Goal: Task Accomplishment & Management: Manage account settings

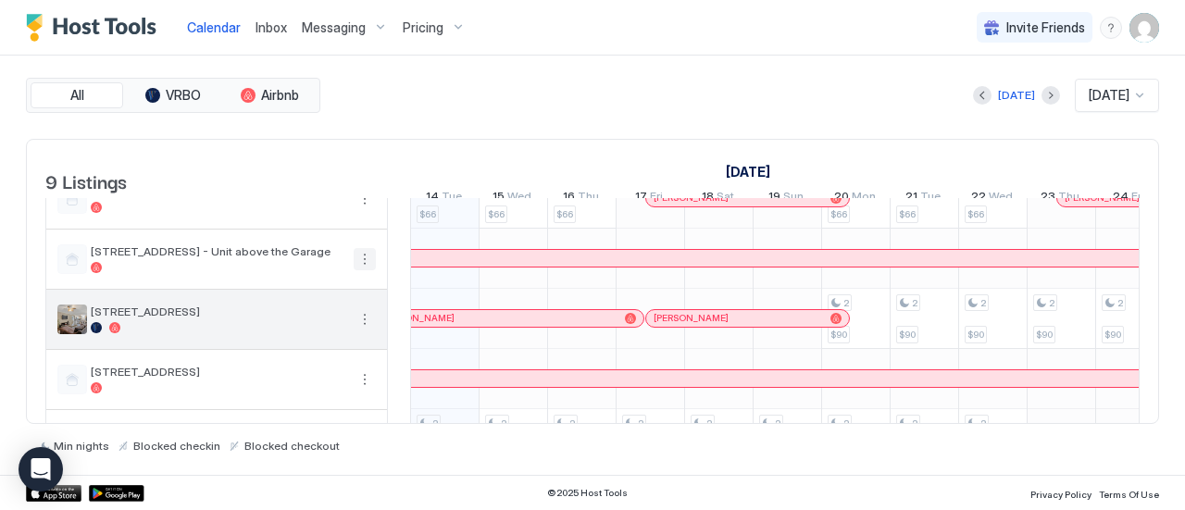
scroll to position [247, 0]
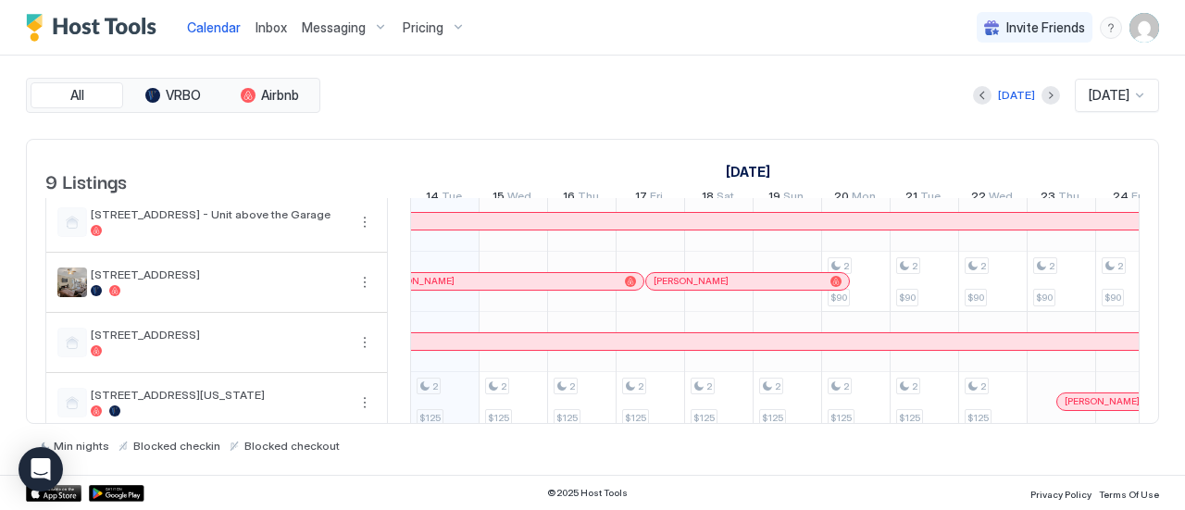
click at [973, 92] on button "Previous month" at bounding box center [982, 95] width 19 height 19
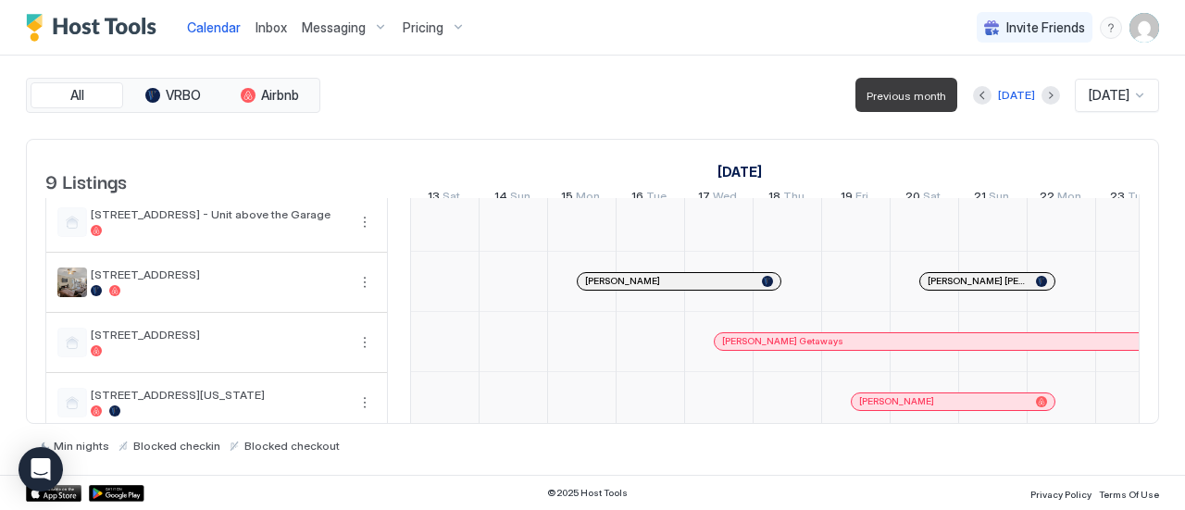
click at [975, 96] on button "Previous month" at bounding box center [982, 95] width 19 height 19
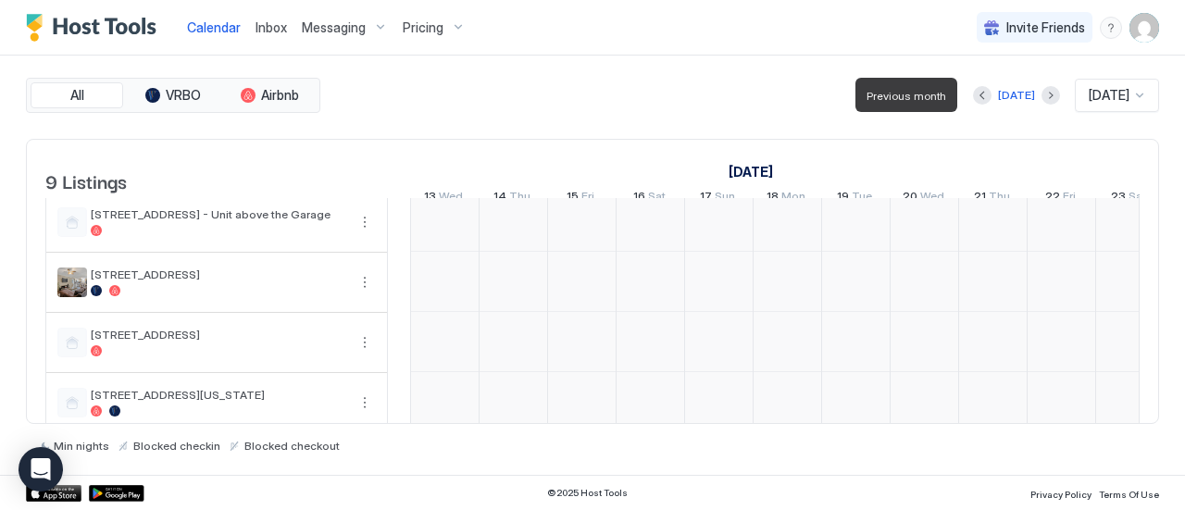
click at [975, 97] on button "Previous month" at bounding box center [982, 95] width 19 height 19
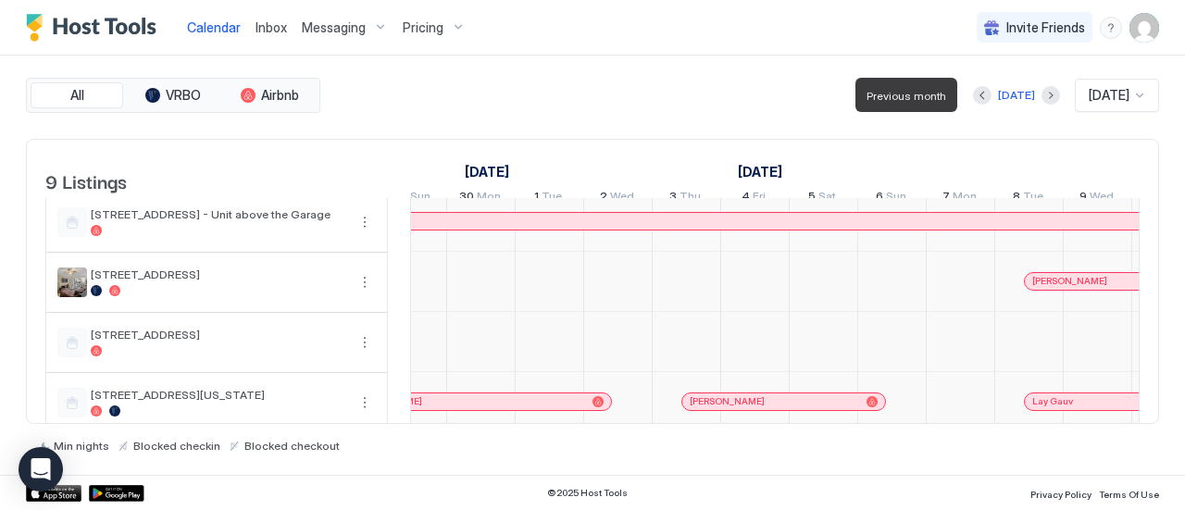
scroll to position [0, 0]
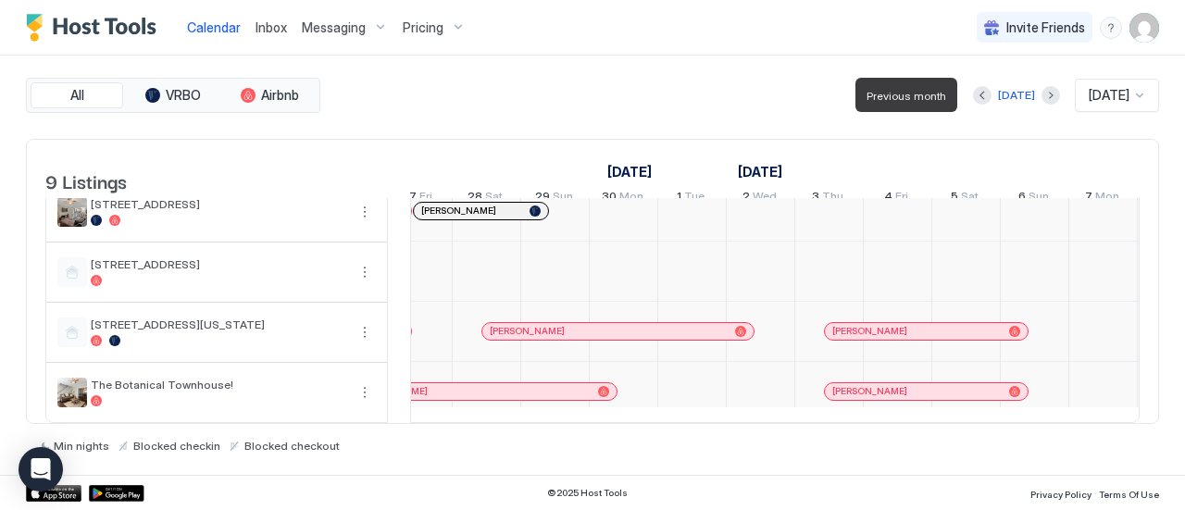
click at [702, 394] on div at bounding box center [692, 392] width 68 height 60
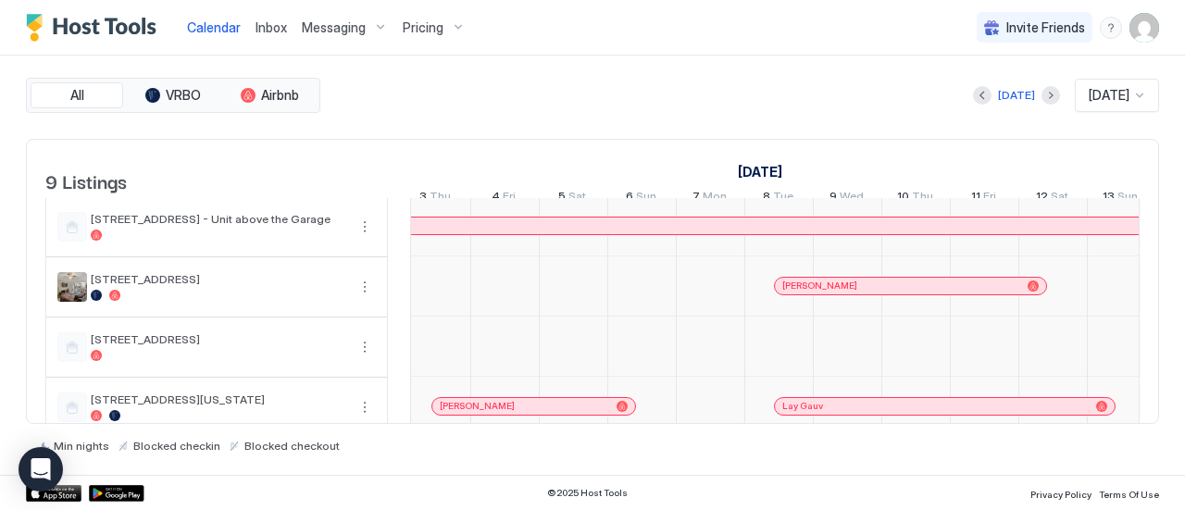
click at [847, 304] on div at bounding box center [848, 286] width 68 height 60
click at [845, 292] on div "[PERSON_NAME]" at bounding box center [901, 286] width 238 height 12
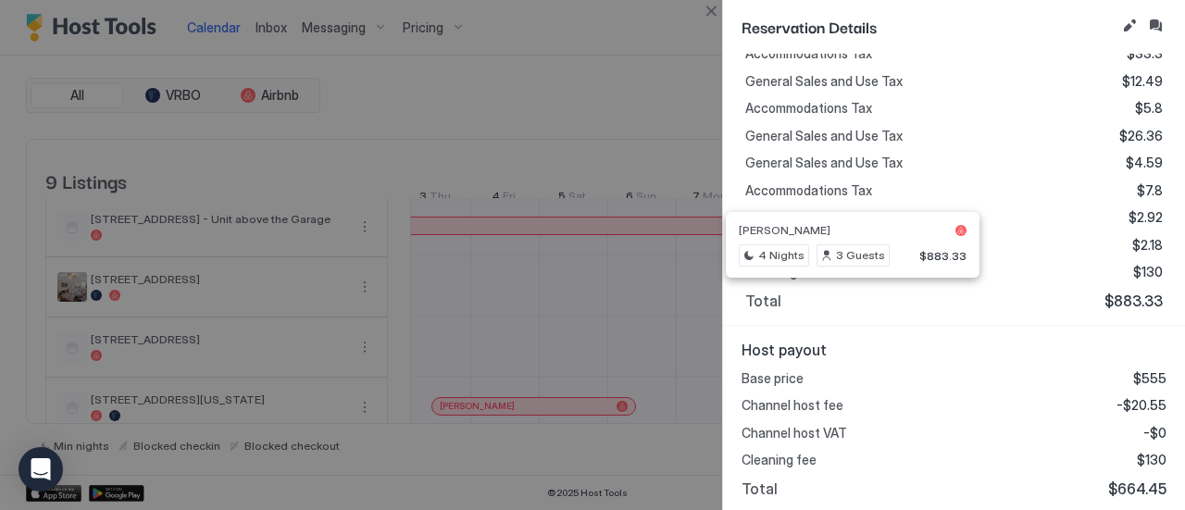
click at [689, 245] on div at bounding box center [592, 255] width 1185 height 510
click at [588, 295] on div at bounding box center [592, 255] width 1185 height 510
click at [820, 18] on span "Reservation Details" at bounding box center [928, 26] width 373 height 23
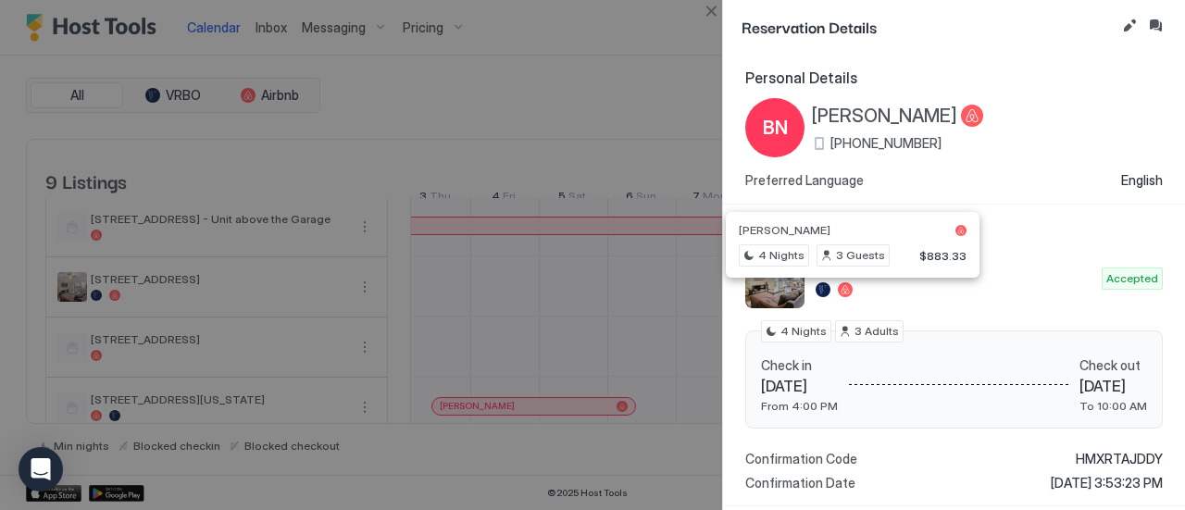
click at [1040, 19] on span "Reservation Details" at bounding box center [928, 26] width 373 height 23
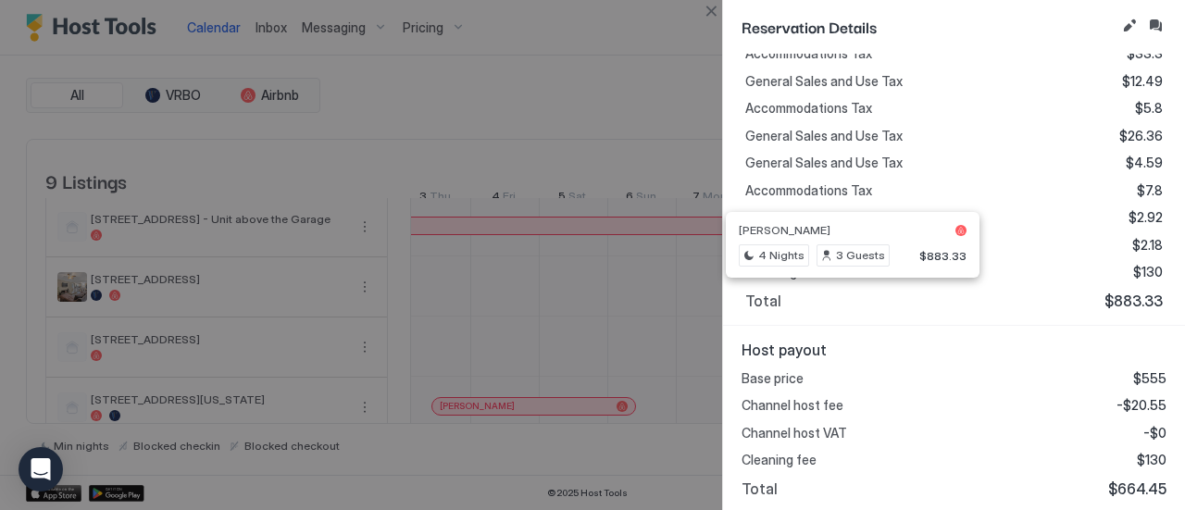
click at [613, 168] on div at bounding box center [592, 255] width 1185 height 510
drag, startPoint x: 703, startPoint y: 108, endPoint x: 777, endPoint y: 47, distance: 96.0
click at [705, 105] on div at bounding box center [592, 255] width 1185 height 510
click at [720, 4] on button "Close" at bounding box center [711, 11] width 22 height 22
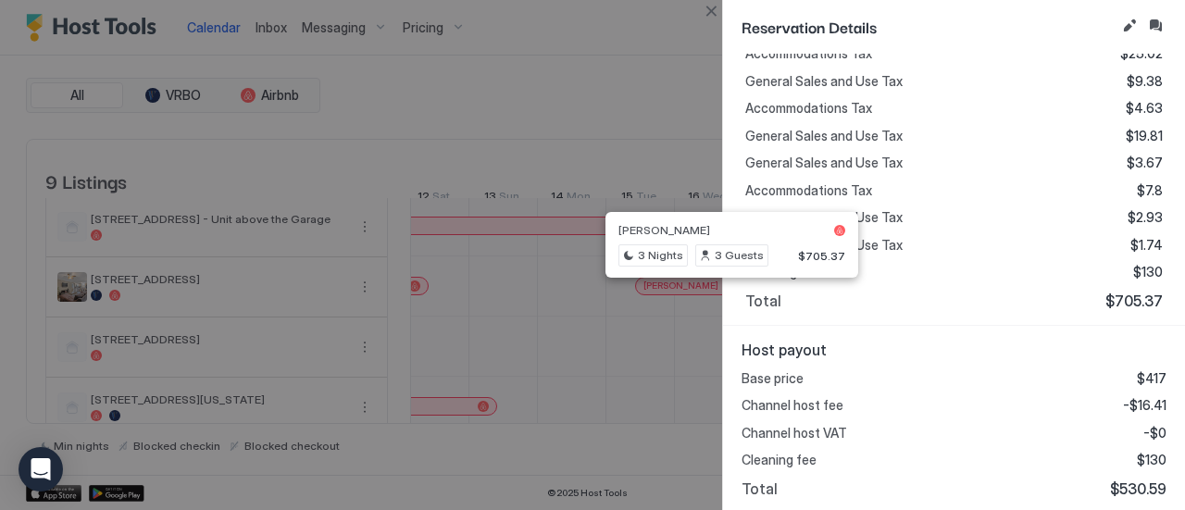
click at [715, 21] on button "Close" at bounding box center [711, 11] width 22 height 22
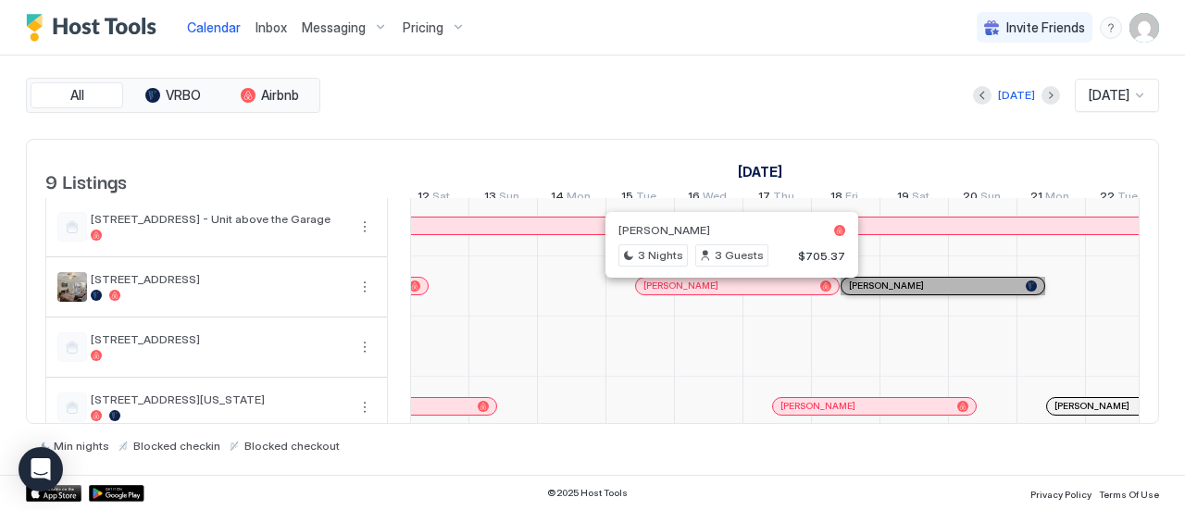
click at [917, 285] on div "[PERSON_NAME]" at bounding box center [943, 286] width 203 height 17
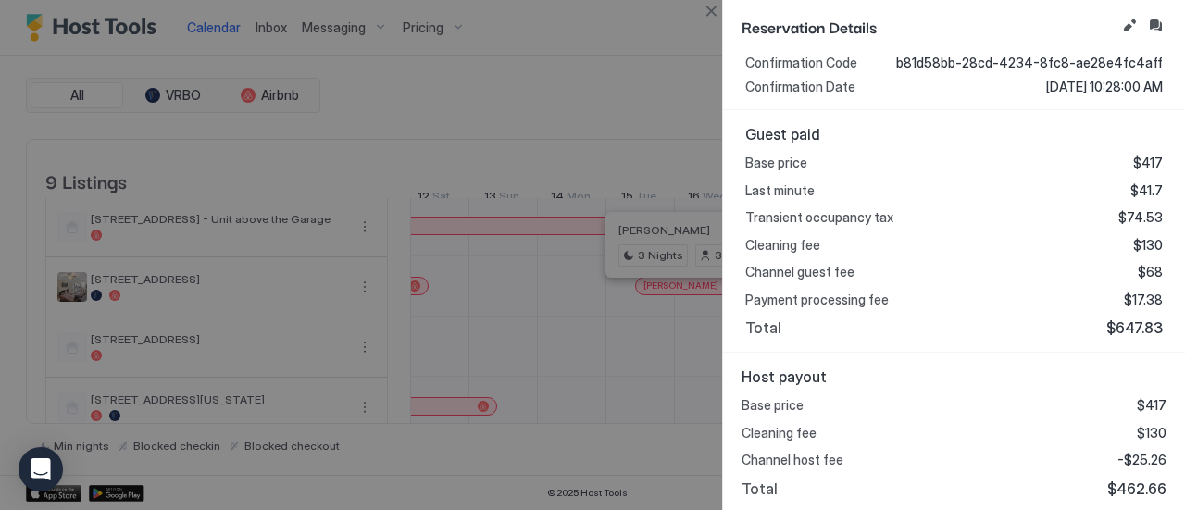
click at [575, 78] on div at bounding box center [592, 255] width 1185 height 510
click at [702, 6] on button "Close" at bounding box center [711, 11] width 22 height 22
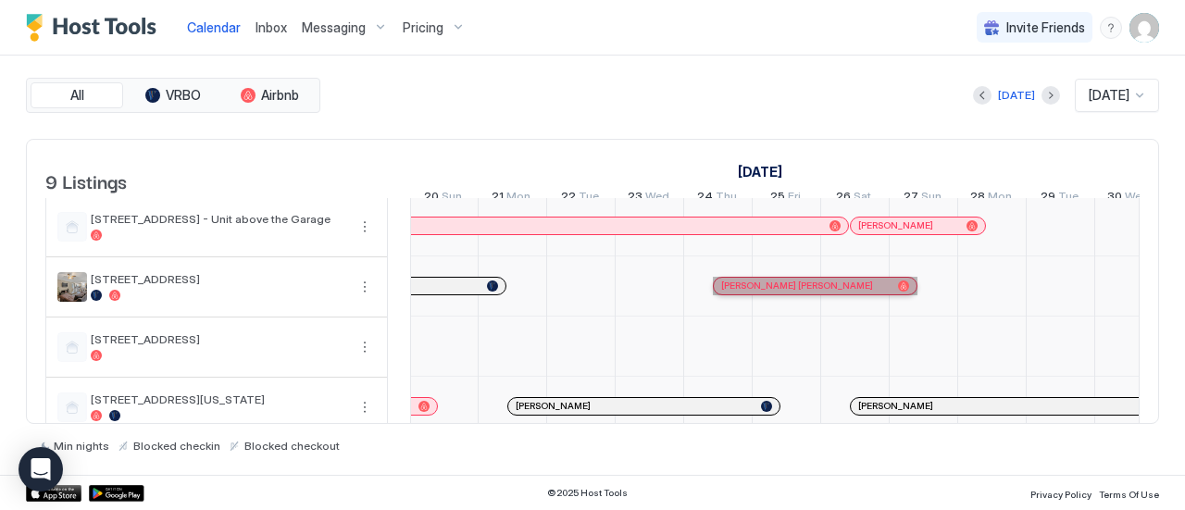
click at [787, 292] on span "[PERSON_NAME] [PERSON_NAME]" at bounding box center [797, 286] width 152 height 12
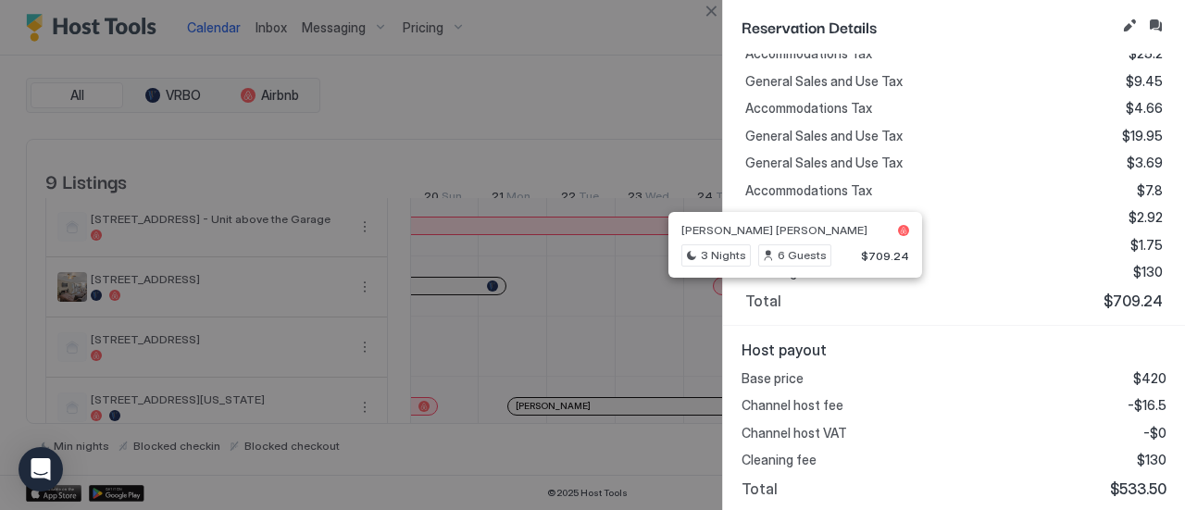
click at [706, 8] on button "Close" at bounding box center [711, 11] width 22 height 22
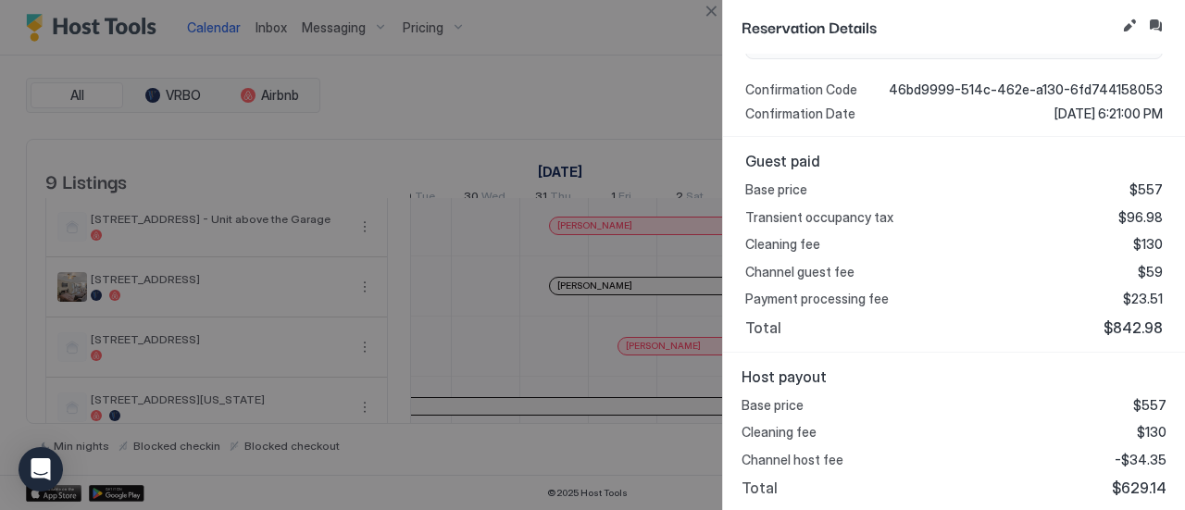
click at [716, 10] on button "Close" at bounding box center [711, 11] width 22 height 22
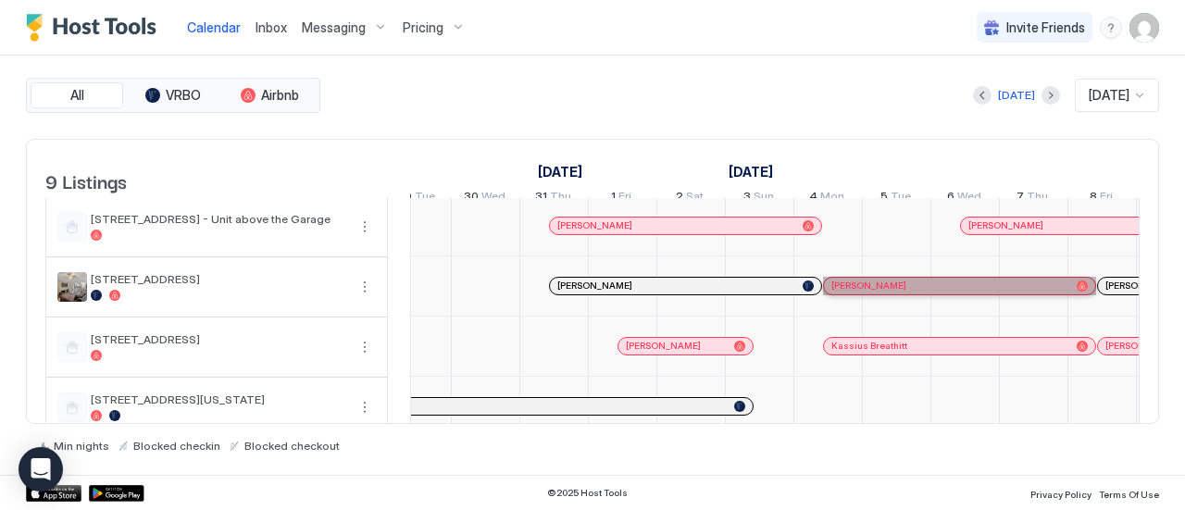
click at [885, 292] on span "[PERSON_NAME]" at bounding box center [868, 286] width 75 height 12
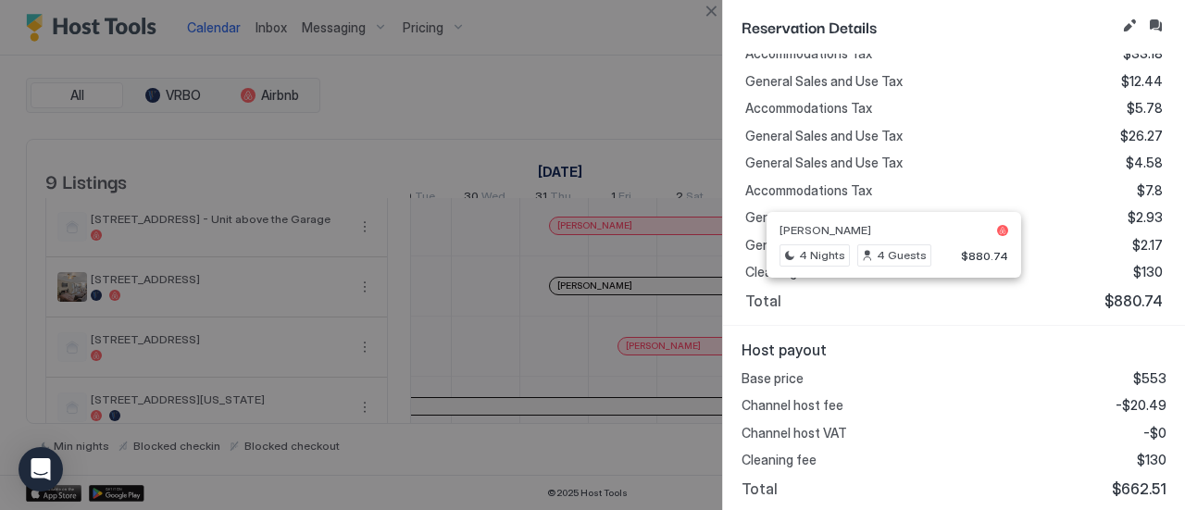
click at [714, 2] on button "Close" at bounding box center [711, 11] width 22 height 22
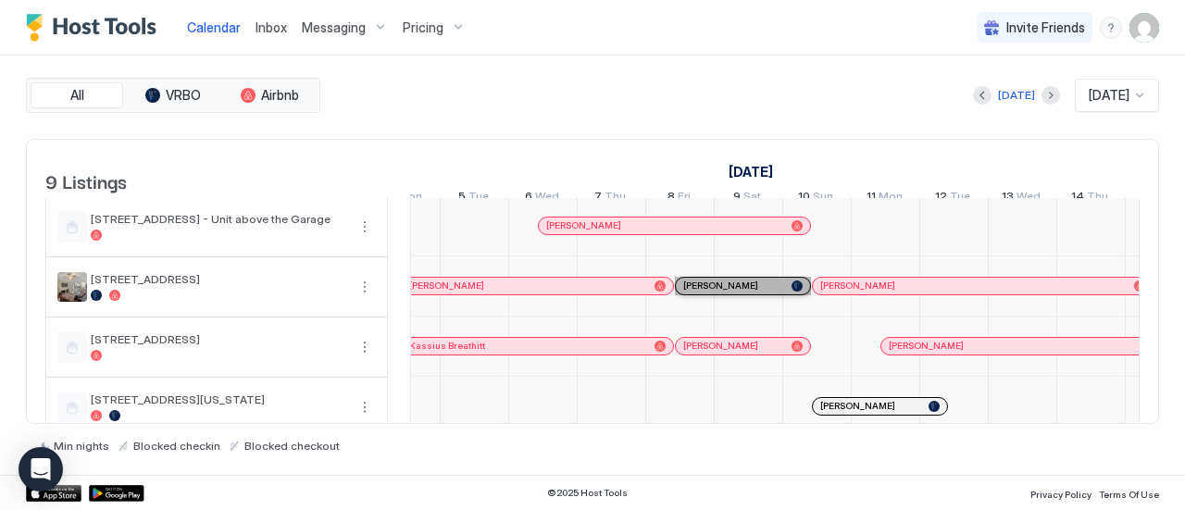
click at [746, 288] on div "[PERSON_NAME]" at bounding box center [733, 286] width 101 height 12
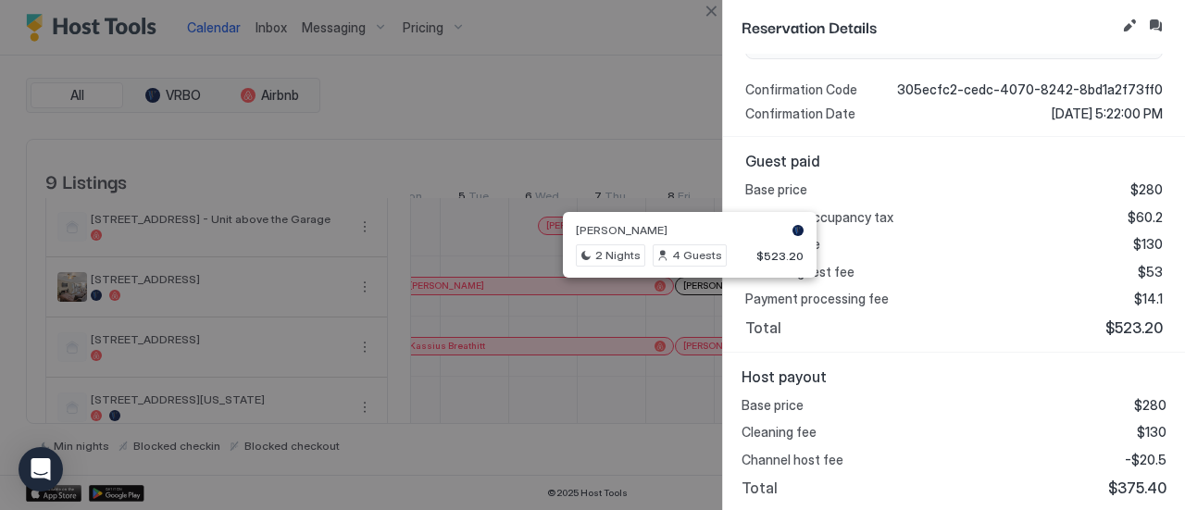
click at [732, 13] on div "Reservation Details" at bounding box center [954, 27] width 462 height 54
click at [715, 18] on button "Close" at bounding box center [711, 11] width 22 height 22
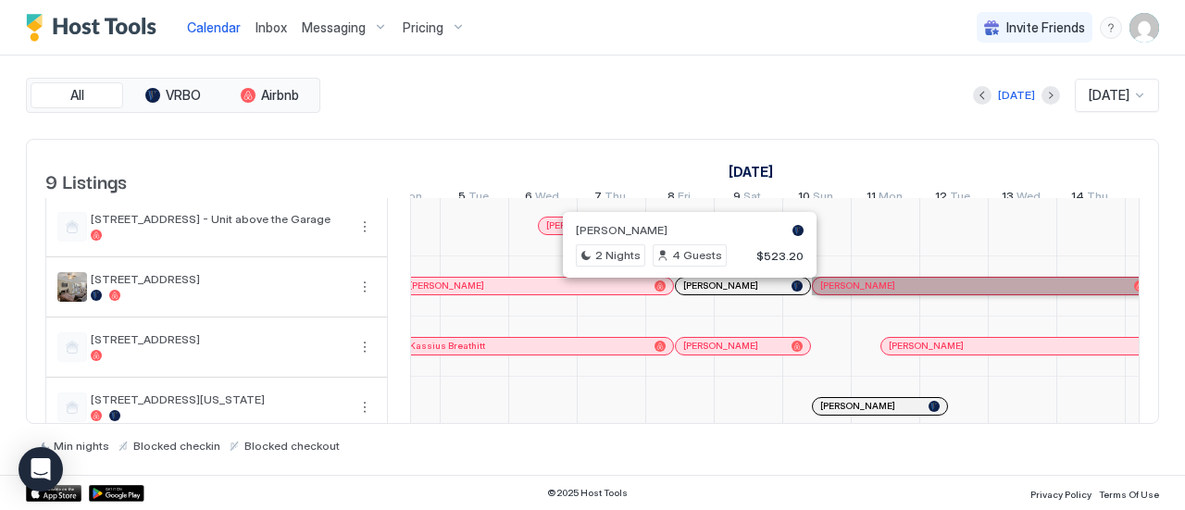
click at [938, 285] on div "[PERSON_NAME]" at bounding box center [983, 286] width 340 height 17
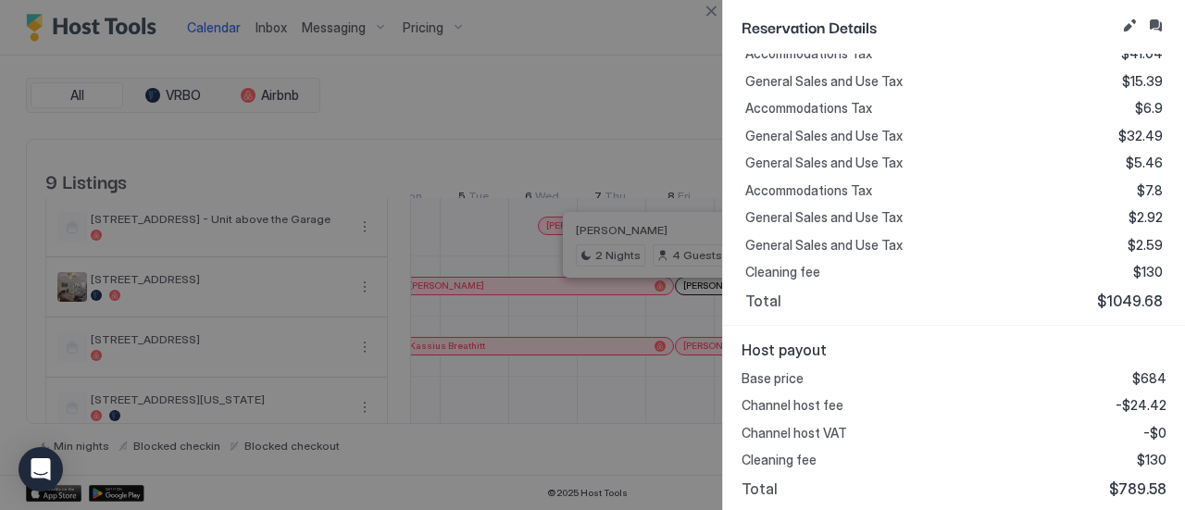
click at [713, 7] on button "Close" at bounding box center [711, 11] width 22 height 22
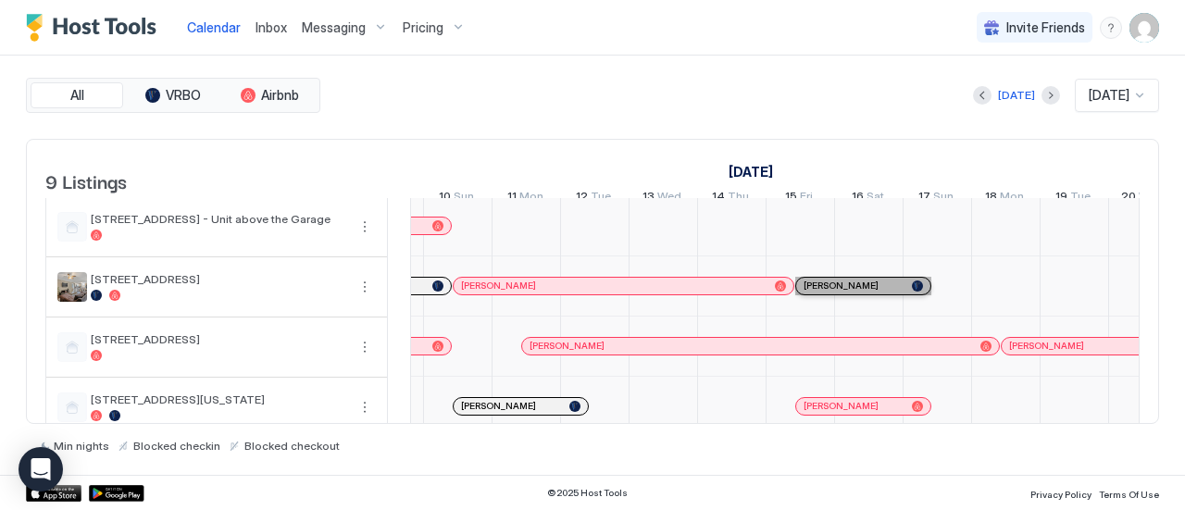
click at [861, 287] on div "[PERSON_NAME]" at bounding box center [863, 286] width 134 height 17
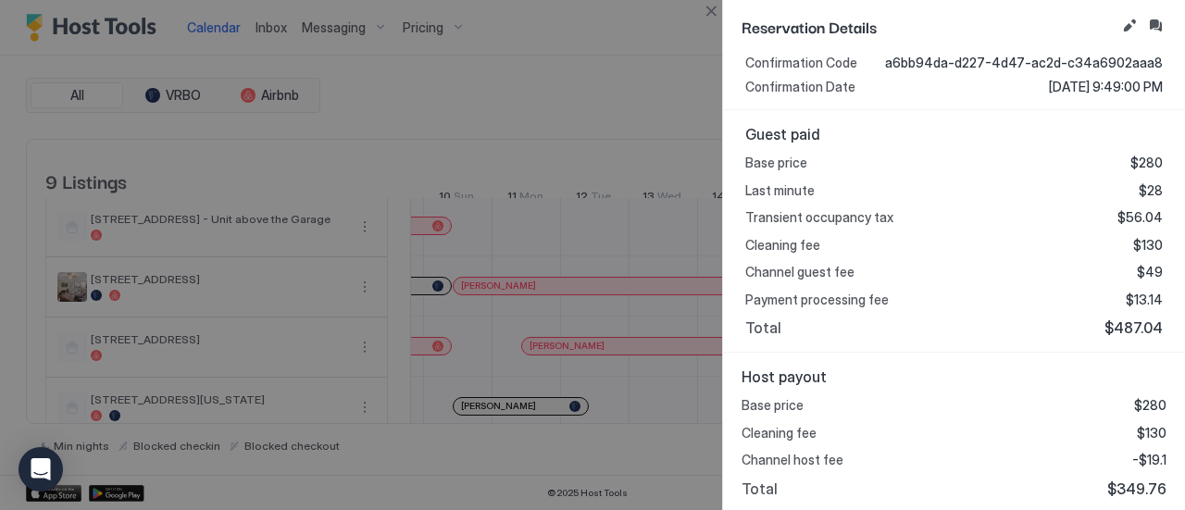
click at [637, 135] on div at bounding box center [592, 255] width 1185 height 510
click at [713, 14] on button "Close" at bounding box center [711, 11] width 22 height 22
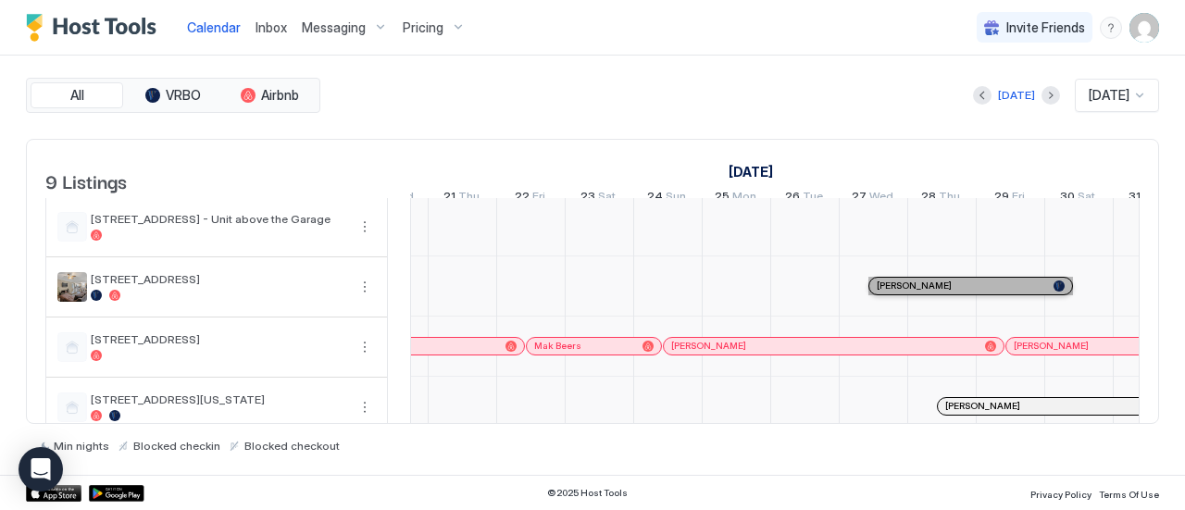
click at [968, 292] on div "[PERSON_NAME]" at bounding box center [961, 286] width 169 height 12
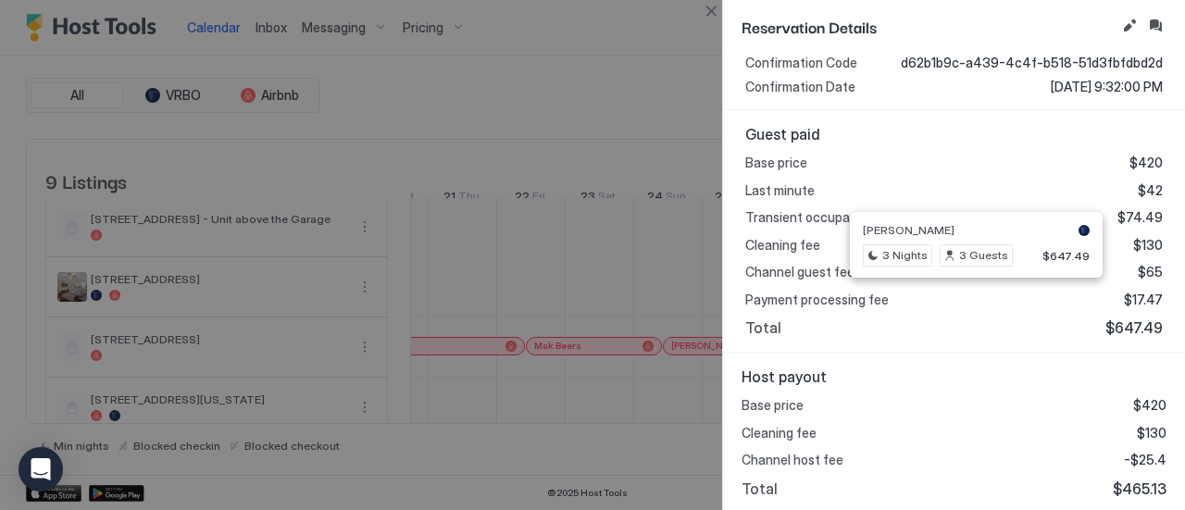
click at [713, 9] on button "Close" at bounding box center [711, 11] width 22 height 22
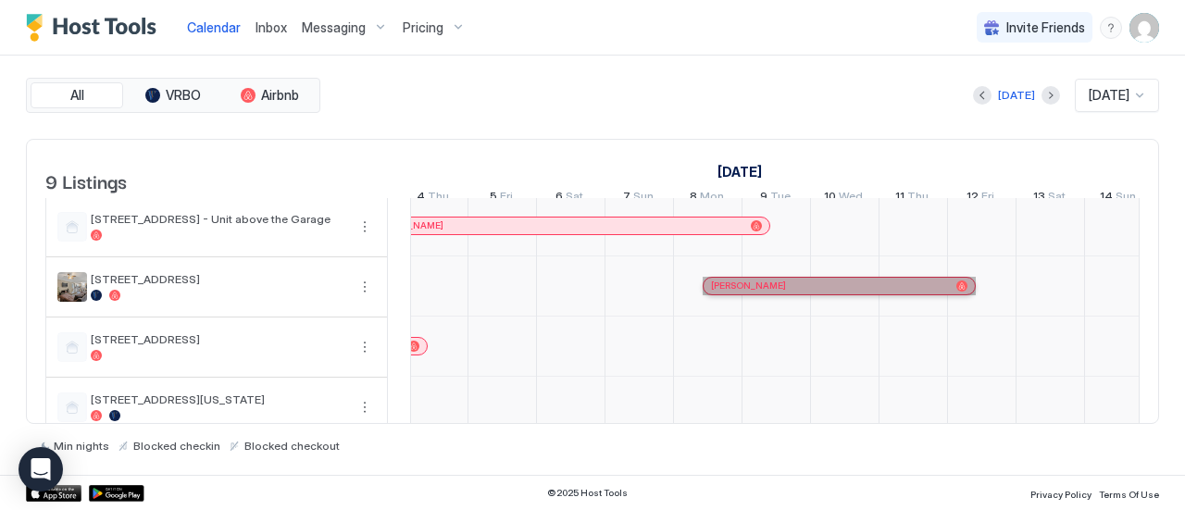
click at [885, 292] on div "[PERSON_NAME]" at bounding box center [830, 286] width 238 height 12
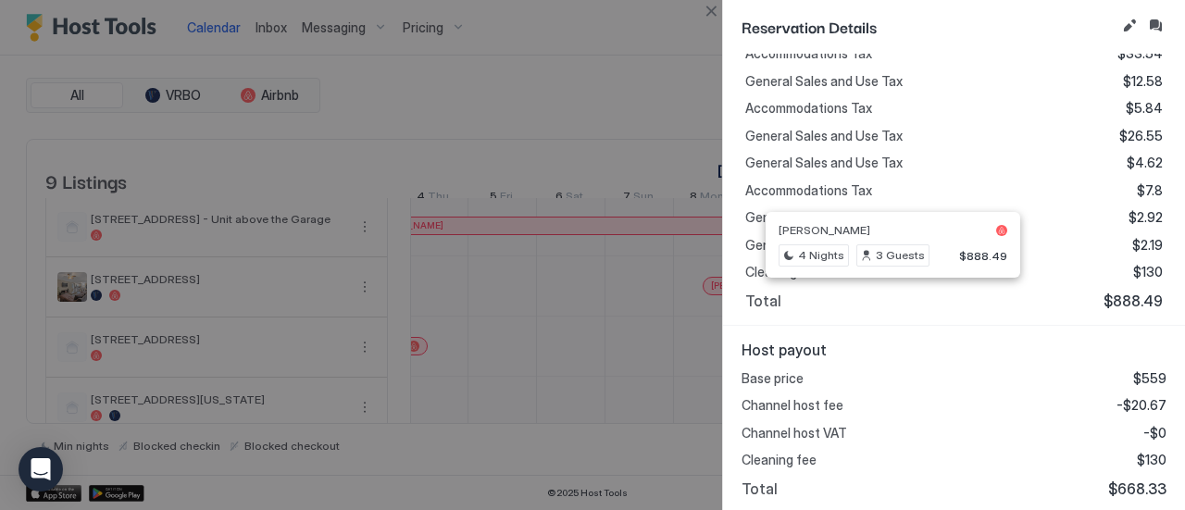
click at [713, 13] on button "Close" at bounding box center [711, 11] width 22 height 22
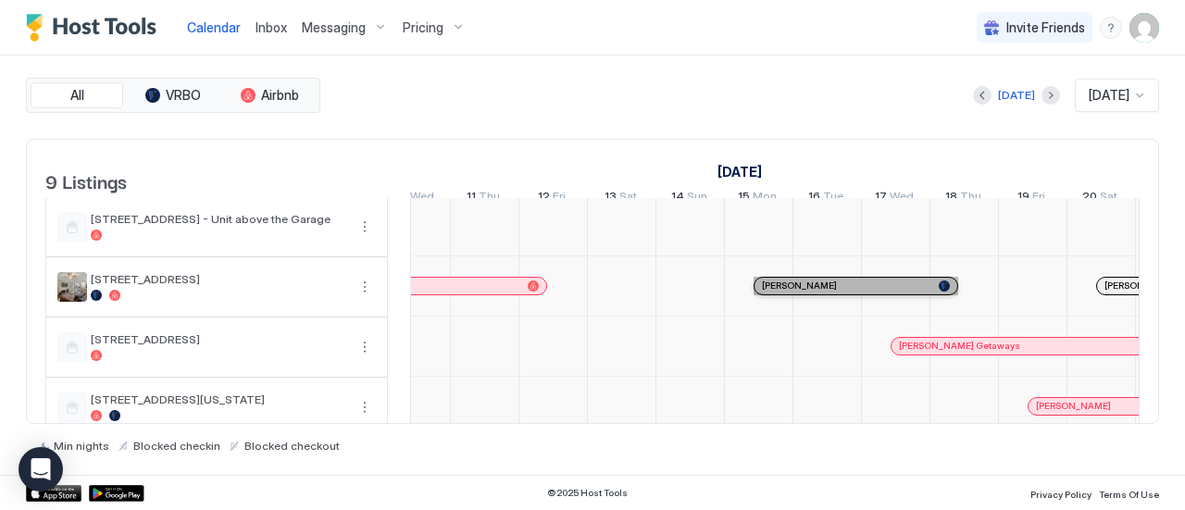
click at [823, 288] on div "[PERSON_NAME]" at bounding box center [846, 286] width 169 height 12
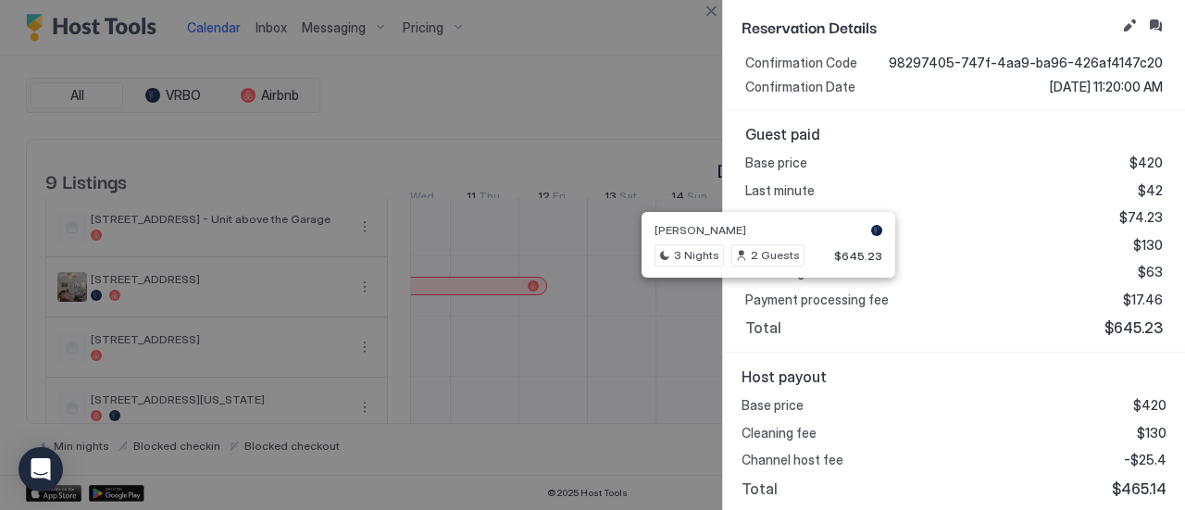
click at [708, 7] on button "Close" at bounding box center [711, 11] width 22 height 22
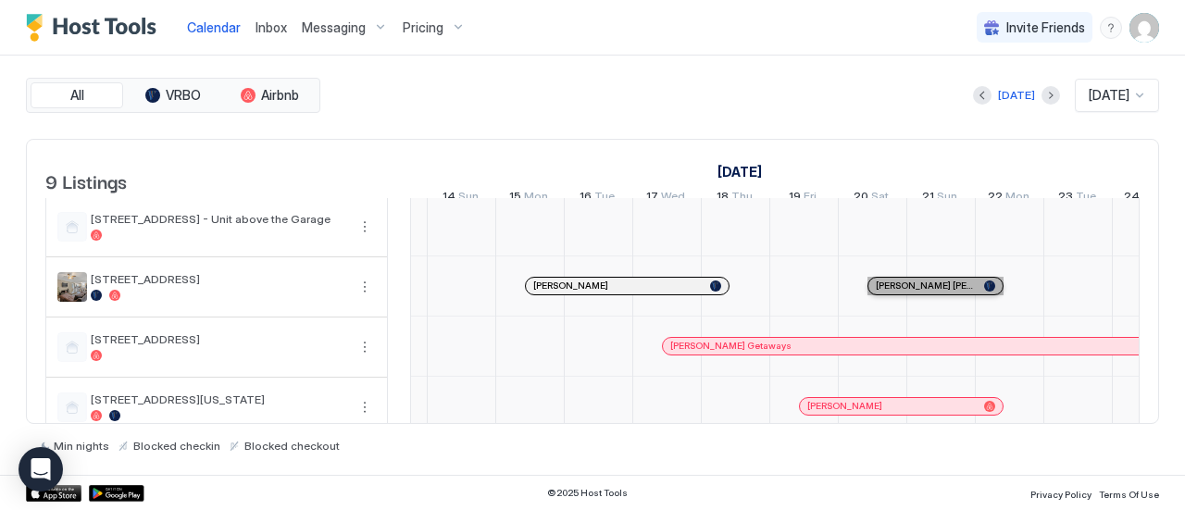
click at [950, 292] on div "[PERSON_NAME] [PERSON_NAME]" at bounding box center [926, 286] width 101 height 12
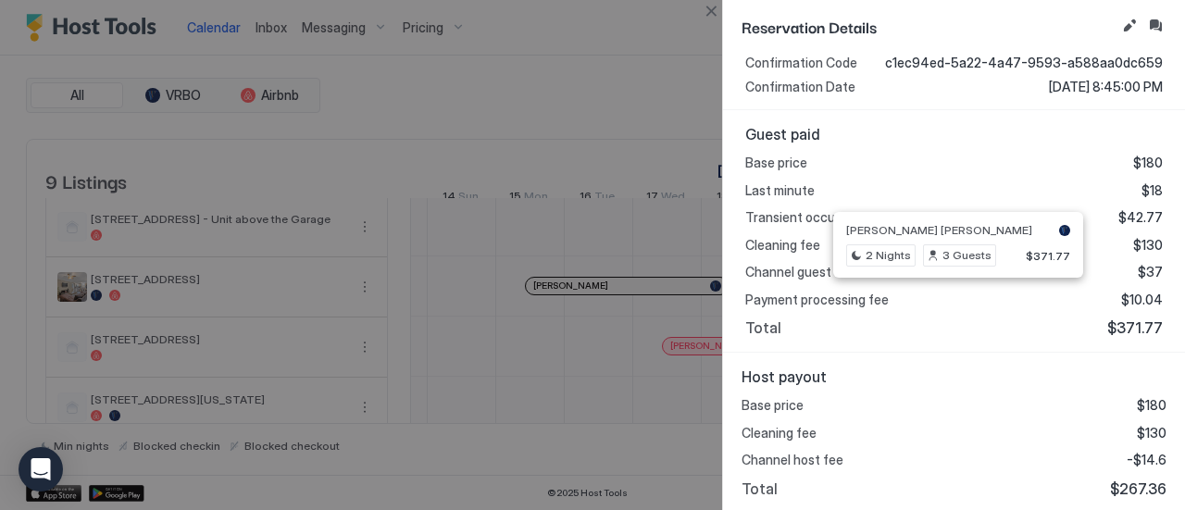
click at [718, 16] on button "Close" at bounding box center [711, 11] width 22 height 22
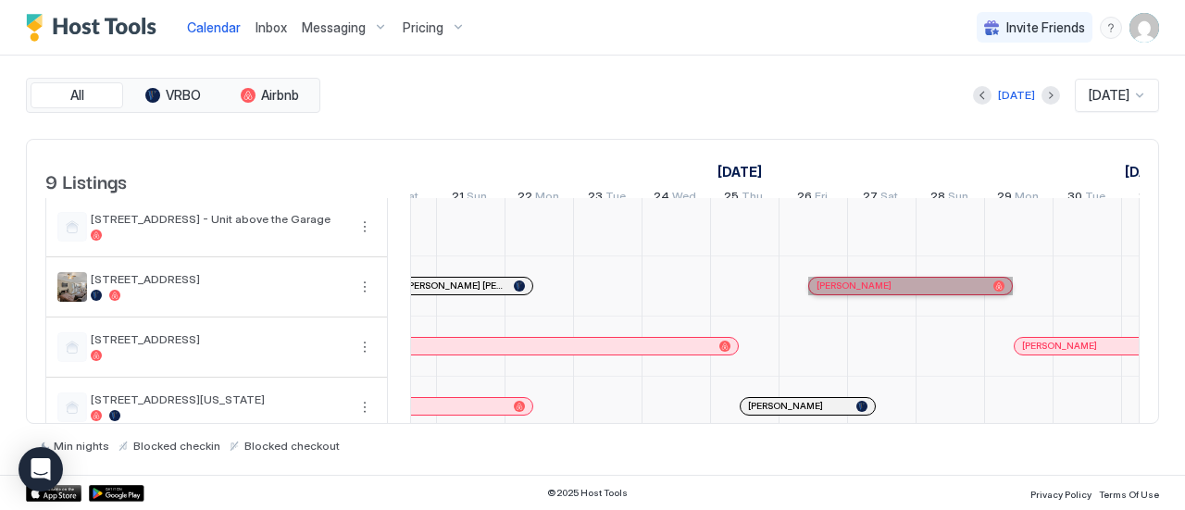
click at [892, 292] on div "[PERSON_NAME]" at bounding box center [901, 286] width 169 height 12
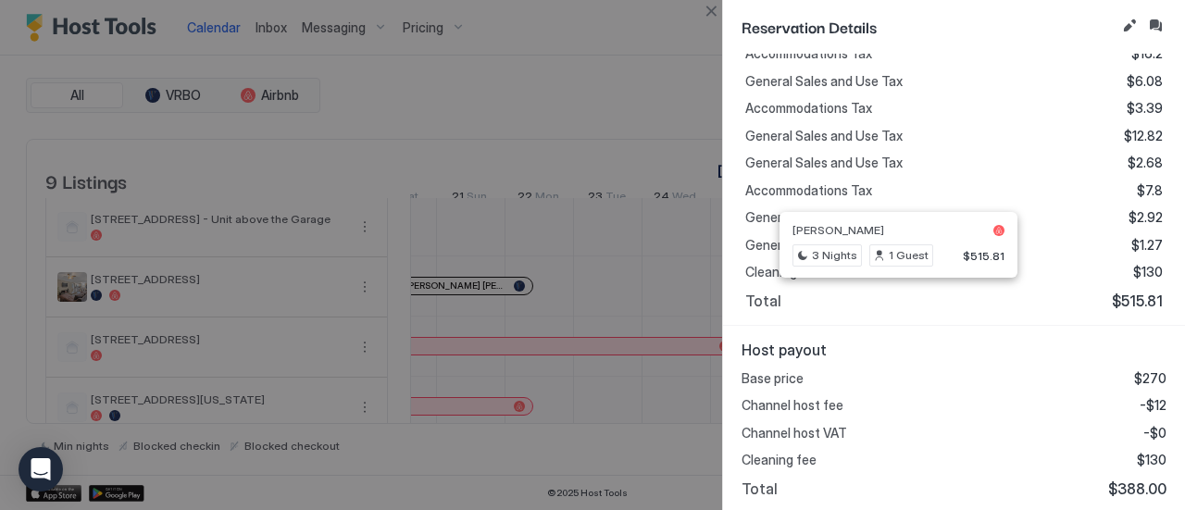
click at [723, 13] on div "Reservation Details" at bounding box center [954, 27] width 462 height 54
click at [720, 12] on button "Close" at bounding box center [711, 11] width 22 height 22
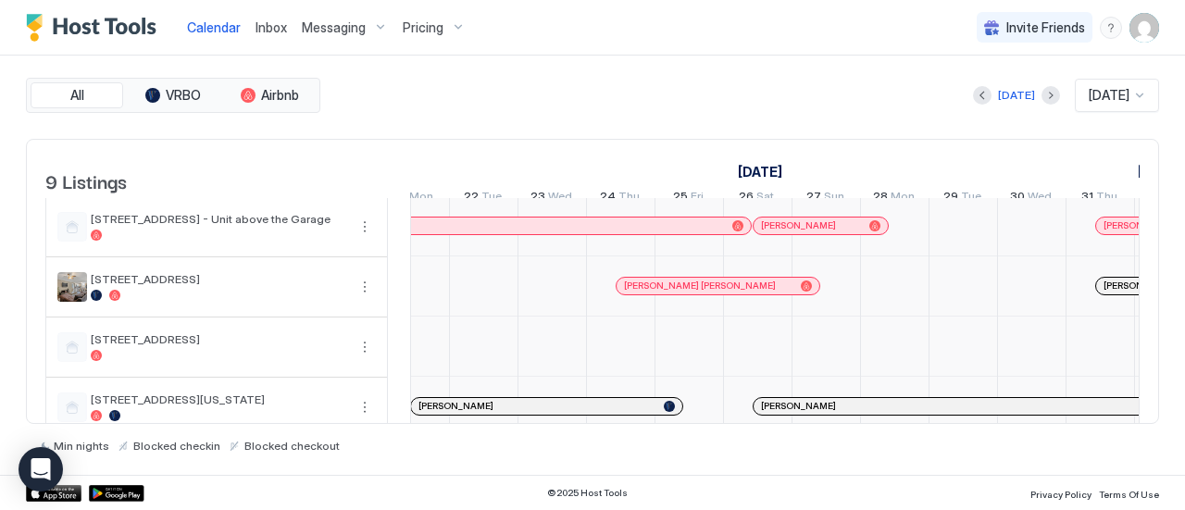
click at [973, 96] on button "Previous month" at bounding box center [982, 95] width 19 height 19
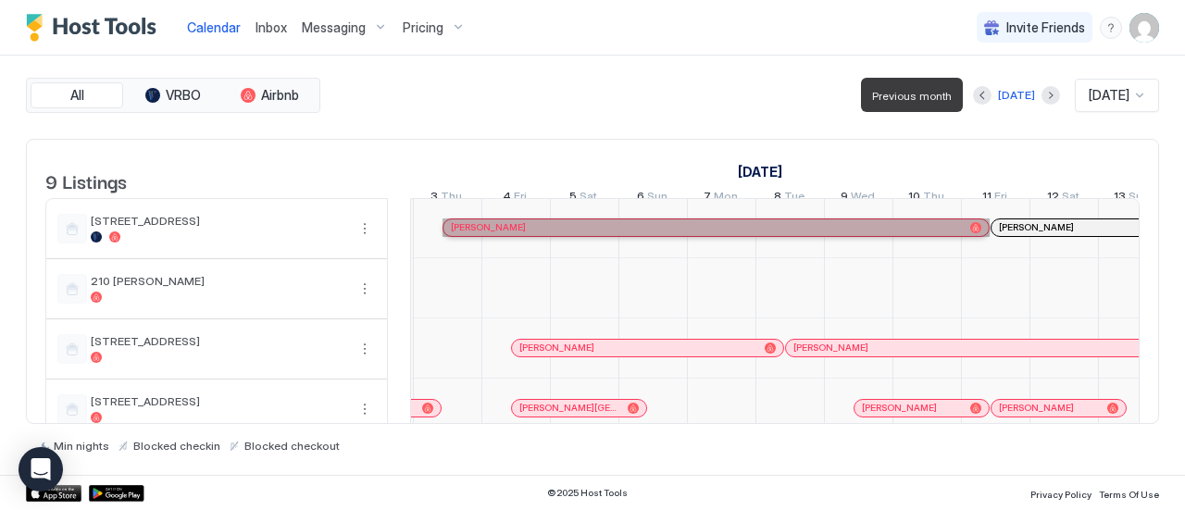
click at [619, 233] on div "[PERSON_NAME]" at bounding box center [707, 227] width 512 height 12
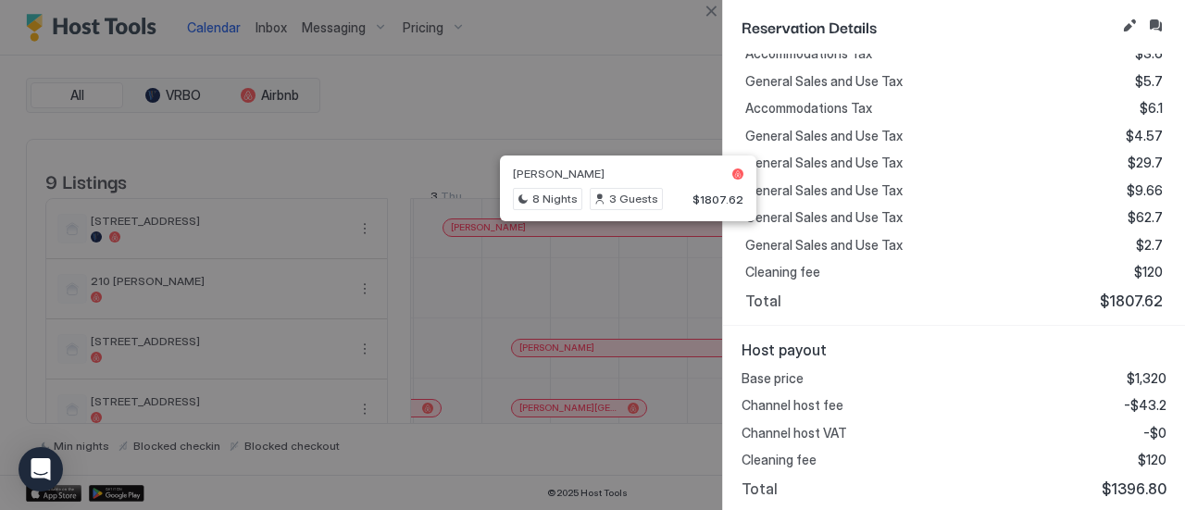
click at [718, 28] on div at bounding box center [592, 255] width 1185 height 510
click at [710, 7] on button "Close" at bounding box center [711, 11] width 22 height 22
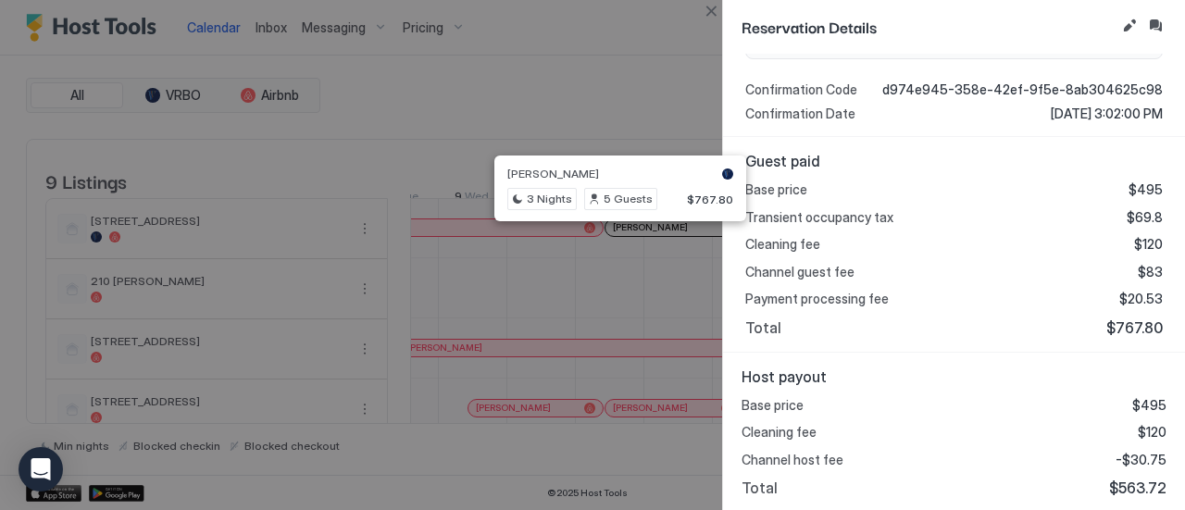
click at [710, 3] on button "Close" at bounding box center [711, 11] width 22 height 22
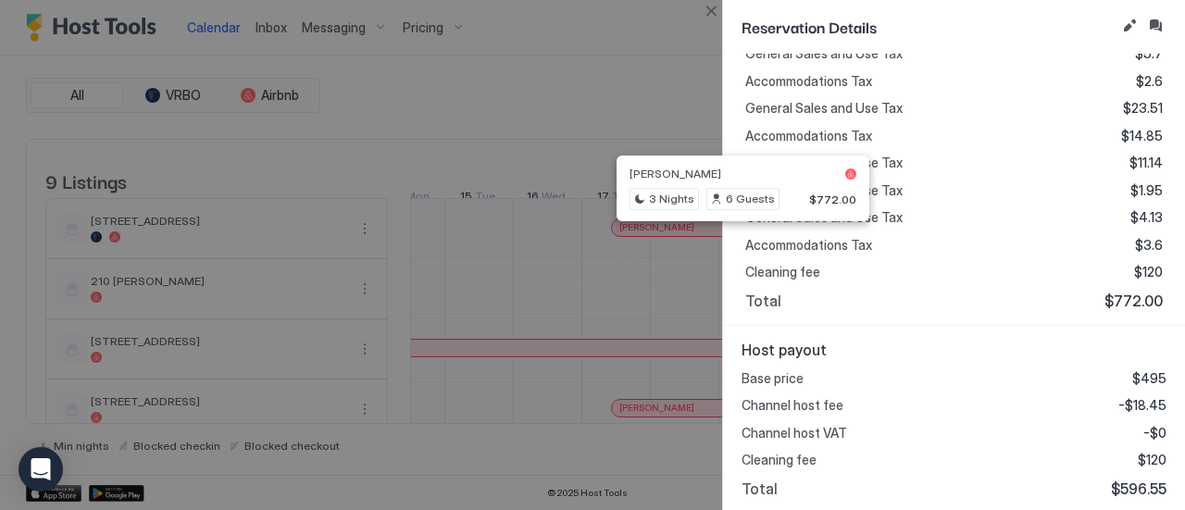
click at [713, 9] on button "Close" at bounding box center [711, 11] width 22 height 22
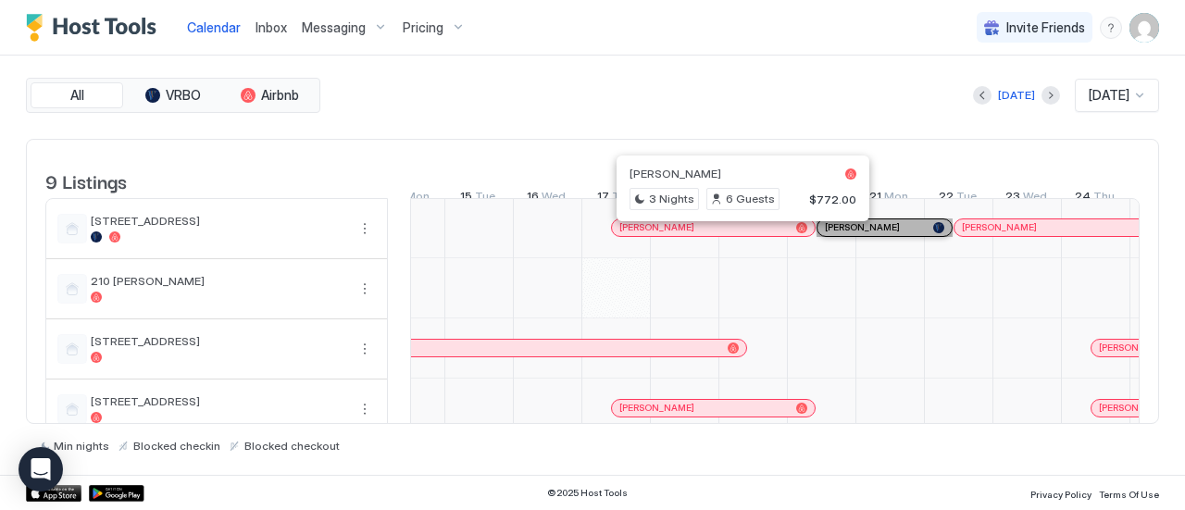
click at [904, 229] on div "[PERSON_NAME]" at bounding box center [885, 227] width 134 height 17
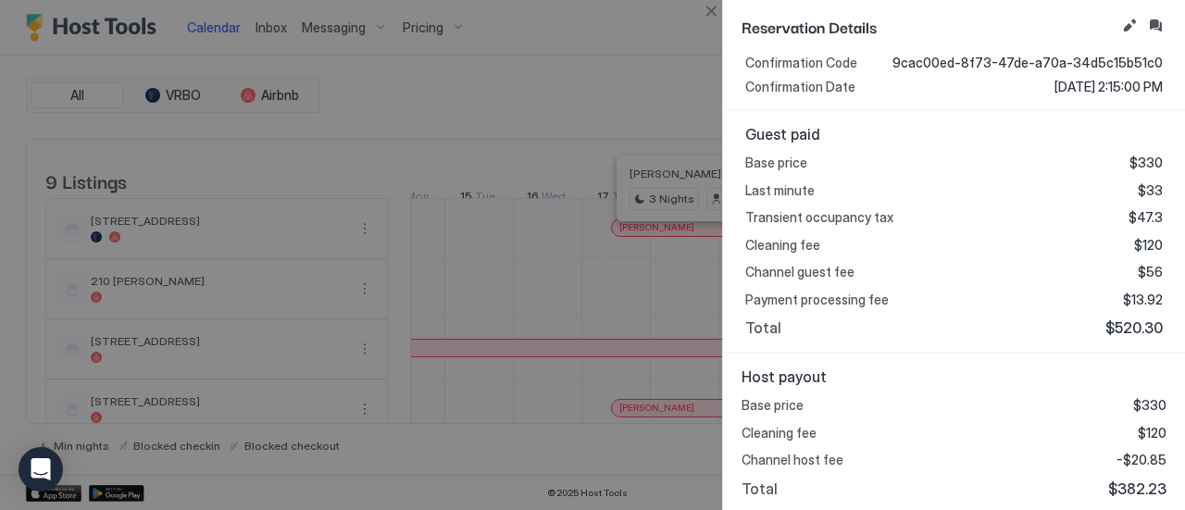
click at [723, 10] on div "Reservation Details" at bounding box center [954, 27] width 462 height 54
click at [717, 4] on button "Close" at bounding box center [711, 11] width 22 height 22
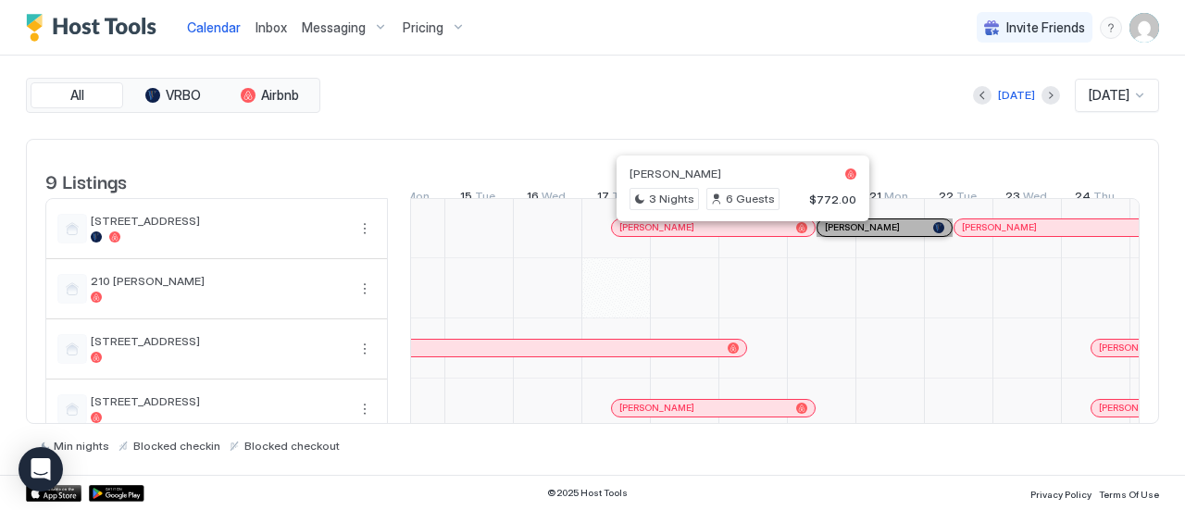
click at [915, 233] on div "[PERSON_NAME]" at bounding box center [875, 227] width 101 height 12
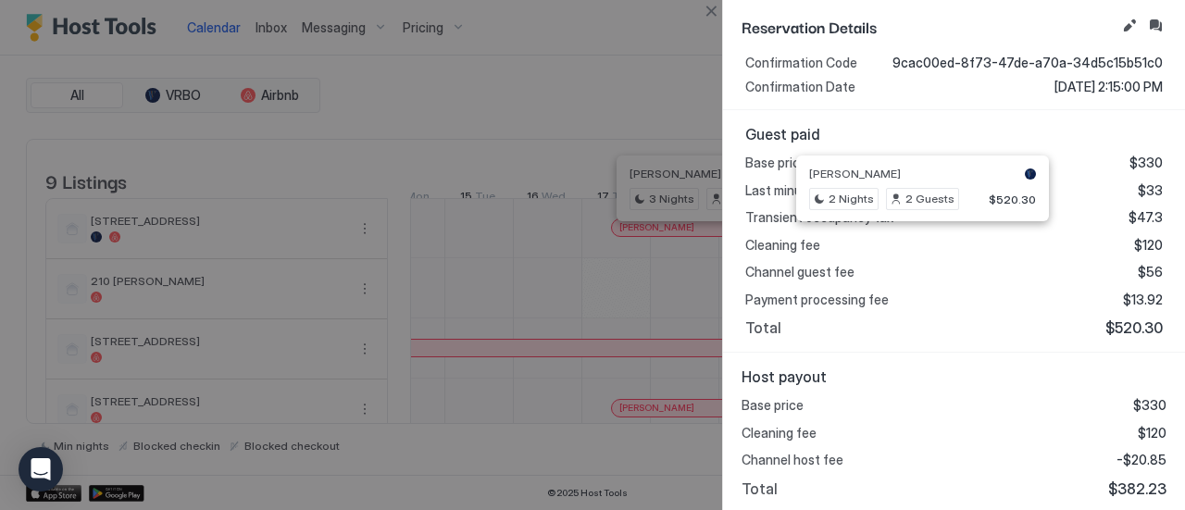
click at [718, 19] on button "Close" at bounding box center [711, 11] width 22 height 22
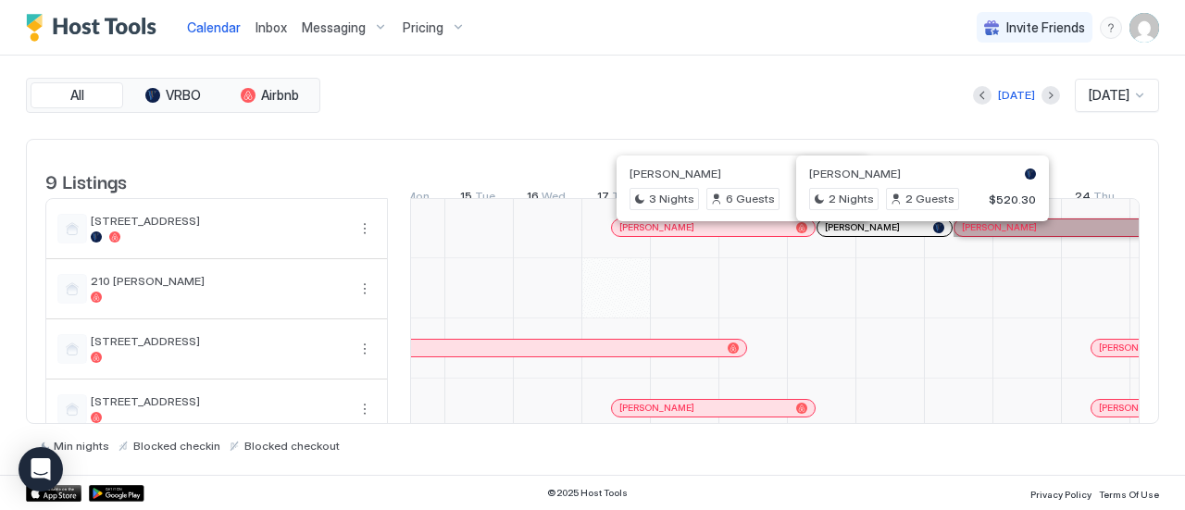
click at [1061, 233] on div "[PERSON_NAME]" at bounding box center [1115, 227] width 306 height 12
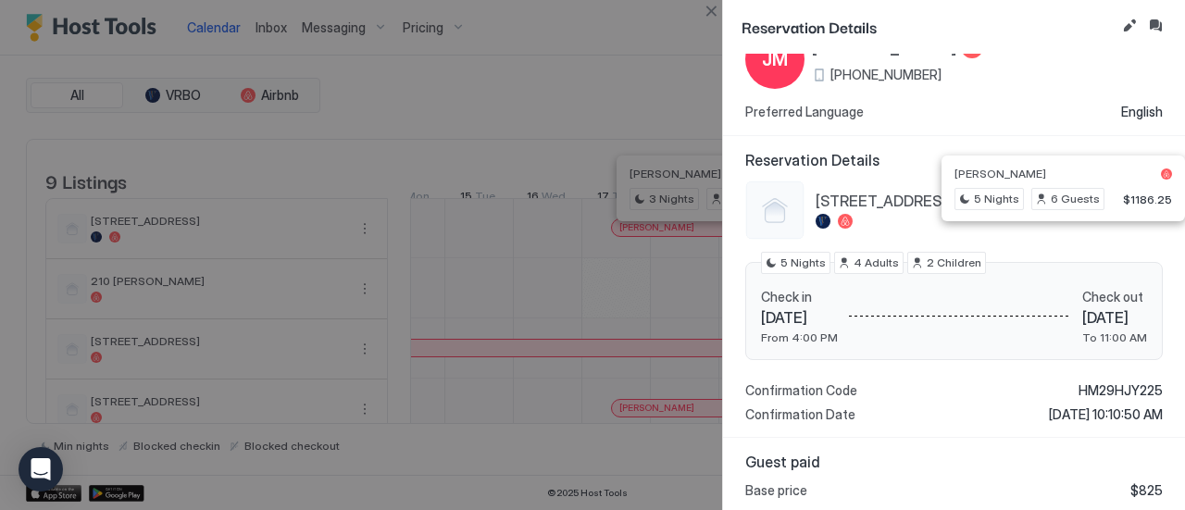
scroll to position [64, 0]
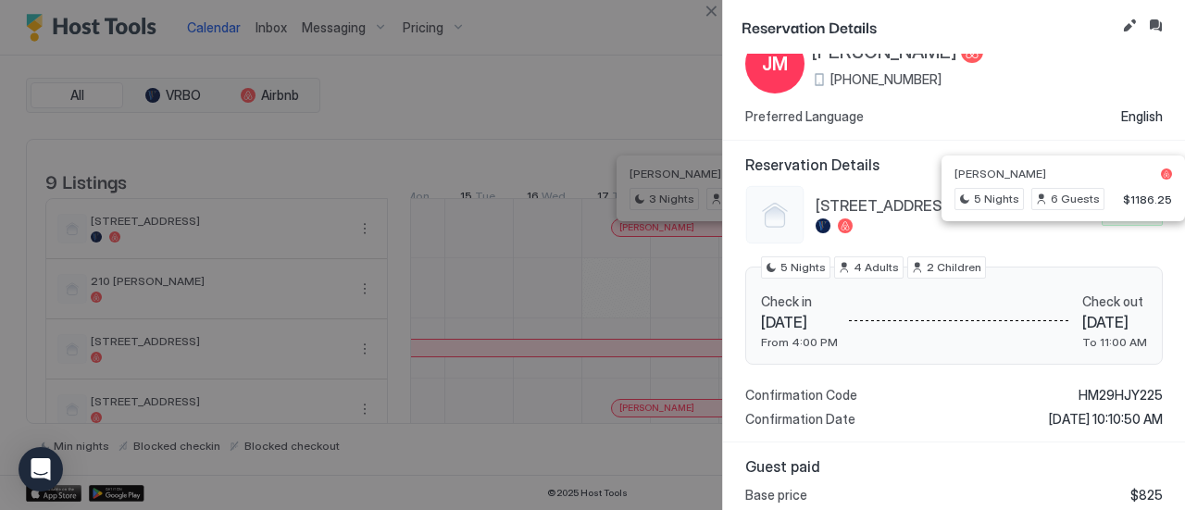
click at [713, 7] on button "Close" at bounding box center [711, 11] width 22 height 22
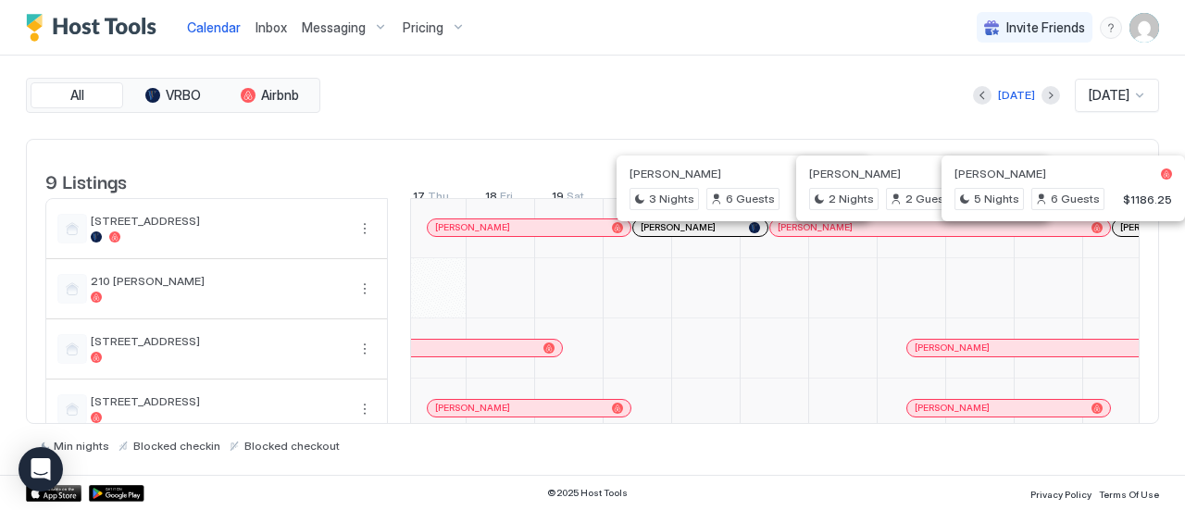
scroll to position [0, 2124]
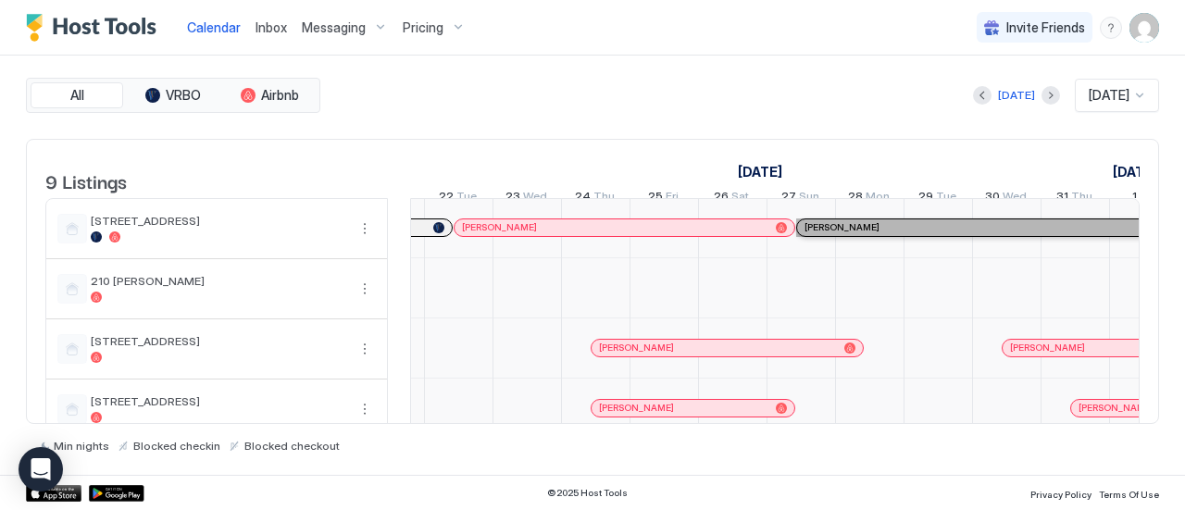
click at [890, 233] on div "[PERSON_NAME]" at bounding box center [1026, 227] width 443 height 12
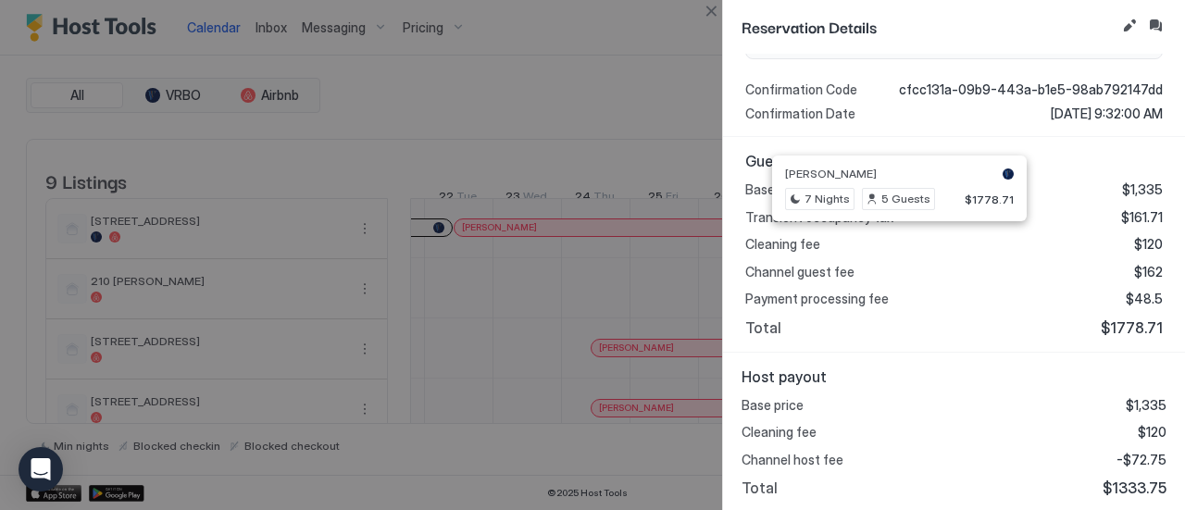
click at [695, 13] on div at bounding box center [592, 255] width 1185 height 510
click at [713, 8] on button "Close" at bounding box center [711, 11] width 22 height 22
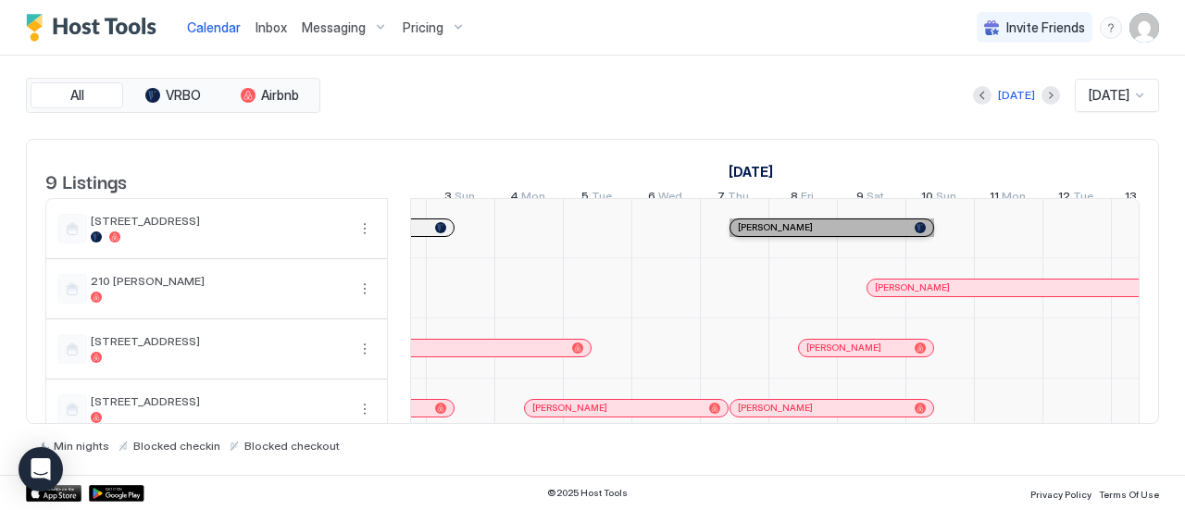
click at [872, 233] on div "[PERSON_NAME]" at bounding box center [822, 227] width 169 height 12
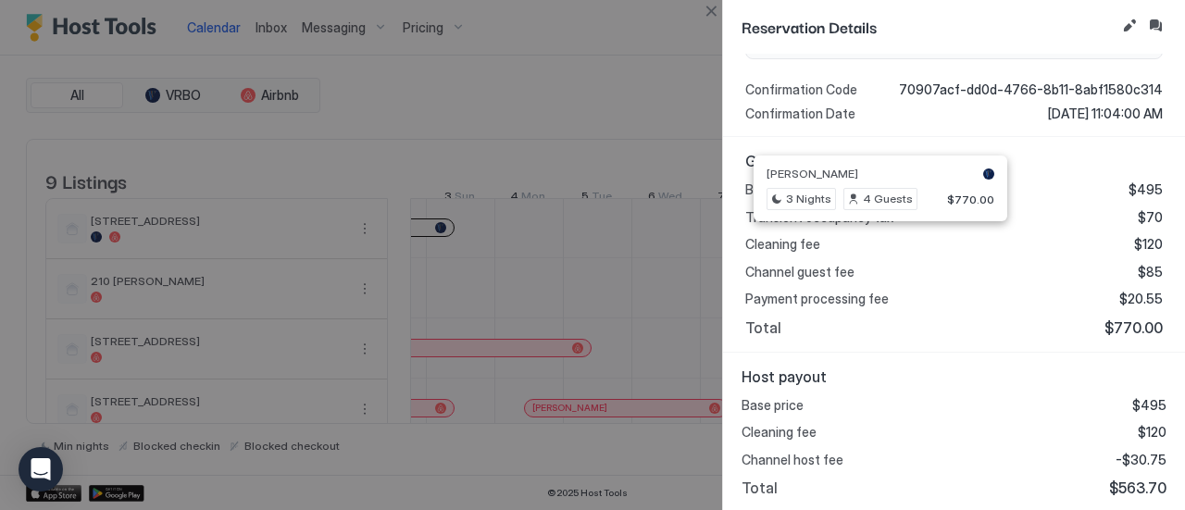
click at [714, 24] on div at bounding box center [592, 255] width 1185 height 510
click at [700, 11] on button "Close" at bounding box center [711, 11] width 22 height 22
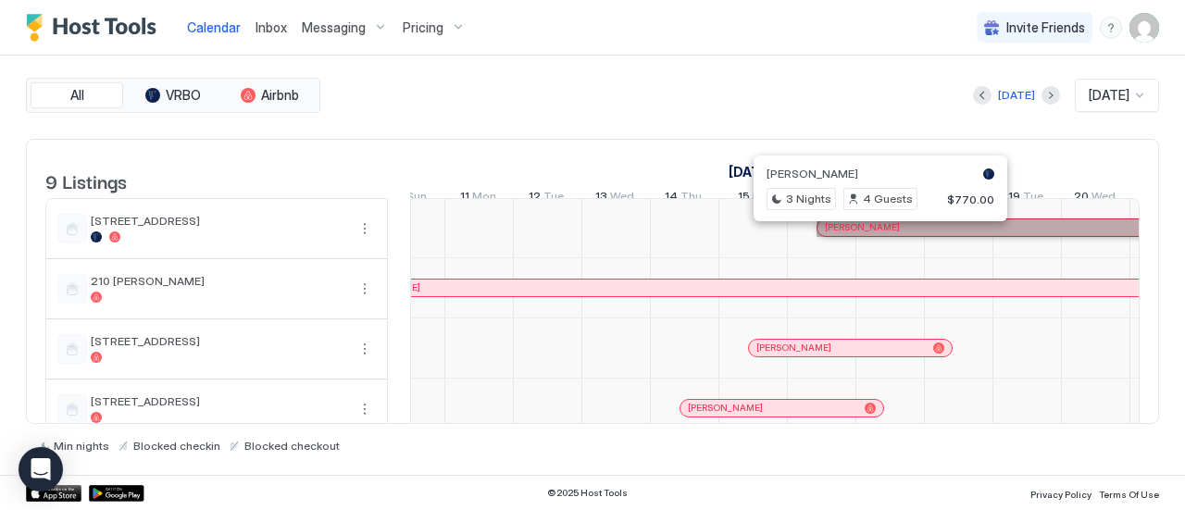
click at [948, 233] on div "[PERSON_NAME]" at bounding box center [1081, 227] width 512 height 12
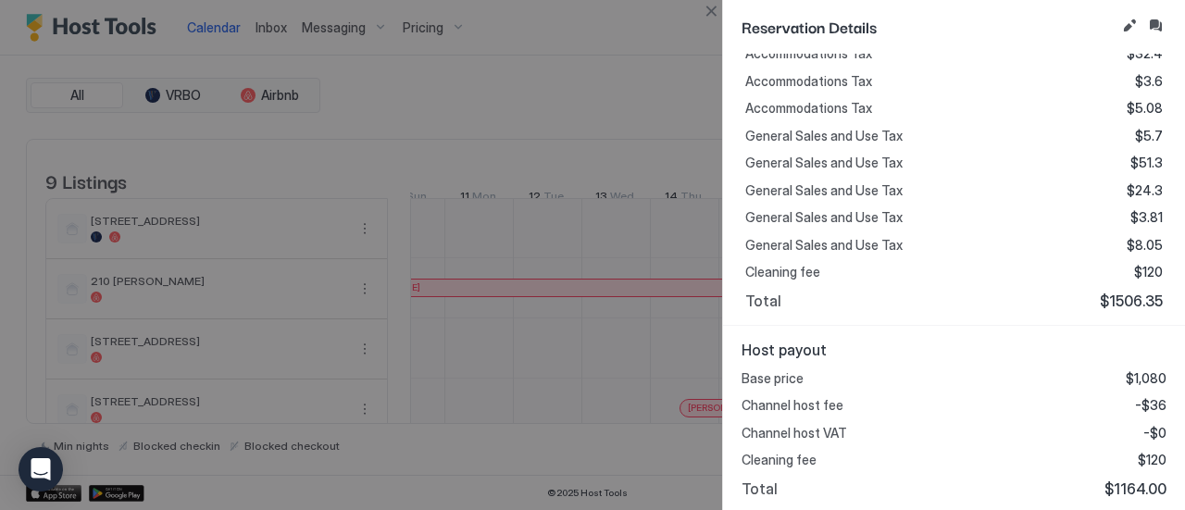
click at [705, 24] on div at bounding box center [592, 255] width 1185 height 510
click at [713, 8] on button "Close" at bounding box center [711, 11] width 22 height 22
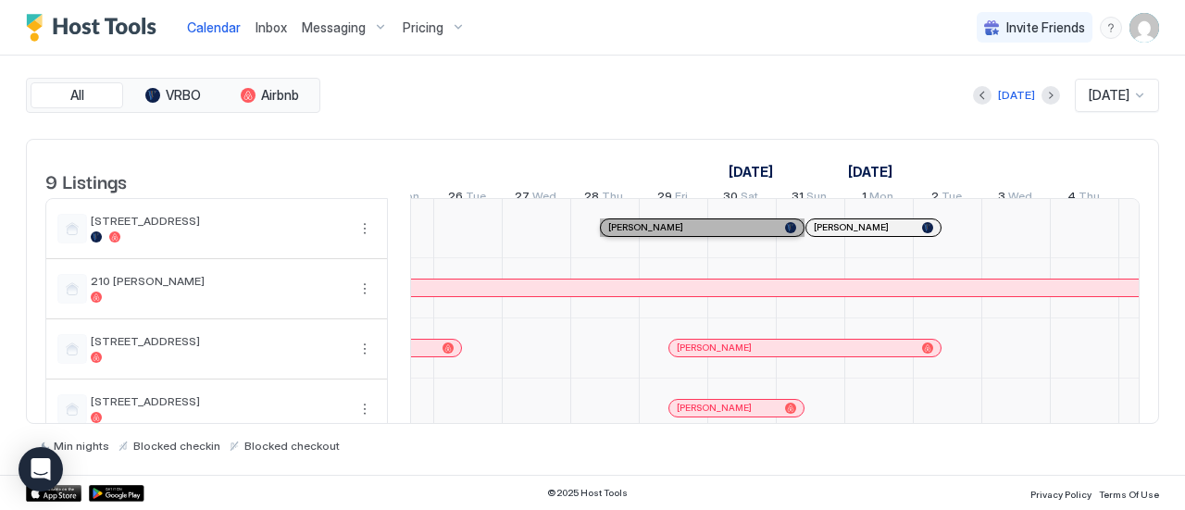
click at [713, 233] on div "[PERSON_NAME]" at bounding box center [692, 227] width 169 height 12
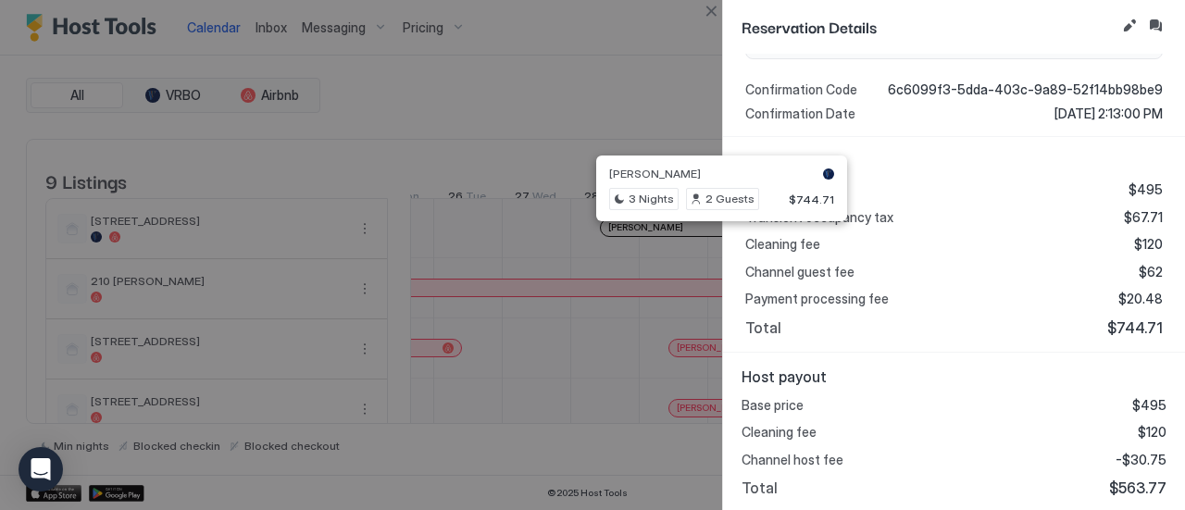
click at [701, 25] on div at bounding box center [592, 255] width 1185 height 510
click at [715, 17] on button "Close" at bounding box center [711, 11] width 22 height 22
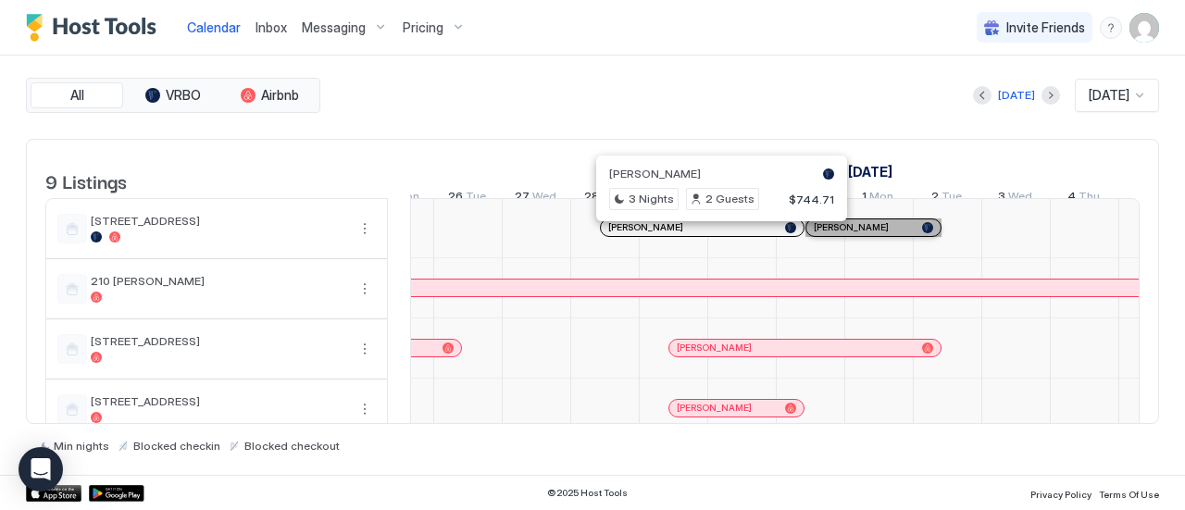
click at [929, 233] on div at bounding box center [927, 227] width 11 height 11
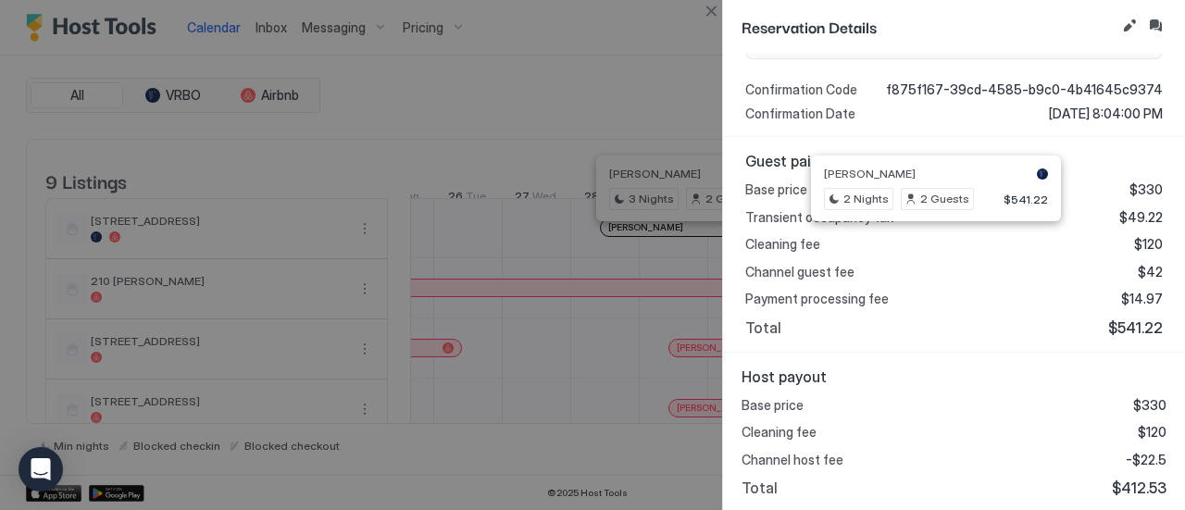
click at [690, 3] on div at bounding box center [592, 255] width 1185 height 510
click at [727, 15] on div "Reservation Details" at bounding box center [954, 27] width 462 height 54
click at [709, 7] on button "Close" at bounding box center [711, 11] width 22 height 22
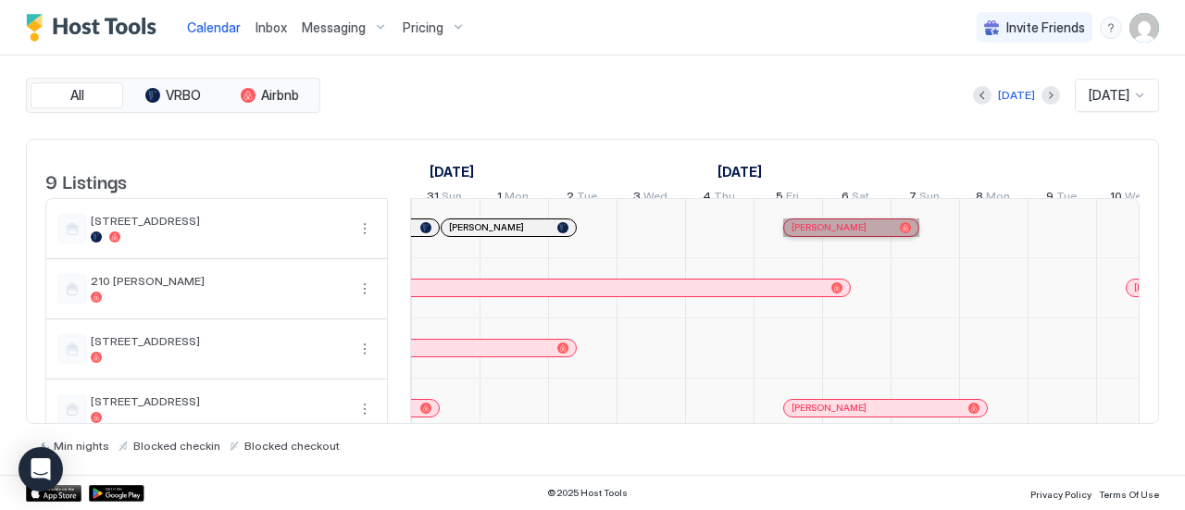
click at [848, 233] on span "[PERSON_NAME]" at bounding box center [829, 227] width 75 height 12
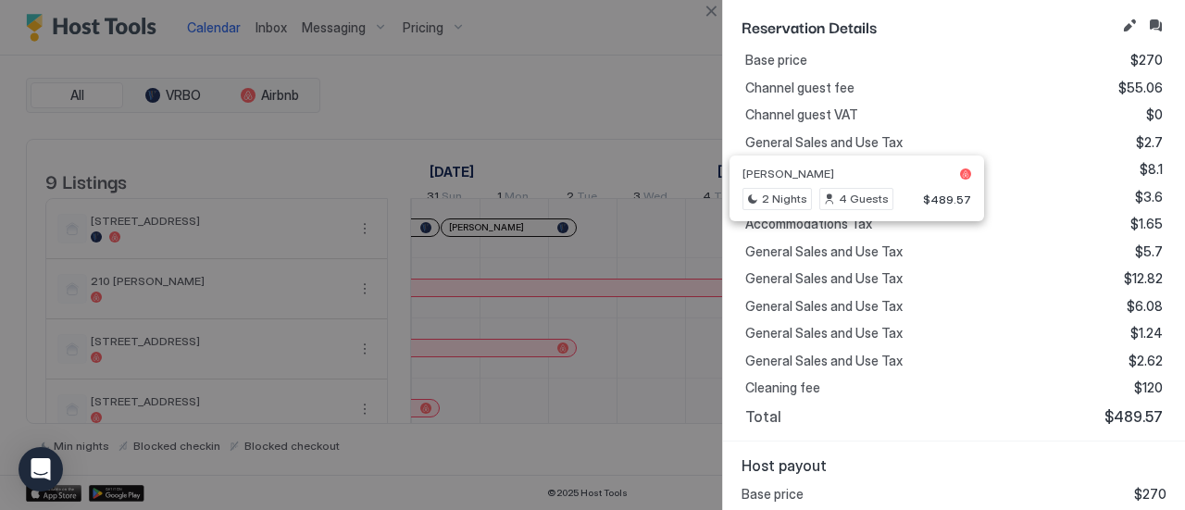
click at [702, 7] on button "Close" at bounding box center [711, 11] width 22 height 22
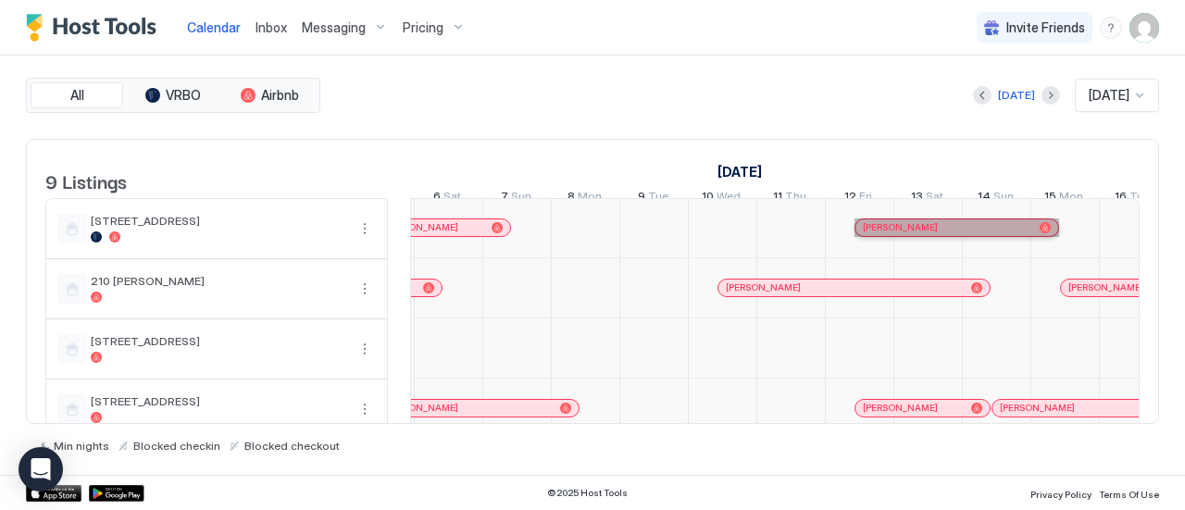
click at [930, 233] on div "[PERSON_NAME]" at bounding box center [947, 227] width 169 height 12
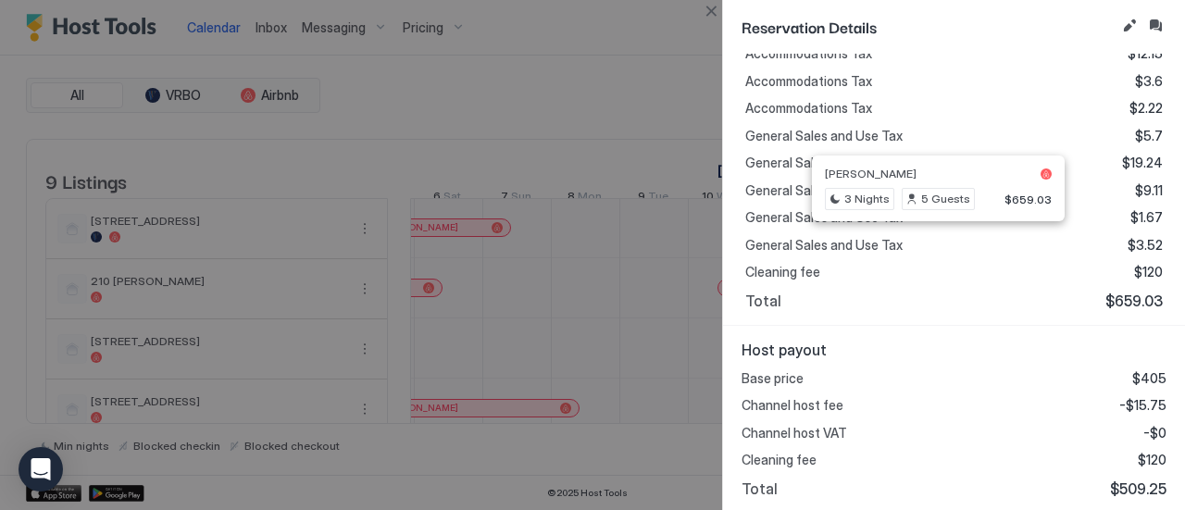
click at [712, 26] on div at bounding box center [592, 255] width 1185 height 510
click at [716, 17] on button "Close" at bounding box center [711, 11] width 22 height 22
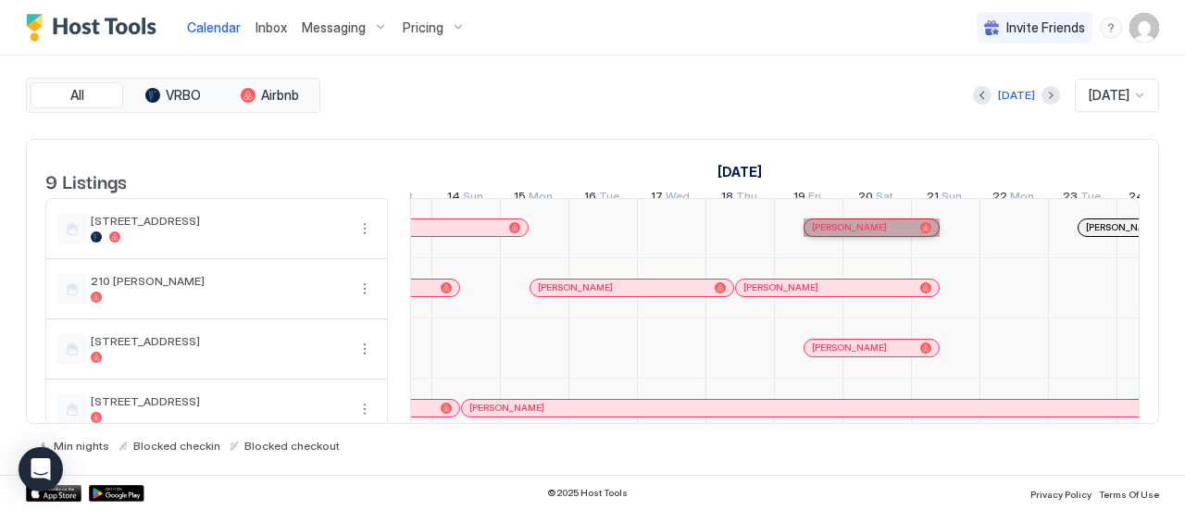
click at [876, 237] on link "[PERSON_NAME]" at bounding box center [872, 227] width 136 height 19
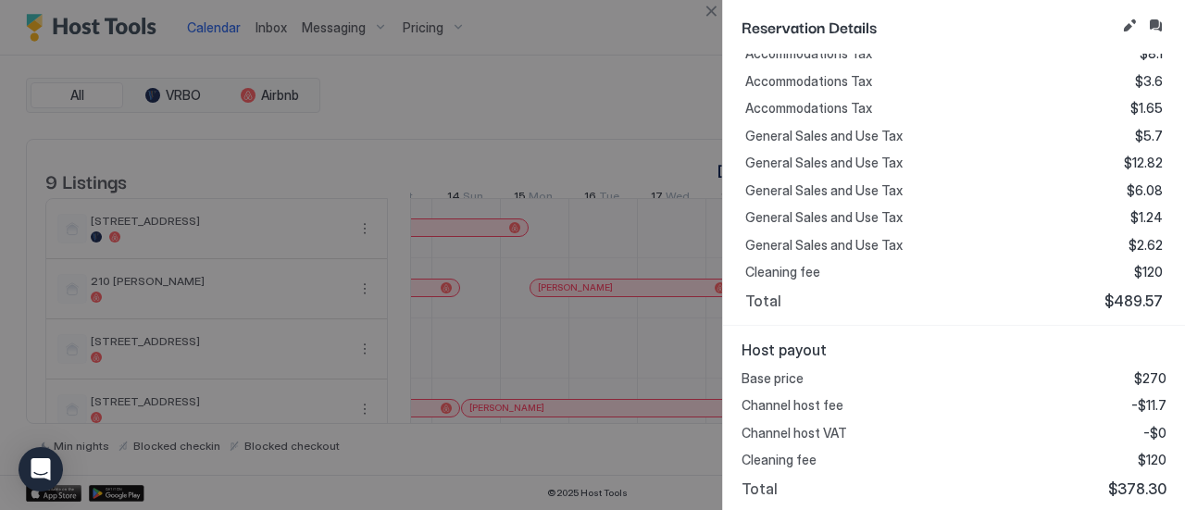
click at [718, 26] on div at bounding box center [592, 255] width 1185 height 510
click at [714, 6] on button "Close" at bounding box center [711, 11] width 22 height 22
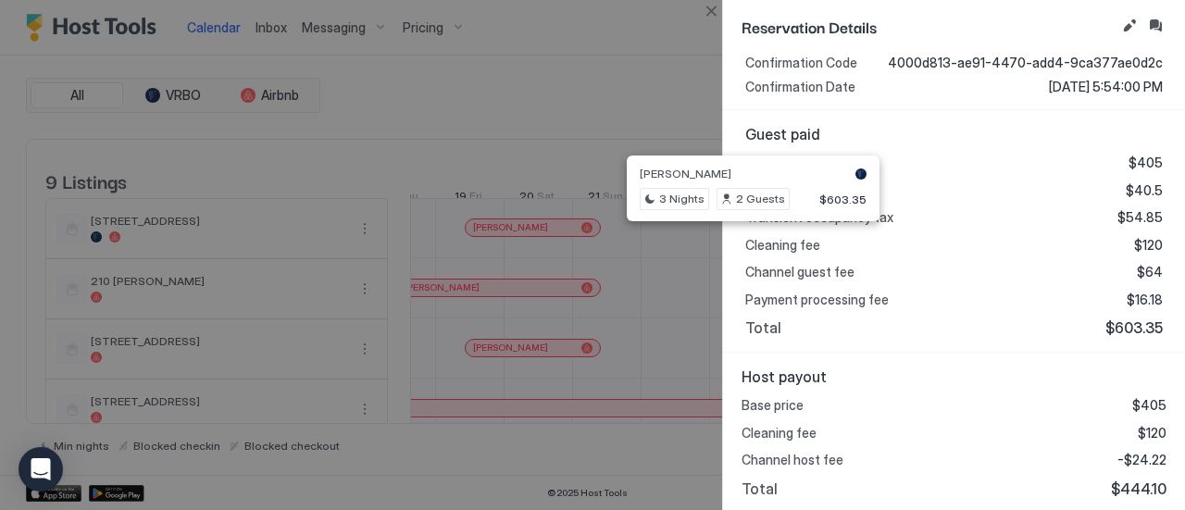
click at [719, 7] on button "Close" at bounding box center [711, 11] width 22 height 22
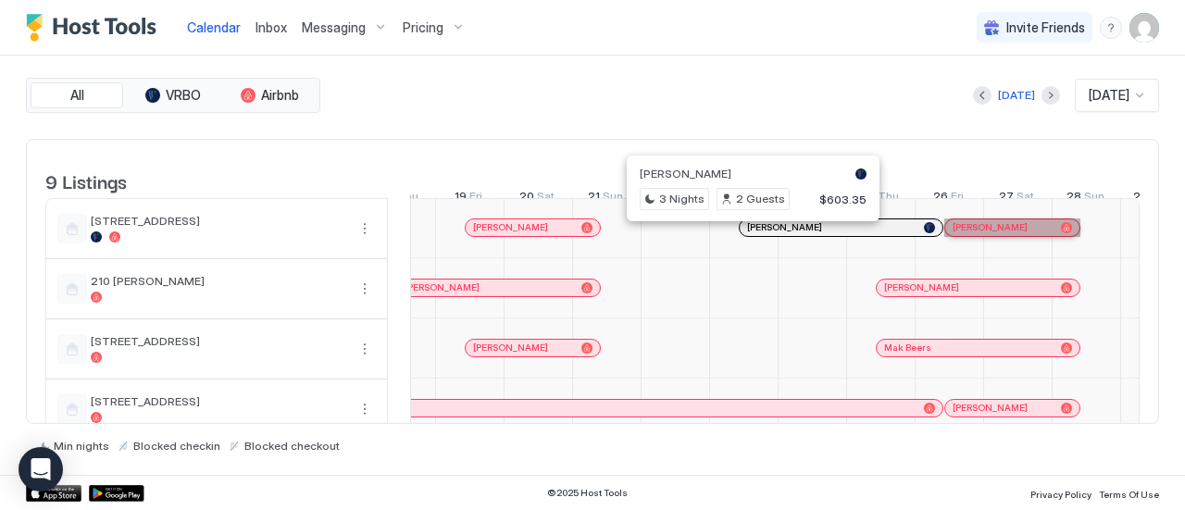
click at [1040, 233] on div "[PERSON_NAME]" at bounding box center [1003, 227] width 101 height 12
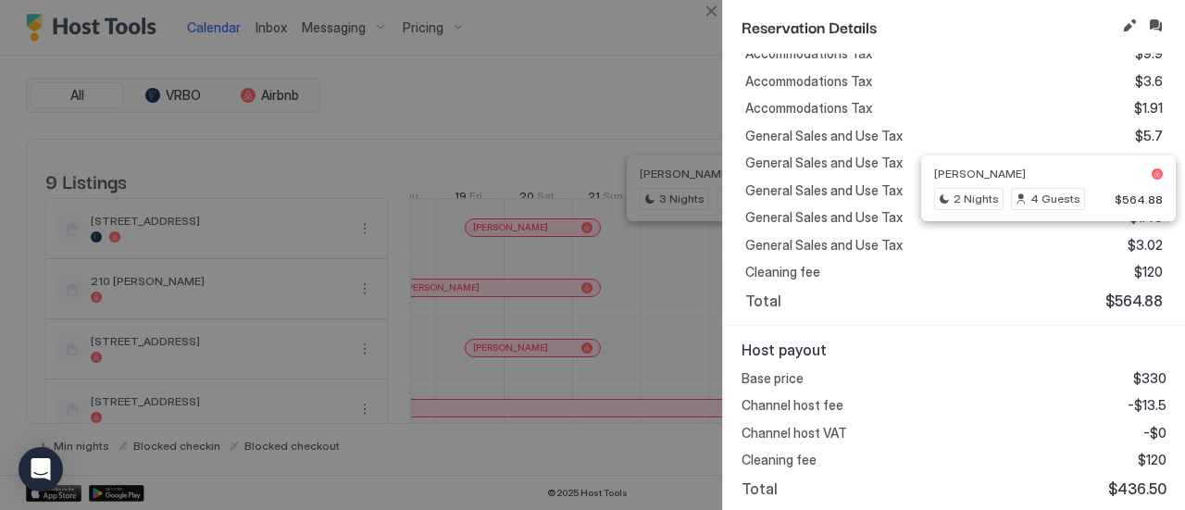
click at [696, 8] on div at bounding box center [592, 255] width 1185 height 510
click at [721, 10] on button "Close" at bounding box center [711, 11] width 22 height 22
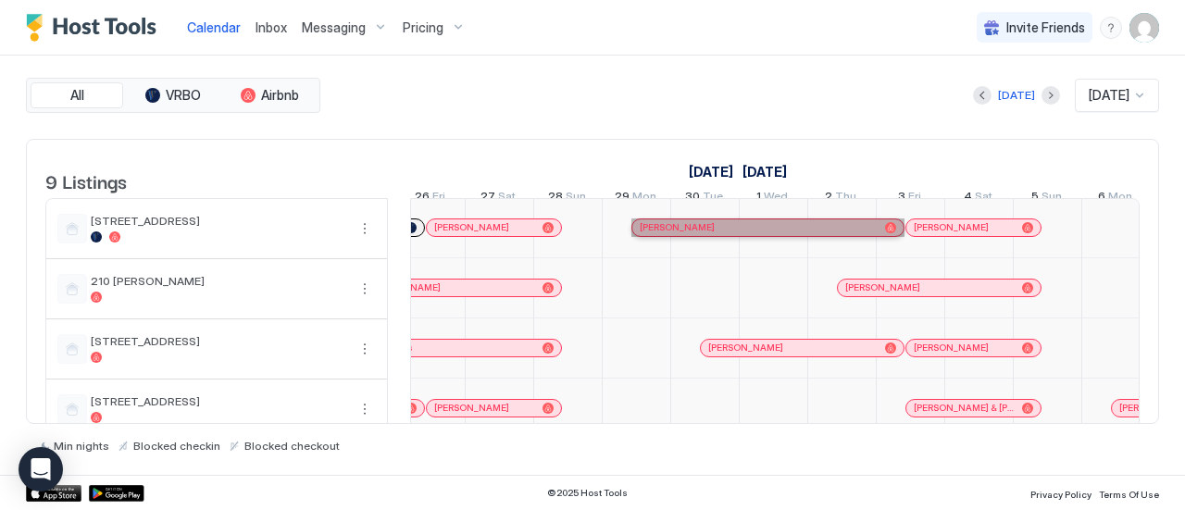
click at [728, 233] on div "[PERSON_NAME]" at bounding box center [759, 227] width 238 height 12
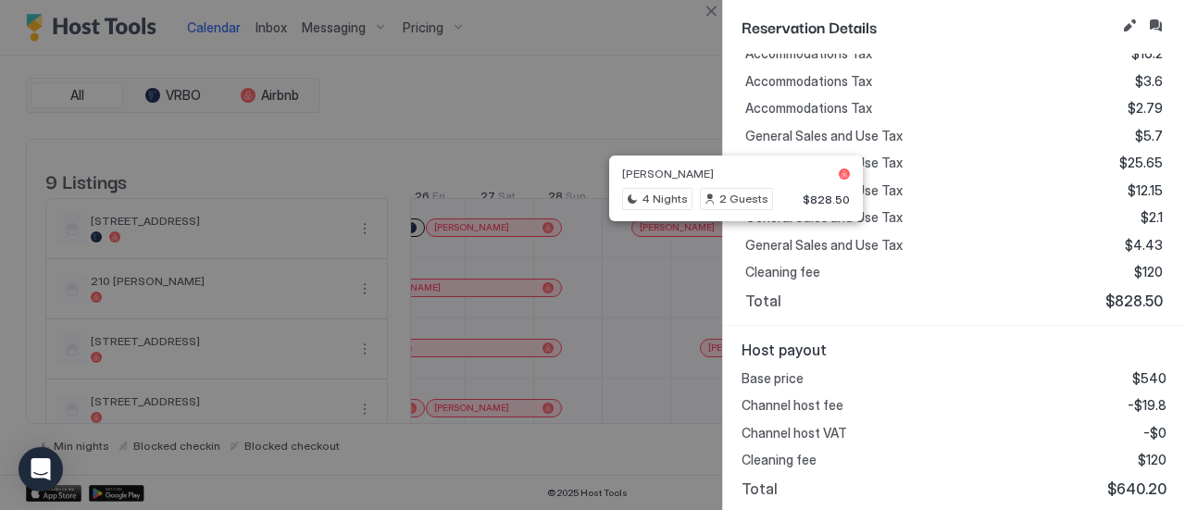
click at [717, 19] on button "Close" at bounding box center [711, 11] width 22 height 22
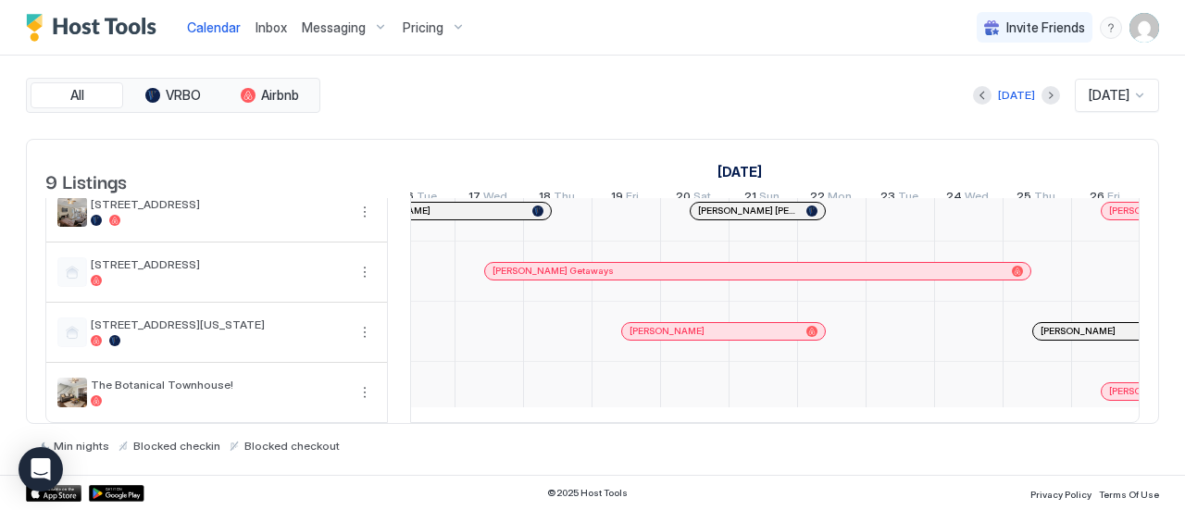
click at [979, 97] on button "Previous month" at bounding box center [982, 95] width 19 height 19
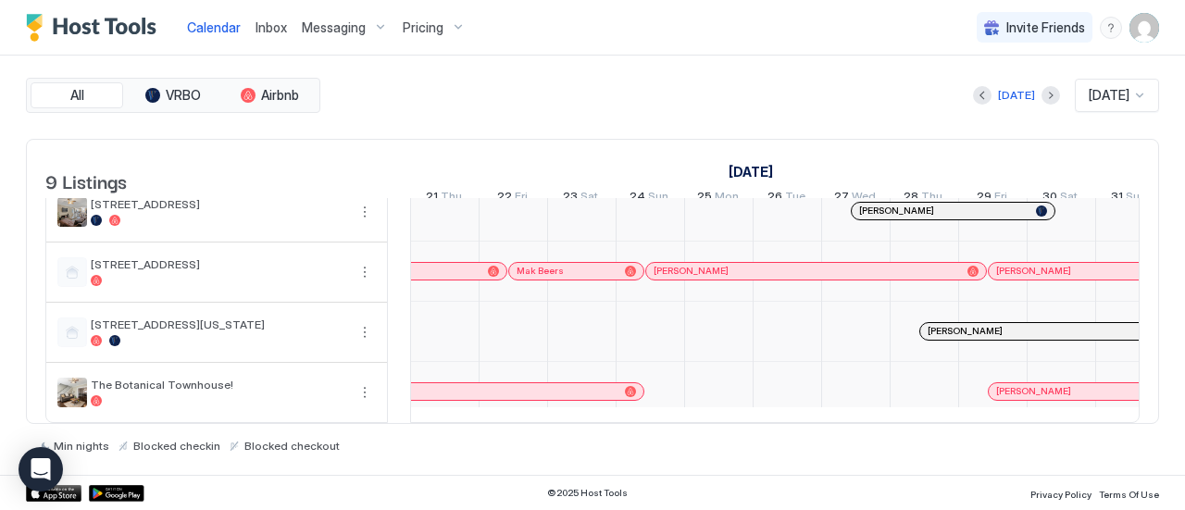
click at [980, 96] on button "Previous month" at bounding box center [982, 95] width 19 height 19
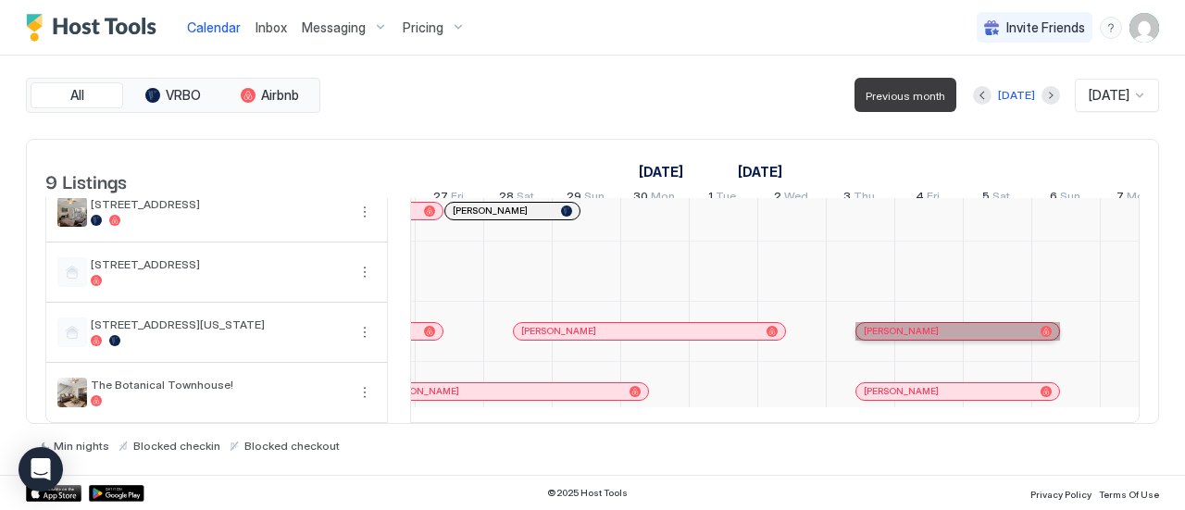
click at [935, 325] on div "[PERSON_NAME]" at bounding box center [948, 331] width 169 height 12
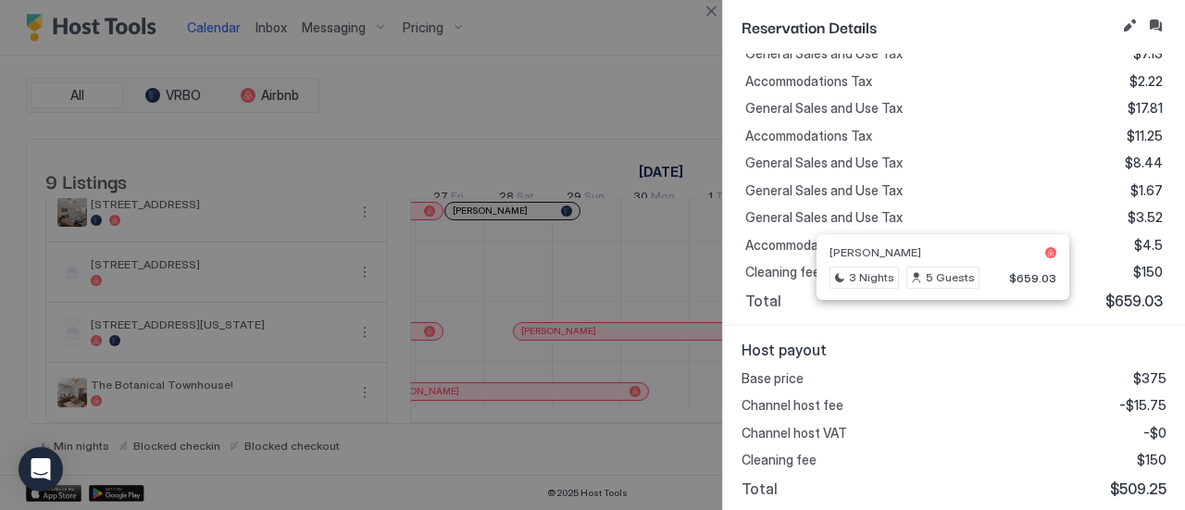
click at [734, 16] on div "Reservation Details" at bounding box center [954, 27] width 462 height 54
click at [711, 15] on button "Close" at bounding box center [711, 11] width 22 height 22
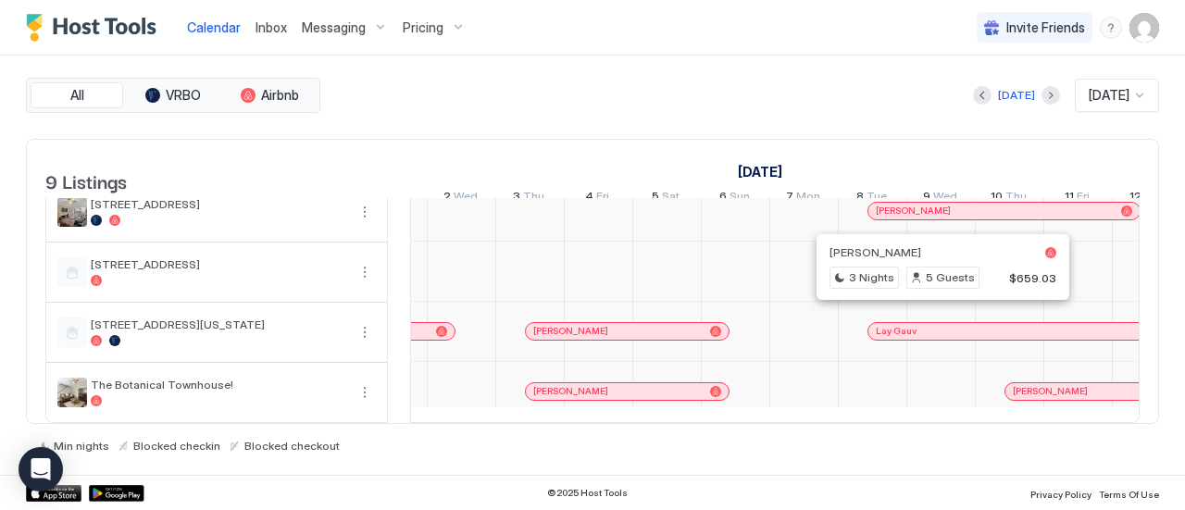
click at [941, 327] on div at bounding box center [941, 332] width 68 height 60
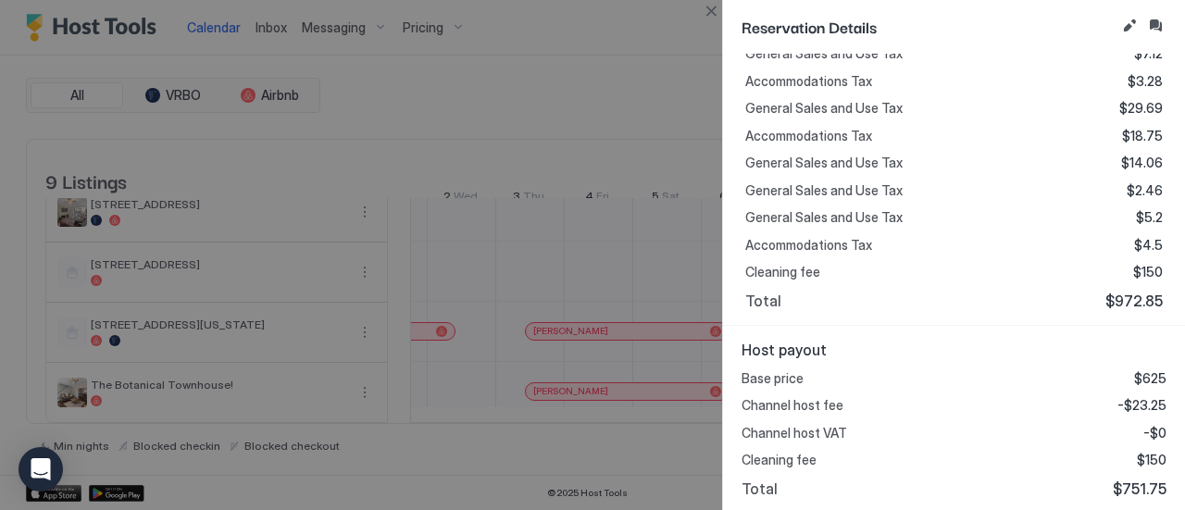
click at [707, 12] on button "Close" at bounding box center [711, 11] width 22 height 22
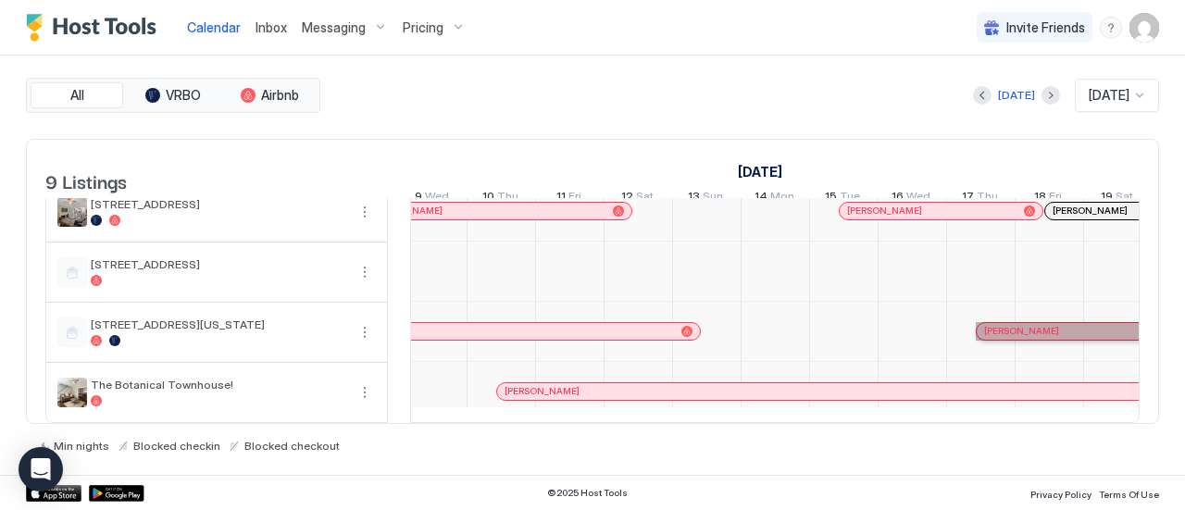
click at [1065, 325] on div "[PERSON_NAME]" at bounding box center [1068, 331] width 169 height 12
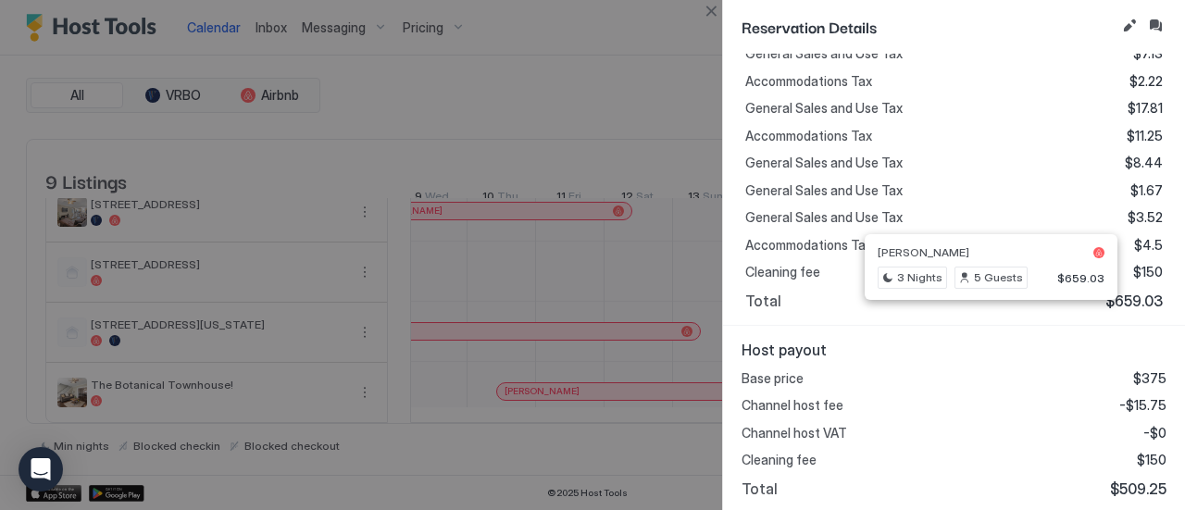
click at [718, 30] on div at bounding box center [592, 255] width 1185 height 510
click at [719, 7] on button "Close" at bounding box center [711, 11] width 22 height 22
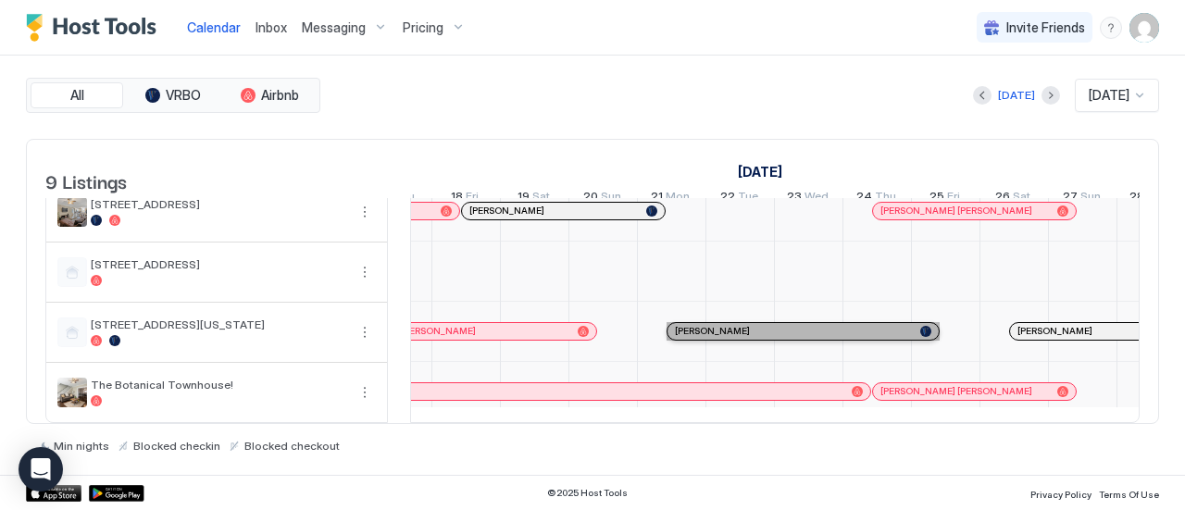
click at [765, 325] on div "[PERSON_NAME]" at bounding box center [794, 331] width 238 height 12
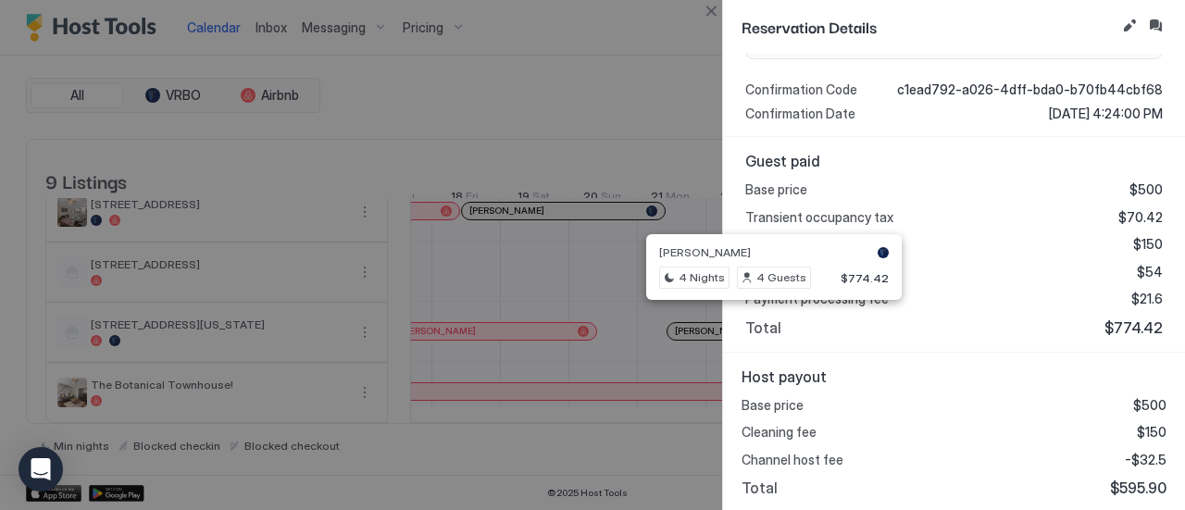
click at [722, 19] on div "Reservation Details Personal Details LD [PERSON_NAME] [EMAIL_ADDRESS][DOMAIN_NA…" at bounding box center [953, 255] width 463 height 510
click at [719, 15] on button "Close" at bounding box center [711, 11] width 22 height 22
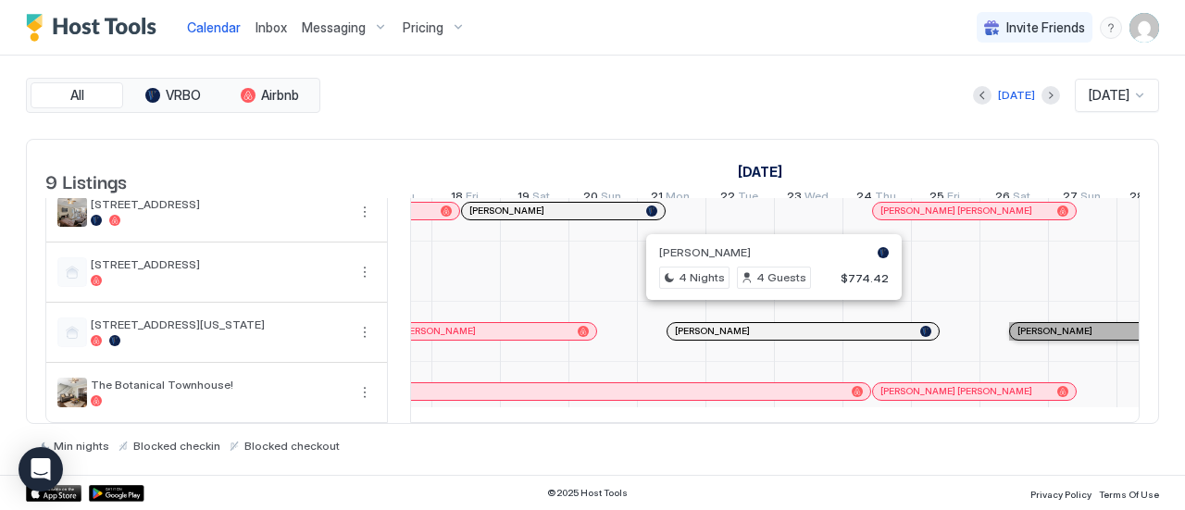
click at [1048, 325] on span "[PERSON_NAME]" at bounding box center [1054, 331] width 75 height 12
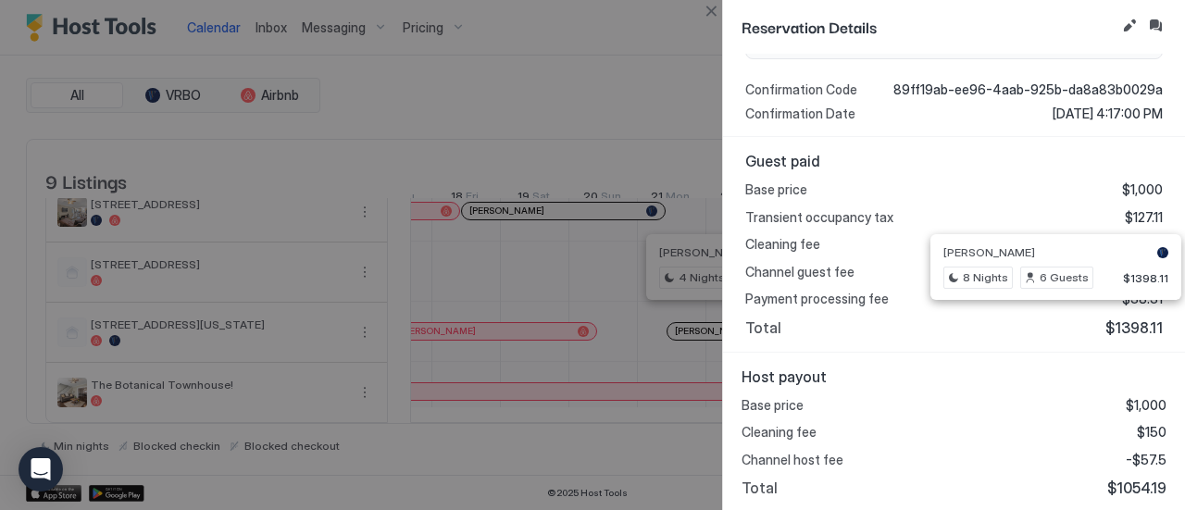
click at [708, 21] on button "Close" at bounding box center [711, 11] width 22 height 22
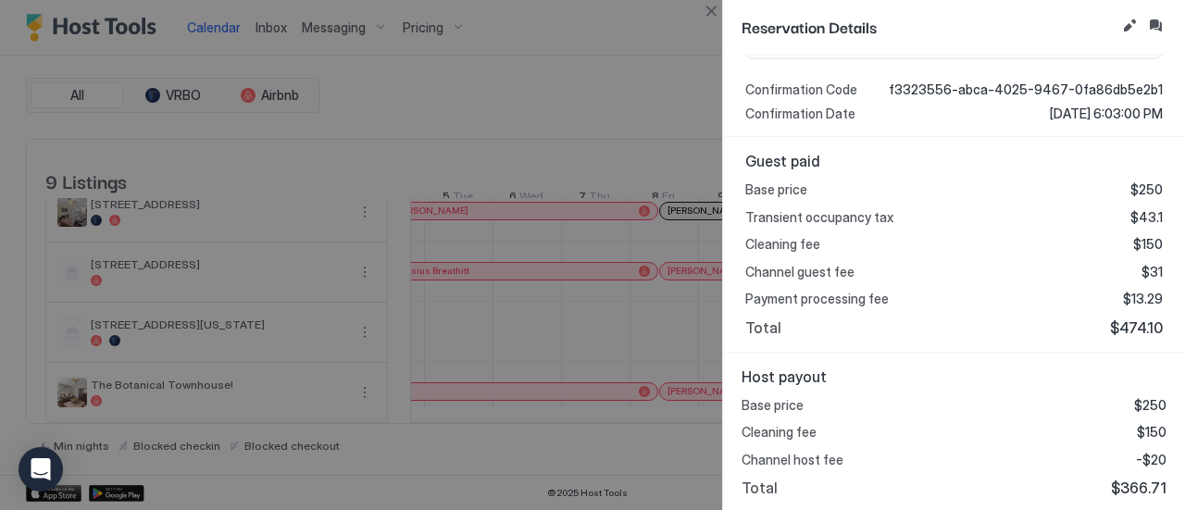
click at [720, 17] on button "Close" at bounding box center [711, 11] width 22 height 22
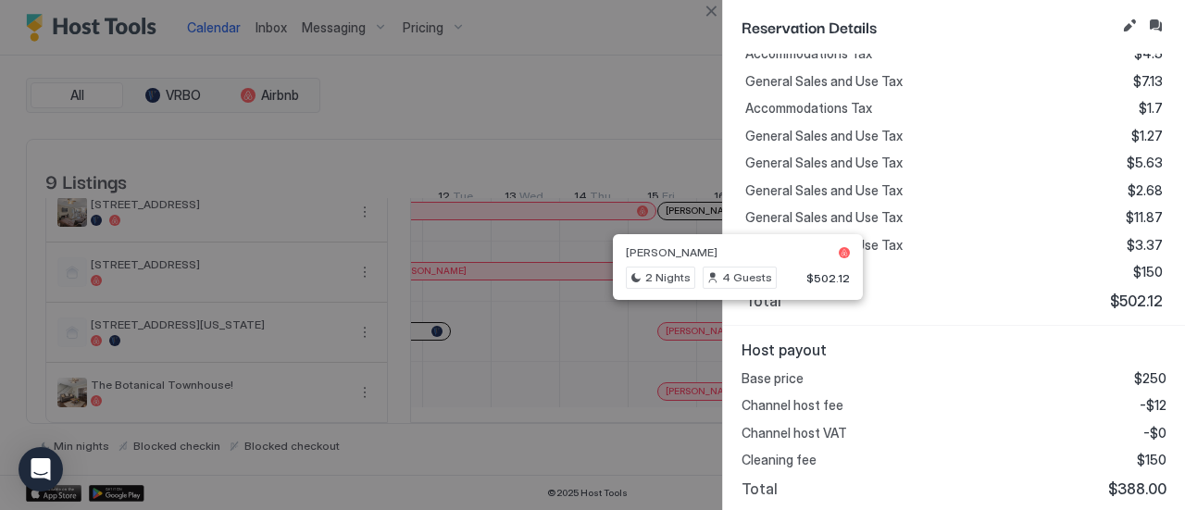
click at [713, 9] on button "Close" at bounding box center [711, 11] width 22 height 22
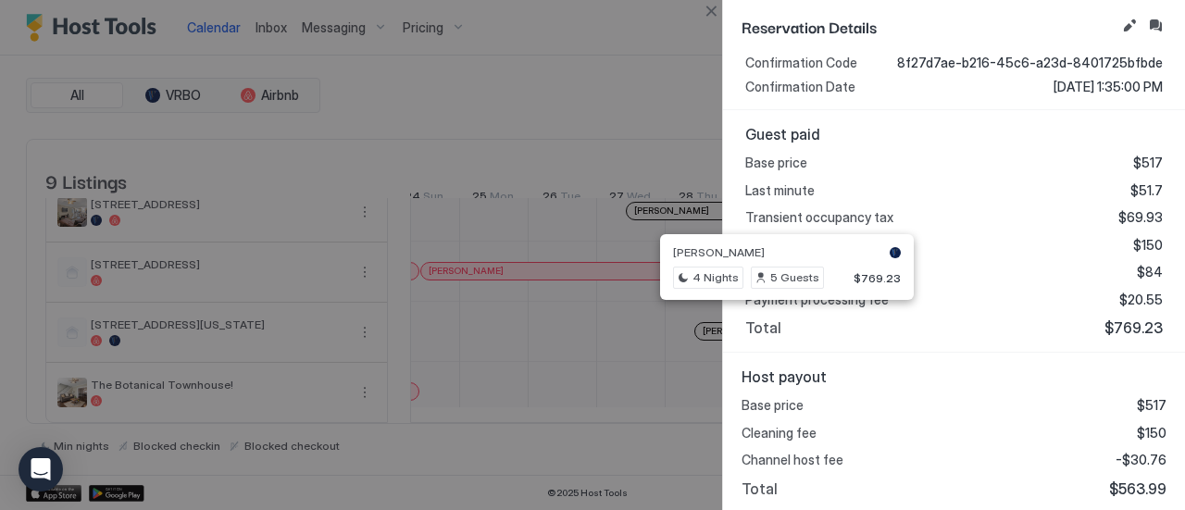
click at [707, 17] on button "Close" at bounding box center [711, 11] width 22 height 22
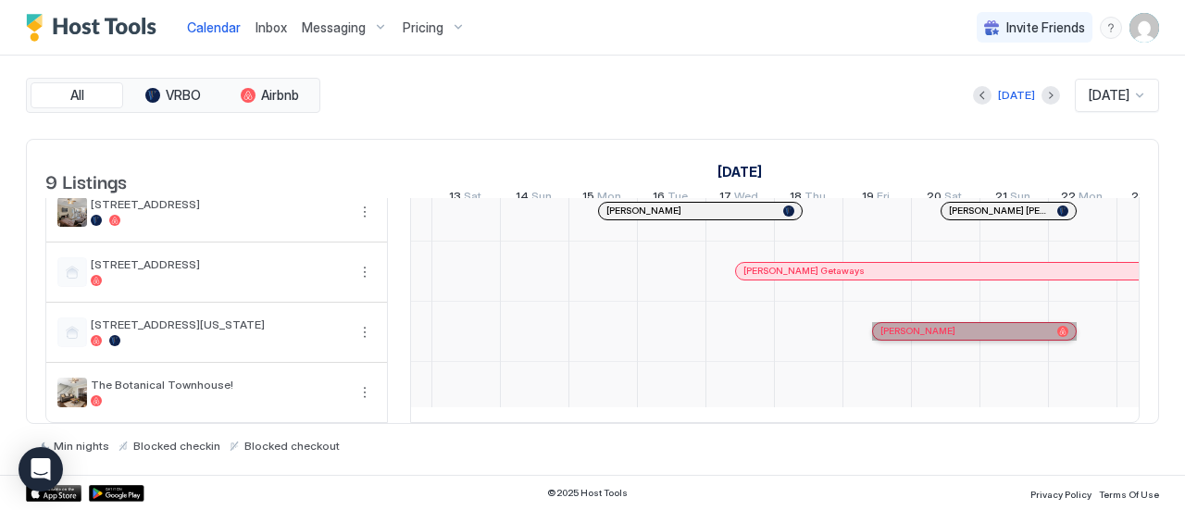
click at [952, 325] on div "[PERSON_NAME]" at bounding box center [964, 331] width 169 height 12
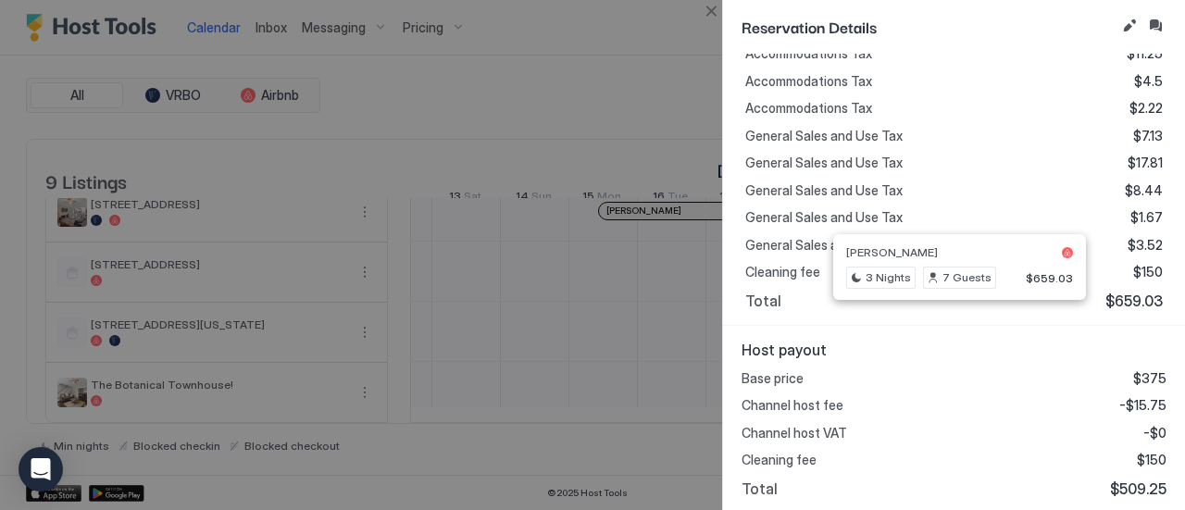
click at [705, 9] on button "Close" at bounding box center [711, 11] width 22 height 22
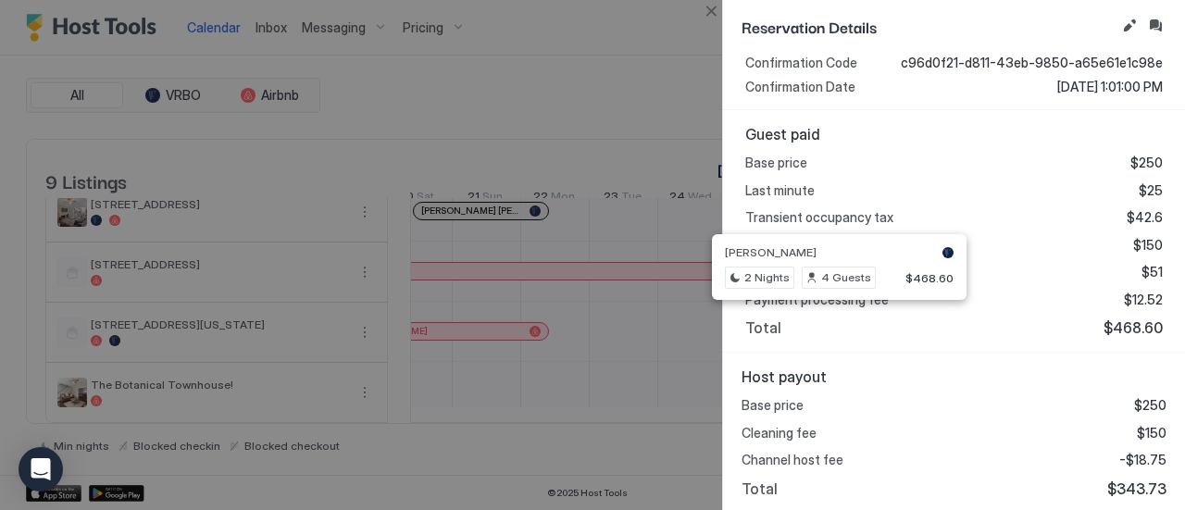
click at [715, 24] on div at bounding box center [592, 255] width 1185 height 510
click at [709, 18] on button "Close" at bounding box center [711, 11] width 22 height 22
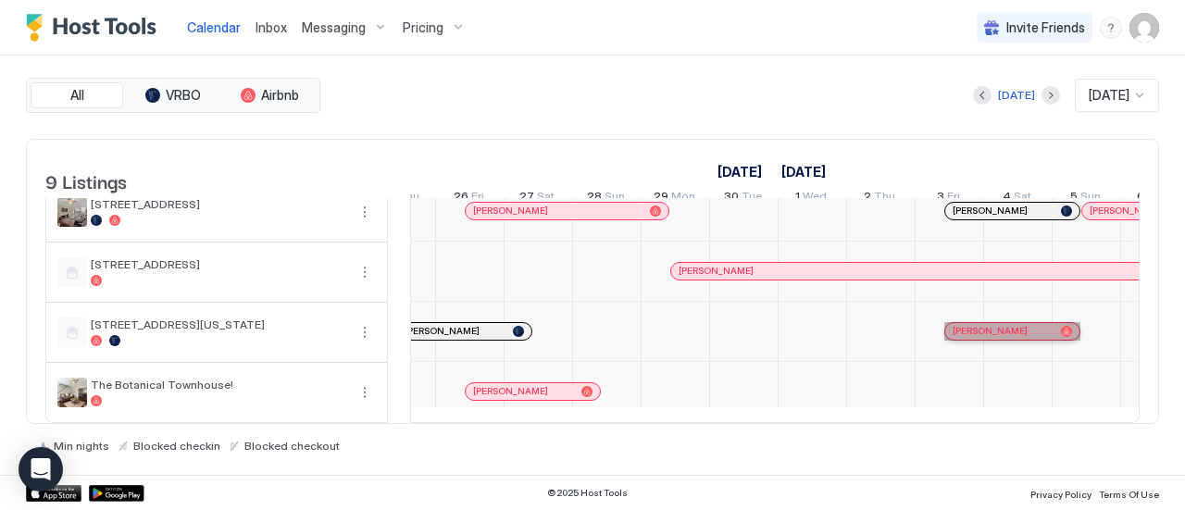
click at [1016, 325] on div "[PERSON_NAME]" at bounding box center [1003, 331] width 101 height 12
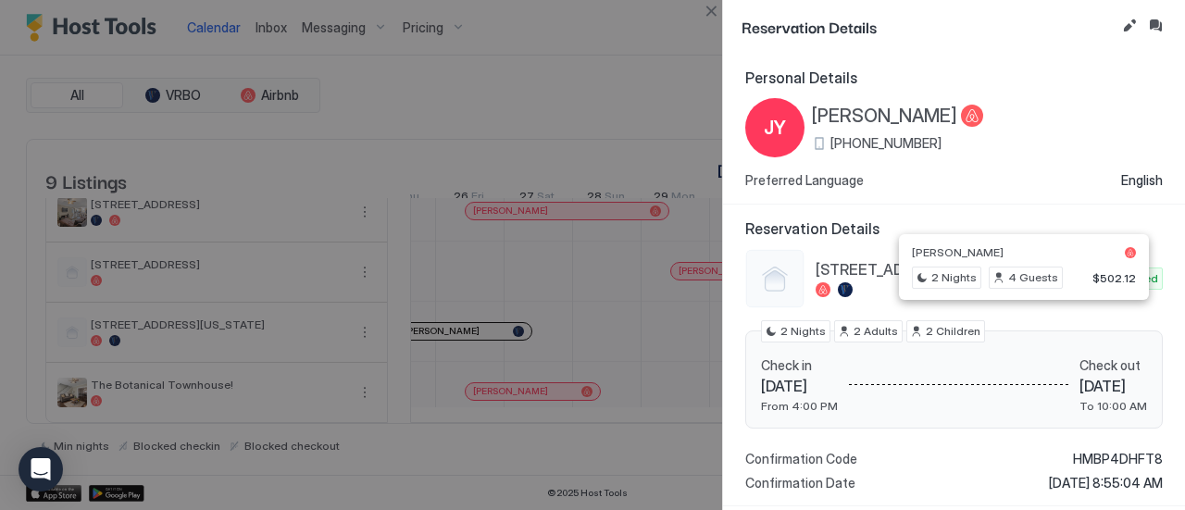
click at [705, 7] on button "Close" at bounding box center [711, 11] width 22 height 22
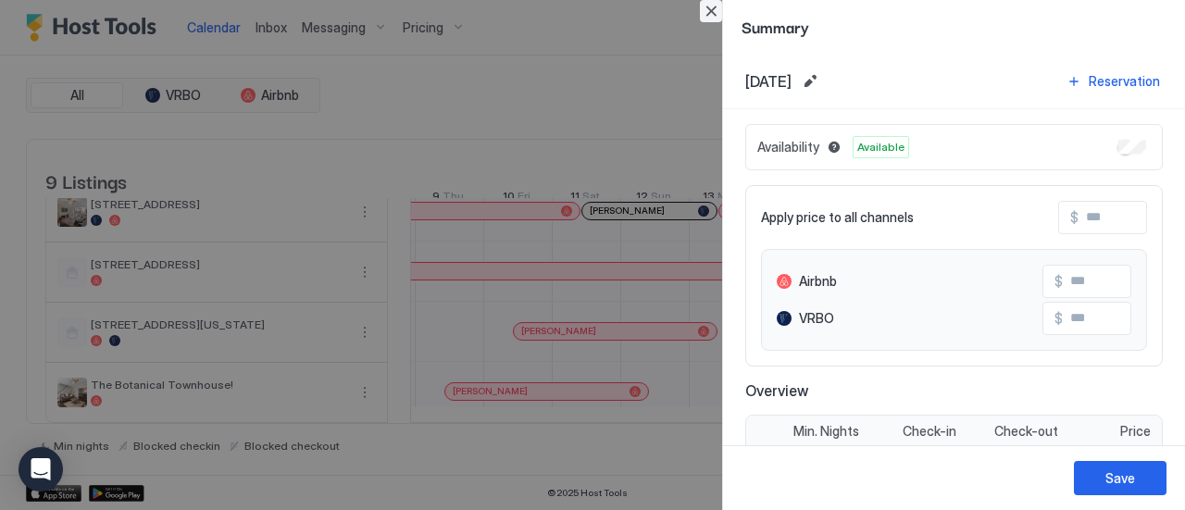
click at [718, 14] on button "Close" at bounding box center [711, 11] width 22 height 22
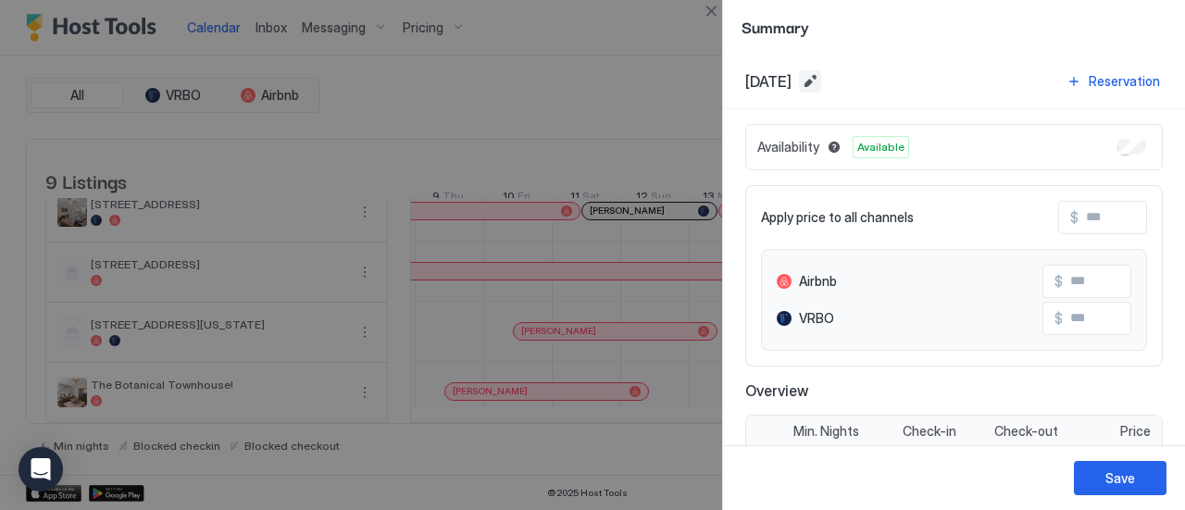
click at [821, 78] on button "Edit date range" at bounding box center [810, 81] width 22 height 22
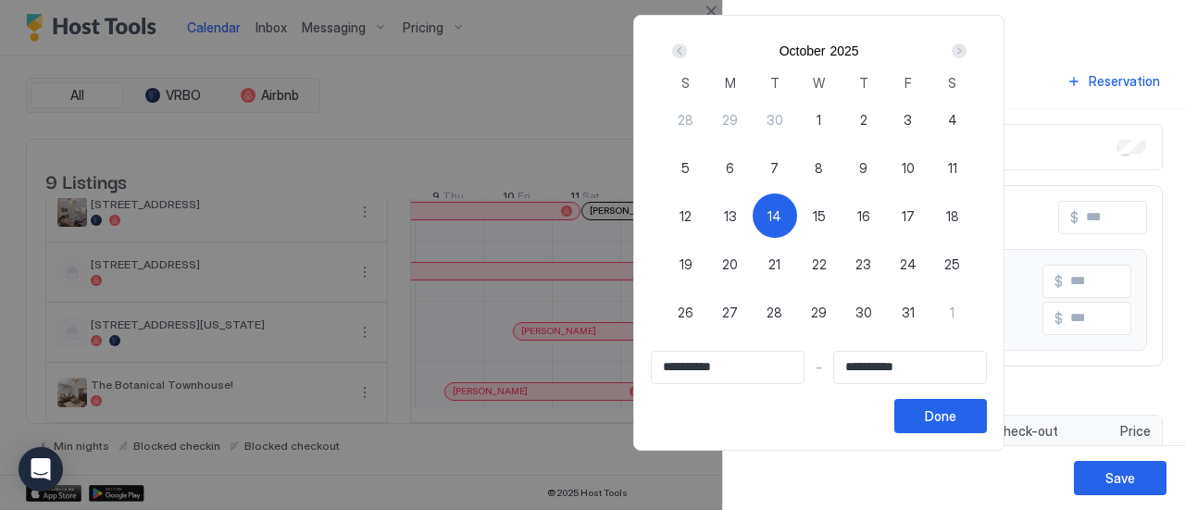
click at [930, 314] on div "31" at bounding box center [908, 312] width 44 height 44
type input "**********"
click at [781, 210] on span "14" at bounding box center [775, 215] width 14 height 19
type input "**********"
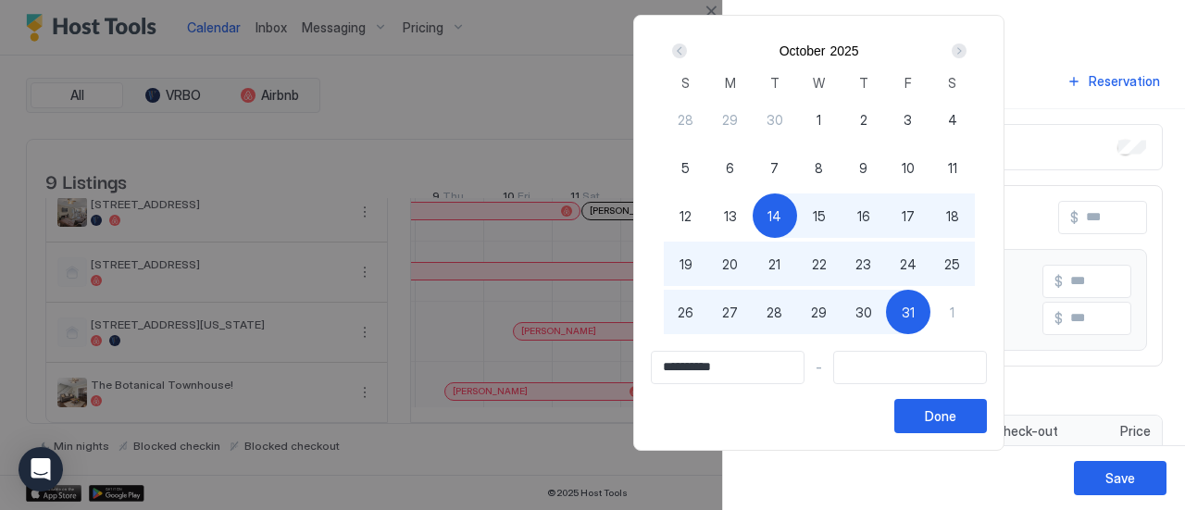
click at [930, 311] on div "31" at bounding box center [908, 312] width 44 height 44
type input "**********"
click at [956, 409] on div "Done" at bounding box center [940, 415] width 31 height 19
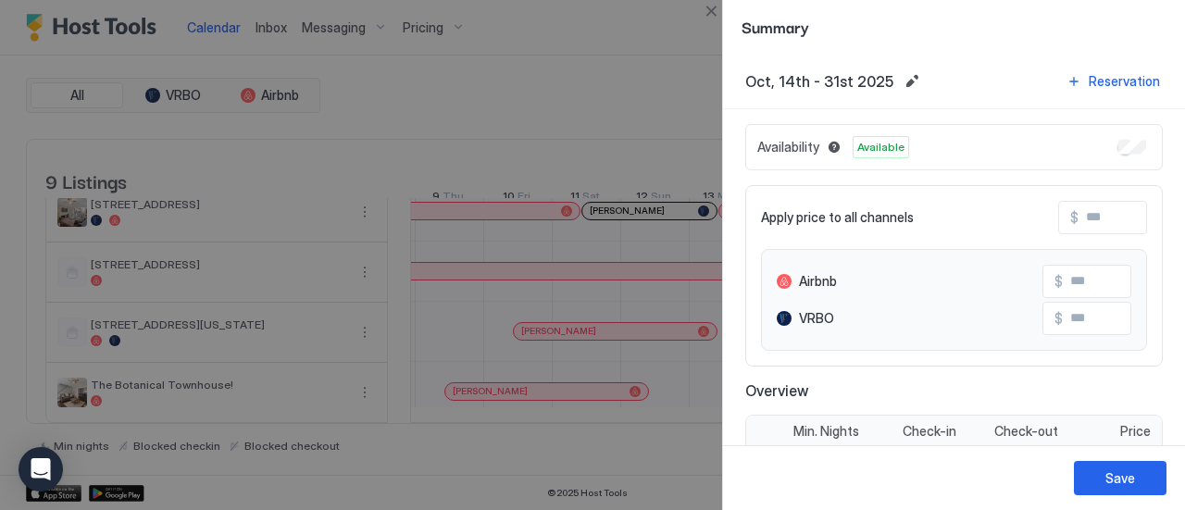
click at [1084, 218] on input "Input Field" at bounding box center [1153, 217] width 148 height 31
type input "*"
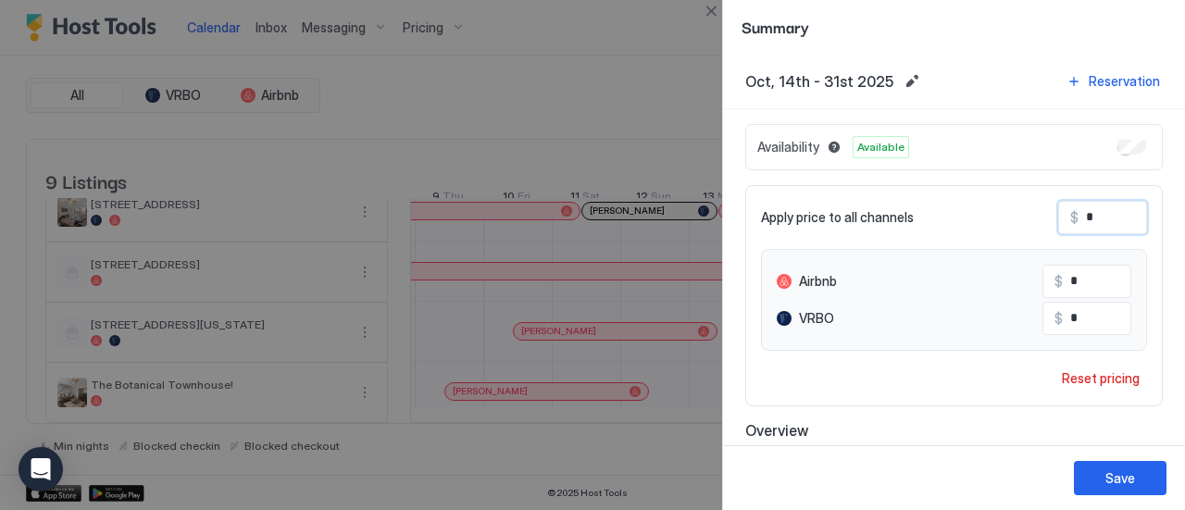
type input "**"
type input "***"
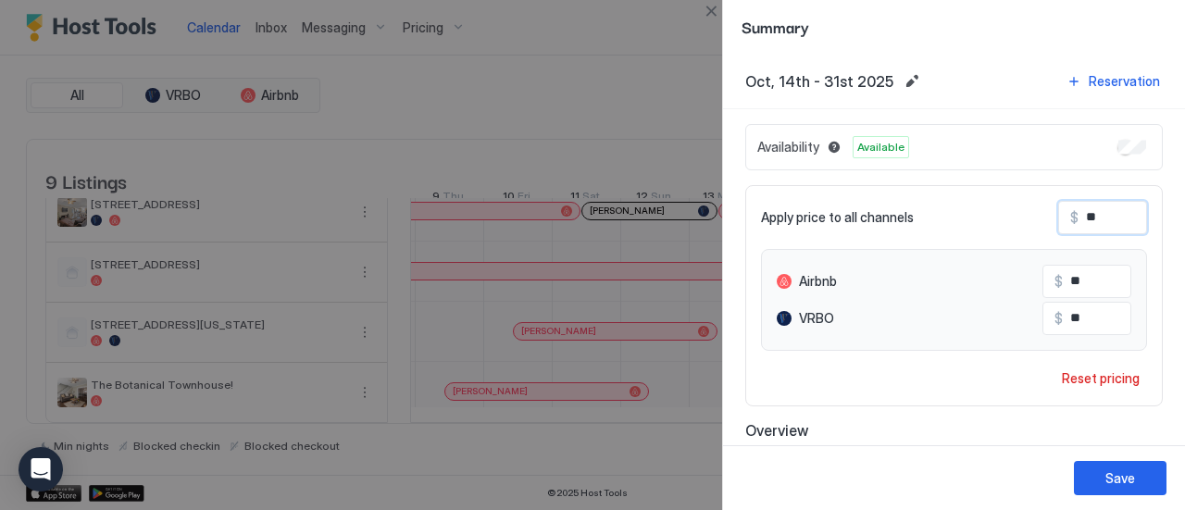
type input "***"
click at [1126, 485] on div "Save" at bounding box center [1120, 477] width 30 height 19
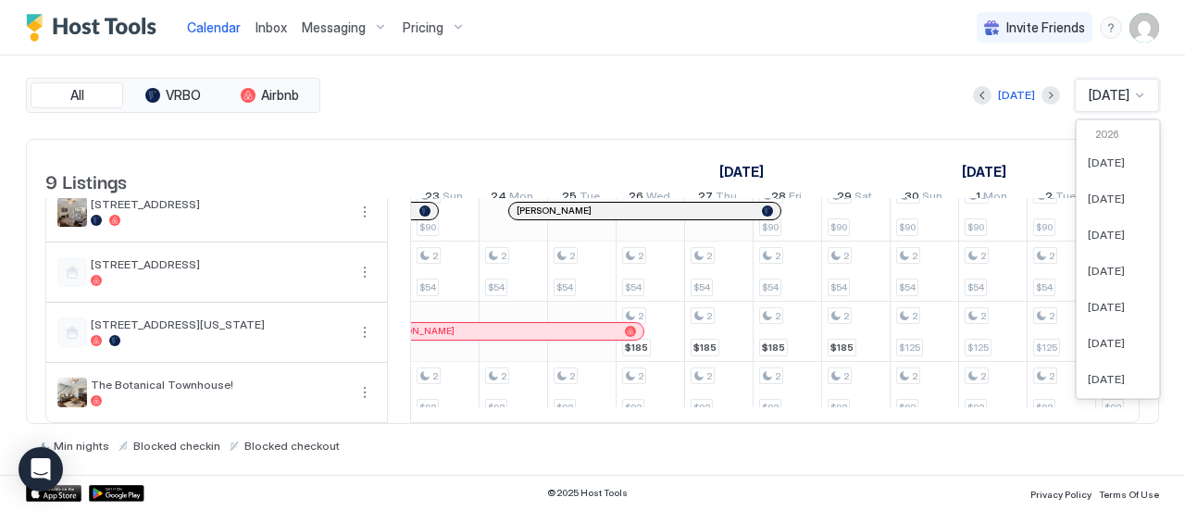
click at [1089, 98] on span "[DATE]" at bounding box center [1109, 95] width 41 height 17
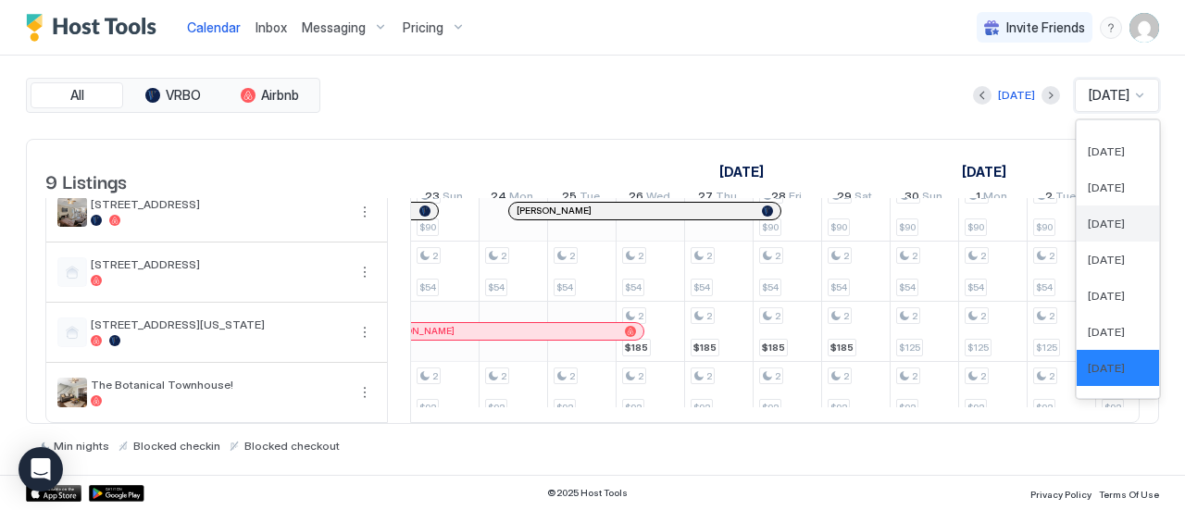
click at [1113, 217] on span "[DATE]" at bounding box center [1106, 224] width 37 height 14
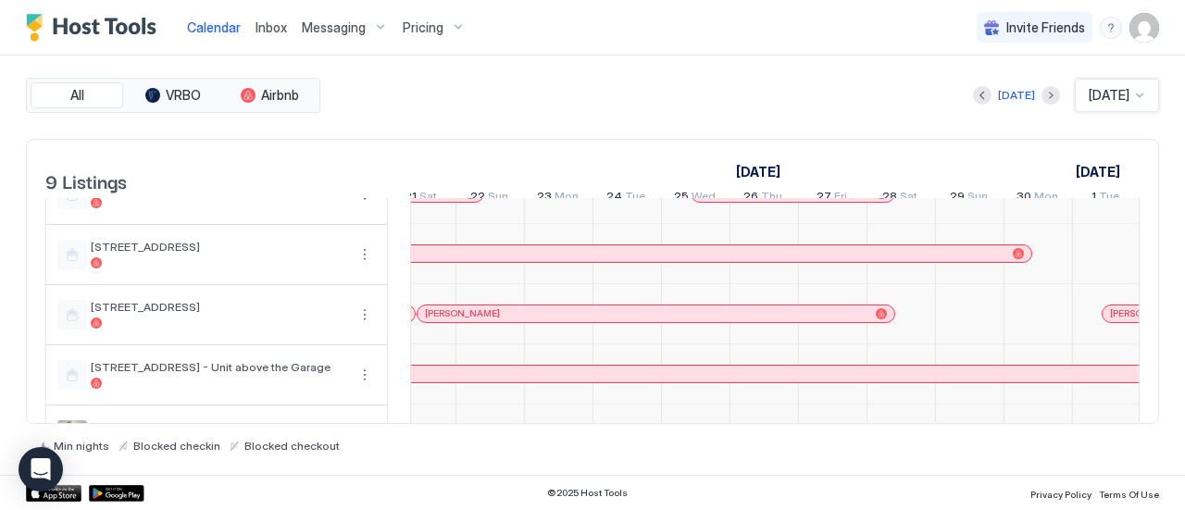
scroll to position [0, 307]
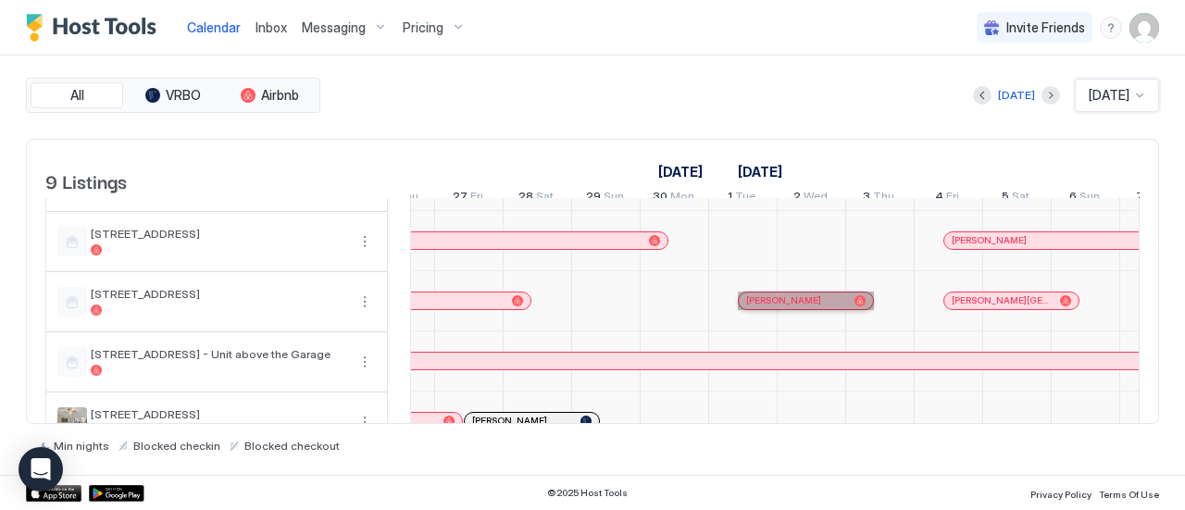
click at [789, 306] on span "[PERSON_NAME]" at bounding box center [783, 300] width 75 height 12
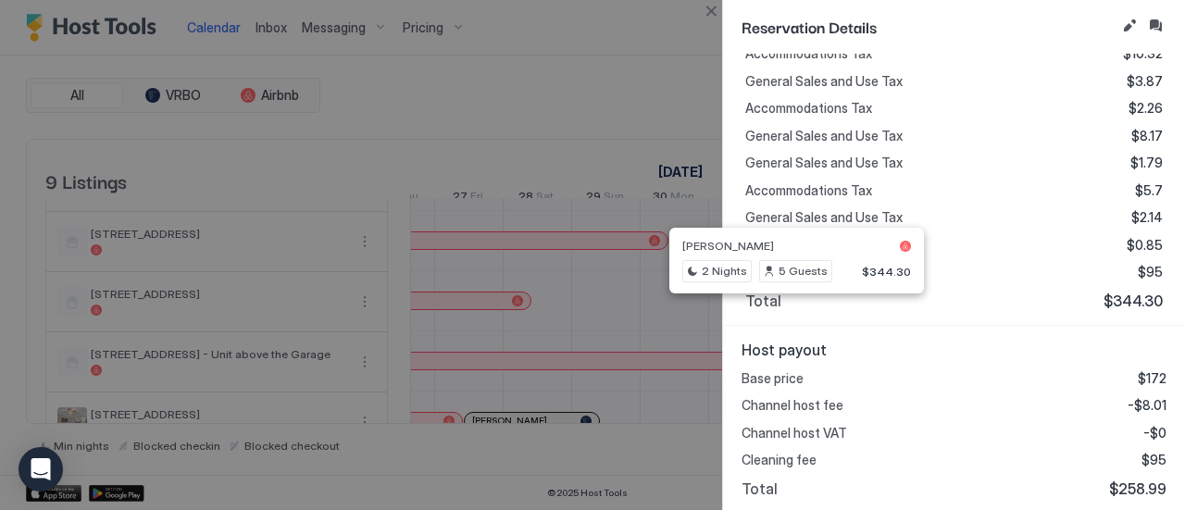
click at [717, 32] on div at bounding box center [592, 255] width 1185 height 510
click at [722, 13] on div "Reservation Details Personal Details ML [PERSON_NAME] [PHONE_NUMBER] Preferred …" at bounding box center [953, 255] width 463 height 510
click at [648, 361] on div at bounding box center [592, 255] width 1185 height 510
click at [713, 15] on button "Close" at bounding box center [711, 11] width 22 height 22
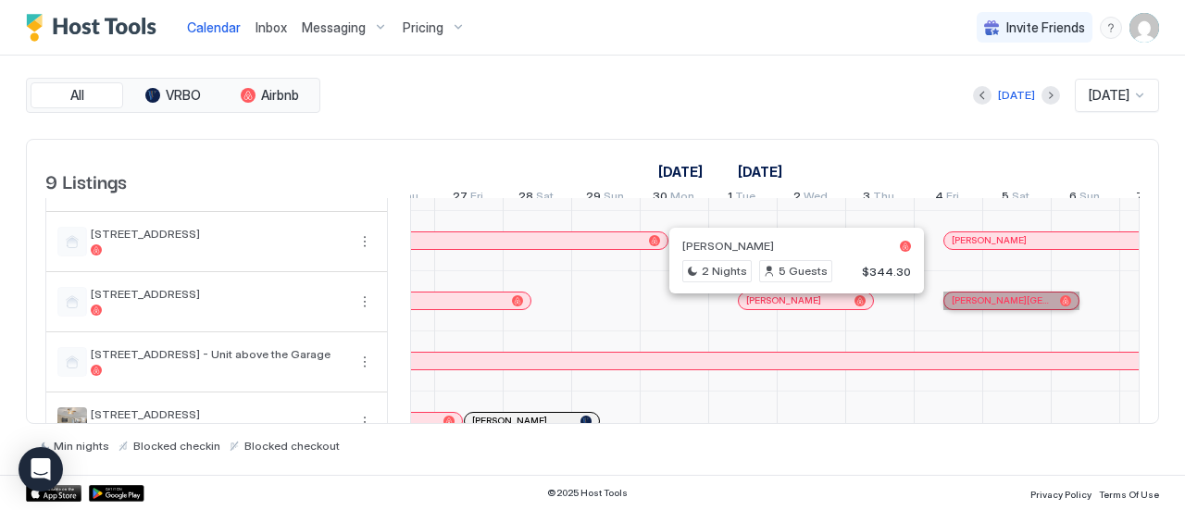
click at [1002, 306] on span "[PERSON_NAME][GEOGRAPHIC_DATA]" at bounding box center [1002, 300] width 101 height 12
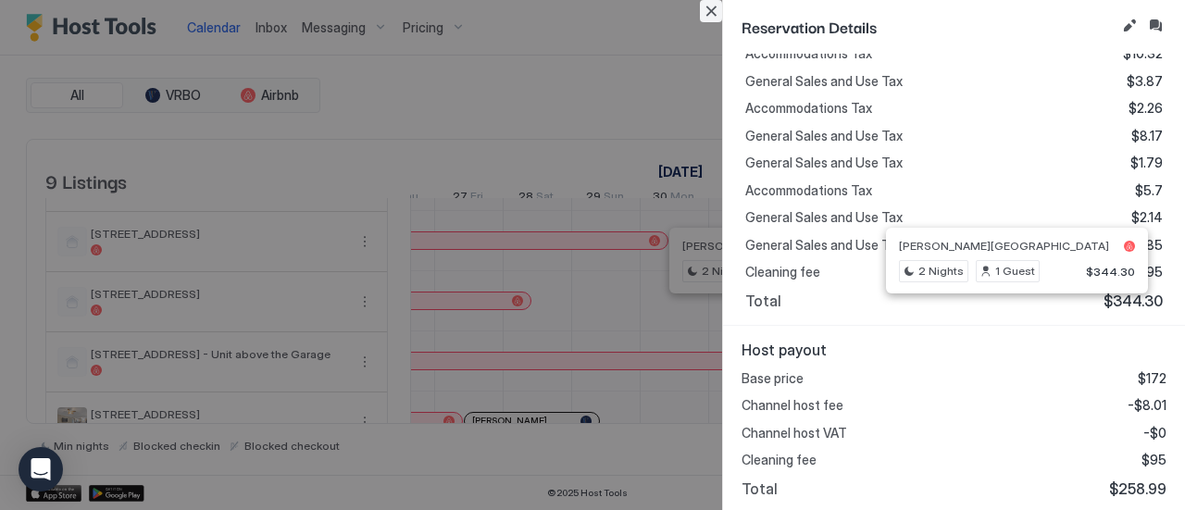
click at [702, 17] on button "Close" at bounding box center [711, 11] width 22 height 22
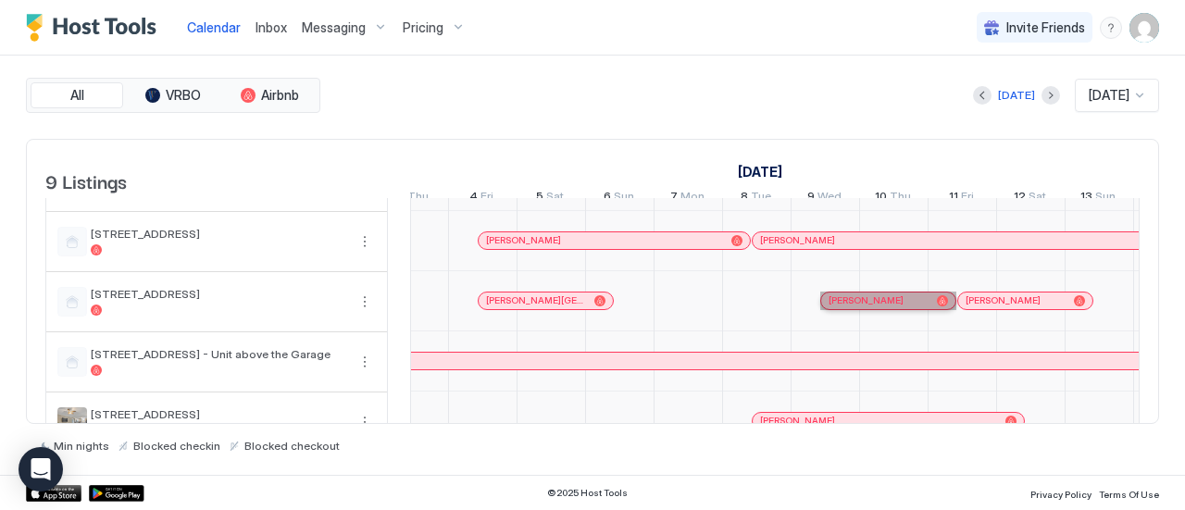
click at [894, 306] on div "[PERSON_NAME]" at bounding box center [879, 300] width 101 height 12
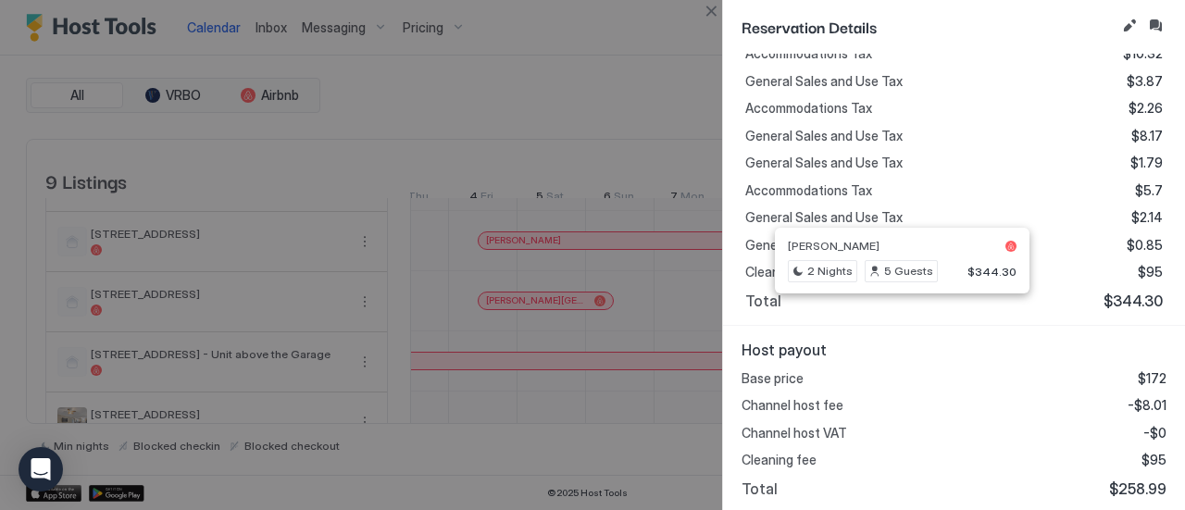
click at [718, 12] on button "Close" at bounding box center [711, 11] width 22 height 22
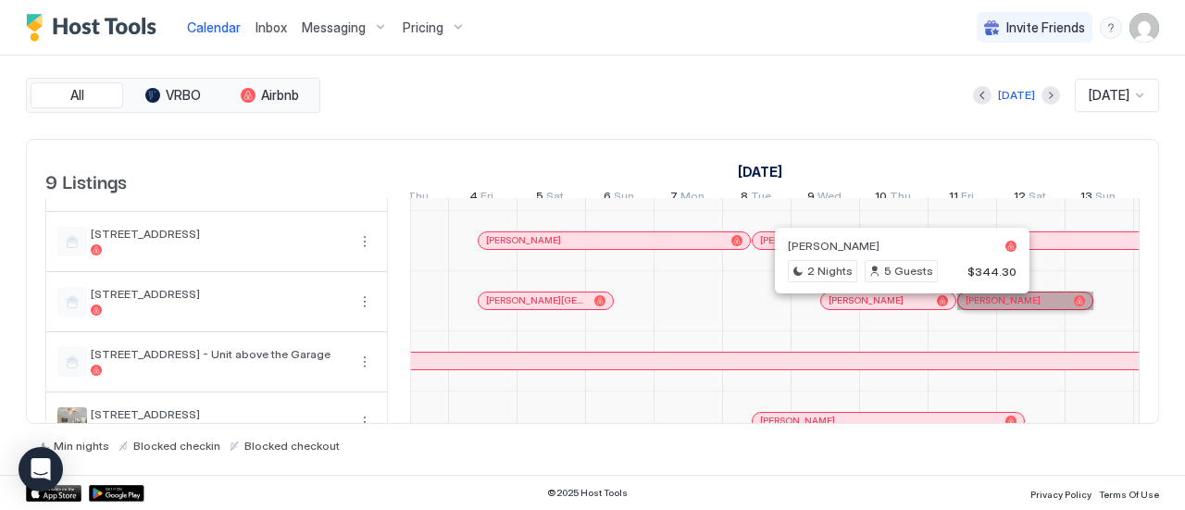
click at [1060, 305] on div "[PERSON_NAME]" at bounding box center [1016, 300] width 101 height 12
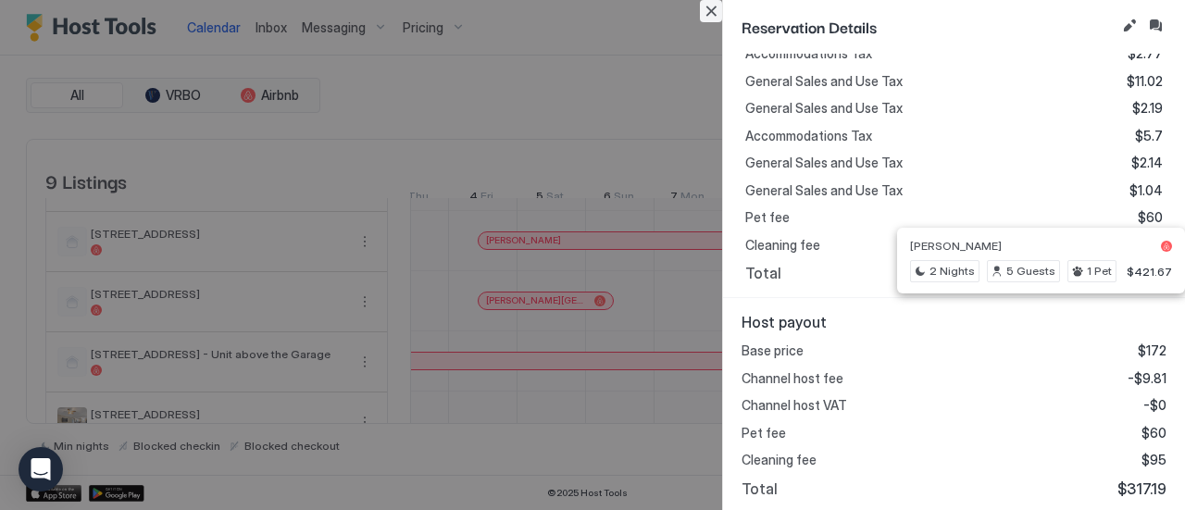
click at [715, 20] on button "Close" at bounding box center [711, 11] width 22 height 22
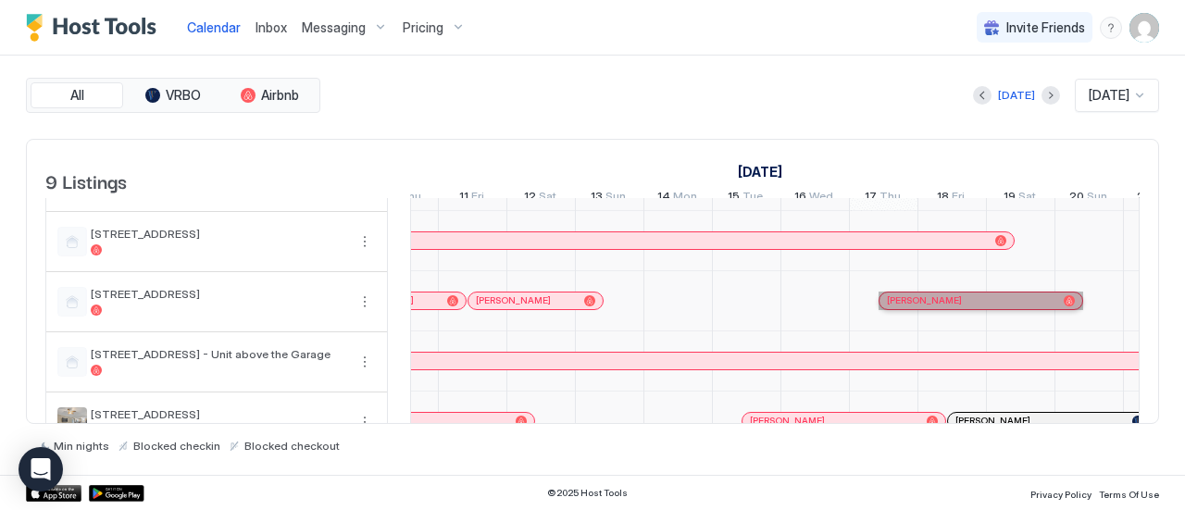
click at [962, 306] on span "[PERSON_NAME]" at bounding box center [924, 300] width 75 height 12
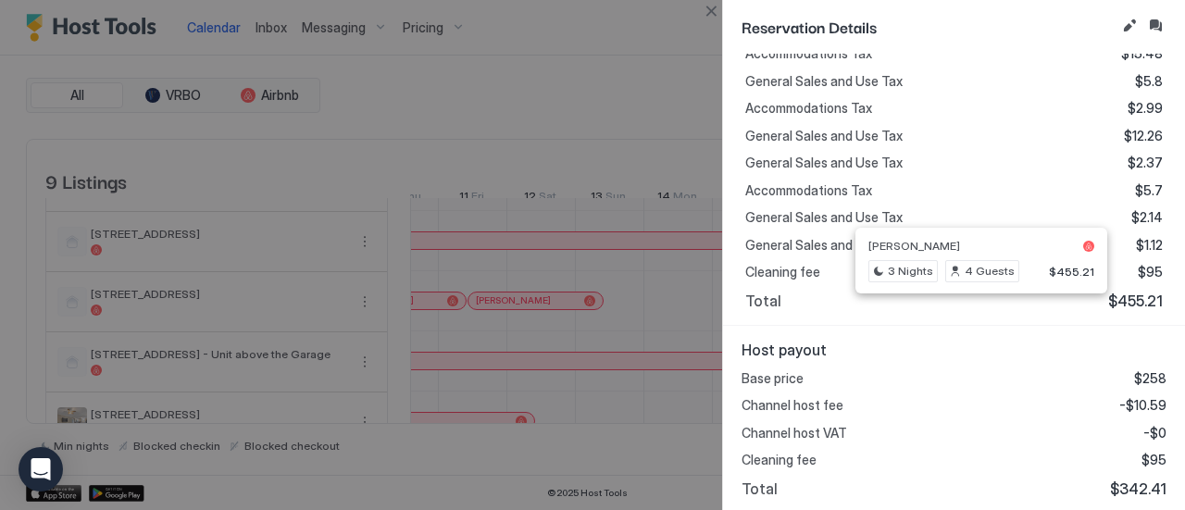
click at [717, 15] on button "Close" at bounding box center [711, 11] width 22 height 22
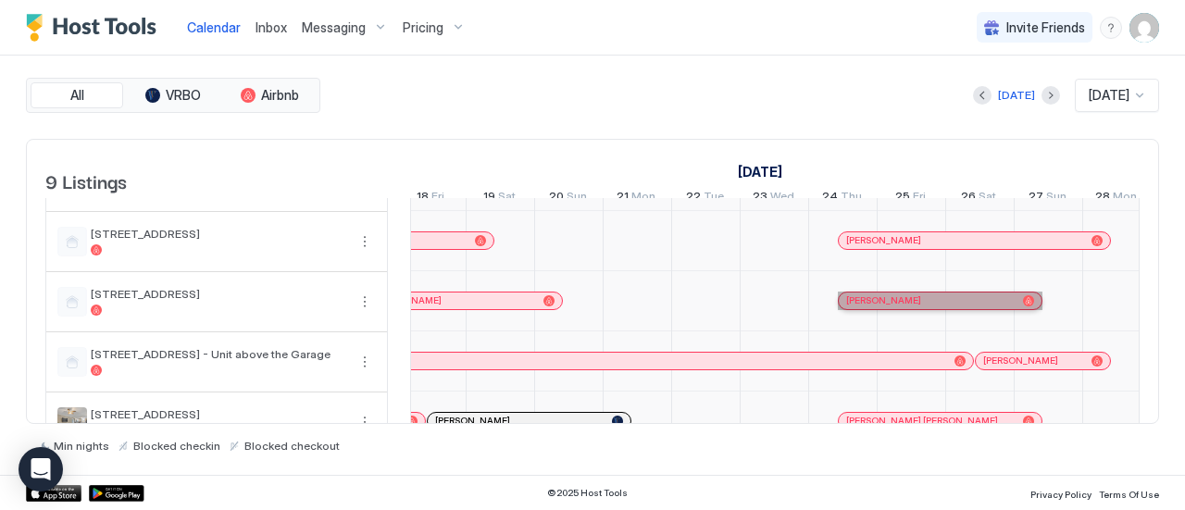
click at [909, 306] on div "[PERSON_NAME]" at bounding box center [930, 300] width 169 height 12
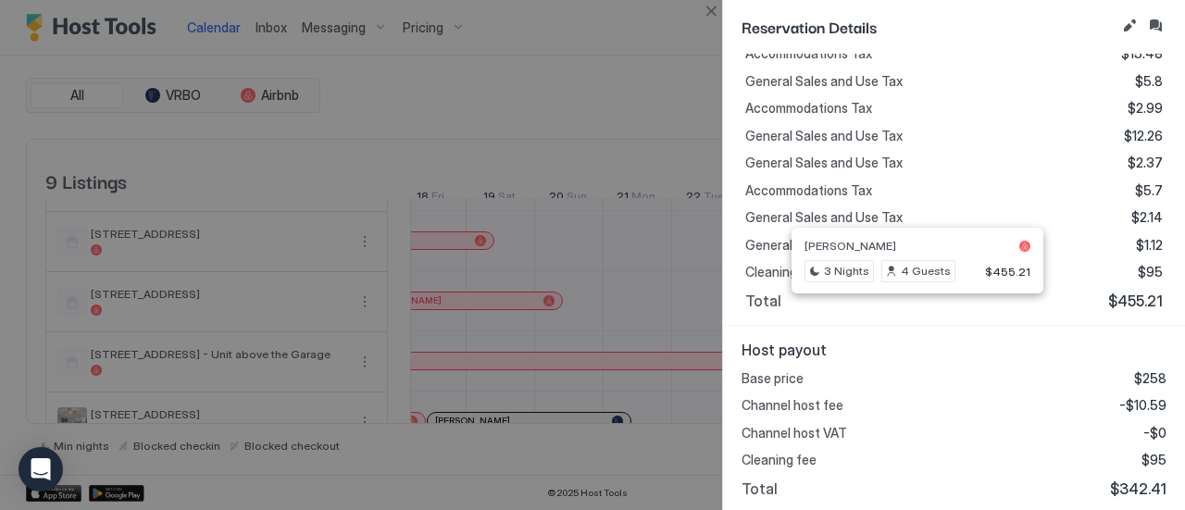
click at [733, 19] on div "Reservation Details" at bounding box center [954, 27] width 462 height 54
click at [711, 16] on button "Close" at bounding box center [711, 11] width 22 height 22
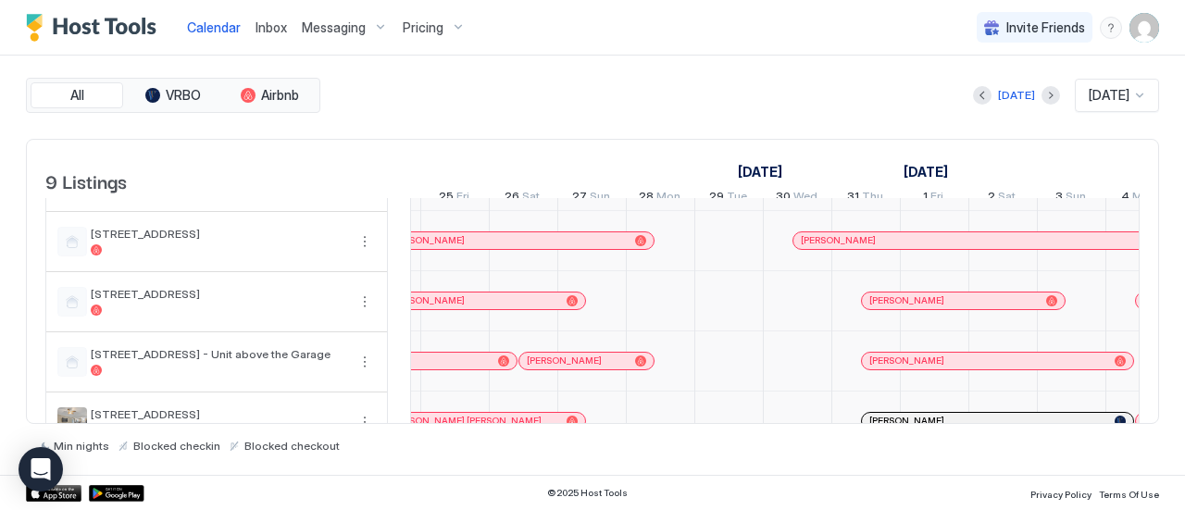
click at [621, 344] on div "[PERSON_NAME]" at bounding box center [557, 343] width 137 height 20
click at [939, 306] on div "[PERSON_NAME]" at bounding box center [953, 300] width 169 height 12
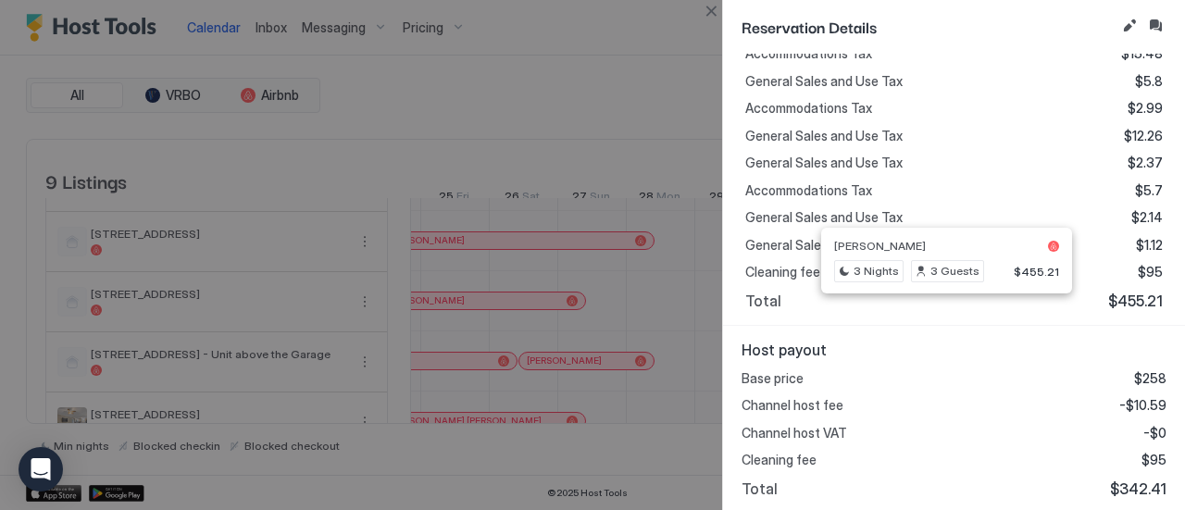
click at [707, 9] on button "Close" at bounding box center [711, 11] width 22 height 22
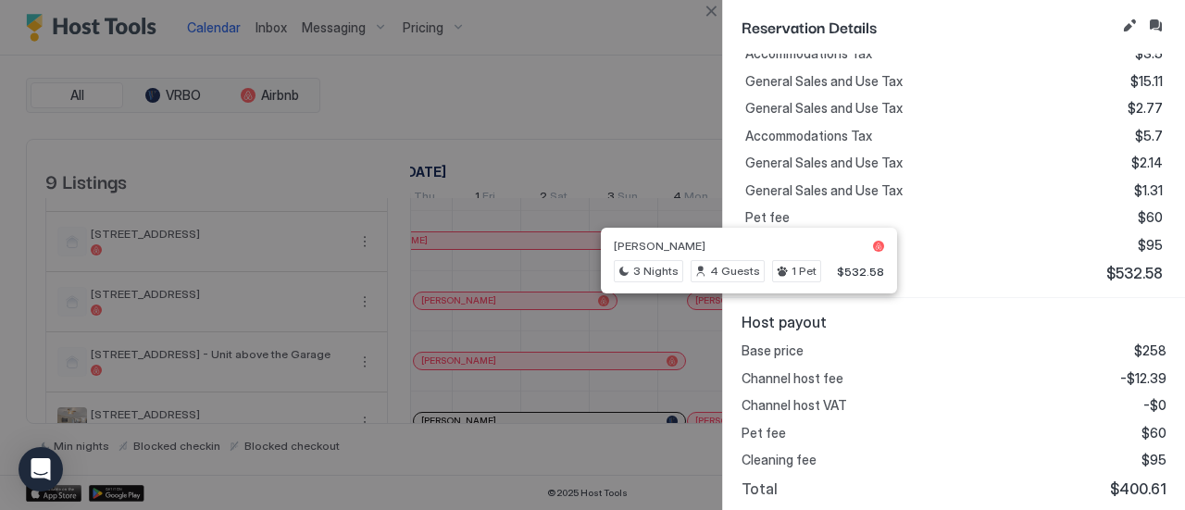
click at [710, 14] on button "Close" at bounding box center [711, 11] width 22 height 22
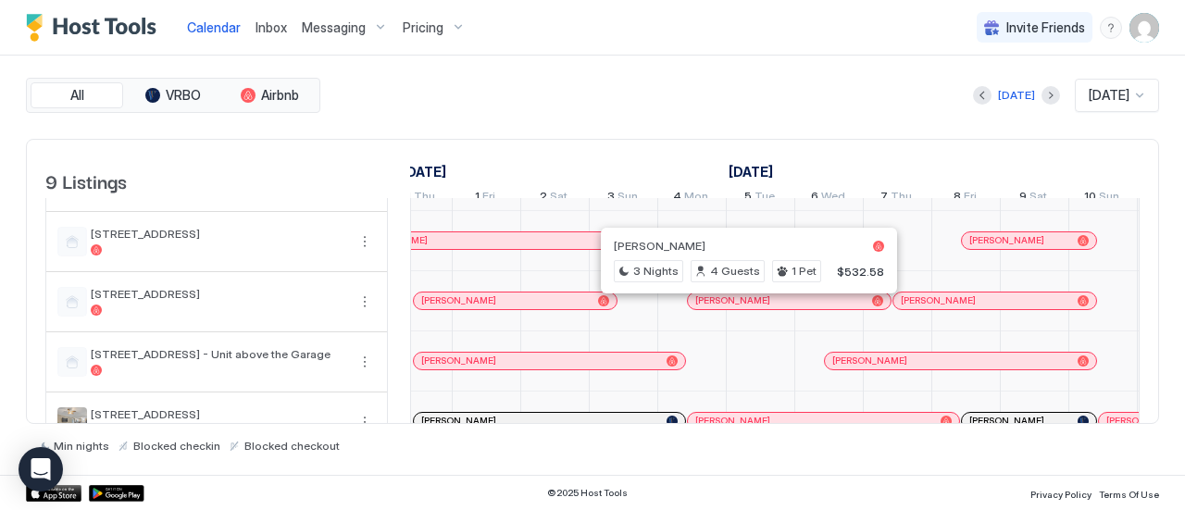
click at [1027, 293] on div "[PERSON_NAME]" at bounding box center [966, 283] width 206 height 20
click at [1018, 306] on div "[PERSON_NAME]" at bounding box center [985, 300] width 169 height 12
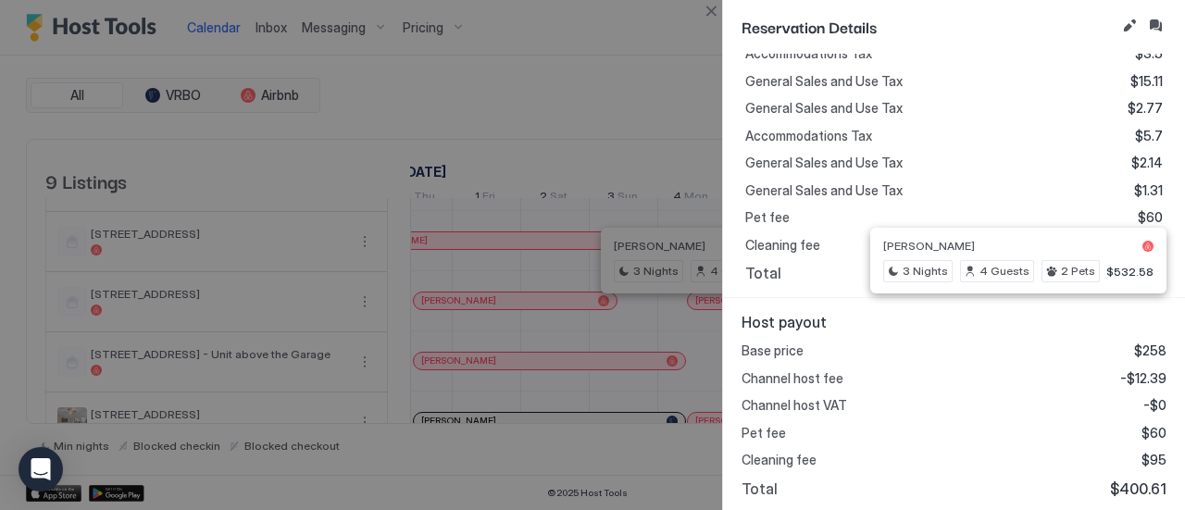
click at [715, 9] on button "Close" at bounding box center [711, 11] width 22 height 22
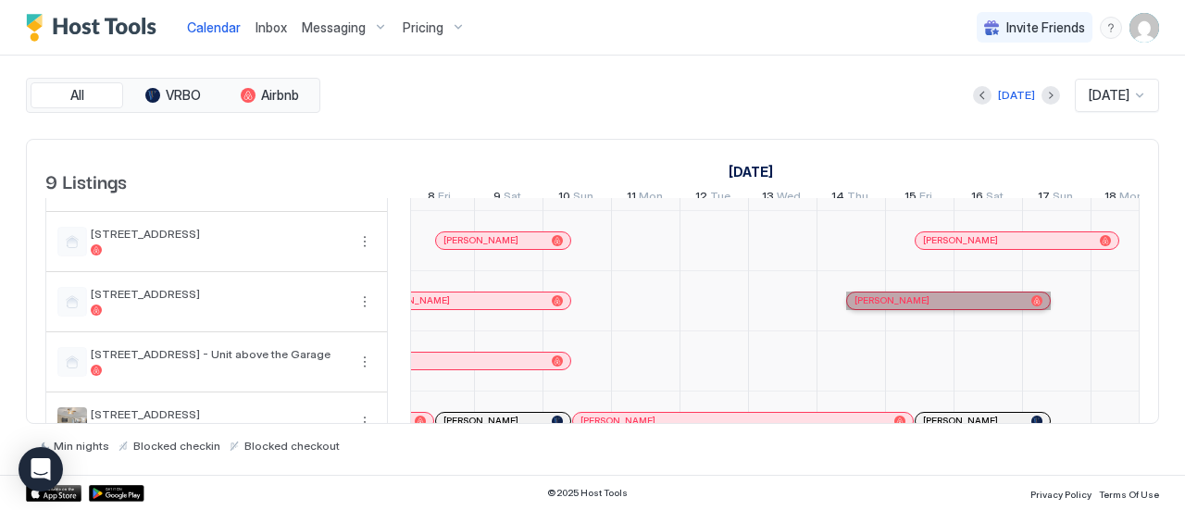
click at [911, 304] on span "[PERSON_NAME]" at bounding box center [892, 300] width 75 height 12
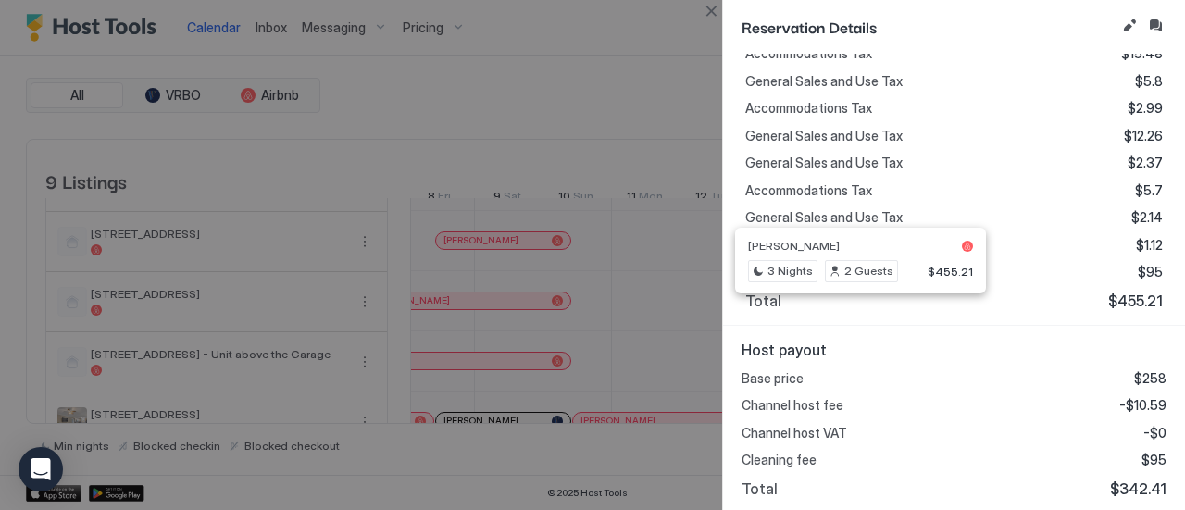
click at [719, 10] on button "Close" at bounding box center [711, 11] width 22 height 22
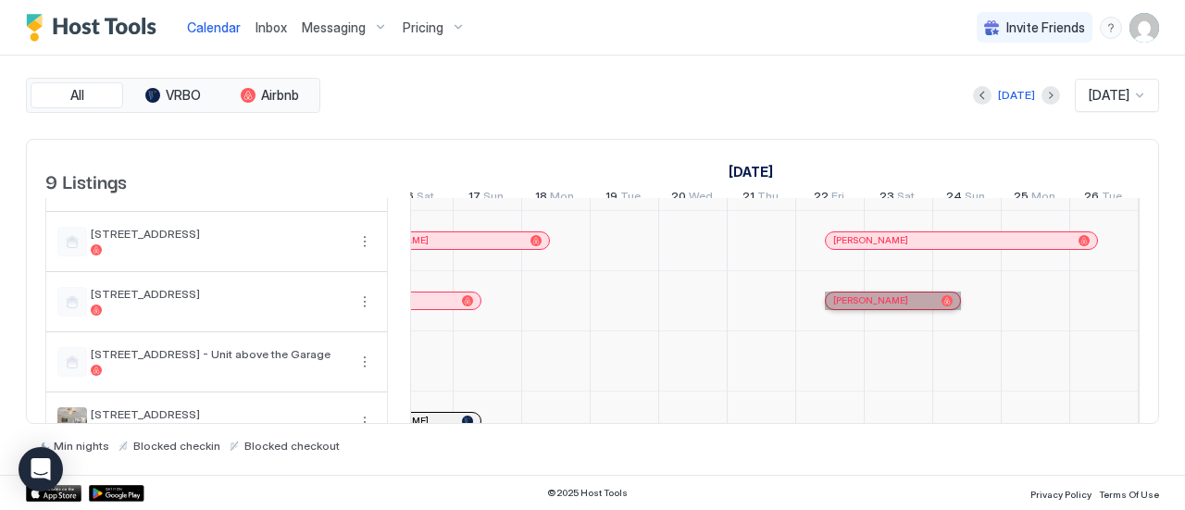
click at [927, 306] on div "[PERSON_NAME]" at bounding box center [883, 300] width 101 height 12
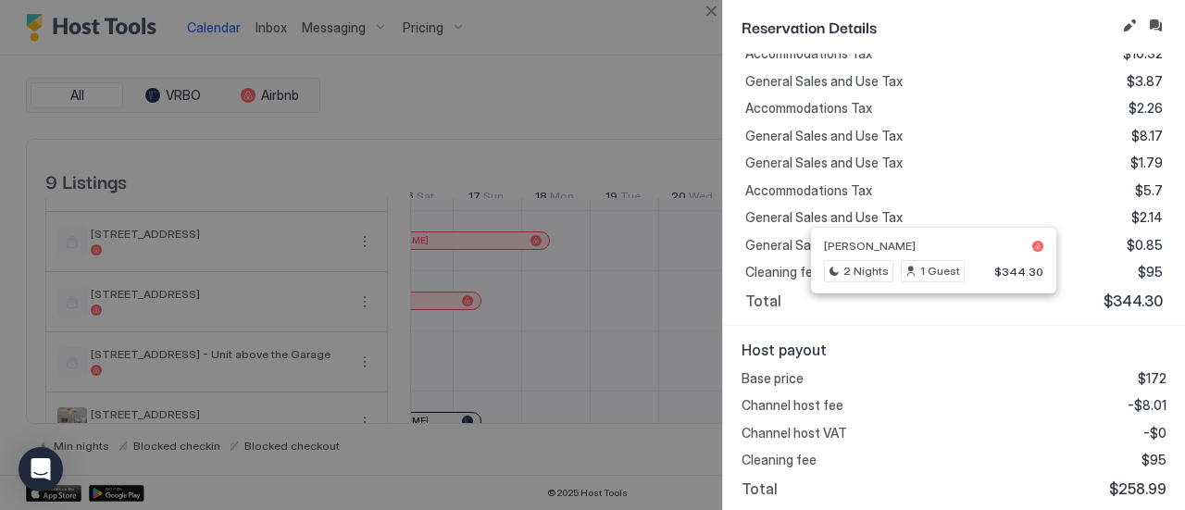
click at [713, 22] on div at bounding box center [592, 255] width 1185 height 510
click at [719, 19] on button "Close" at bounding box center [711, 11] width 22 height 22
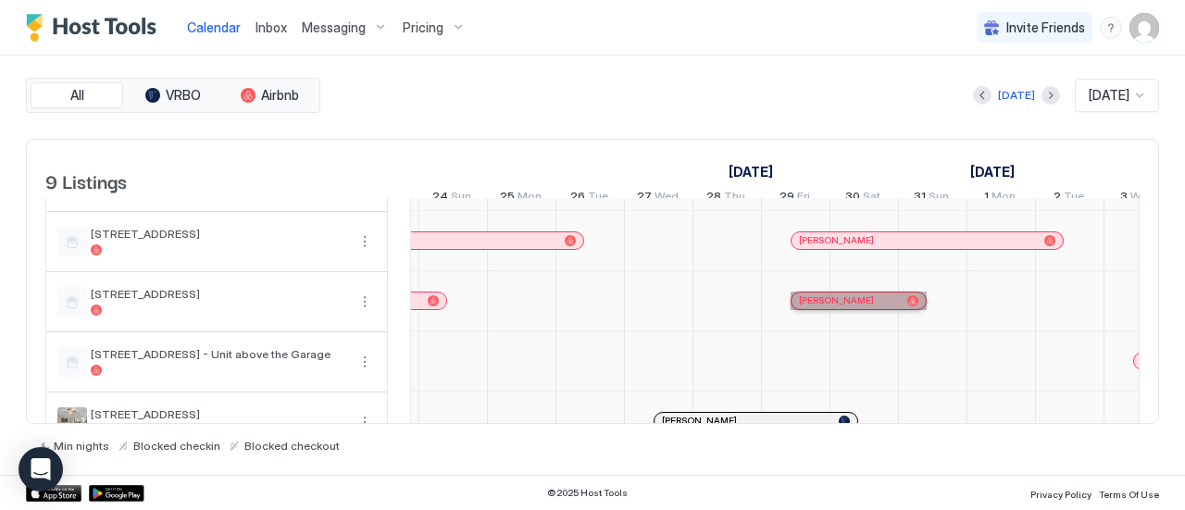
click at [855, 306] on span "[PERSON_NAME]" at bounding box center [836, 300] width 75 height 12
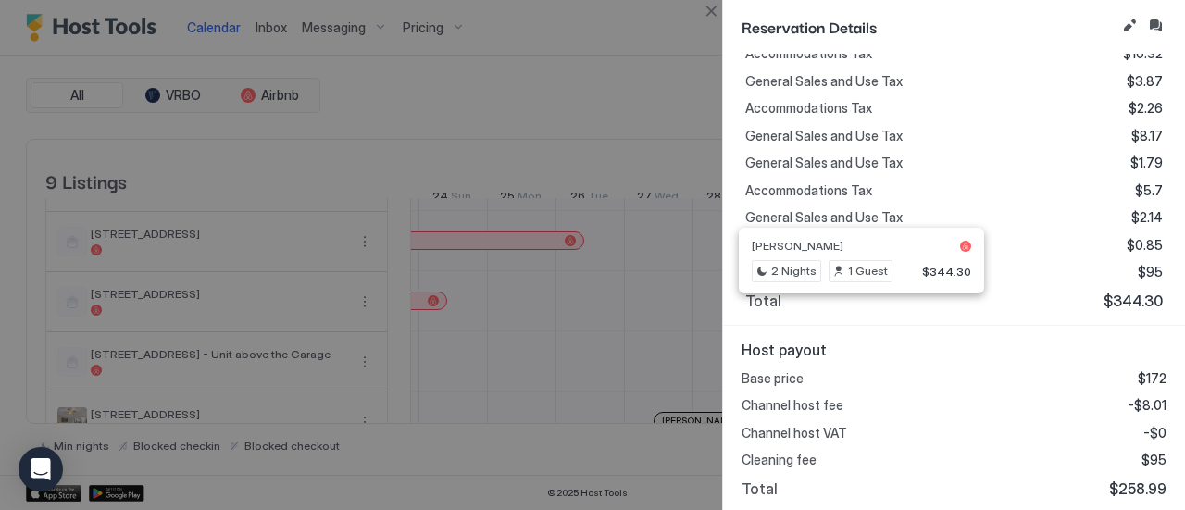
click at [717, 15] on button "Close" at bounding box center [711, 11] width 22 height 22
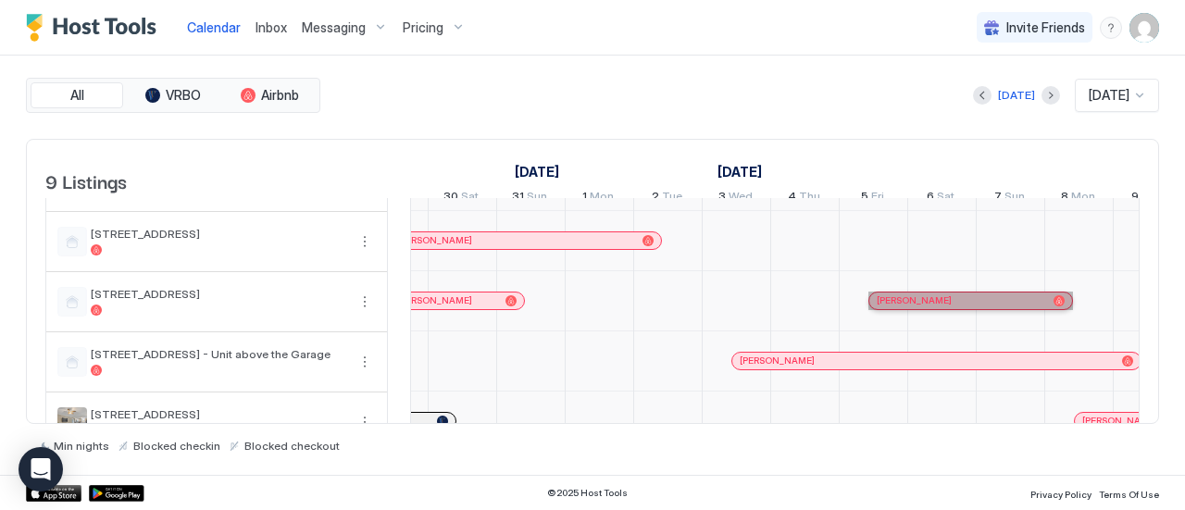
click at [941, 306] on div "[PERSON_NAME]" at bounding box center [961, 300] width 169 height 12
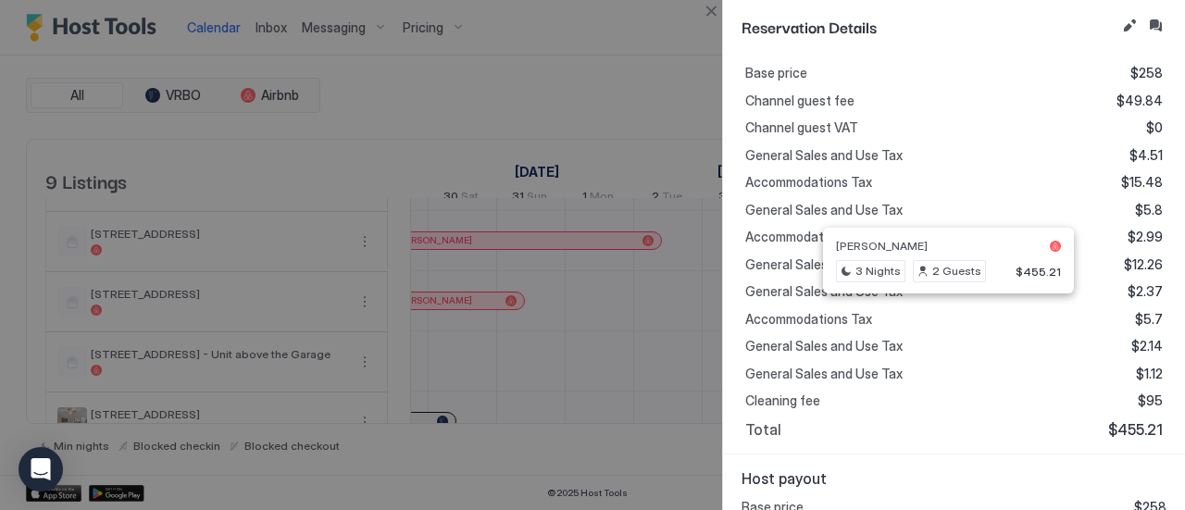
click at [707, 25] on div at bounding box center [592, 255] width 1185 height 510
click at [719, 22] on div at bounding box center [592, 255] width 1185 height 510
click at [721, 19] on button "Close" at bounding box center [711, 11] width 22 height 22
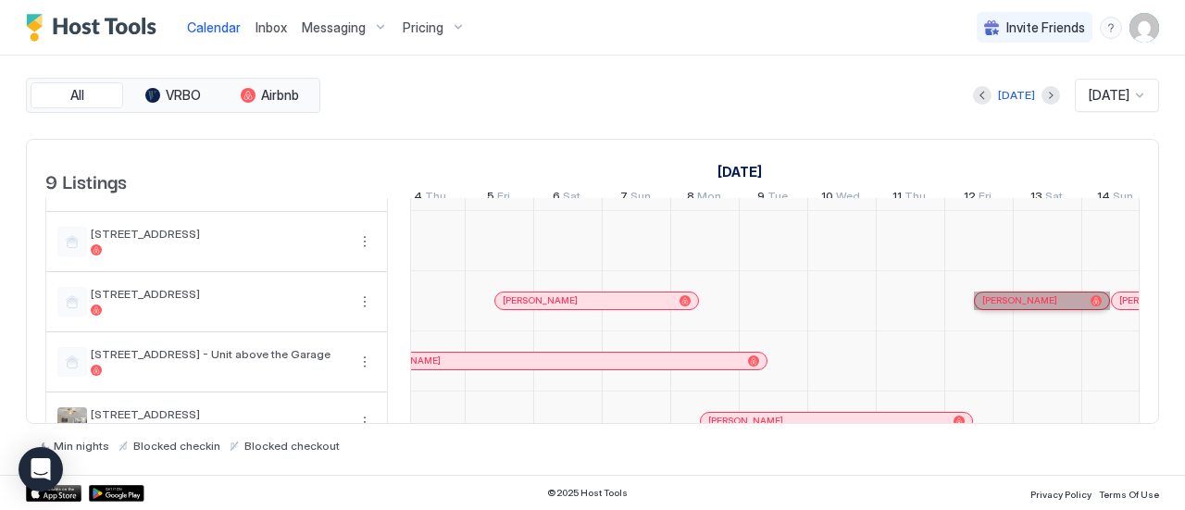
click at [1024, 306] on span "[PERSON_NAME]" at bounding box center [1019, 300] width 75 height 12
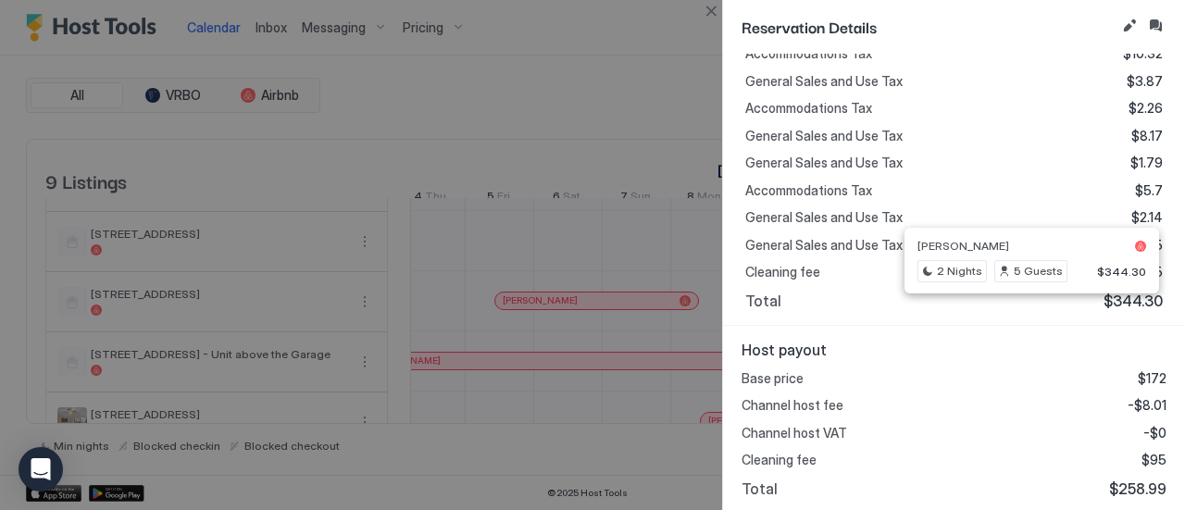
click at [705, 14] on button "Close" at bounding box center [711, 11] width 22 height 22
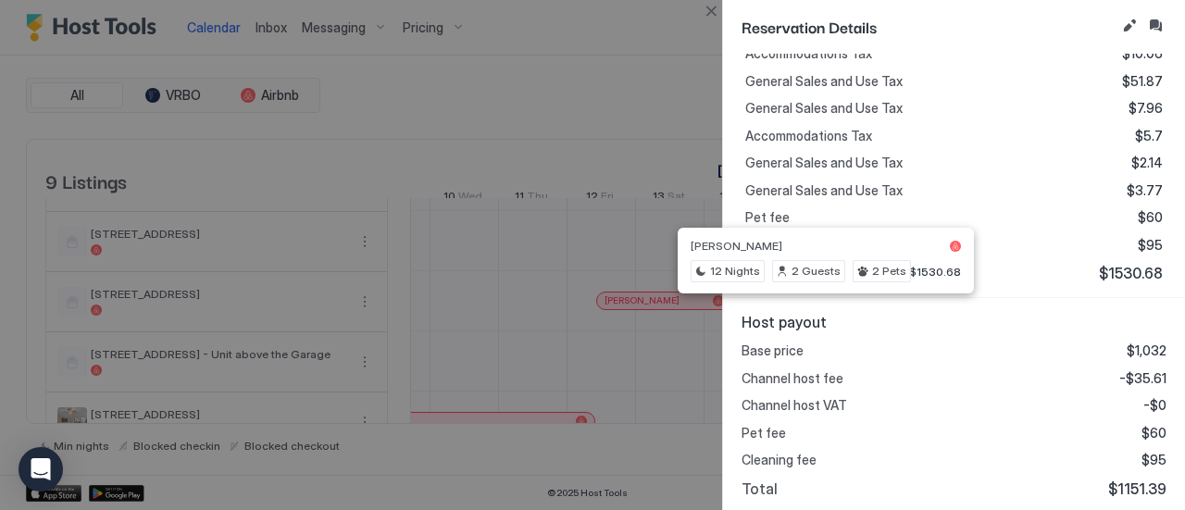
click at [698, 12] on div at bounding box center [592, 255] width 1185 height 510
click at [725, 20] on div "Reservation Details" at bounding box center [954, 27] width 462 height 54
click at [703, 19] on button "Close" at bounding box center [711, 11] width 22 height 22
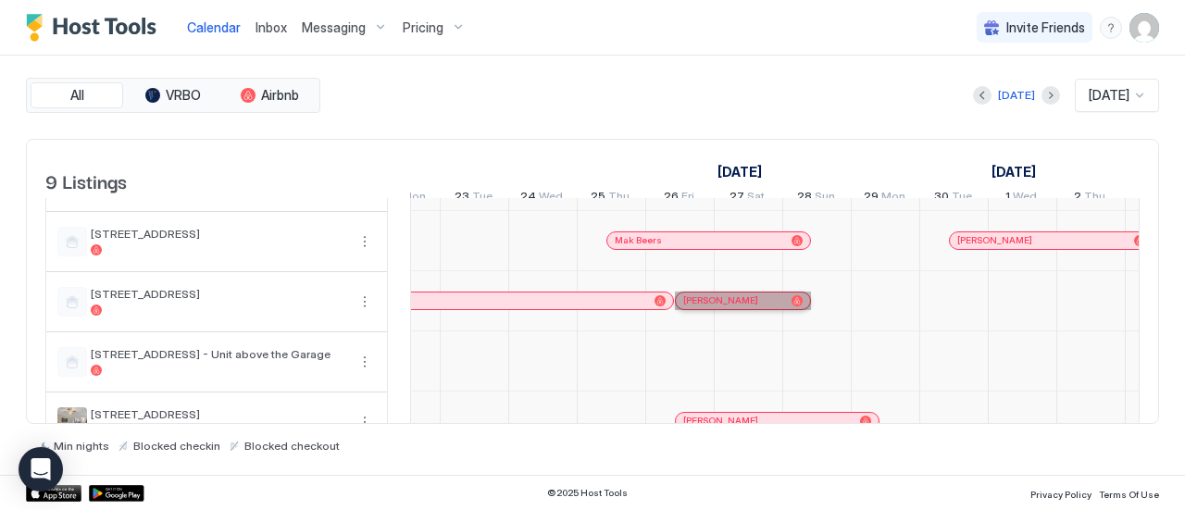
click at [760, 306] on div "[PERSON_NAME]" at bounding box center [733, 300] width 101 height 12
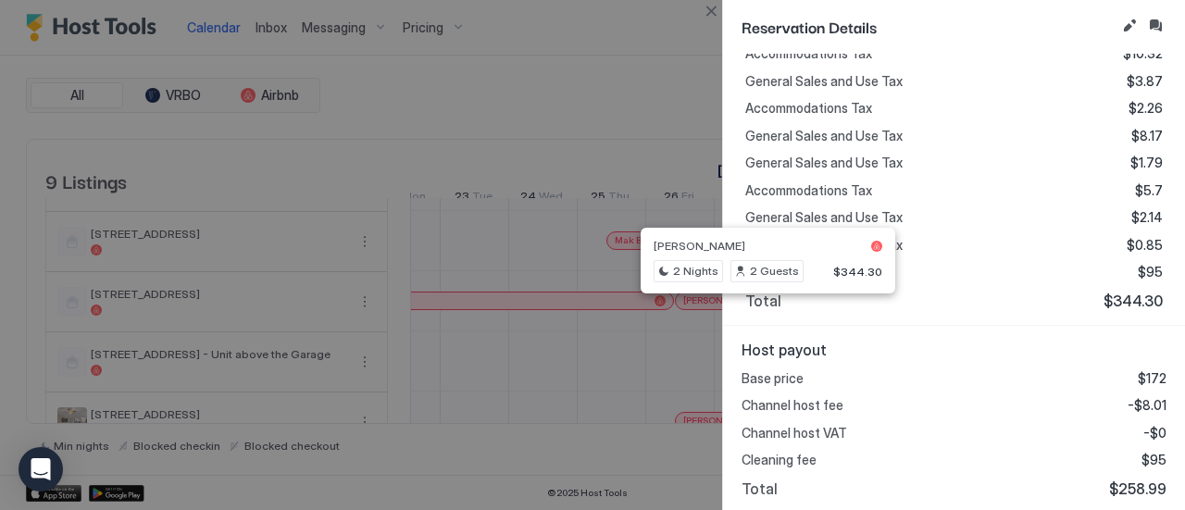
click at [709, 26] on div at bounding box center [592, 255] width 1185 height 510
click at [711, 17] on button "Close" at bounding box center [711, 11] width 22 height 22
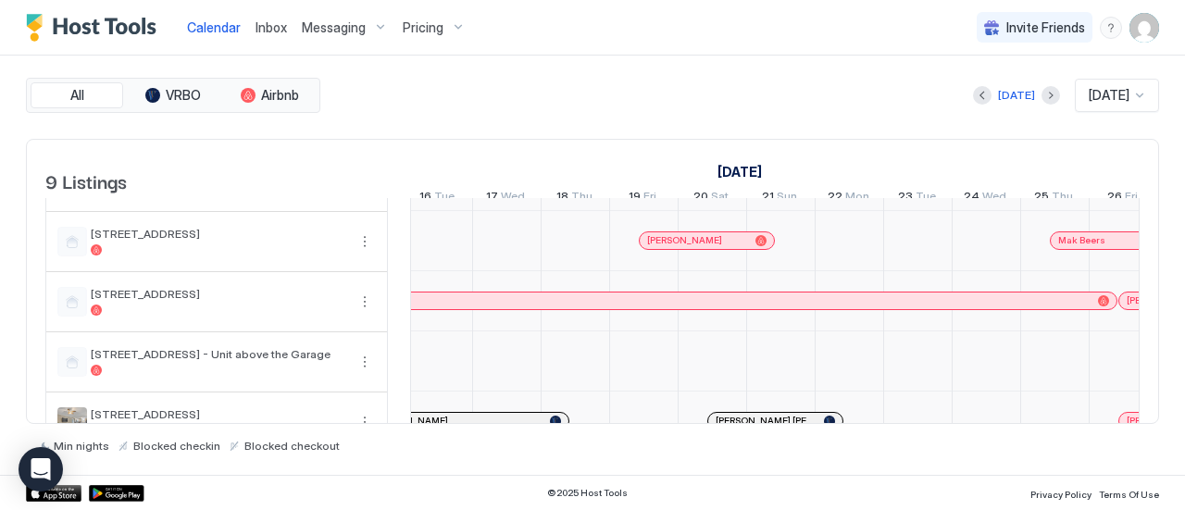
click at [981, 98] on button "Previous month" at bounding box center [982, 95] width 19 height 19
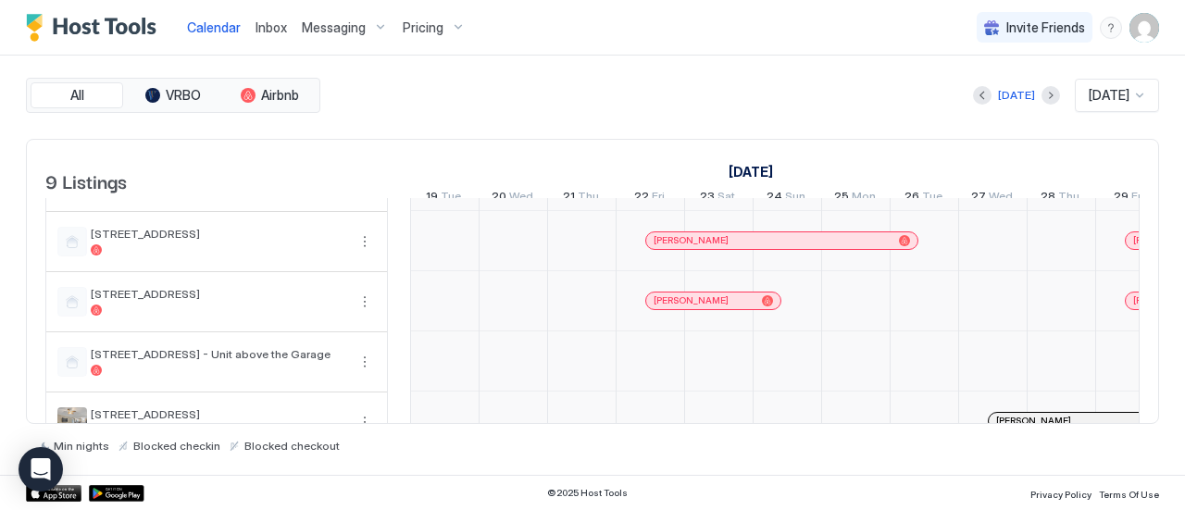
click at [980, 100] on button "Previous month" at bounding box center [982, 95] width 19 height 19
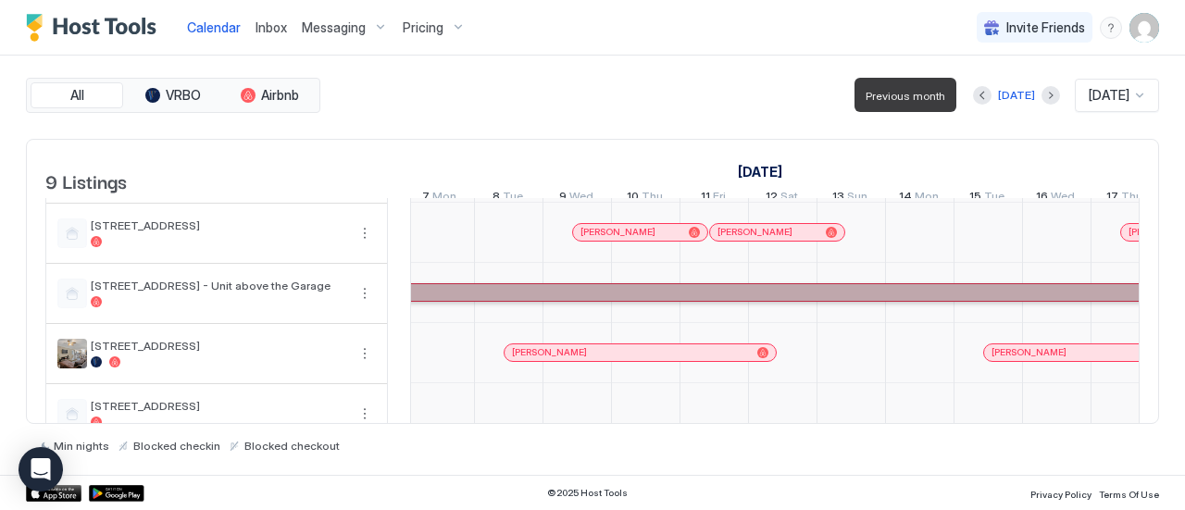
click at [577, 298] on div at bounding box center [983, 292] width 1490 height 11
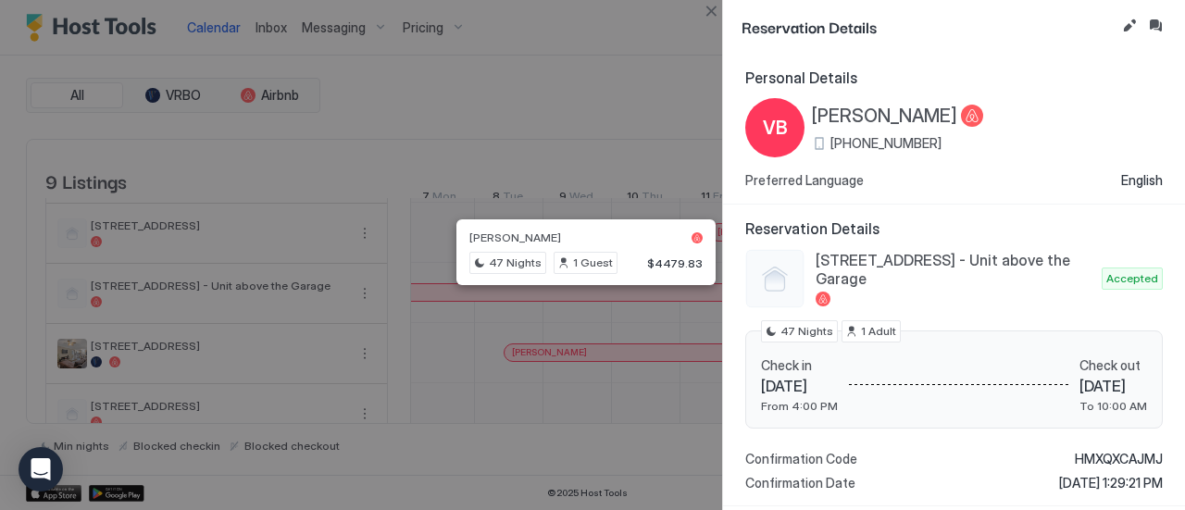
click at [710, 10] on button "Close" at bounding box center [711, 11] width 22 height 22
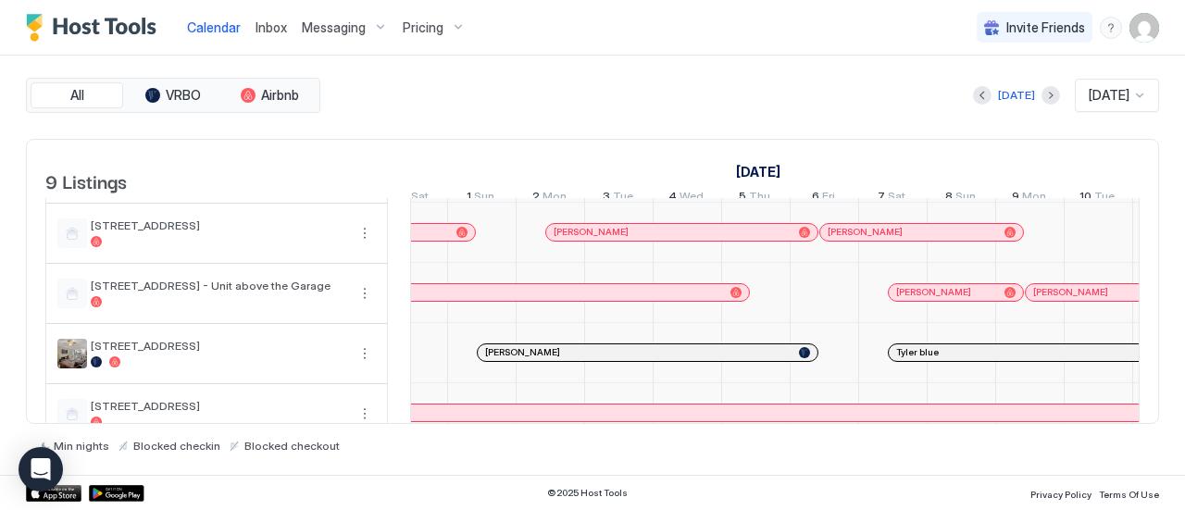
click at [611, 250] on div at bounding box center [619, 233] width 68 height 60
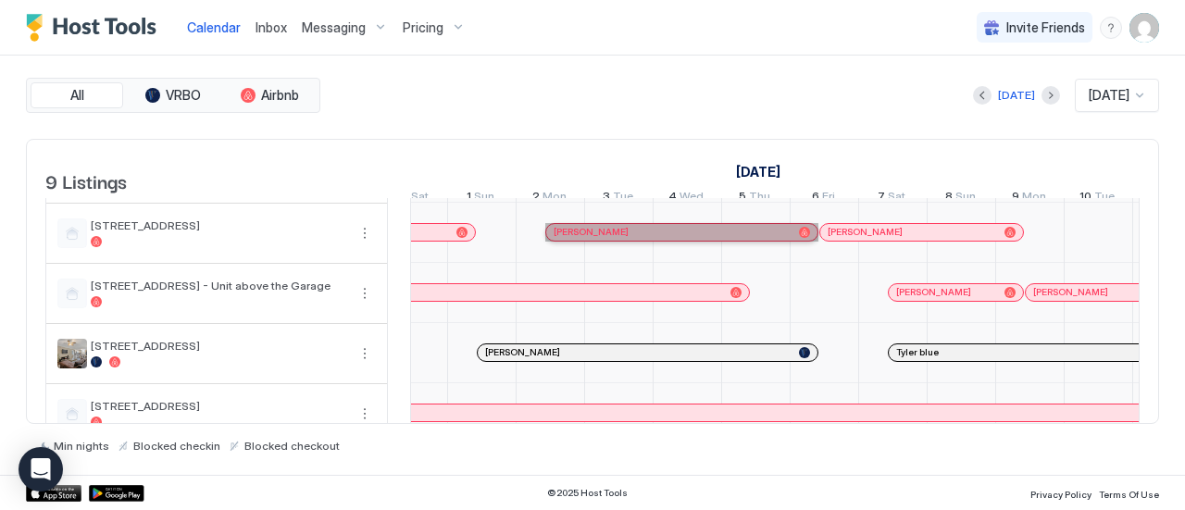
click at [698, 238] on div "[PERSON_NAME]" at bounding box center [673, 232] width 238 height 12
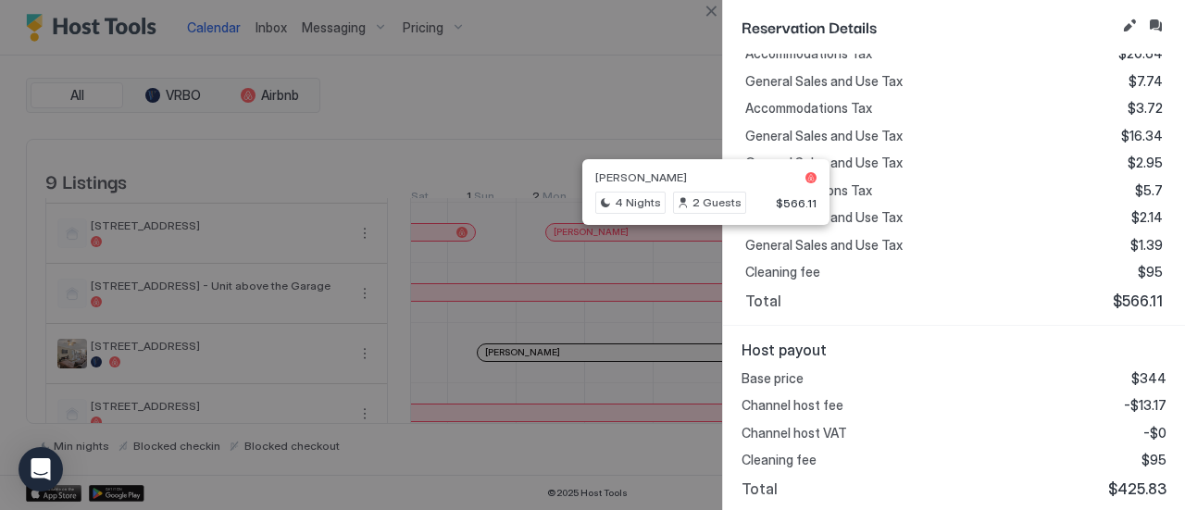
click at [713, 11] on button "Close" at bounding box center [711, 11] width 22 height 22
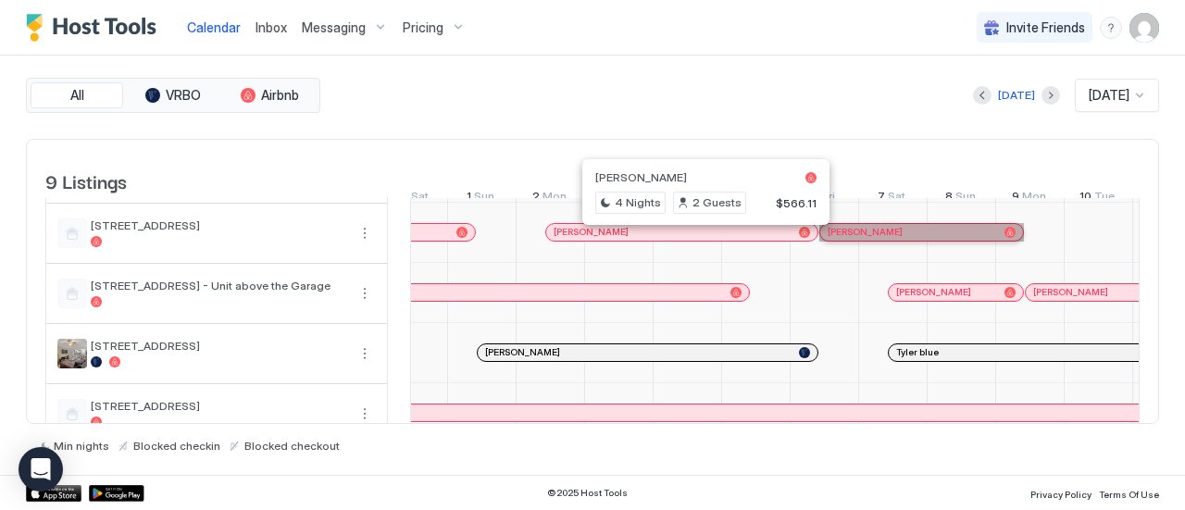
click at [903, 238] on div "[PERSON_NAME]" at bounding box center [912, 232] width 169 height 12
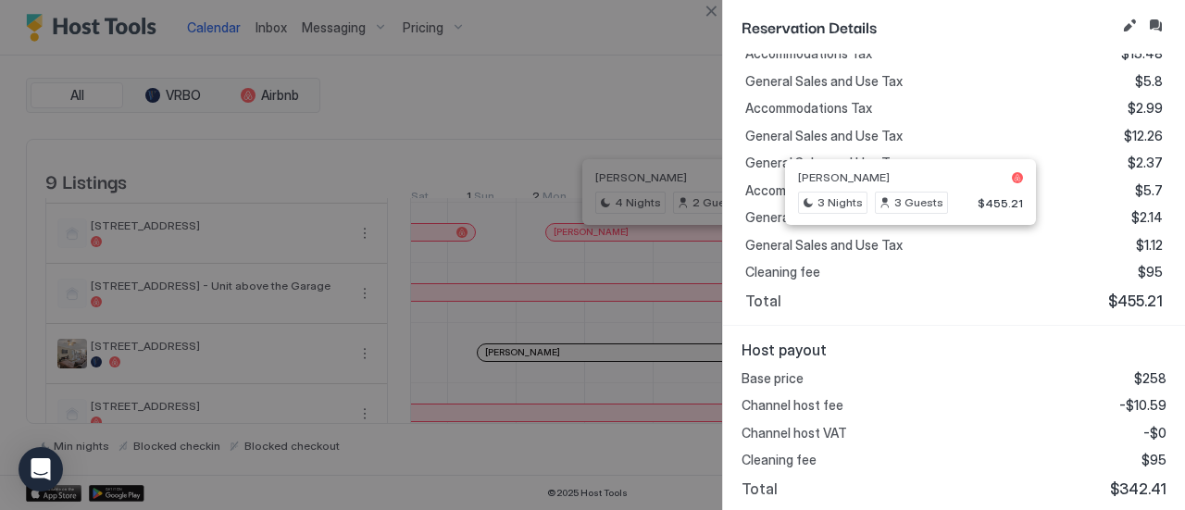
click at [724, 22] on div "Reservation Details" at bounding box center [954, 27] width 462 height 54
click at [713, 9] on button "Close" at bounding box center [711, 11] width 22 height 22
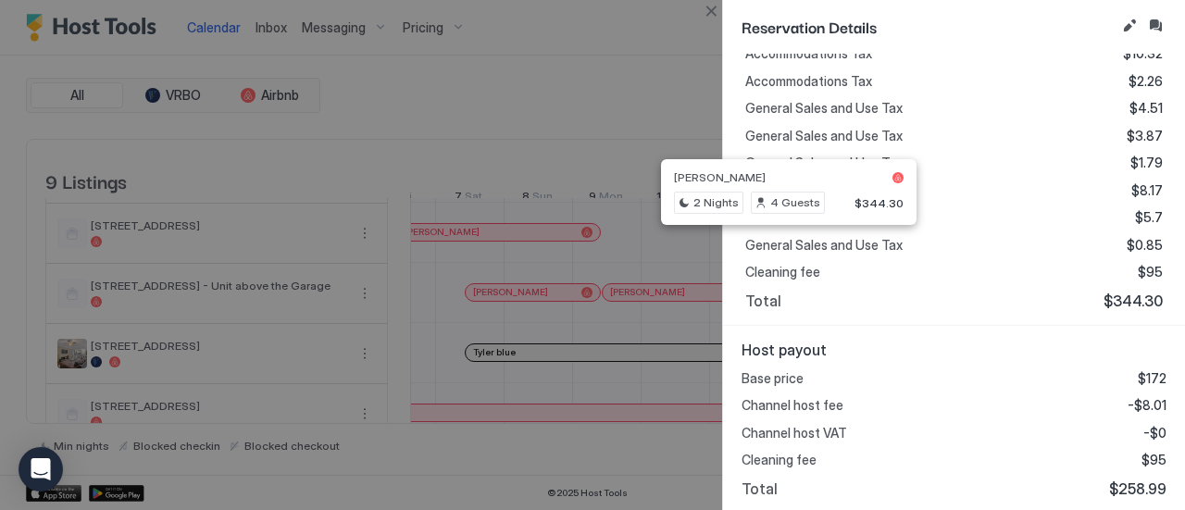
click at [712, 20] on button "Close" at bounding box center [711, 11] width 22 height 22
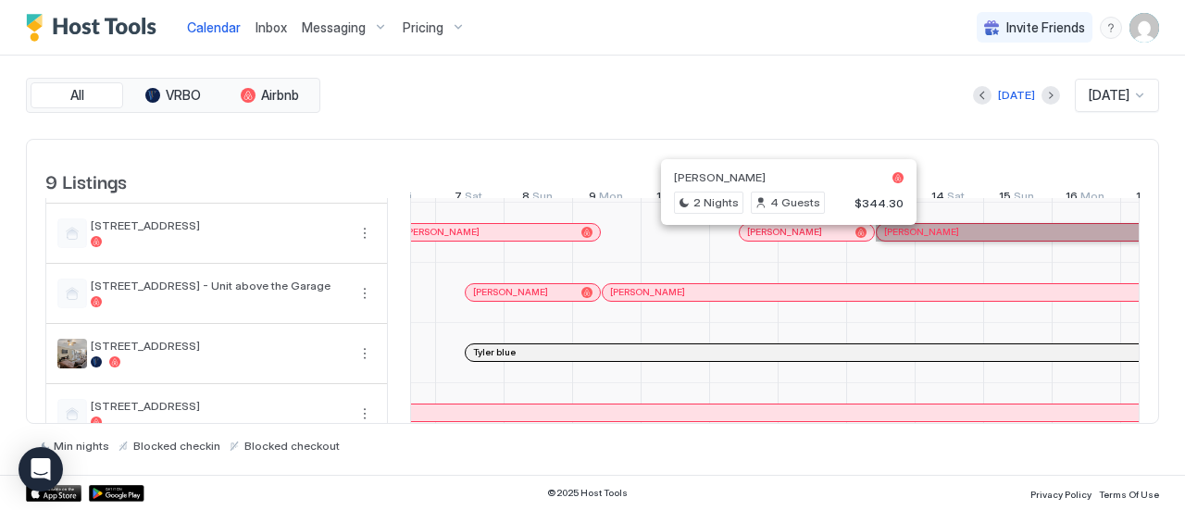
click at [960, 238] on div "[PERSON_NAME]" at bounding box center [1140, 232] width 512 height 12
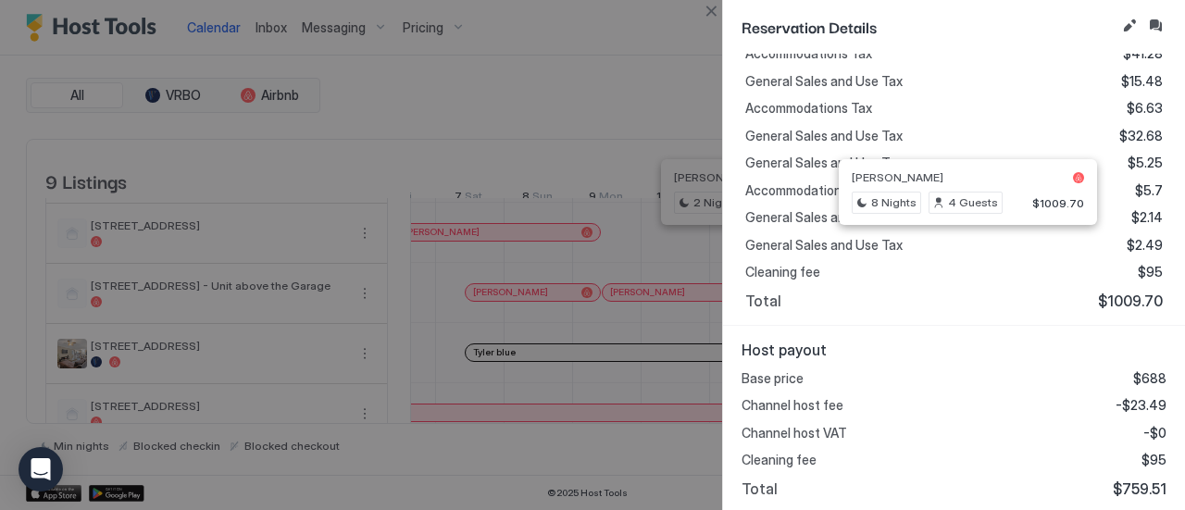
click at [704, 20] on button "Close" at bounding box center [711, 11] width 22 height 22
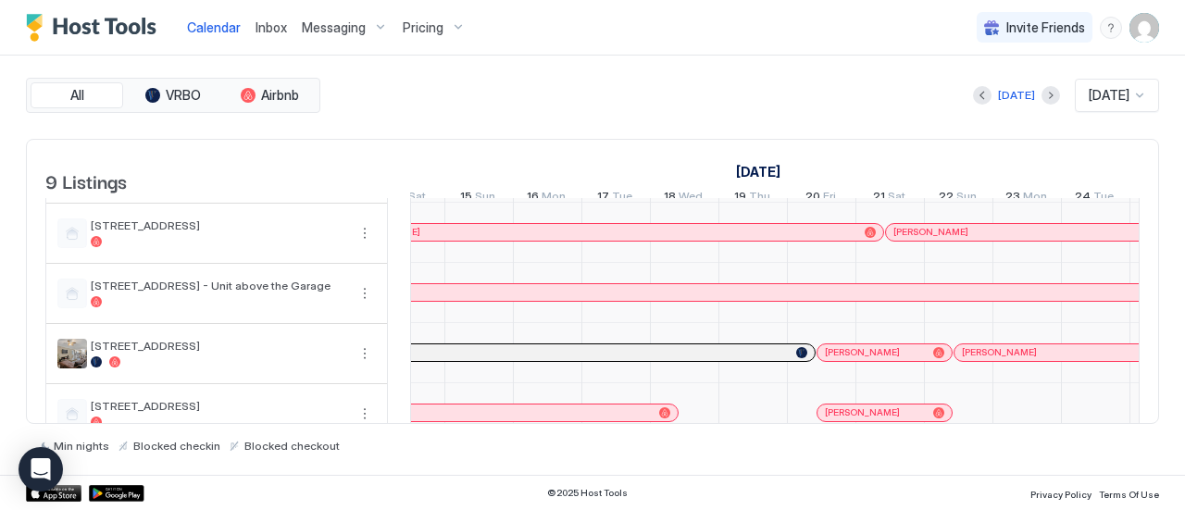
click at [963, 253] on div at bounding box center [959, 233] width 68 height 60
click at [1020, 251] on div at bounding box center [1027, 233] width 68 height 60
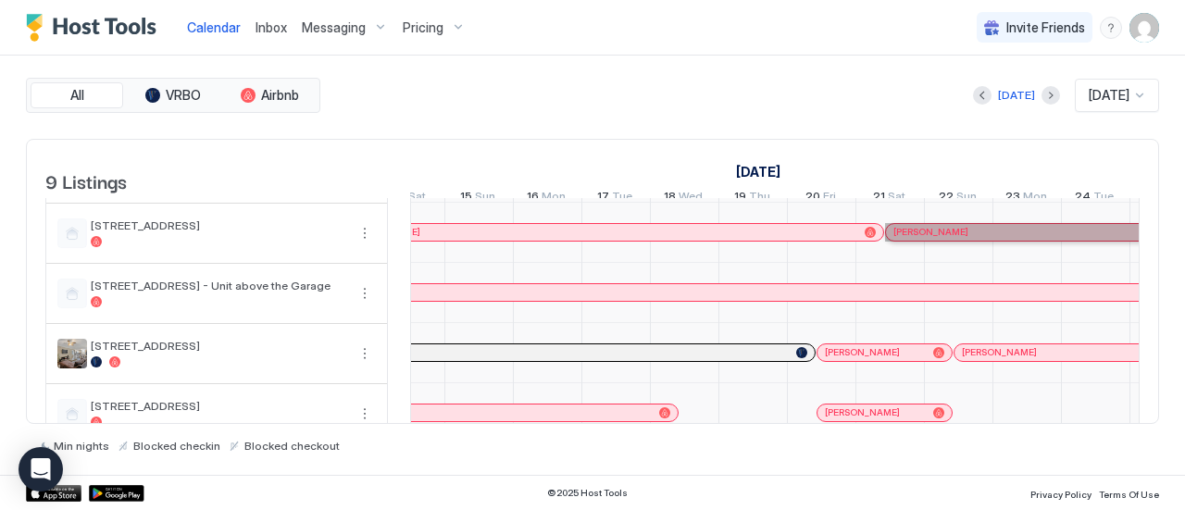
click at [1048, 238] on div "[PERSON_NAME]" at bounding box center [1114, 232] width 443 height 12
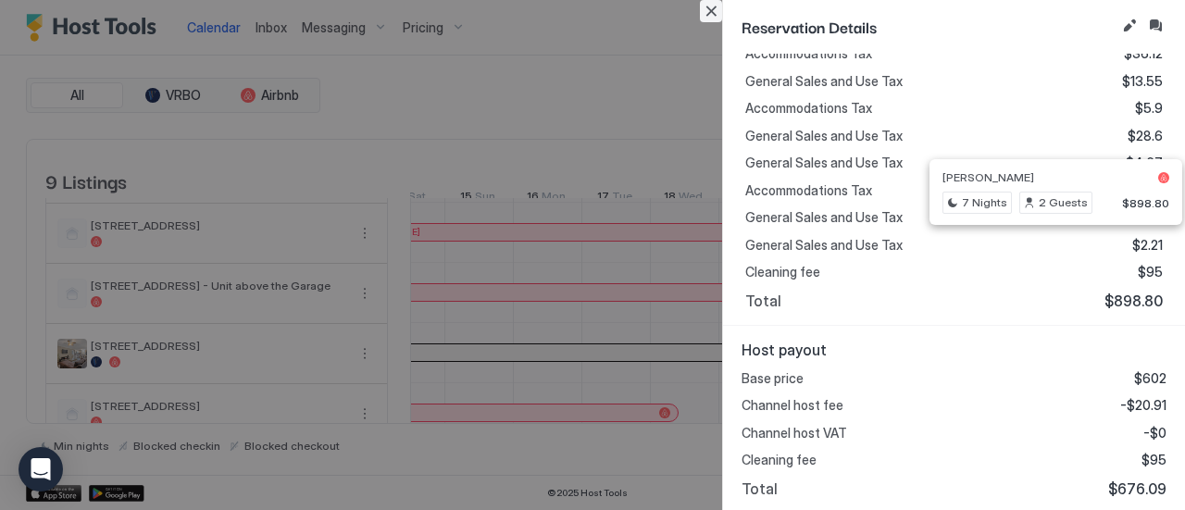
click at [705, 19] on button "Close" at bounding box center [711, 11] width 22 height 22
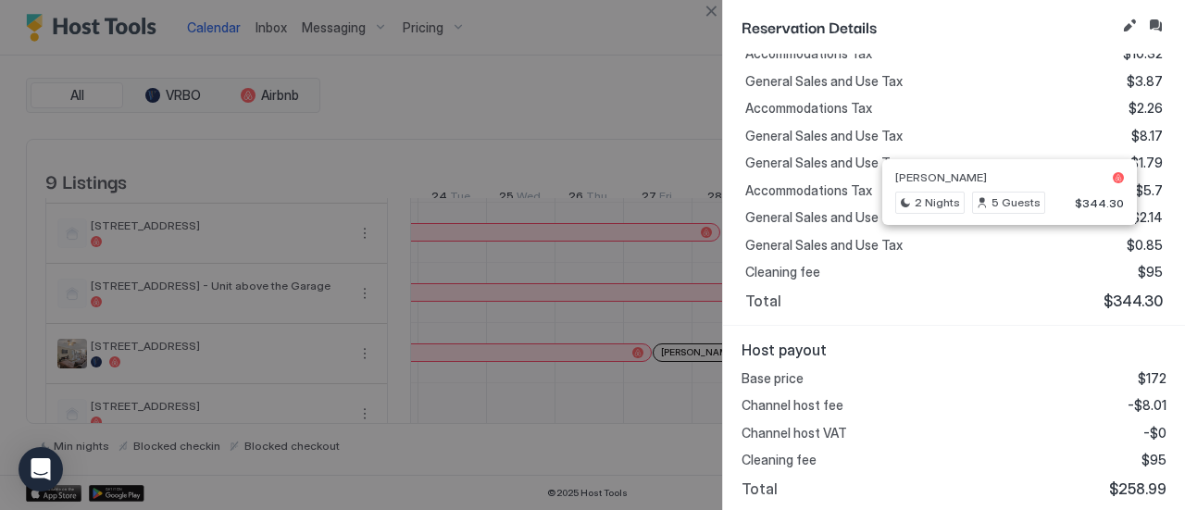
click at [704, 30] on div at bounding box center [592, 255] width 1185 height 510
click at [717, 9] on button "Close" at bounding box center [711, 11] width 22 height 22
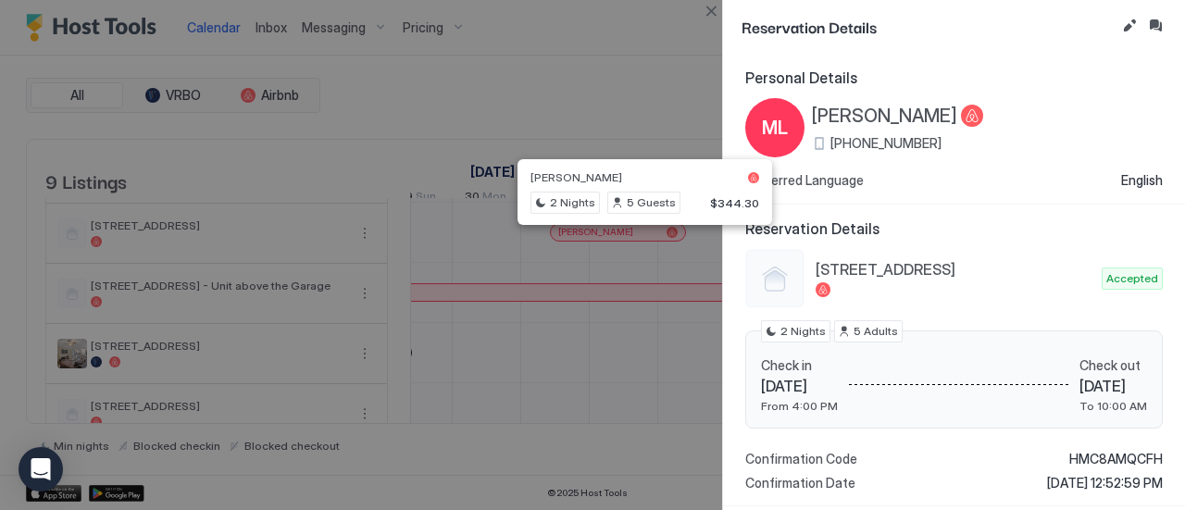
click at [713, 26] on div at bounding box center [592, 255] width 1185 height 510
click at [700, 34] on div at bounding box center [592, 255] width 1185 height 510
click at [641, 400] on div at bounding box center [592, 255] width 1185 height 510
click at [709, 6] on button "Close" at bounding box center [711, 11] width 22 height 22
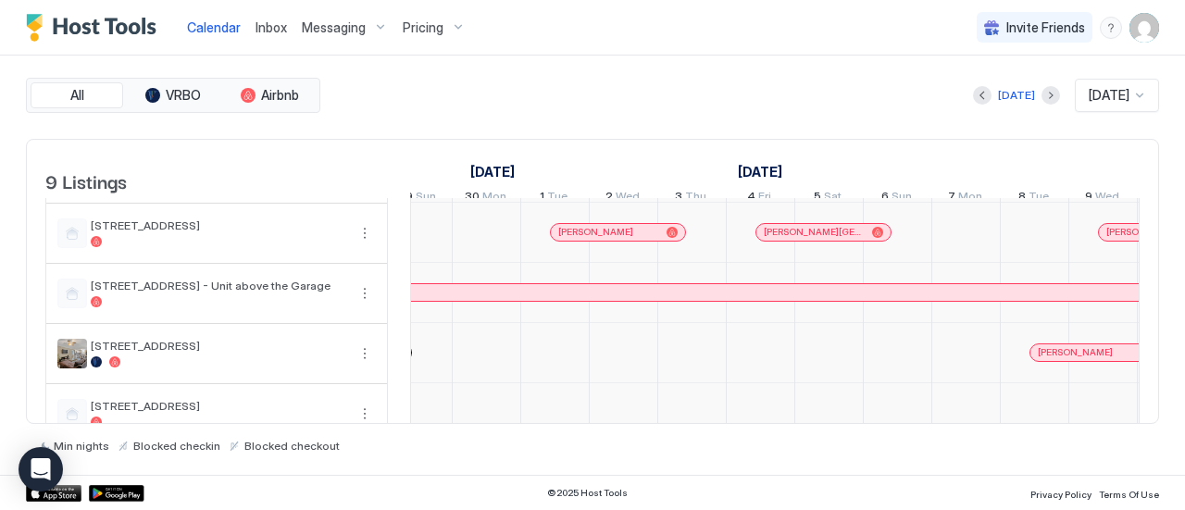
click at [481, 298] on div "[PERSON_NAME]" at bounding box center [238, 292] width 2375 height 12
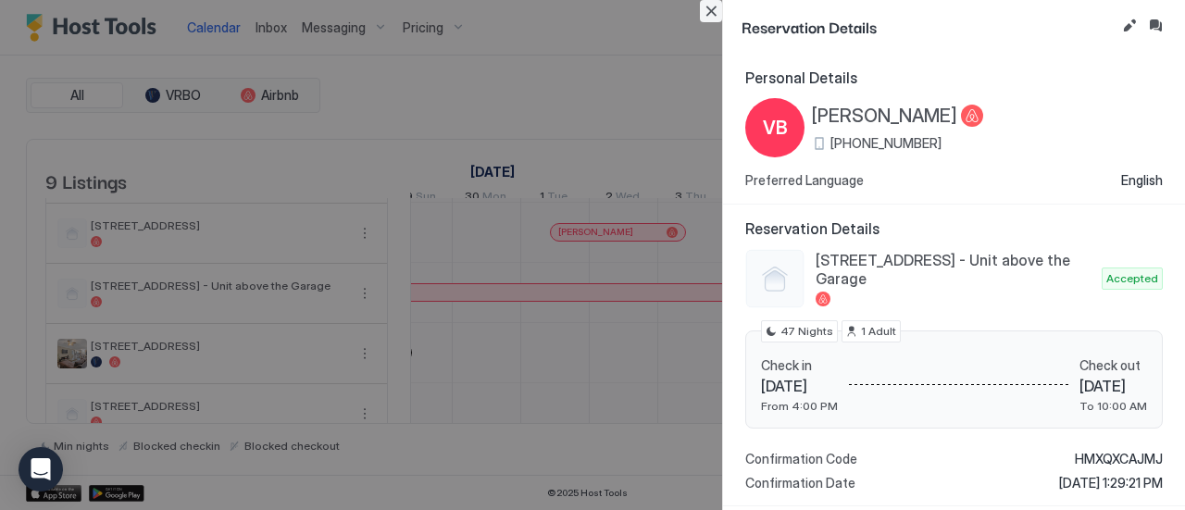
click at [710, 16] on button "Close" at bounding box center [711, 11] width 22 height 22
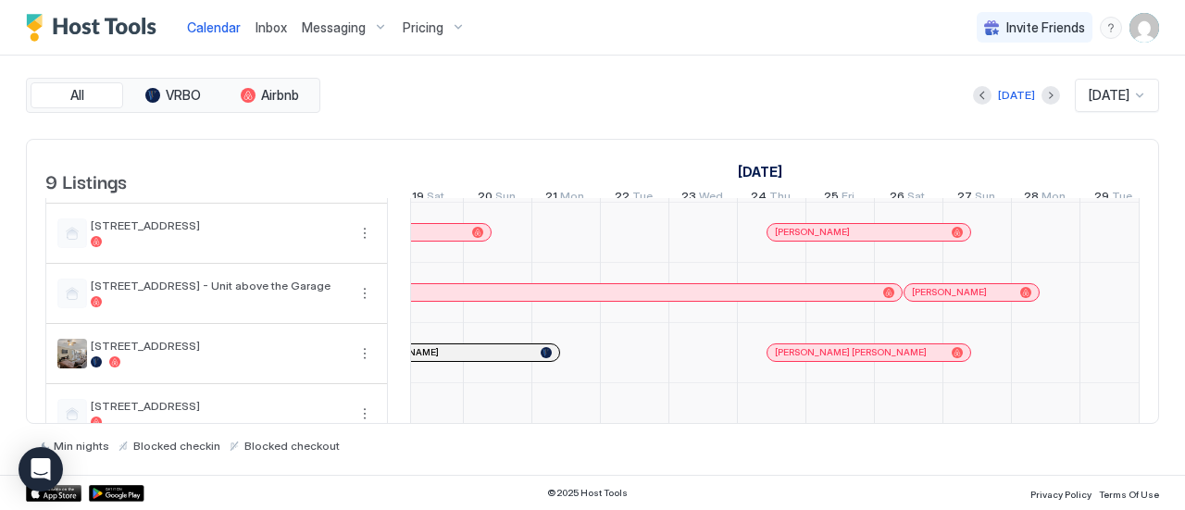
scroll to position [3, 2422]
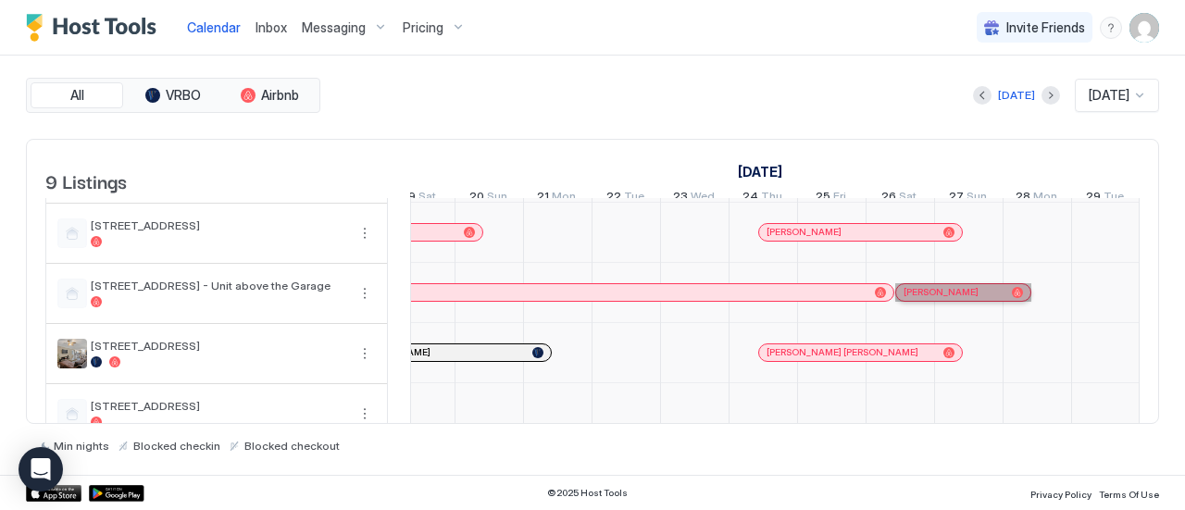
click at [989, 298] on div "[PERSON_NAME]" at bounding box center [954, 292] width 101 height 12
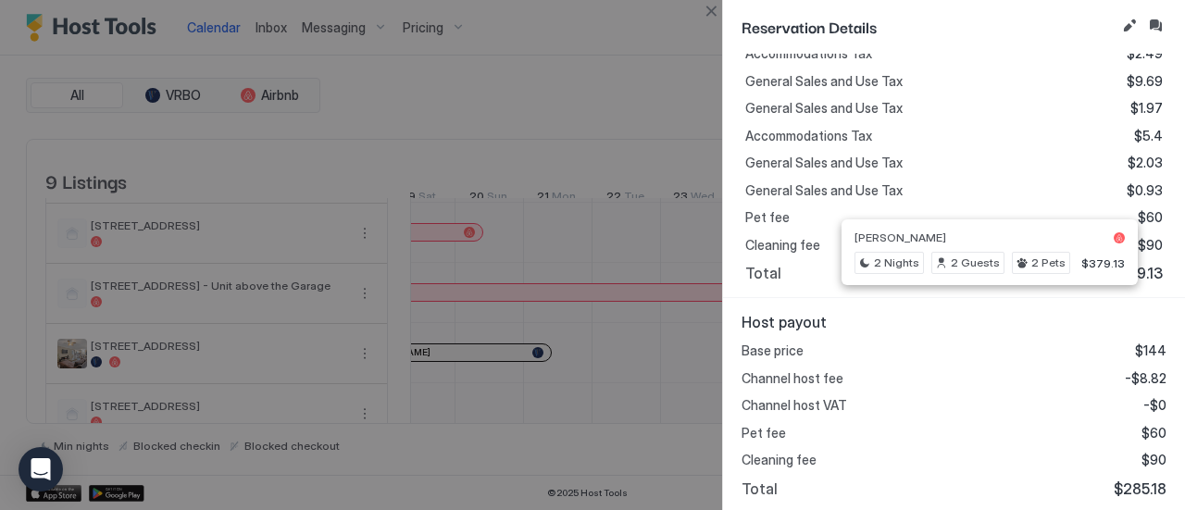
click at [714, 7] on button "Close" at bounding box center [711, 11] width 22 height 22
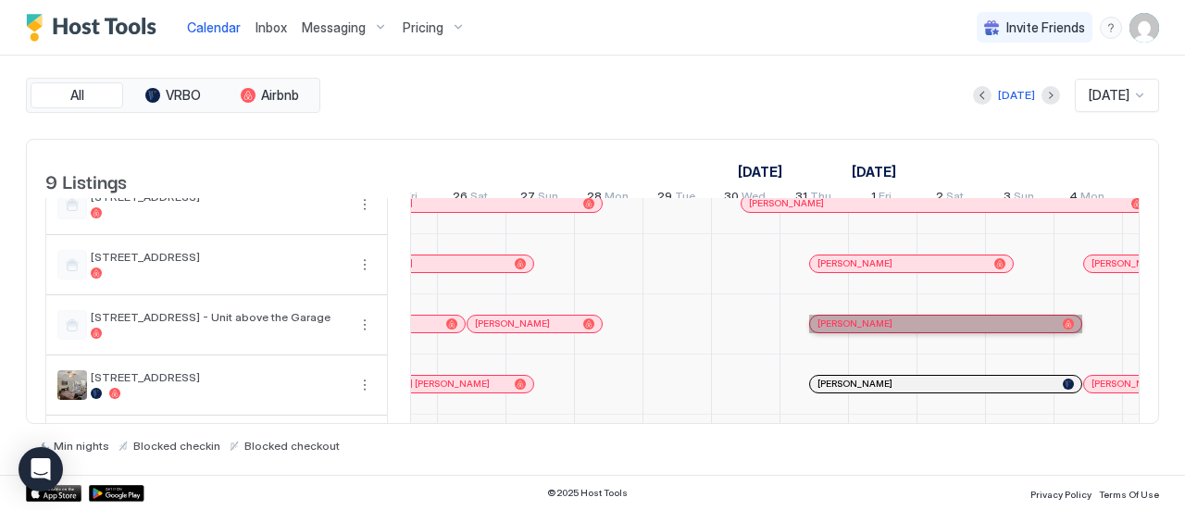
click at [891, 332] on div "[PERSON_NAME]" at bounding box center [945, 324] width 271 height 17
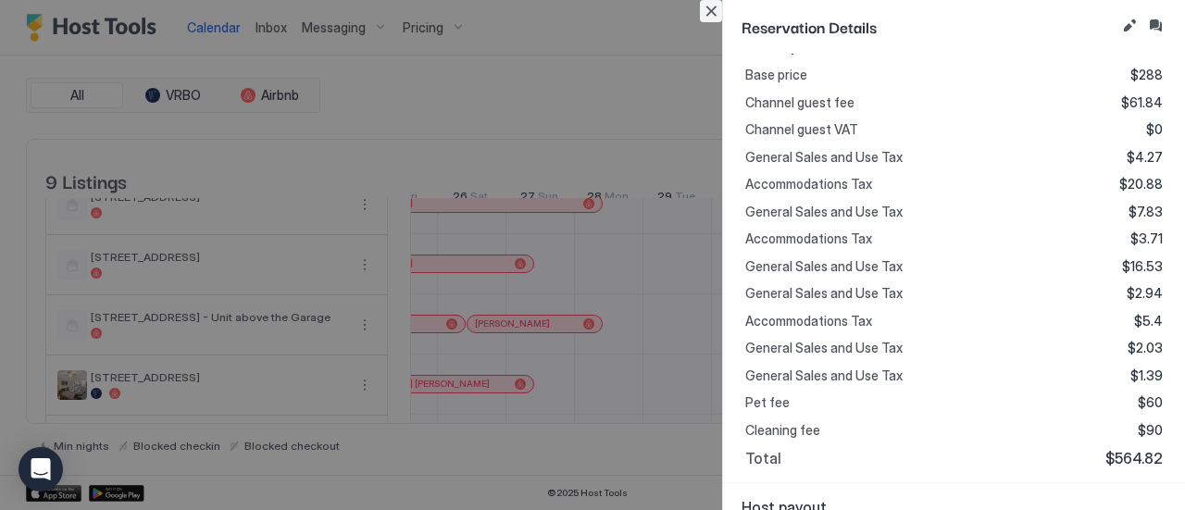
click at [706, 8] on button "Close" at bounding box center [711, 11] width 22 height 22
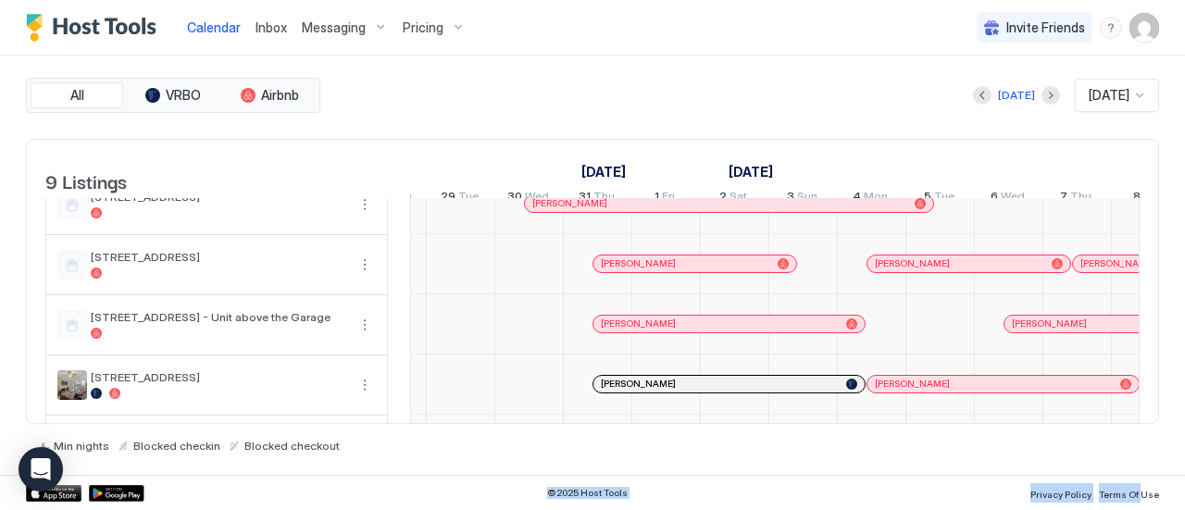
drag, startPoint x: 1097, startPoint y: 481, endPoint x: 1176, endPoint y: 475, distance: 79.0
click at [1184, 492] on div "Calendar Inbox Messaging Pricing Invite Friends LH All VRBO Airbnb [DATE] [DATE…" at bounding box center [592, 255] width 1185 height 510
click at [1087, 330] on div "[PERSON_NAME]" at bounding box center [1131, 324] width 238 height 12
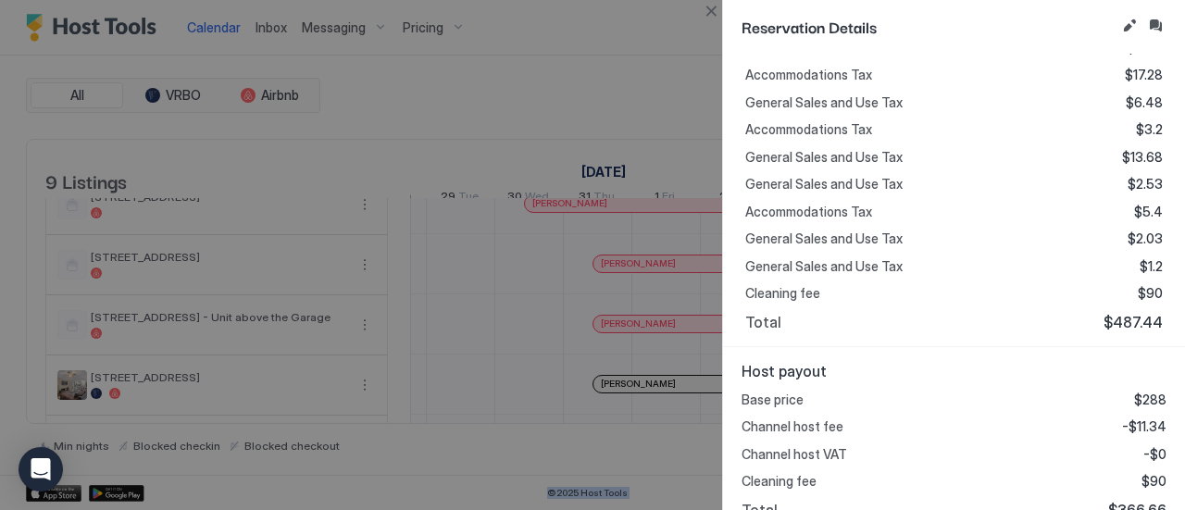
scroll to position [615, 0]
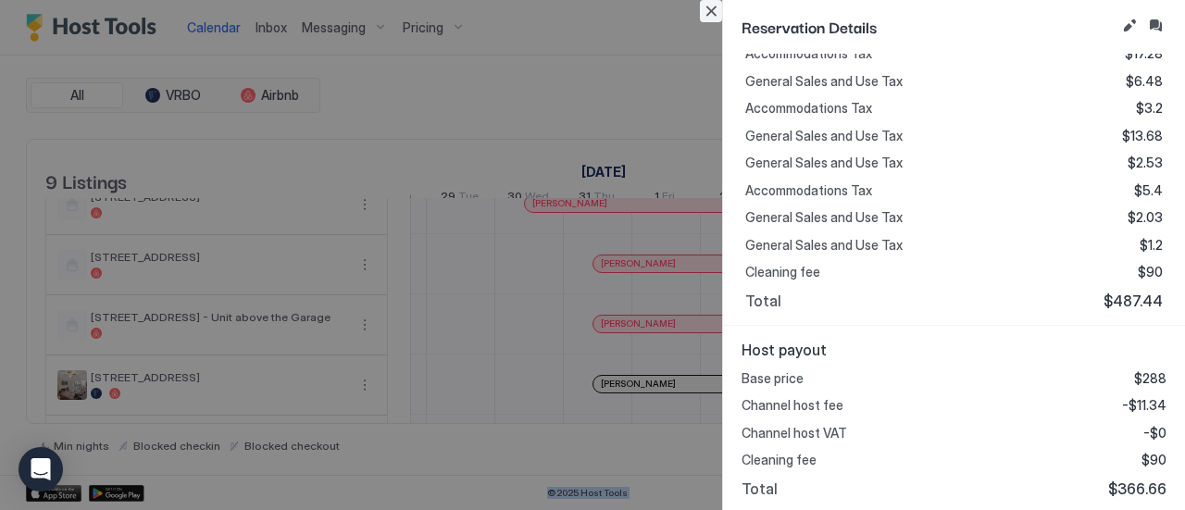
click at [715, 17] on button "Close" at bounding box center [711, 11] width 22 height 22
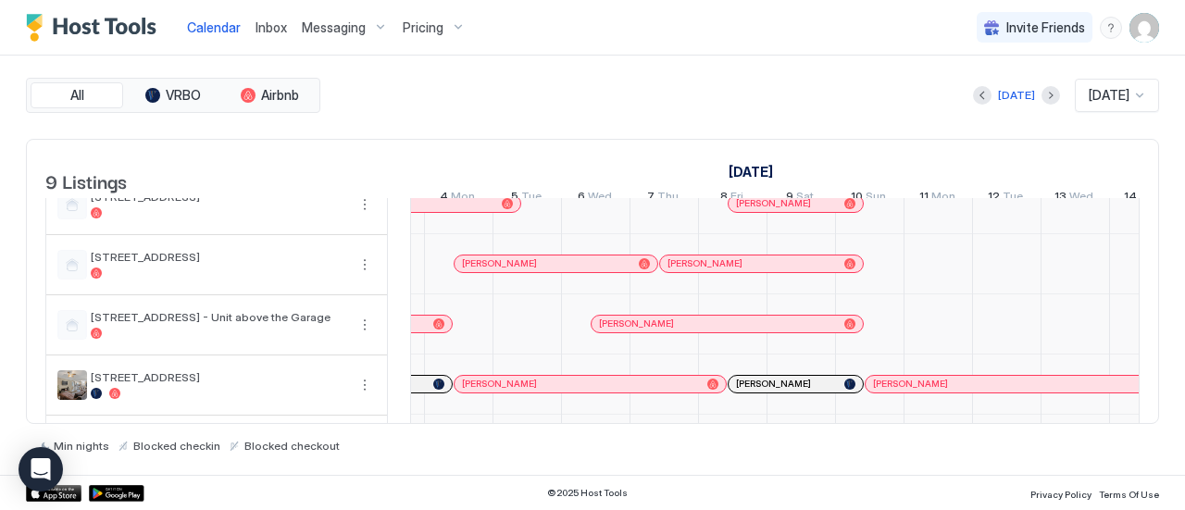
scroll to position [3, 2191]
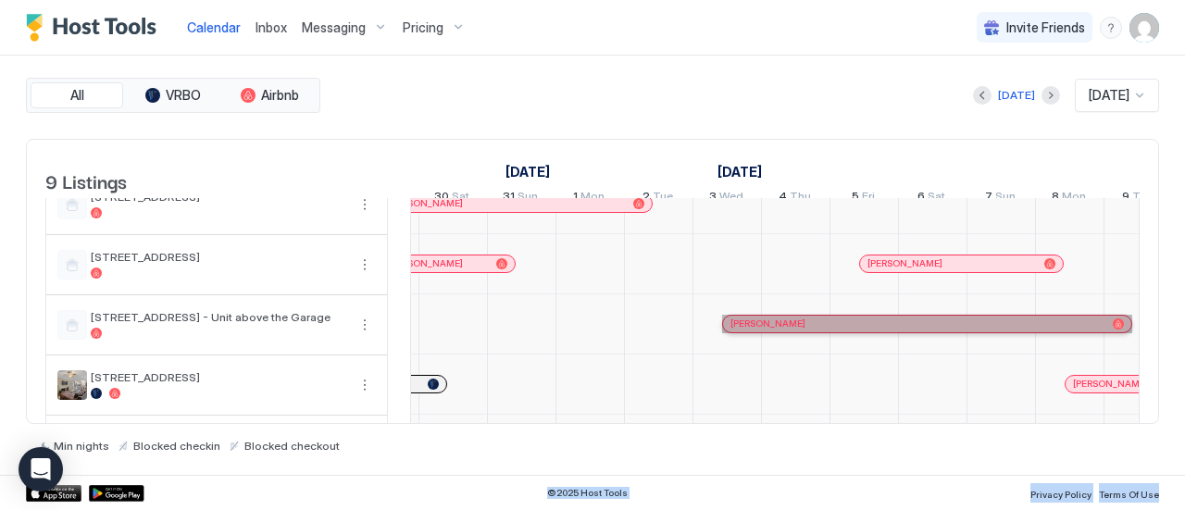
click at [923, 330] on div "[PERSON_NAME]" at bounding box center [917, 324] width 375 height 12
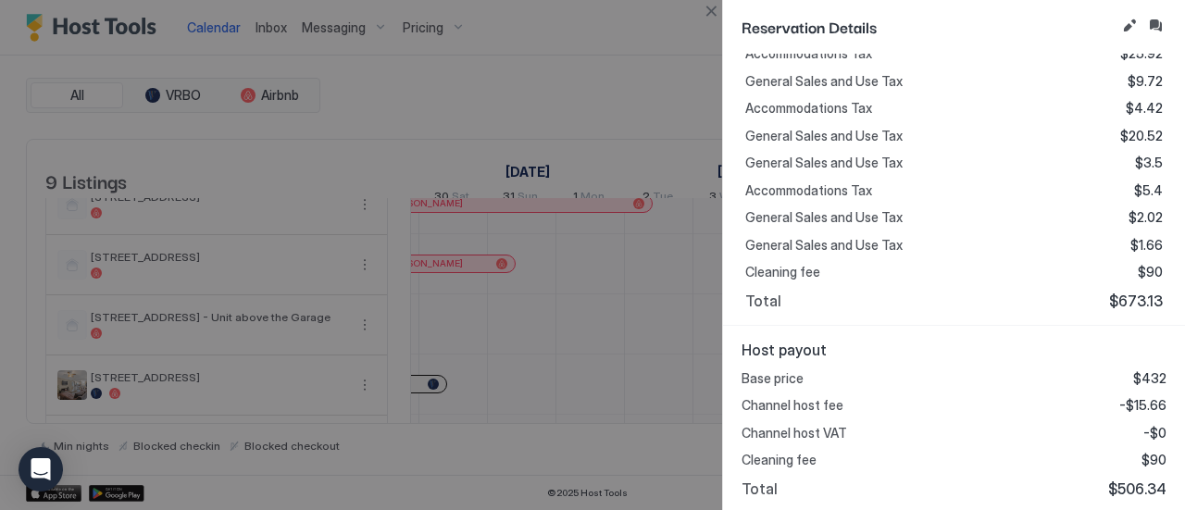
click at [799, 303] on div "Total $673.13" at bounding box center [954, 301] width 418 height 19
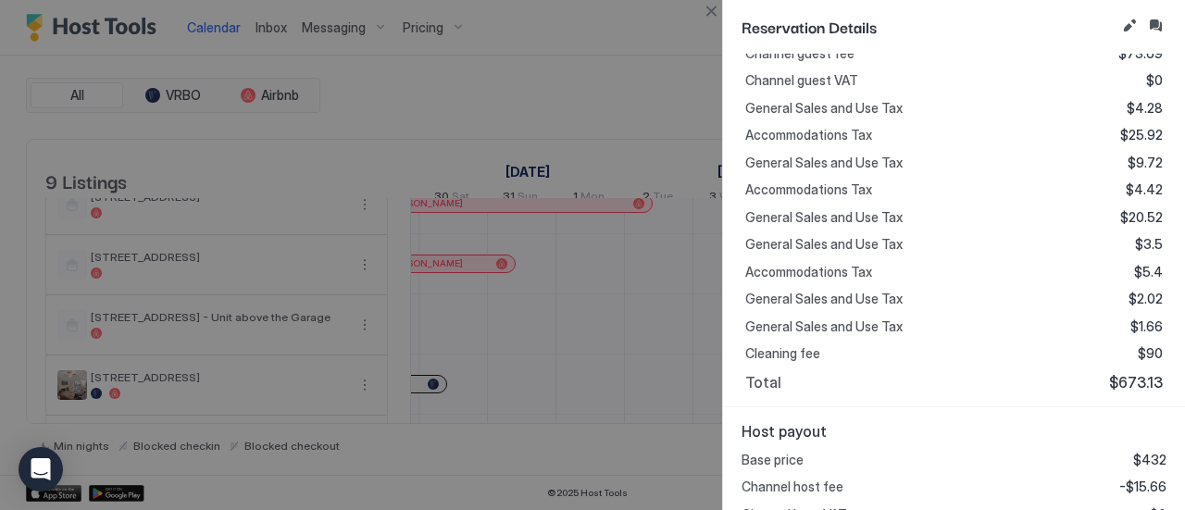
scroll to position [615, 0]
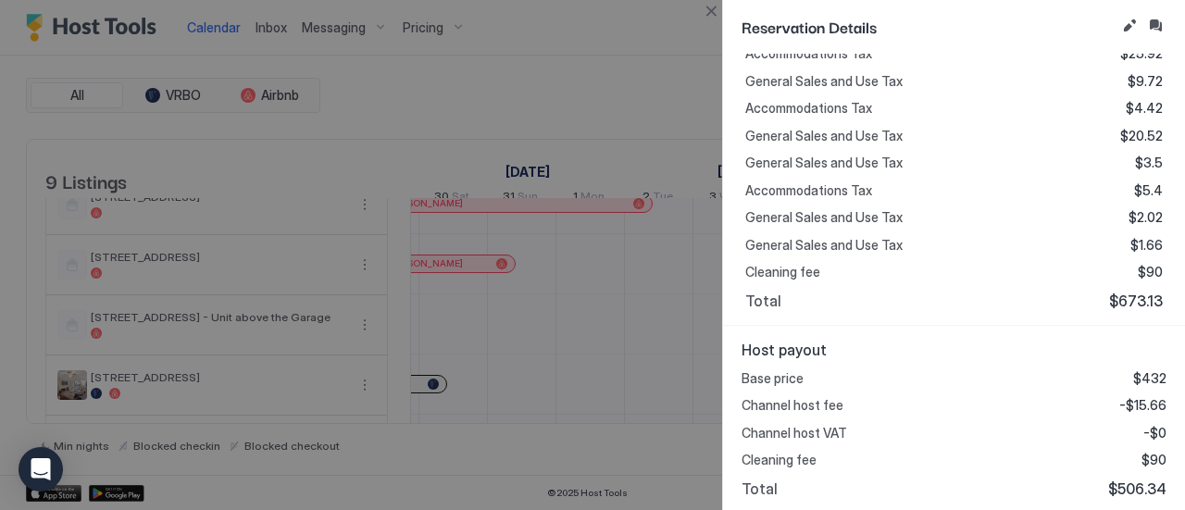
click at [424, 118] on div at bounding box center [592, 255] width 1185 height 510
click at [704, 14] on button "Close" at bounding box center [711, 11] width 22 height 22
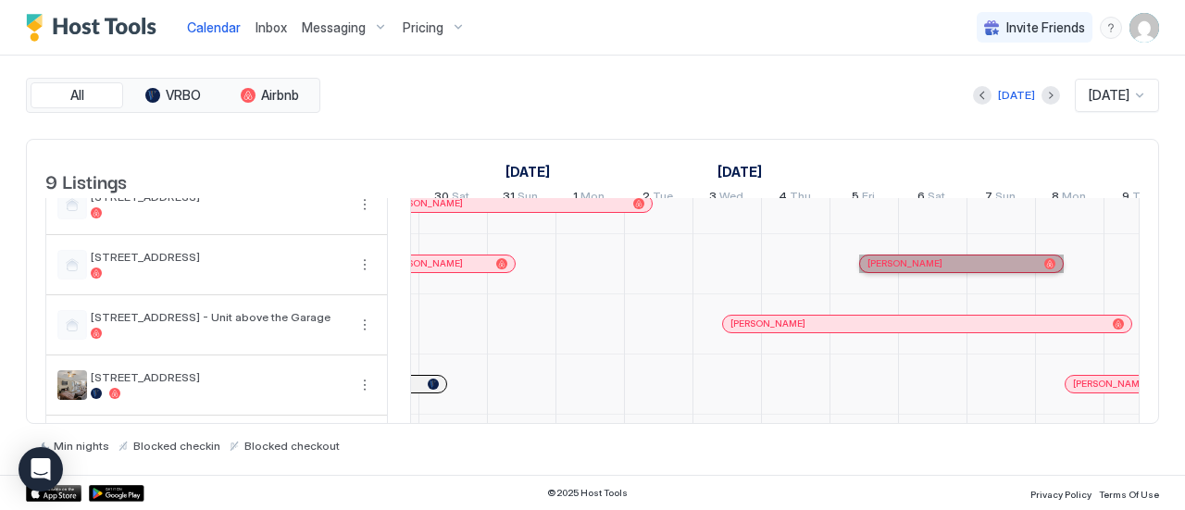
click at [1033, 269] on div "[PERSON_NAME]" at bounding box center [952, 263] width 169 height 12
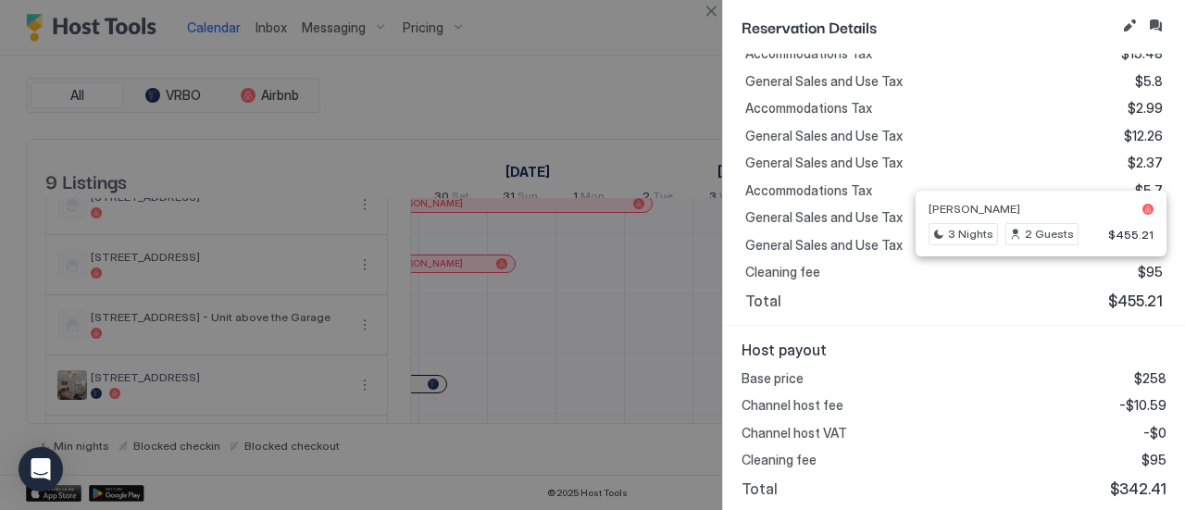
click at [722, 4] on div "Reservation Details Personal Details LL [PERSON_NAME] [PHONE_NUMBER] Preferred …" at bounding box center [953, 255] width 463 height 510
click at [705, 26] on div at bounding box center [592, 255] width 1185 height 510
click at [723, 24] on div "Reservation Details" at bounding box center [954, 27] width 462 height 54
click at [713, 9] on button "Close" at bounding box center [711, 11] width 22 height 22
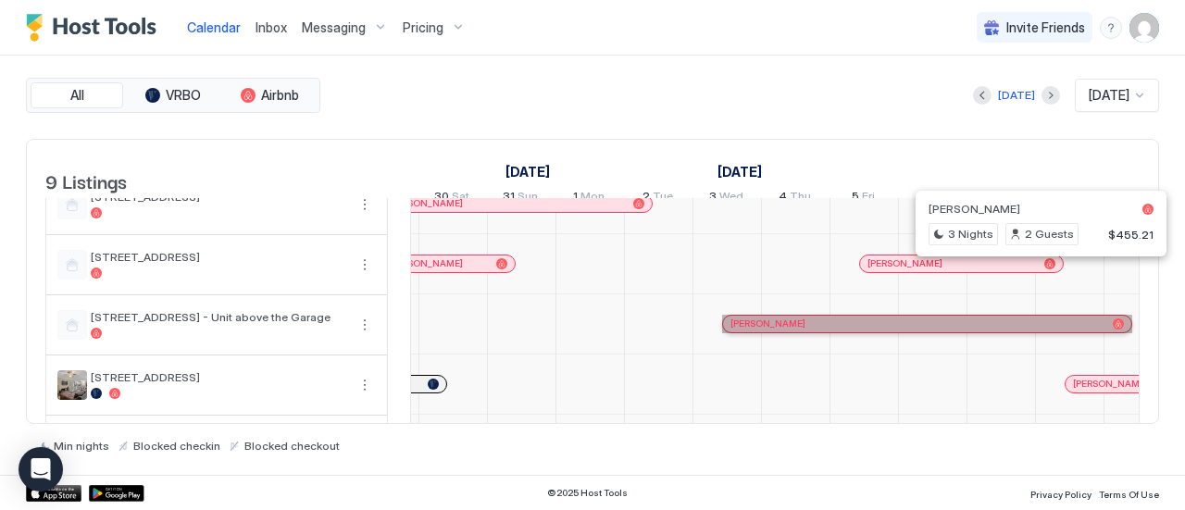
click at [896, 330] on div "[PERSON_NAME]" at bounding box center [917, 324] width 375 height 12
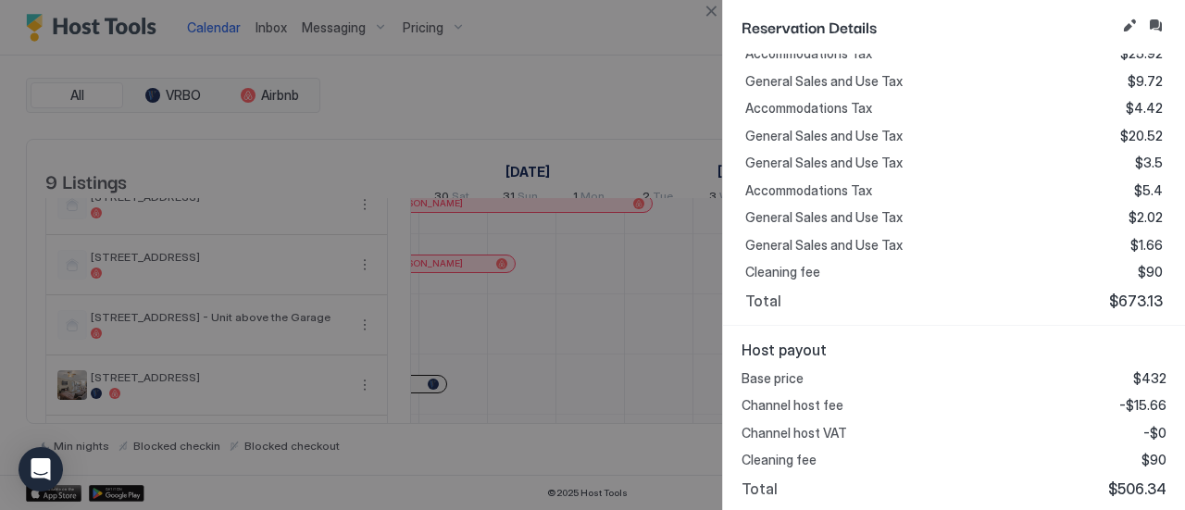
click at [713, 9] on button "Close" at bounding box center [711, 11] width 22 height 22
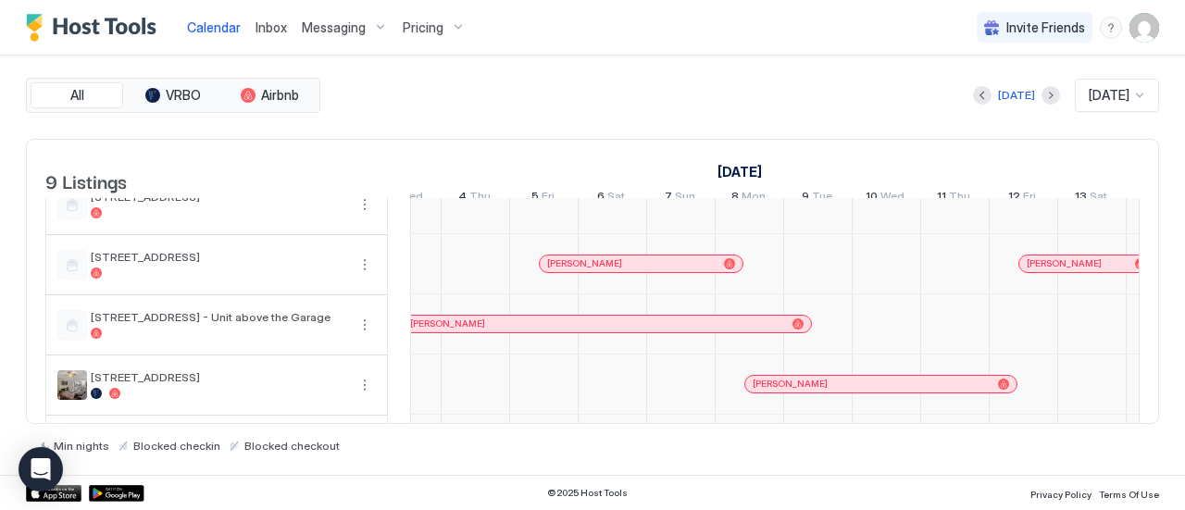
scroll to position [3, 1480]
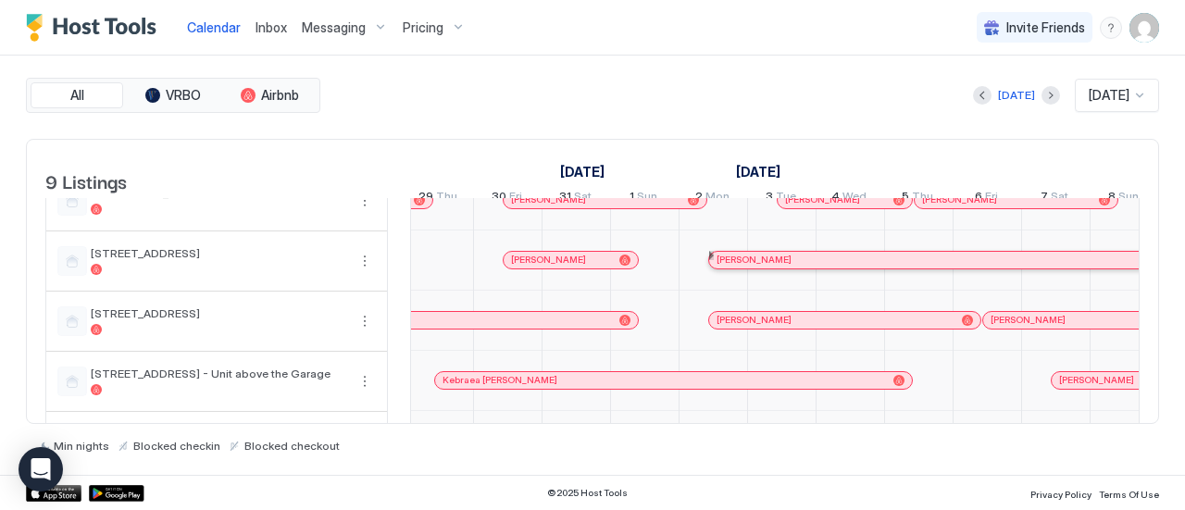
click at [777, 266] on span "[PERSON_NAME]" at bounding box center [754, 260] width 75 height 12
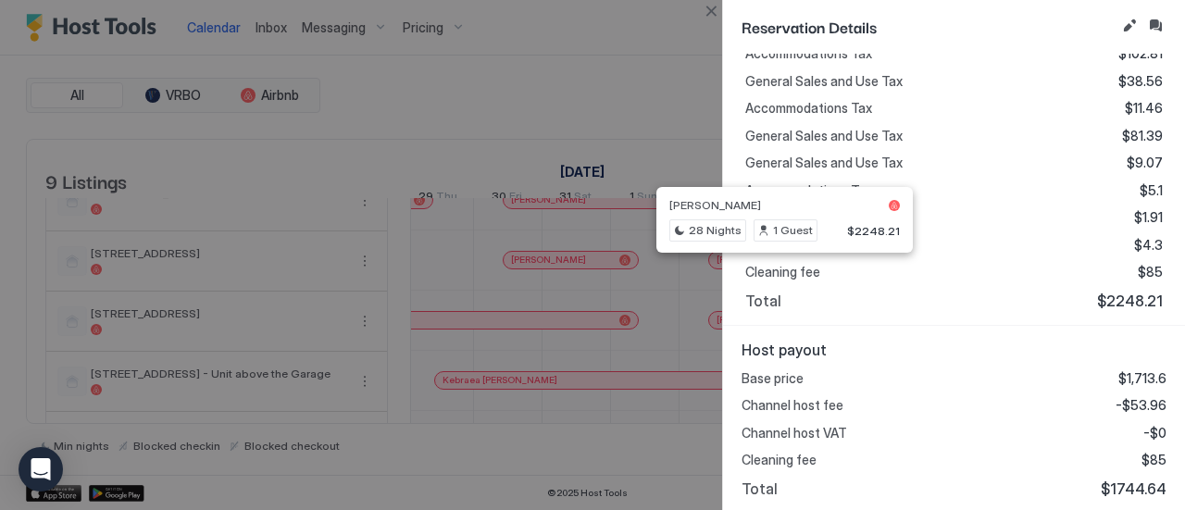
click at [711, 17] on button "Close" at bounding box center [711, 11] width 22 height 22
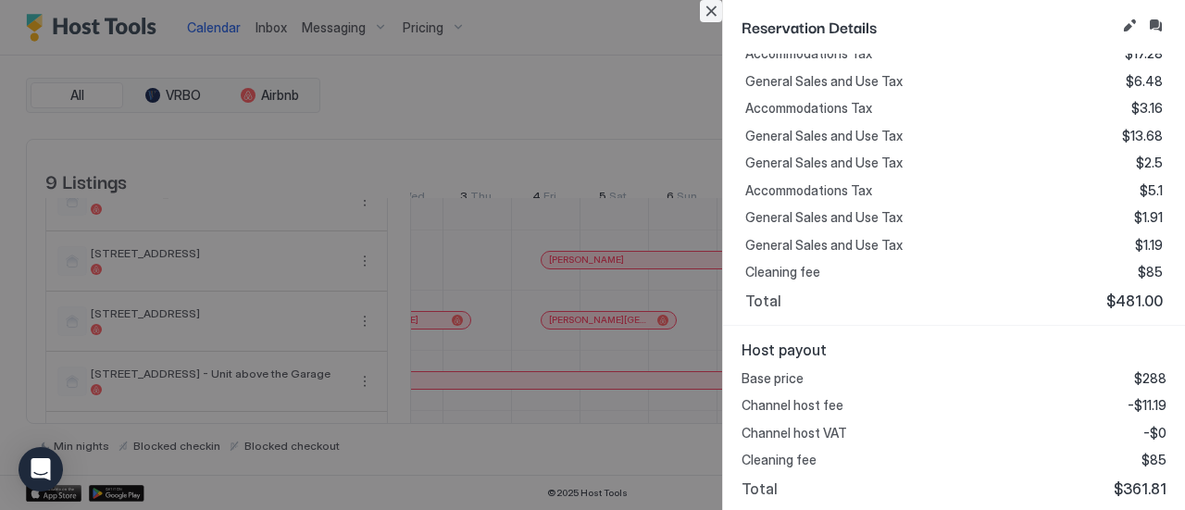
click at [706, 10] on button "Close" at bounding box center [711, 11] width 22 height 22
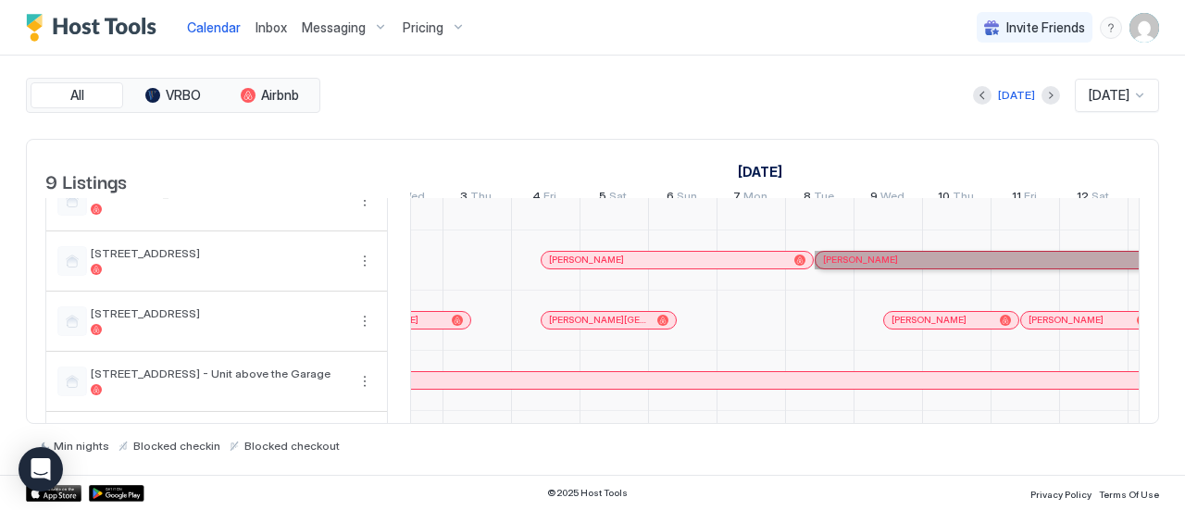
click at [950, 266] on div "[PERSON_NAME]" at bounding box center [1182, 260] width 718 height 12
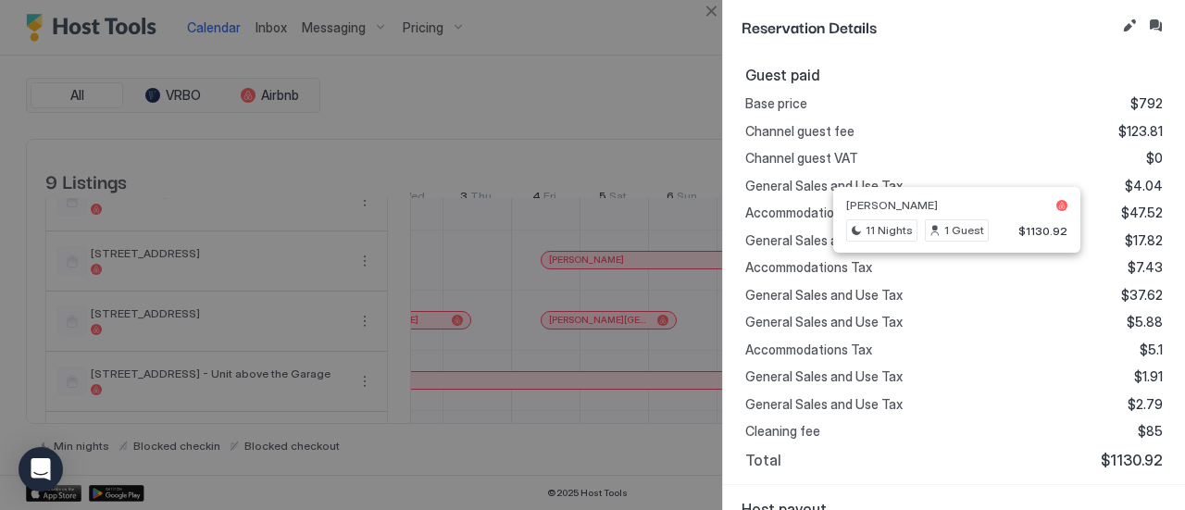
scroll to position [615, 0]
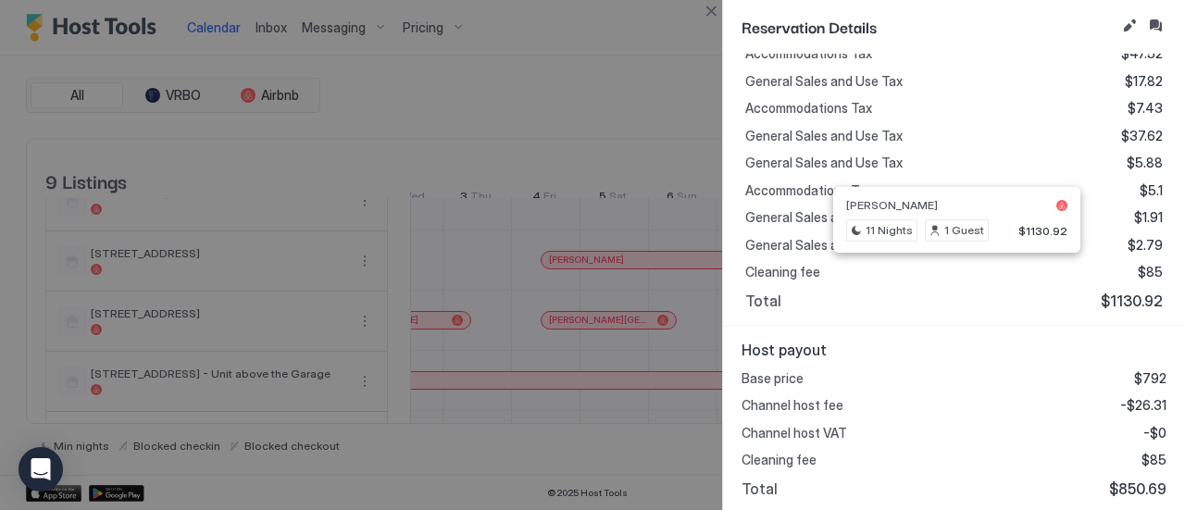
click at [711, 11] on button "Close" at bounding box center [711, 11] width 22 height 22
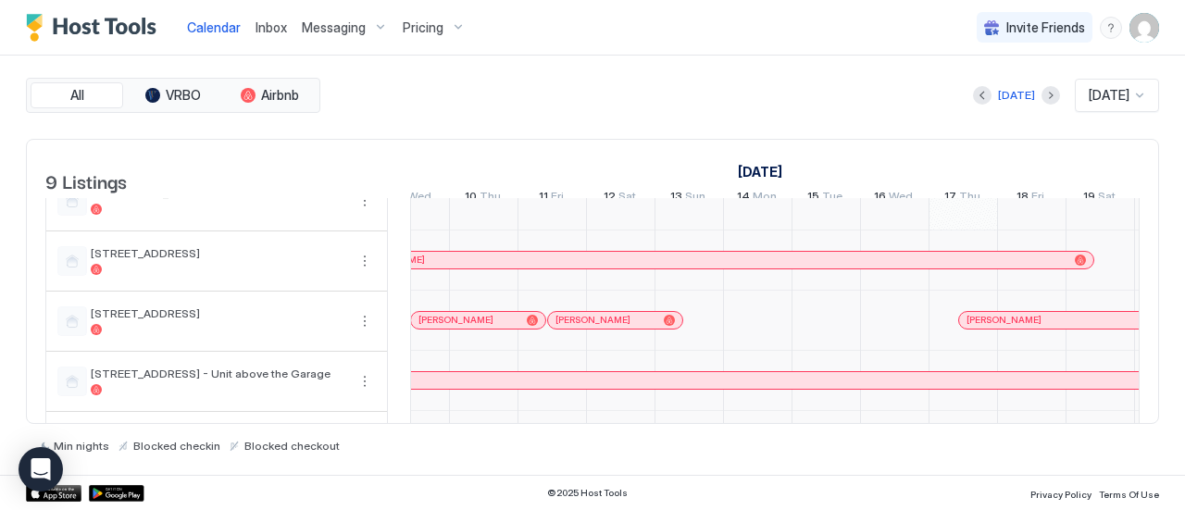
scroll to position [0, 1818]
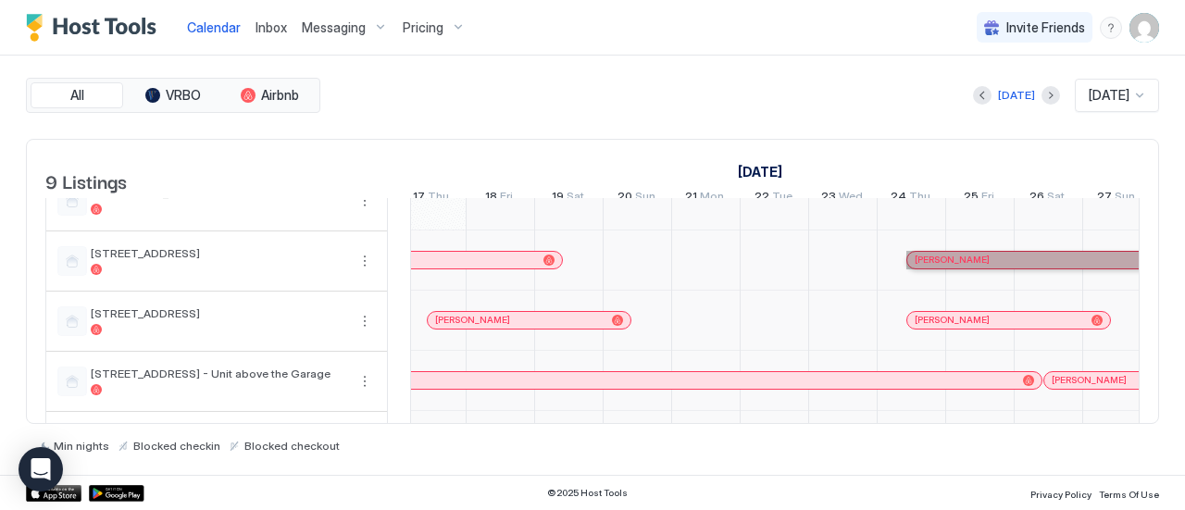
click at [982, 266] on div "[PERSON_NAME]" at bounding box center [1034, 260] width 238 height 12
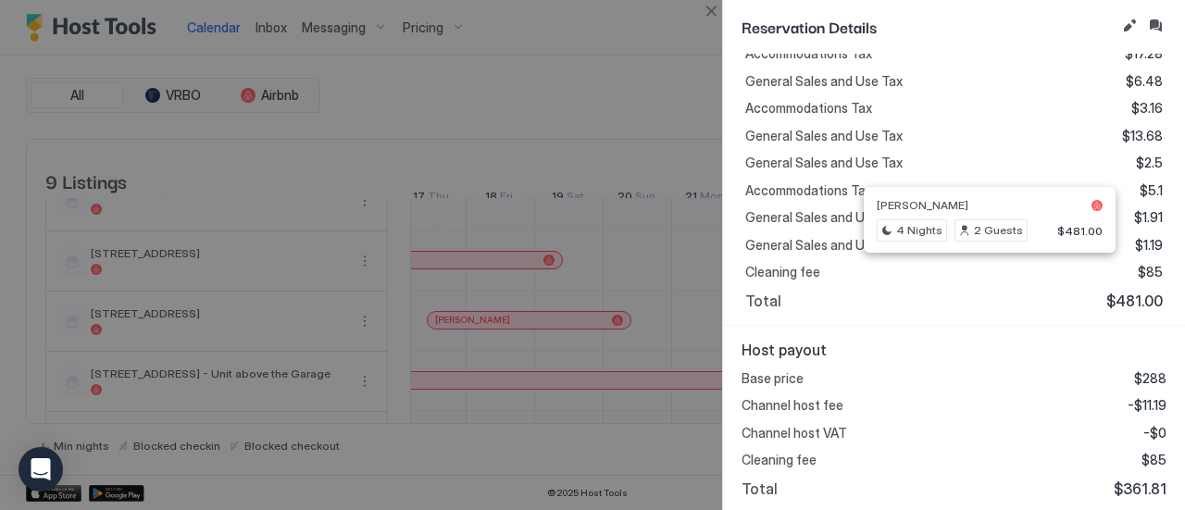
click at [723, 12] on div "Reservation Details" at bounding box center [954, 27] width 462 height 54
click at [711, 6] on button "Close" at bounding box center [711, 11] width 22 height 22
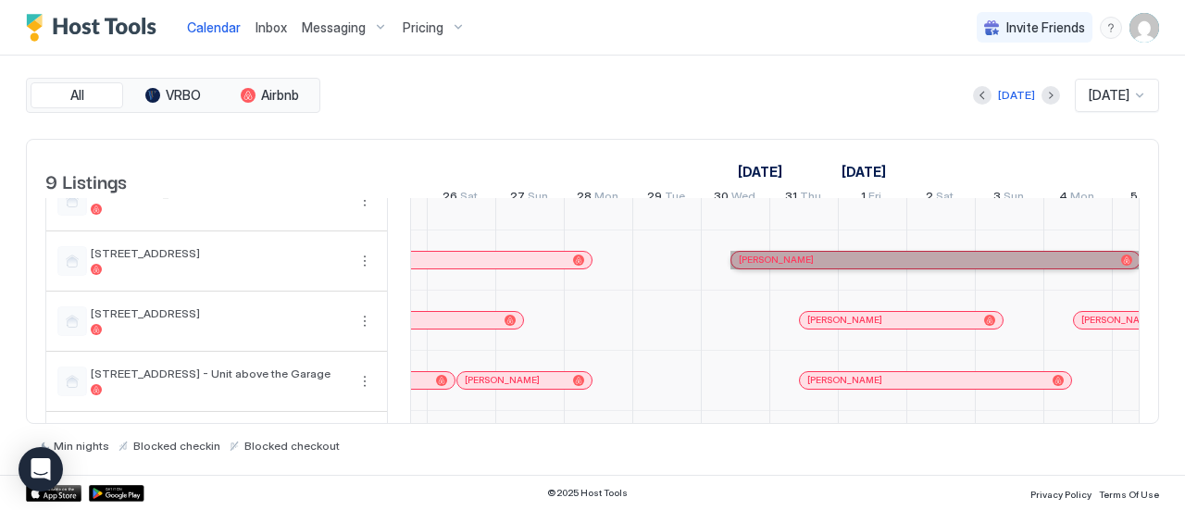
click at [833, 266] on div "[PERSON_NAME]" at bounding box center [926, 260] width 375 height 12
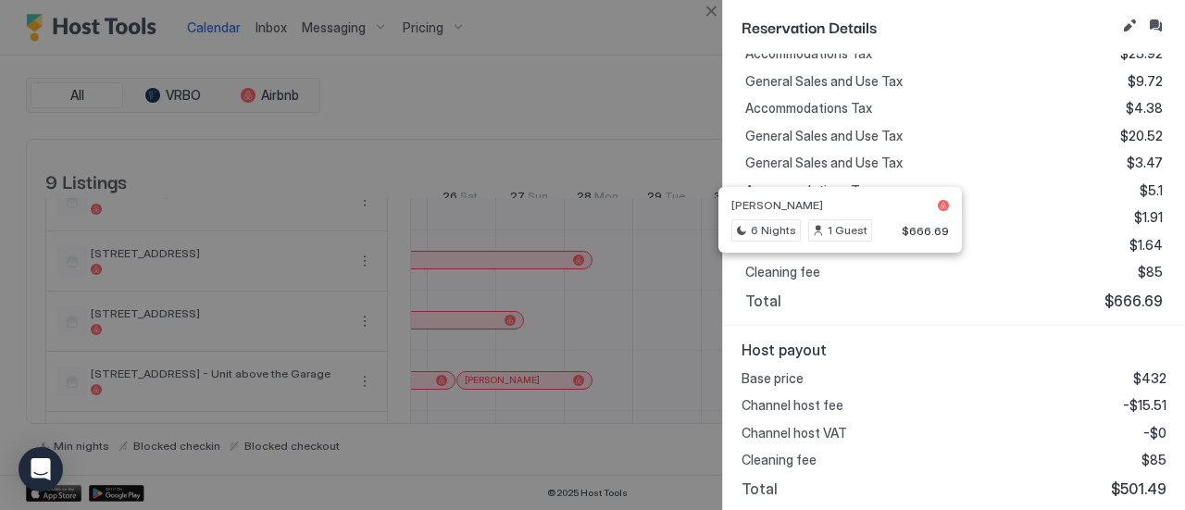
click at [705, 9] on button "Close" at bounding box center [711, 11] width 22 height 22
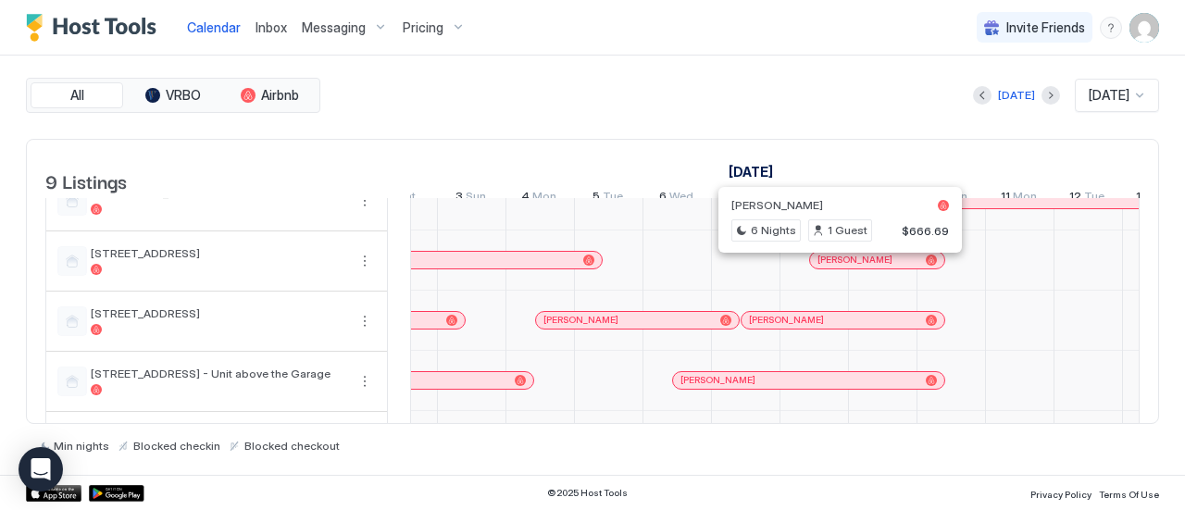
click at [900, 280] on div at bounding box center [883, 261] width 68 height 60
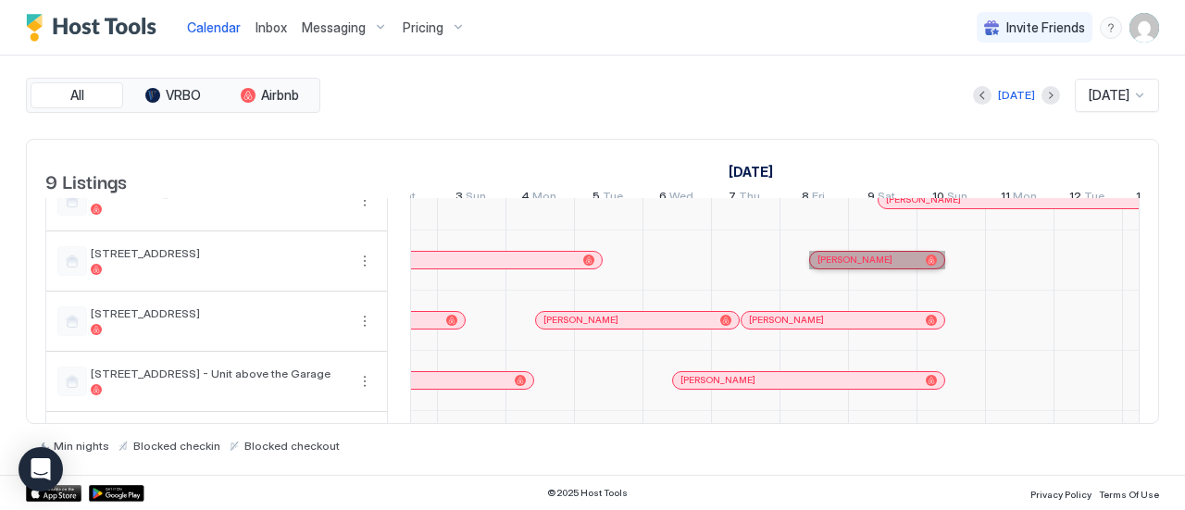
click at [900, 266] on div "[PERSON_NAME]" at bounding box center [868, 260] width 101 height 12
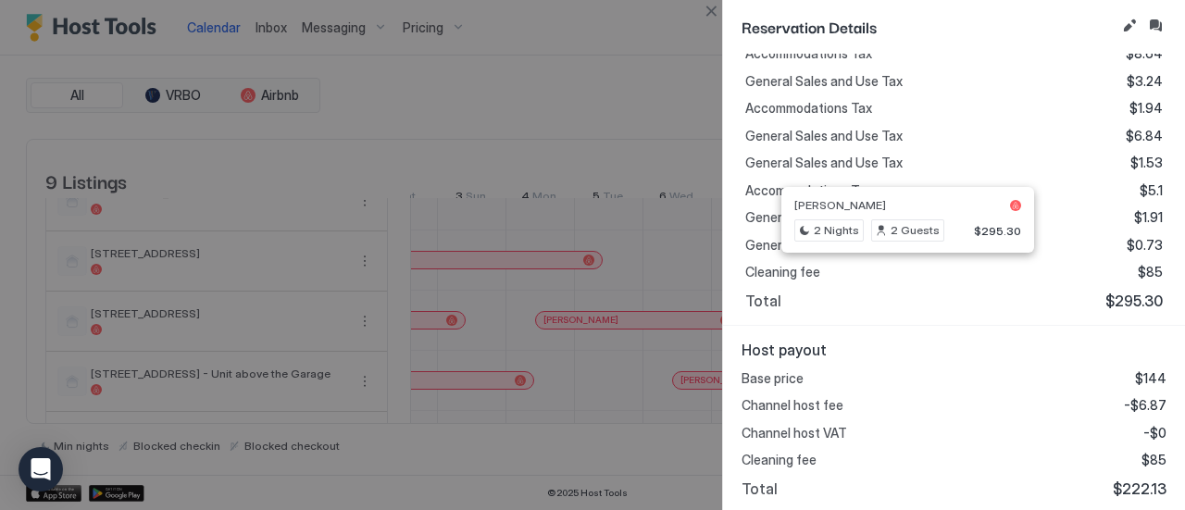
click at [724, 13] on div "Reservation Details" at bounding box center [954, 27] width 462 height 54
click at [715, 17] on button "Close" at bounding box center [711, 11] width 22 height 22
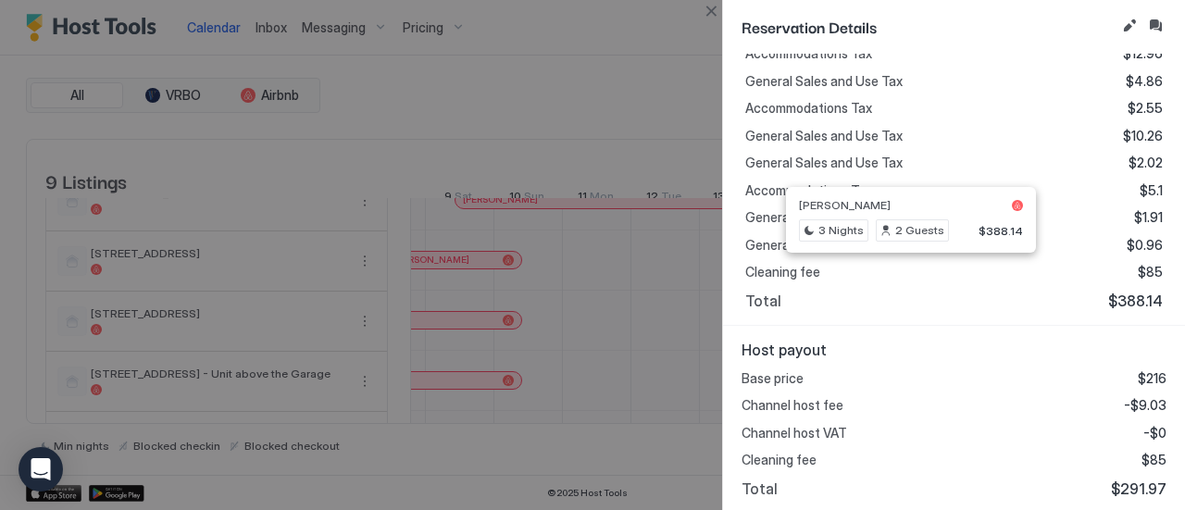
click at [713, 19] on button "Close" at bounding box center [711, 11] width 22 height 22
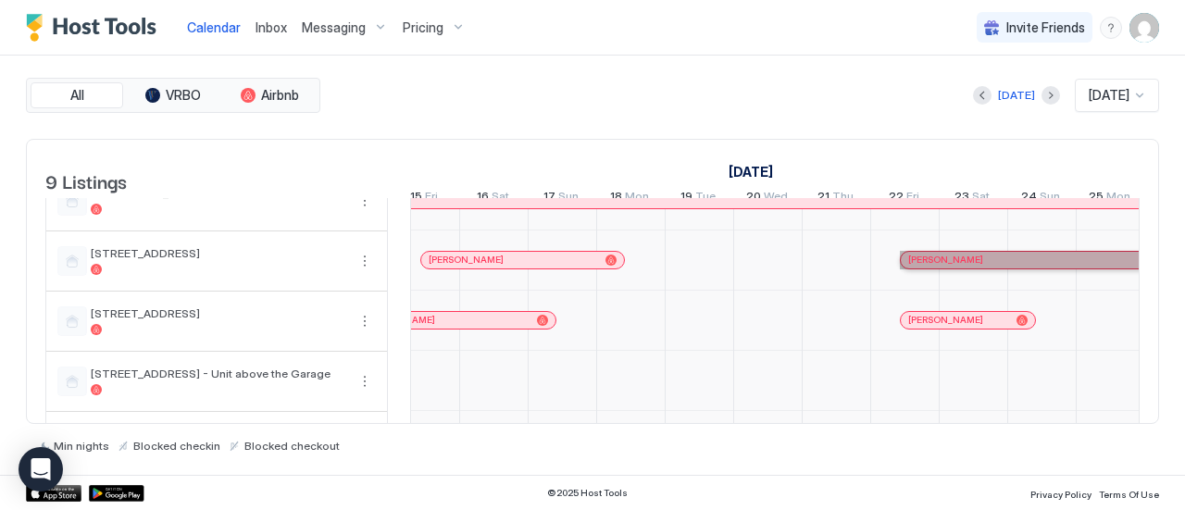
click at [981, 265] on div "[PERSON_NAME]" at bounding box center [1027, 260] width 238 height 12
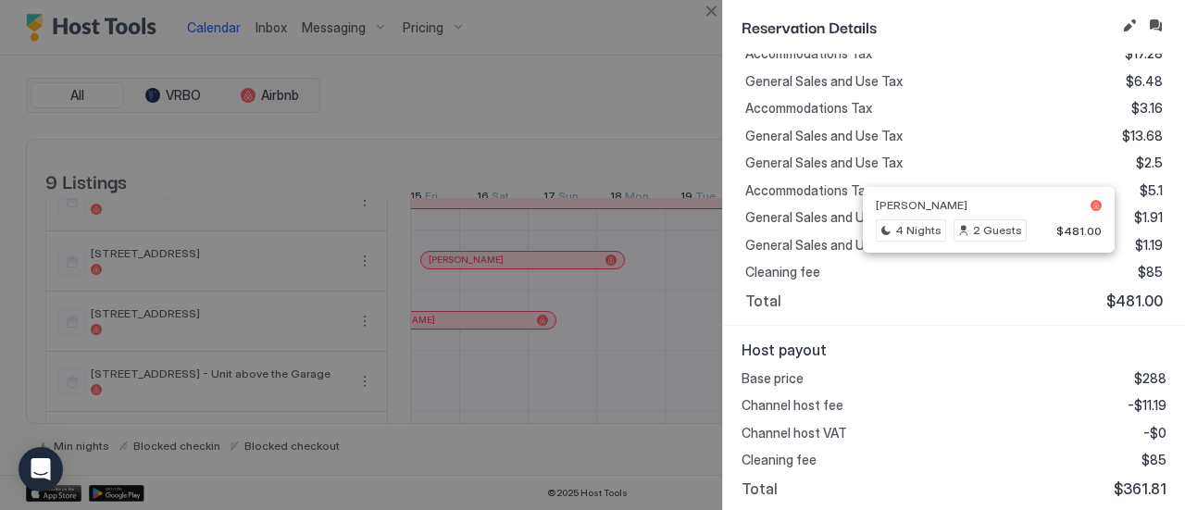
click at [709, 10] on button "Close" at bounding box center [711, 11] width 22 height 22
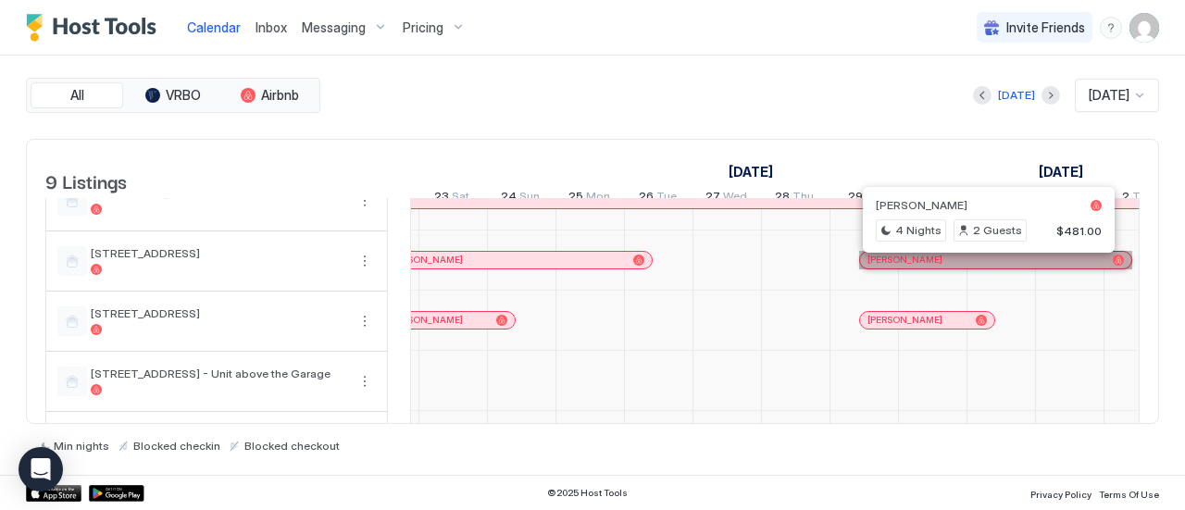
click at [970, 265] on div "[PERSON_NAME]" at bounding box center [987, 260] width 238 height 12
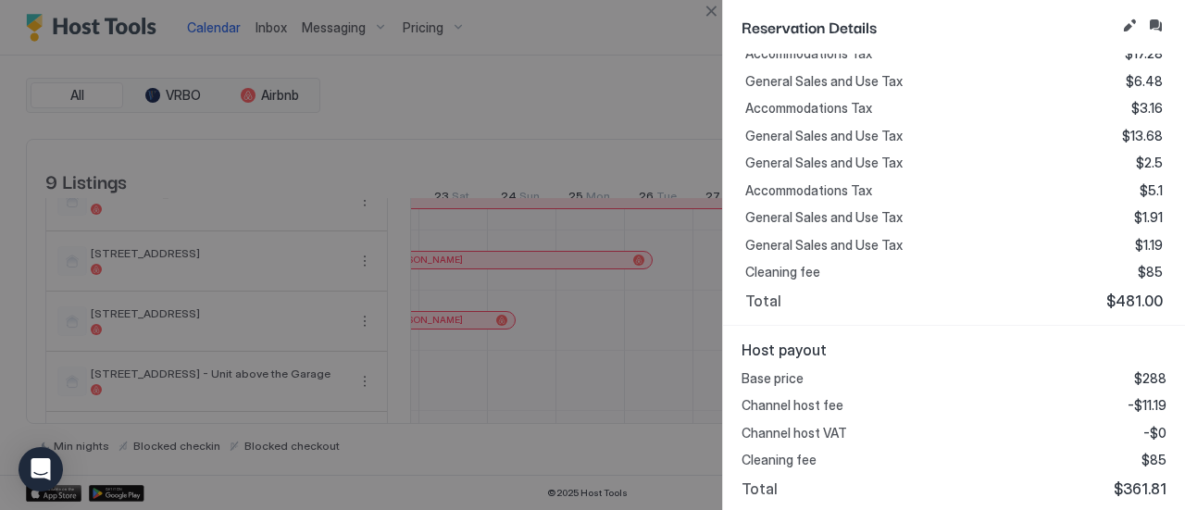
click at [696, 19] on div at bounding box center [592, 255] width 1185 height 510
click at [709, 14] on button "Close" at bounding box center [711, 11] width 22 height 22
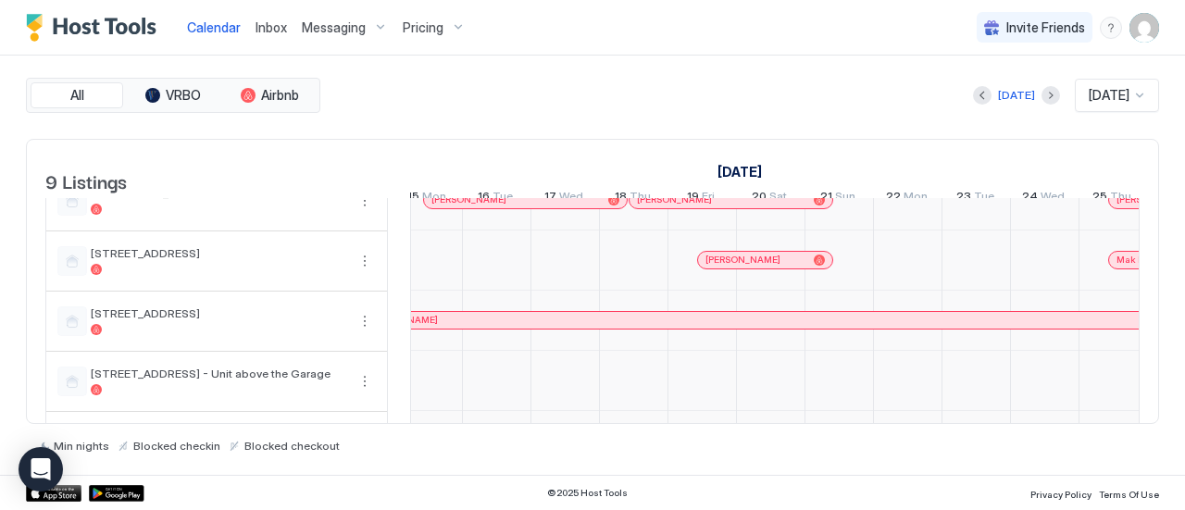
click at [789, 283] on div at bounding box center [771, 261] width 68 height 60
click at [804, 265] on div "[PERSON_NAME]" at bounding box center [755, 260] width 101 height 12
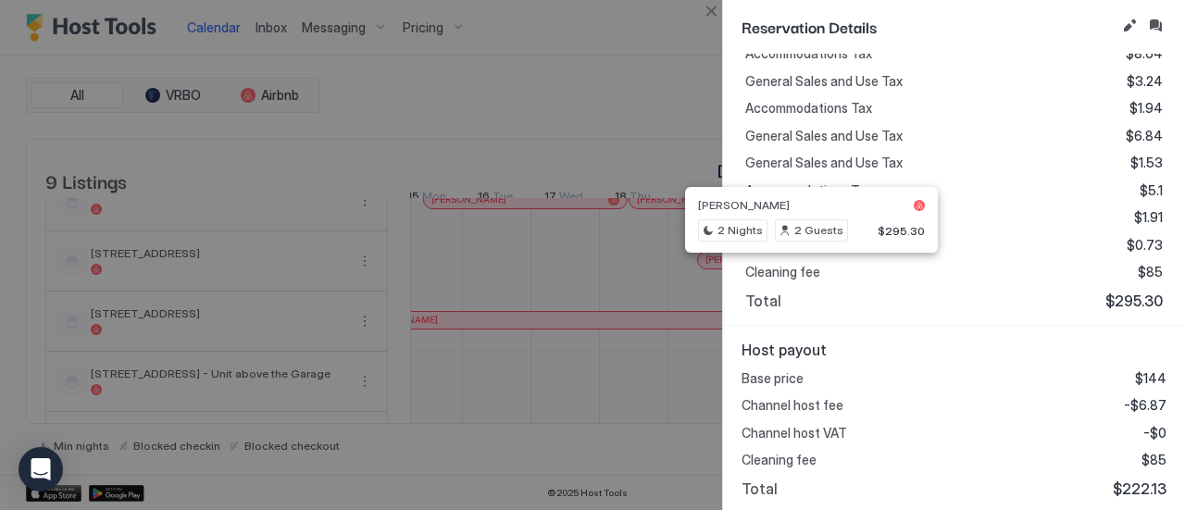
click at [713, 20] on button "Close" at bounding box center [711, 11] width 22 height 22
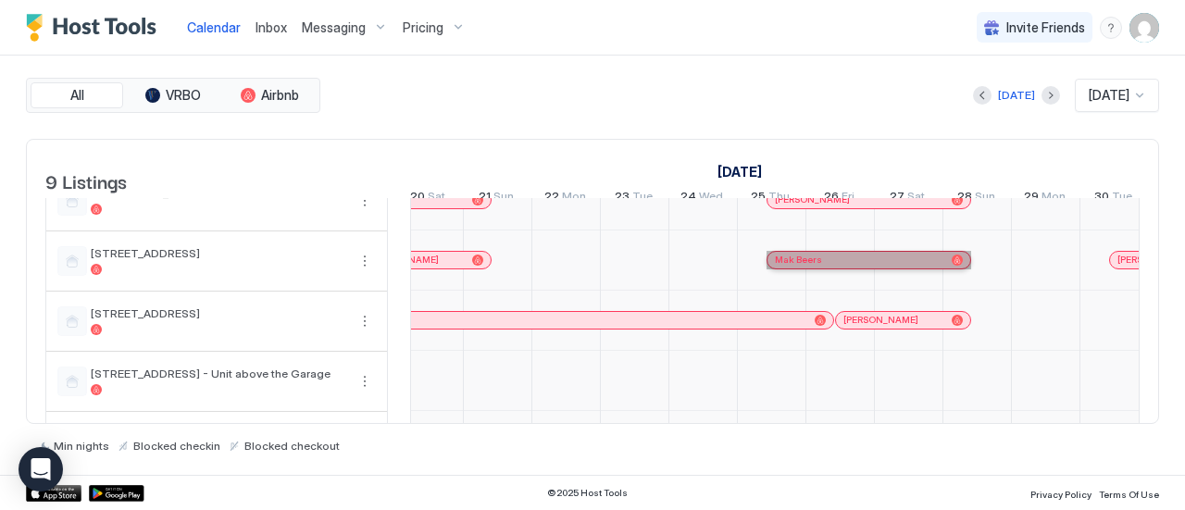
click at [850, 266] on div "Mak Beers" at bounding box center [859, 260] width 169 height 12
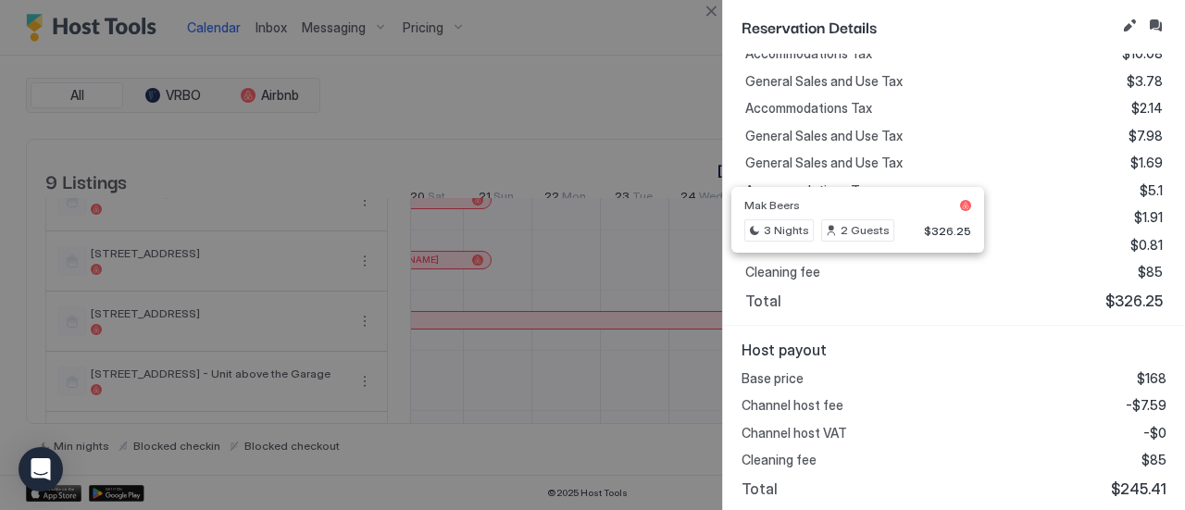
click at [715, 10] on button "Close" at bounding box center [711, 11] width 22 height 22
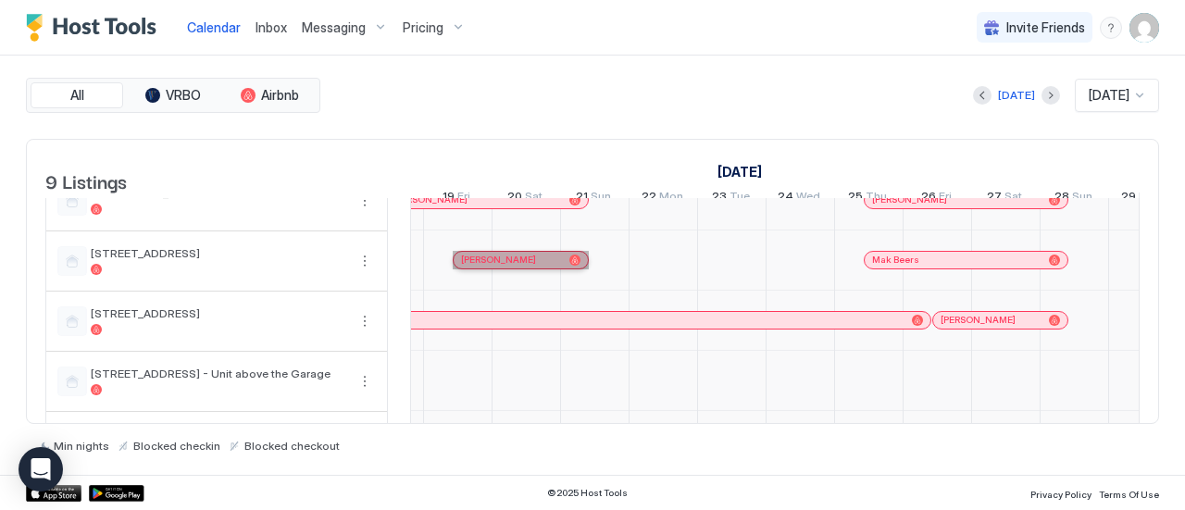
click at [531, 263] on div "[PERSON_NAME]" at bounding box center [511, 260] width 101 height 12
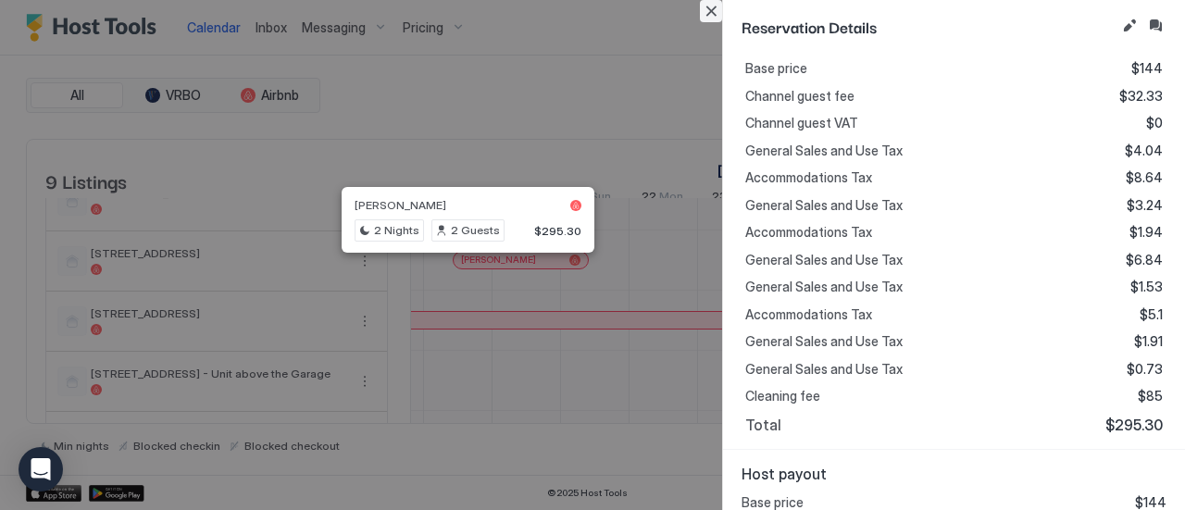
click at [704, 8] on button "Close" at bounding box center [711, 11] width 22 height 22
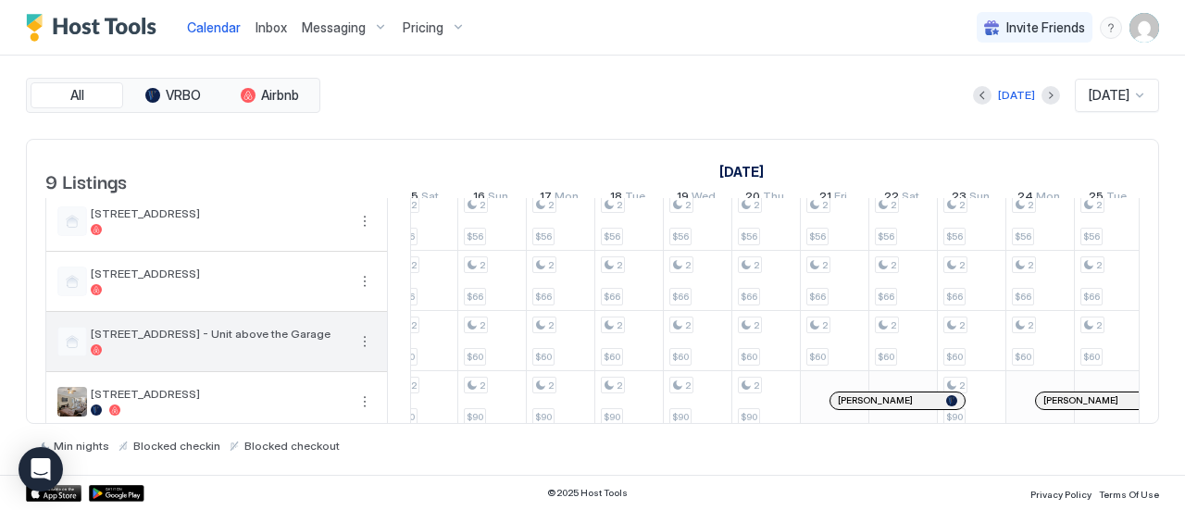
click at [352, 355] on div "[STREET_ADDRESS] - Unit above the Garage" at bounding box center [216, 341] width 341 height 59
click at [360, 353] on button "More options" at bounding box center [365, 342] width 22 height 22
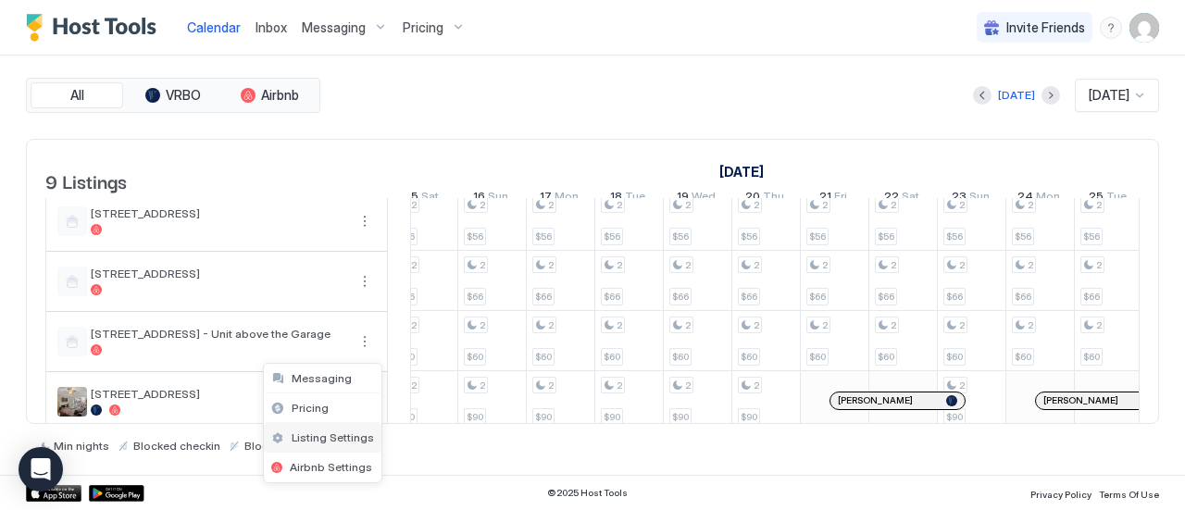
click at [338, 442] on span "Listing Settings" at bounding box center [333, 438] width 82 height 14
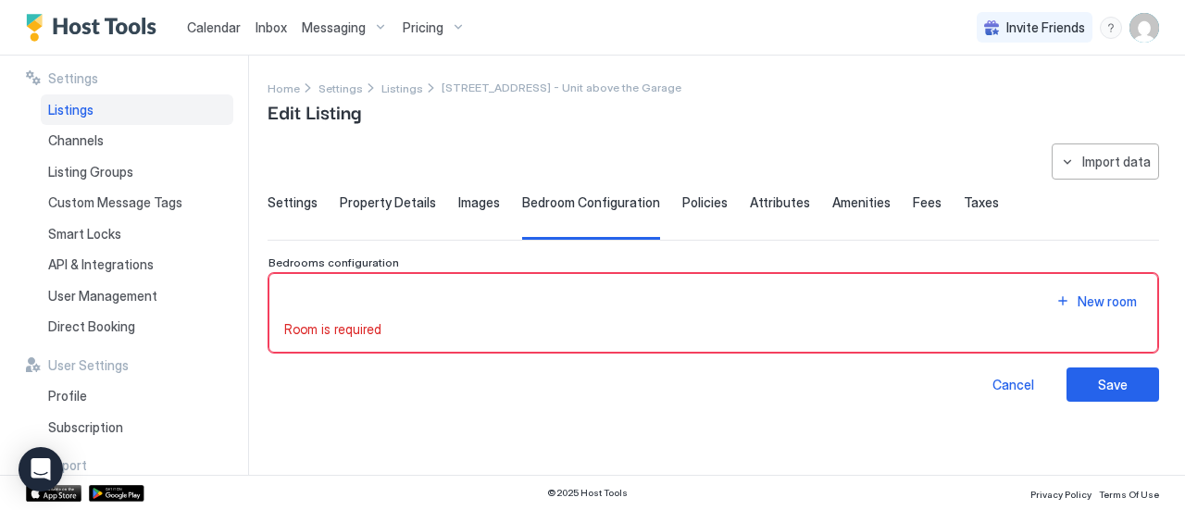
click at [558, 88] on span "[STREET_ADDRESS] - Unit above the Garage" at bounding box center [562, 88] width 240 height 14
click at [105, 106] on div "Listings" at bounding box center [137, 109] width 193 height 31
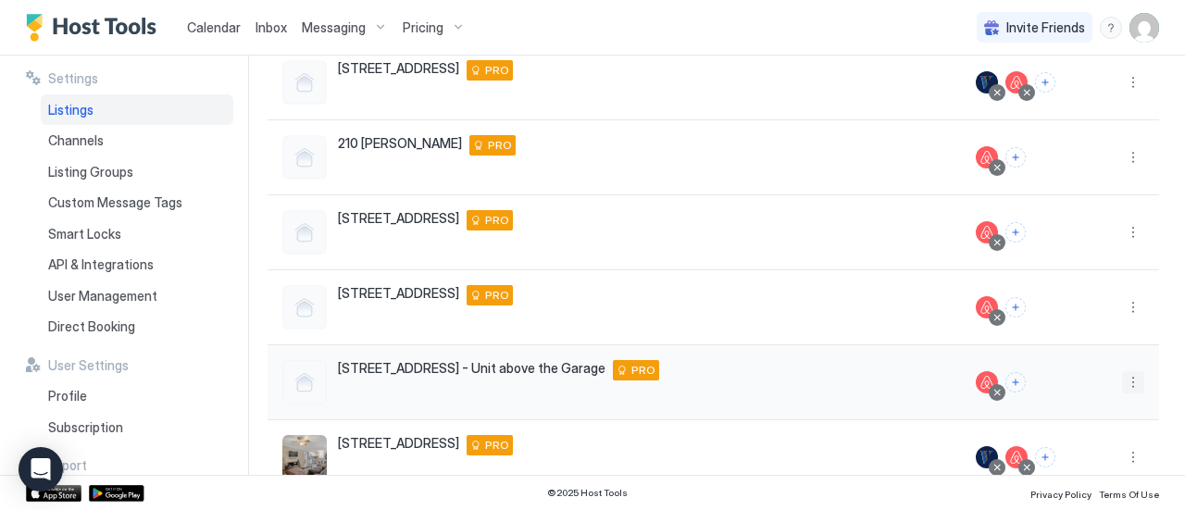
click at [1122, 381] on button "More options" at bounding box center [1133, 382] width 22 height 22
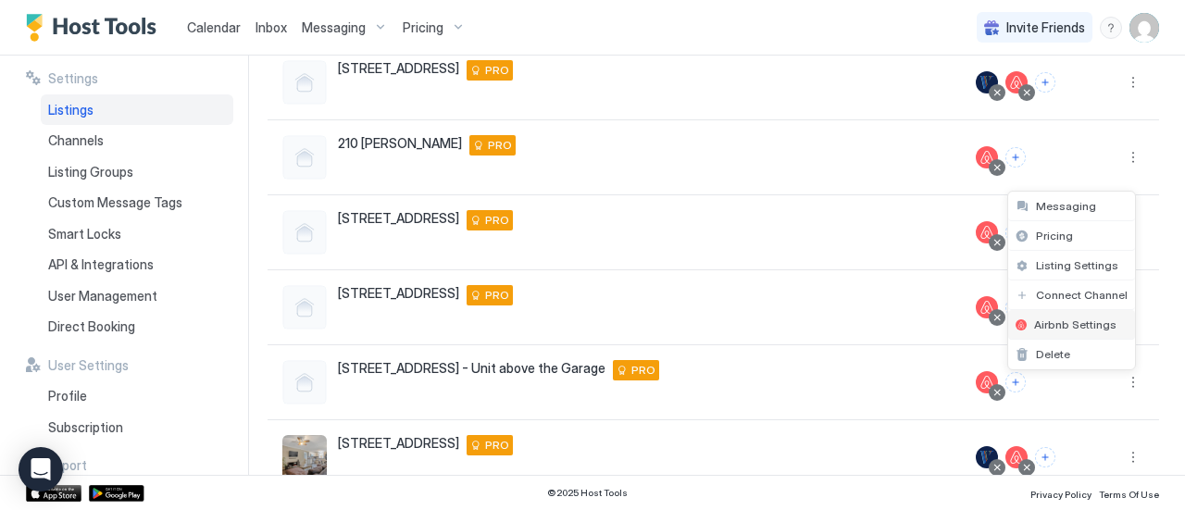
click at [1082, 323] on span "Airbnb Settings" at bounding box center [1075, 325] width 82 height 14
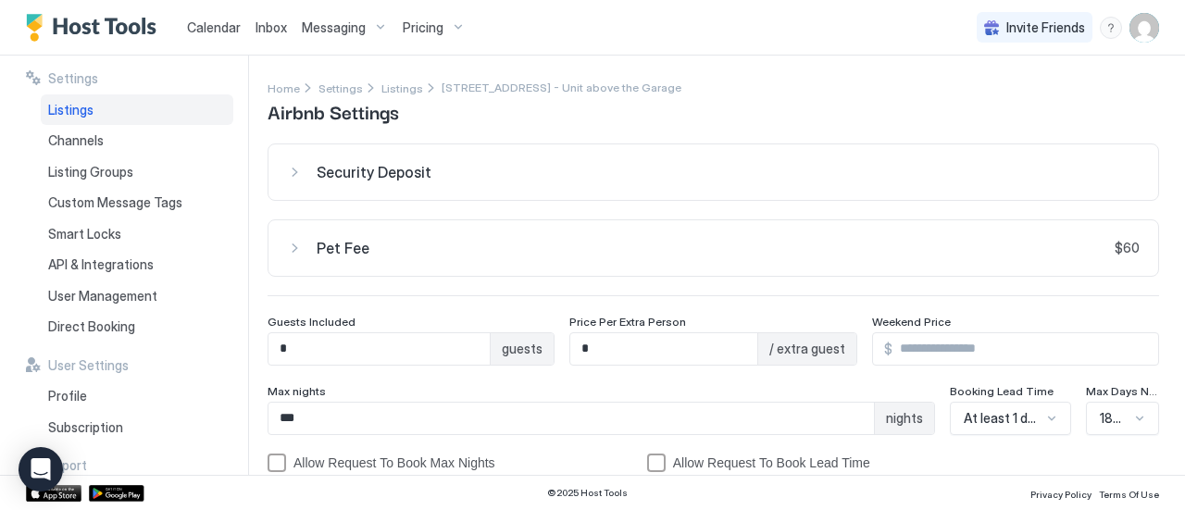
click at [191, 27] on span "Calendar" at bounding box center [214, 27] width 54 height 16
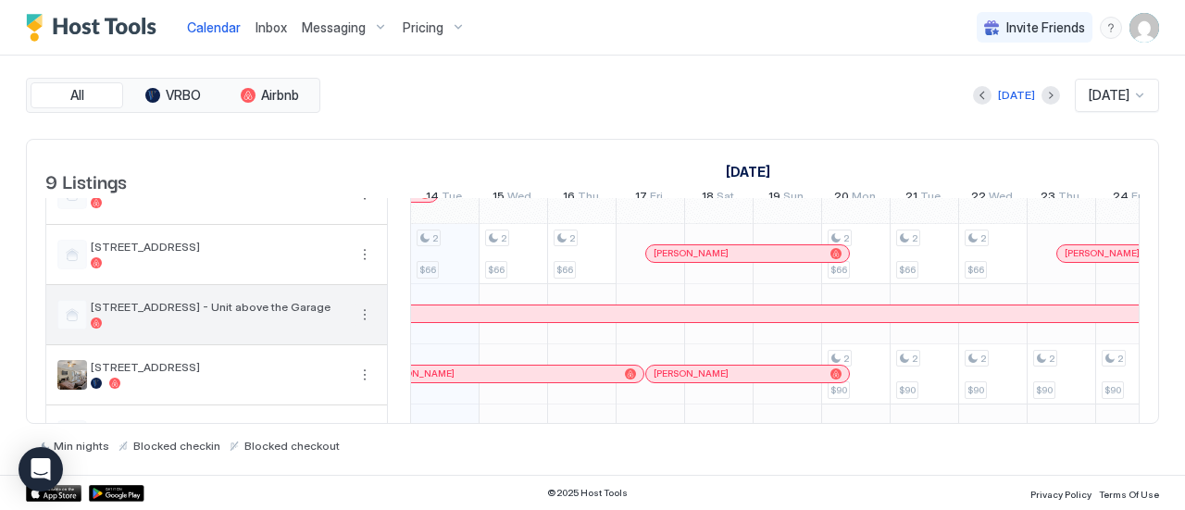
click at [368, 325] on button "More options" at bounding box center [365, 315] width 22 height 22
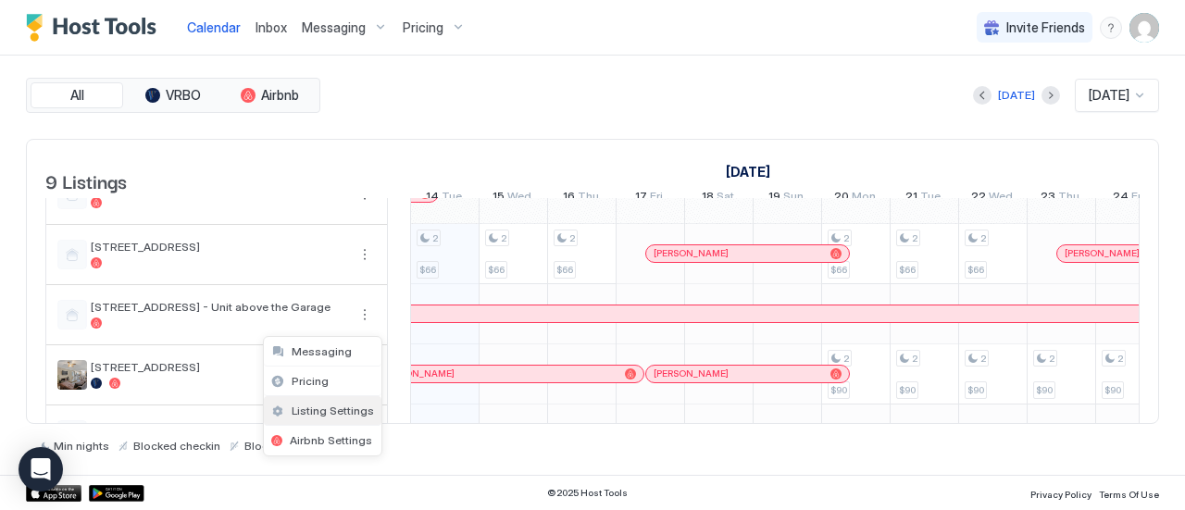
click at [339, 416] on span "Listing Settings" at bounding box center [333, 411] width 82 height 14
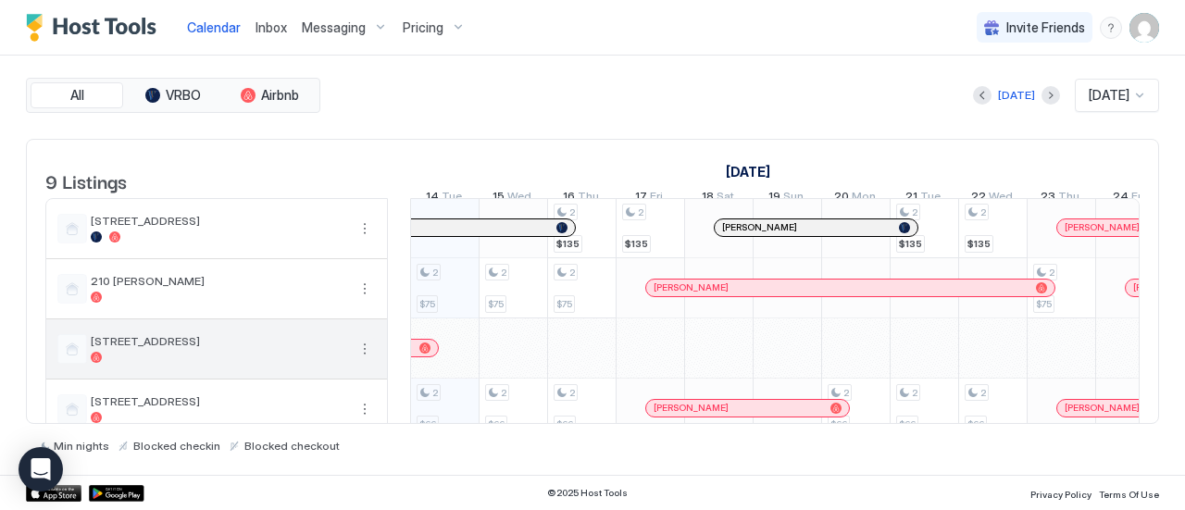
click at [368, 353] on button "More options" at bounding box center [365, 349] width 22 height 22
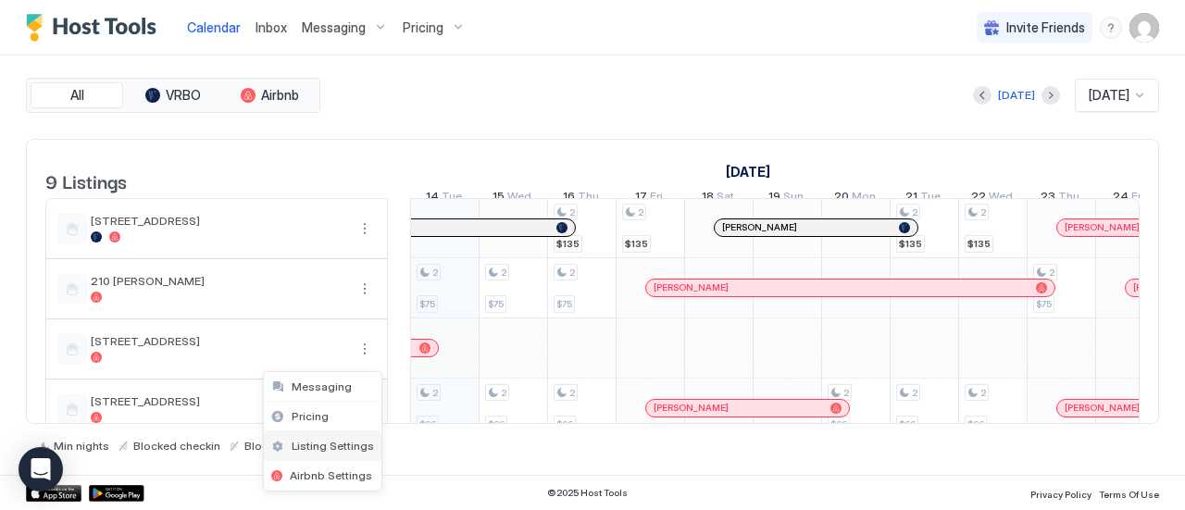
click at [343, 443] on span "Listing Settings" at bounding box center [333, 446] width 82 height 14
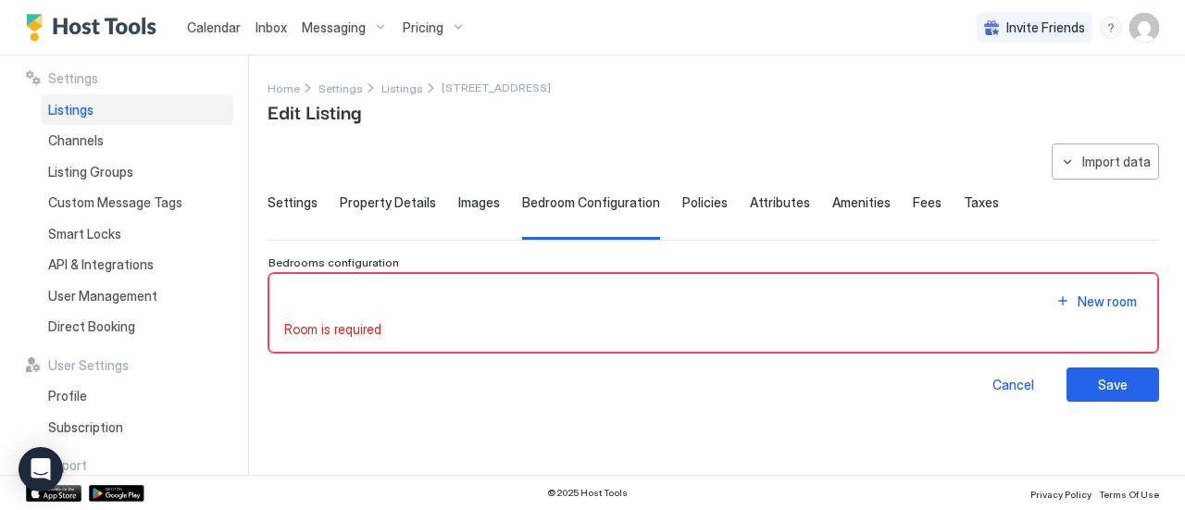
click at [353, 204] on span "Property Details" at bounding box center [388, 202] width 96 height 17
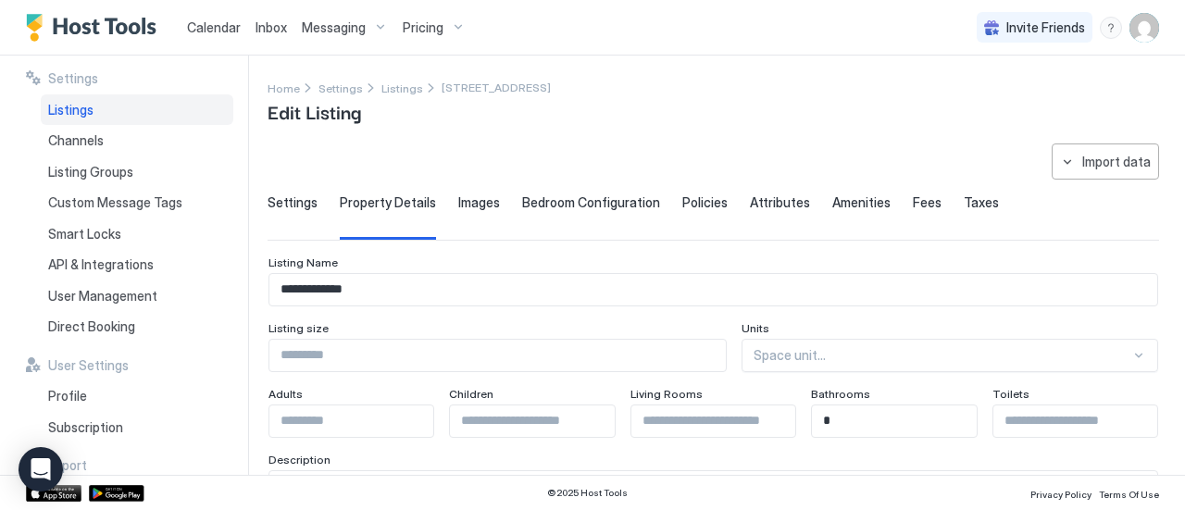
click at [311, 201] on span "Settings" at bounding box center [293, 202] width 50 height 17
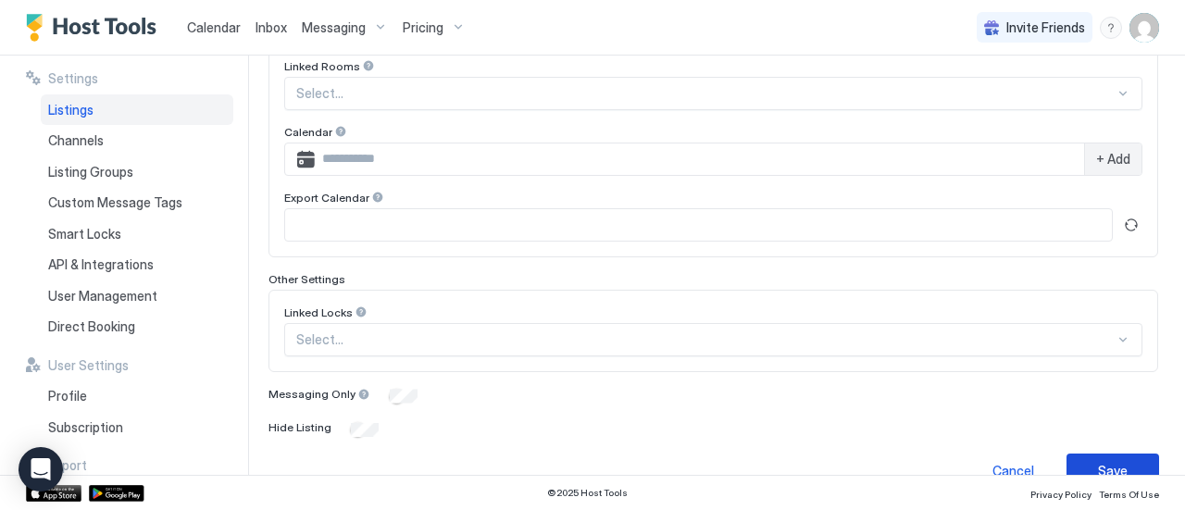
click at [1106, 465] on div "Save" at bounding box center [1113, 470] width 30 height 19
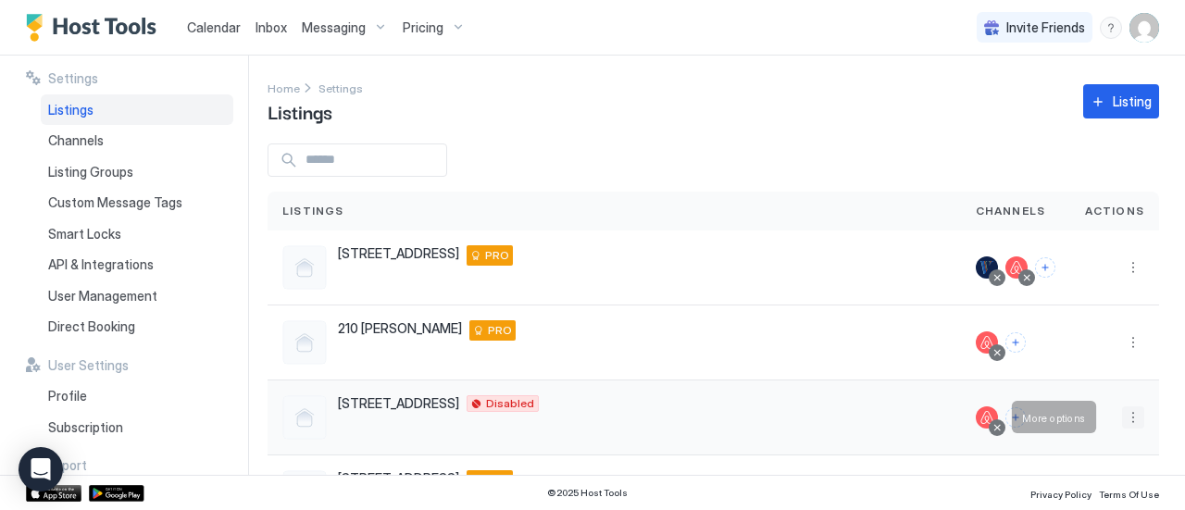
click at [1122, 413] on button "More options" at bounding box center [1133, 417] width 22 height 22
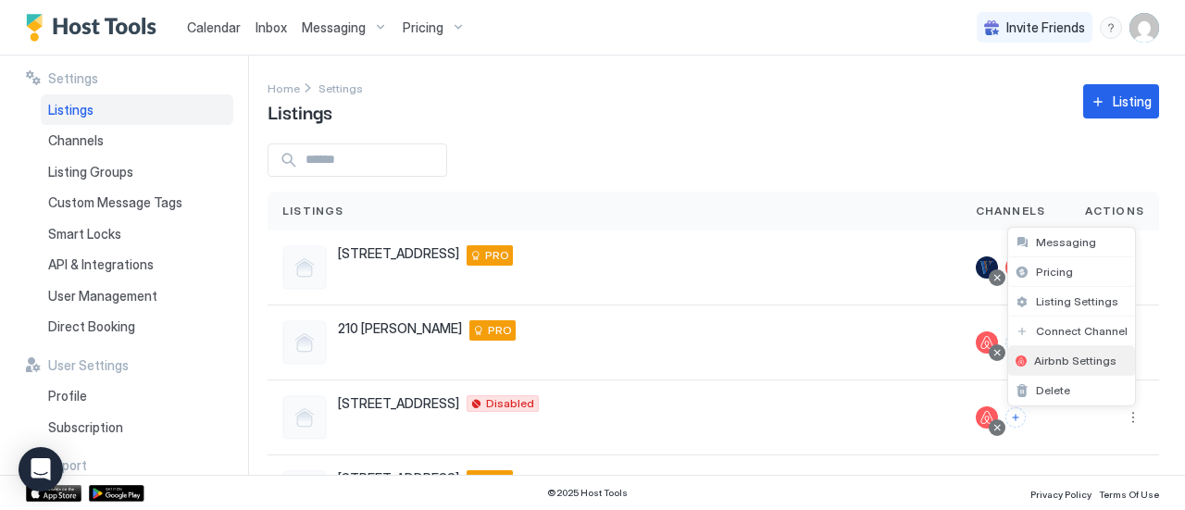
click at [1083, 368] on div "Airbnb Settings" at bounding box center [1071, 361] width 127 height 30
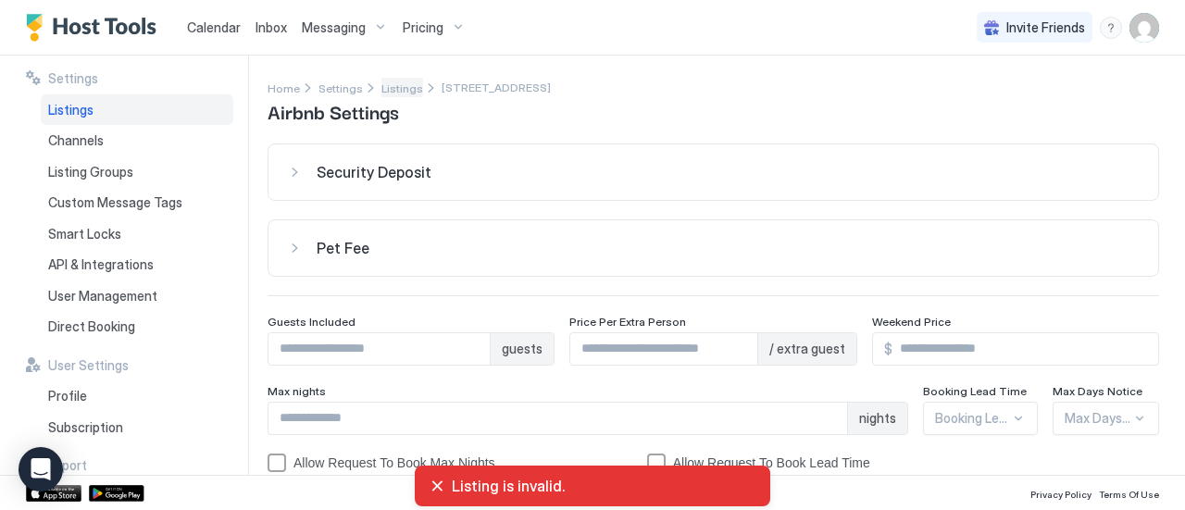
click at [404, 85] on span "Listings" at bounding box center [402, 88] width 42 height 14
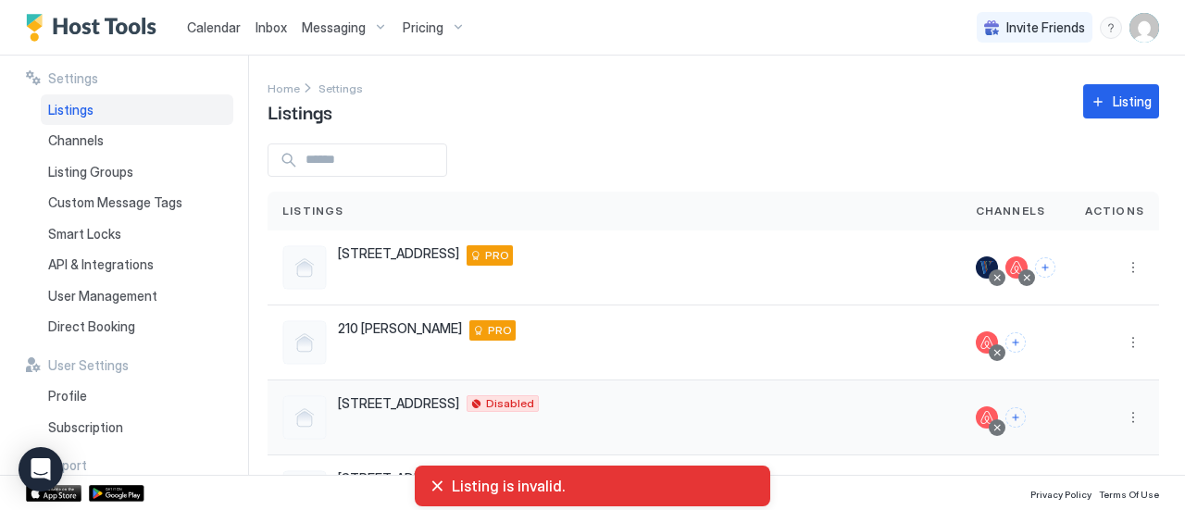
click at [413, 408] on span "[STREET_ADDRESS]" at bounding box center [398, 403] width 121 height 17
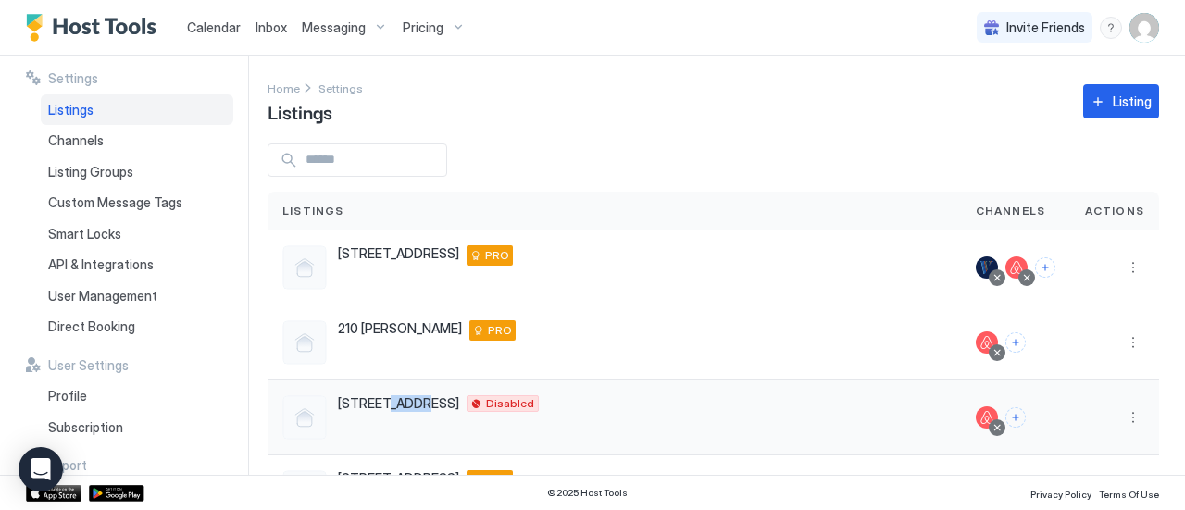
click at [1122, 418] on button "More options" at bounding box center [1133, 417] width 22 height 22
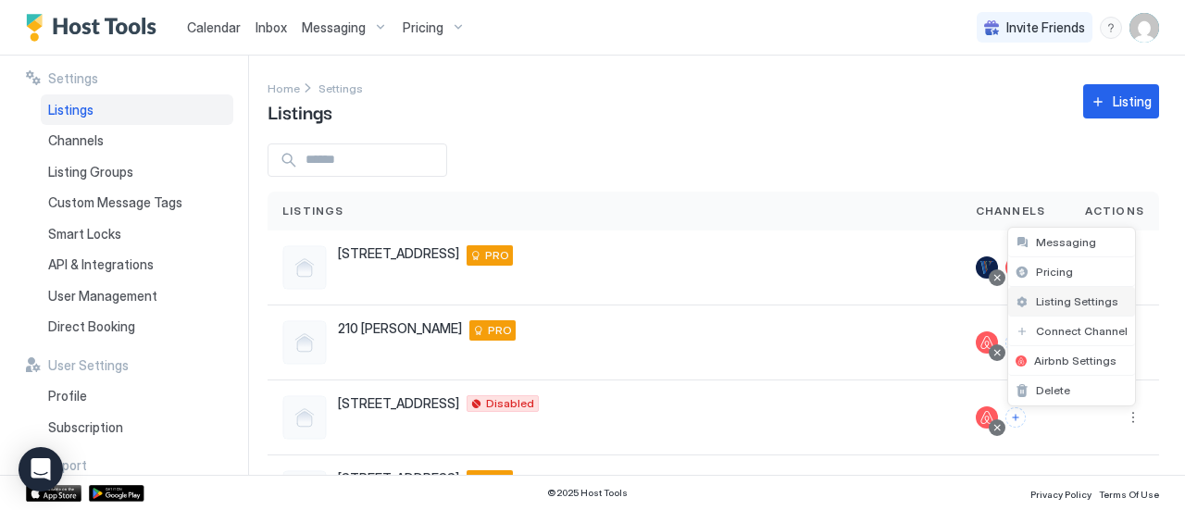
click at [1084, 304] on span "Listing Settings" at bounding box center [1077, 301] width 82 height 14
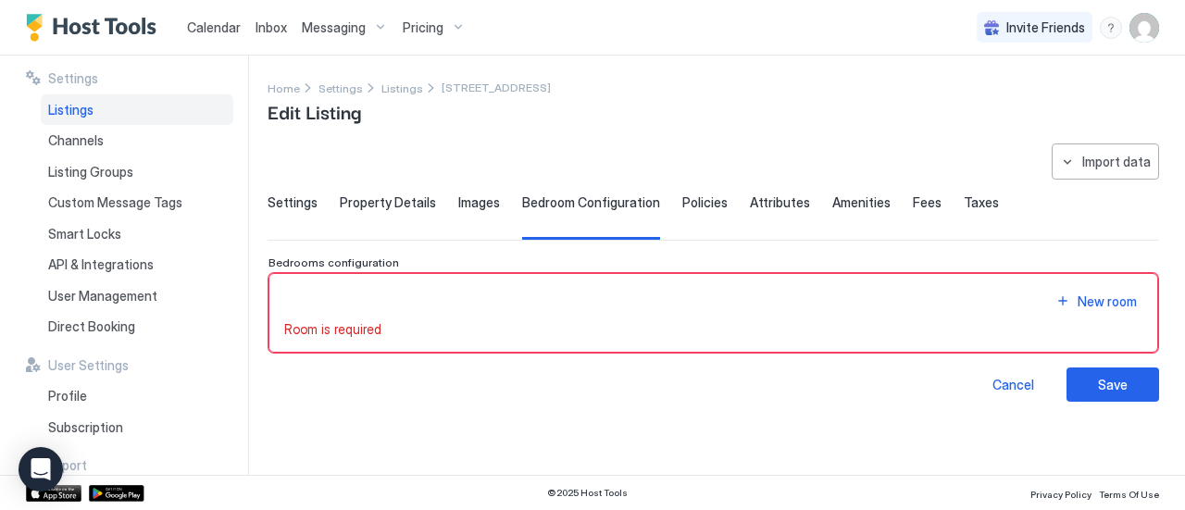
click at [298, 190] on div "**********" at bounding box center [714, 273] width 892 height 258
click at [299, 196] on span "Settings" at bounding box center [293, 202] width 50 height 17
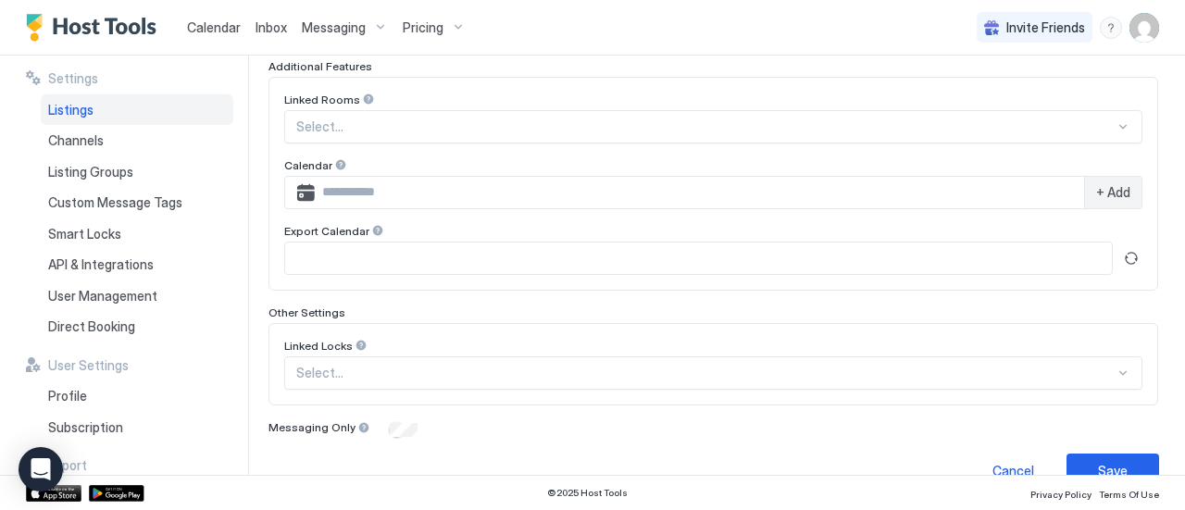
scroll to position [643, 0]
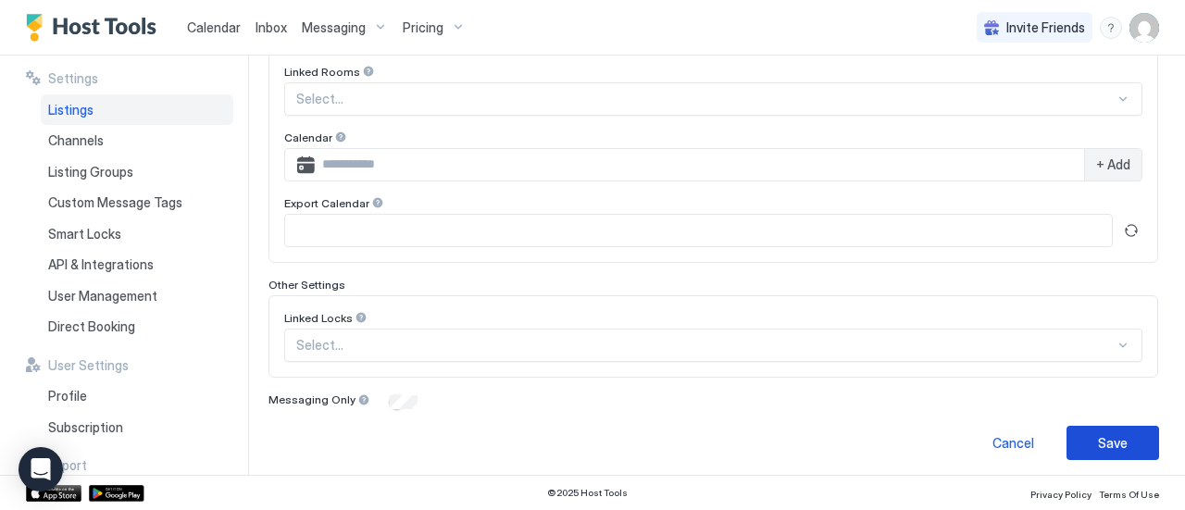
click at [1124, 431] on button "Save" at bounding box center [1113, 443] width 93 height 34
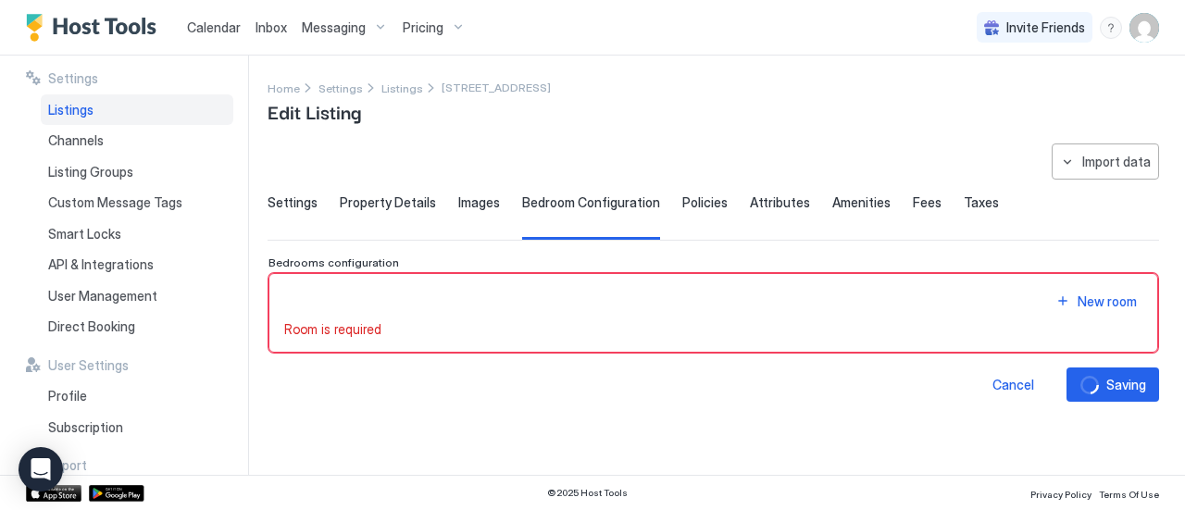
scroll to position [0, 0]
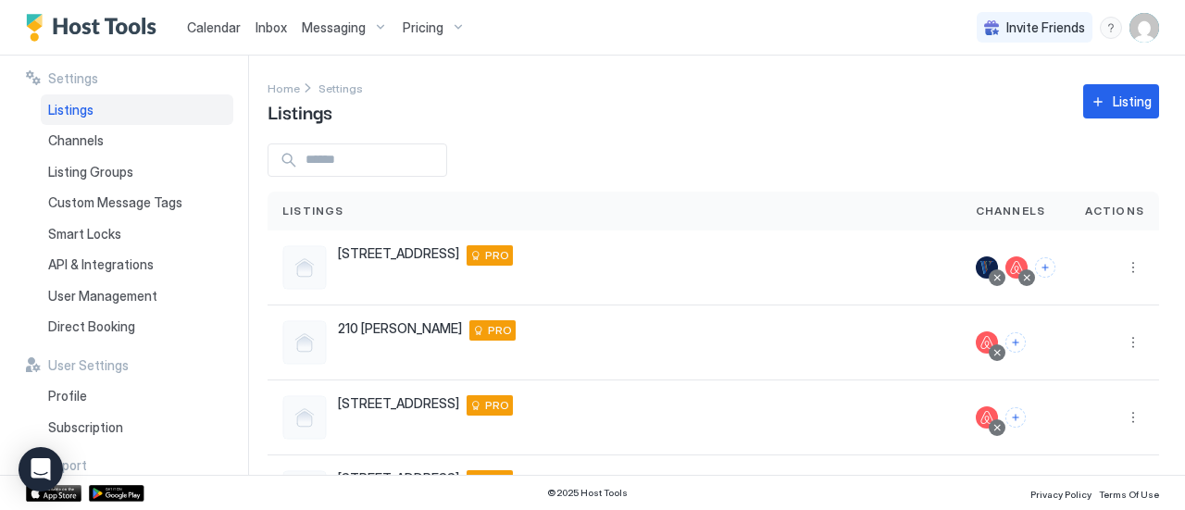
drag, startPoint x: 355, startPoint y: 85, endPoint x: 409, endPoint y: 86, distance: 54.6
click at [409, 86] on div "Home Settings Listings Listing" at bounding box center [714, 101] width 892 height 47
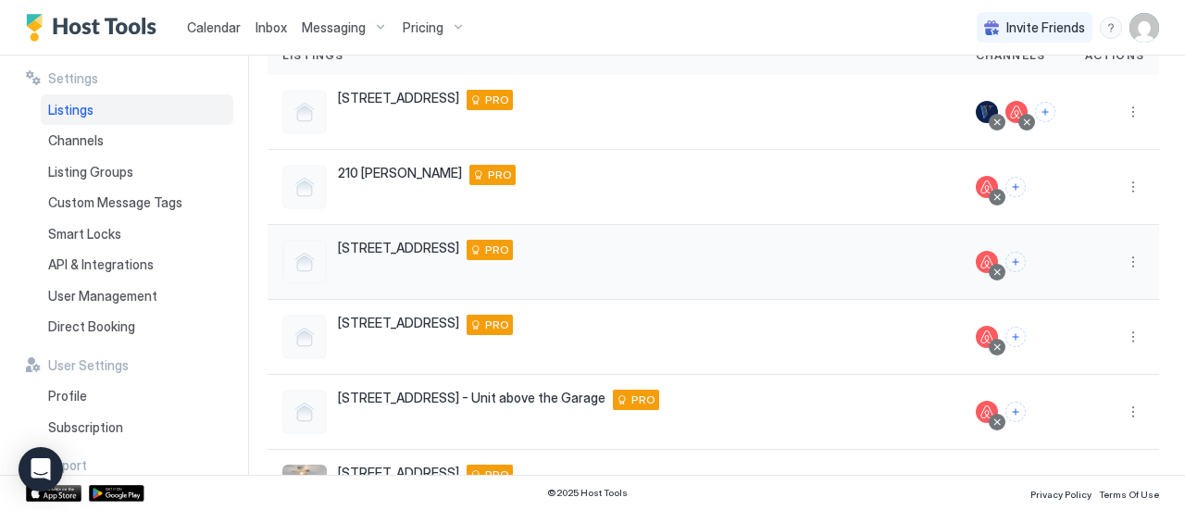
scroll to position [185, 0]
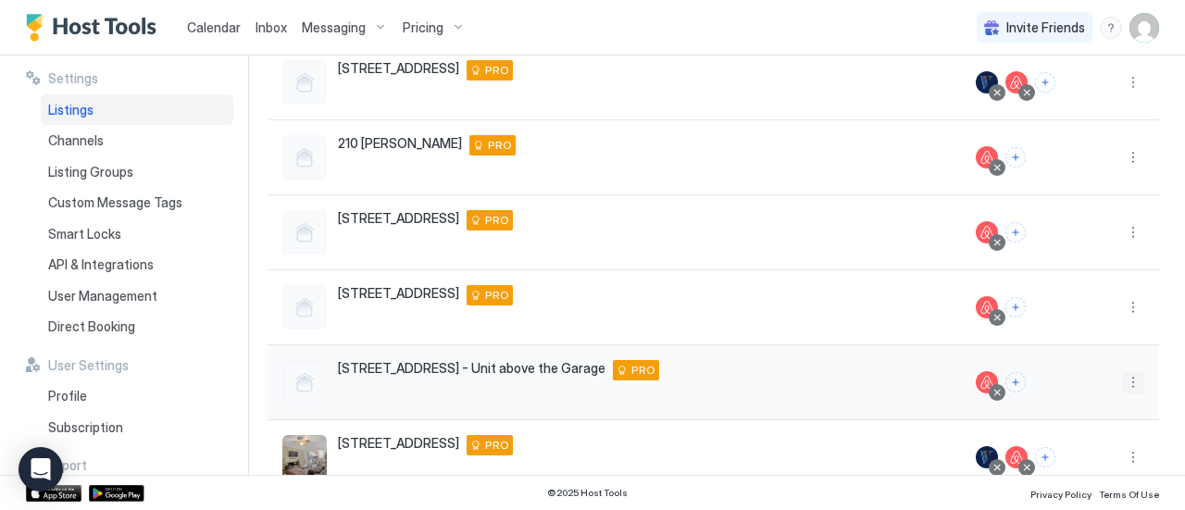
click at [1122, 376] on button "More options" at bounding box center [1133, 382] width 22 height 22
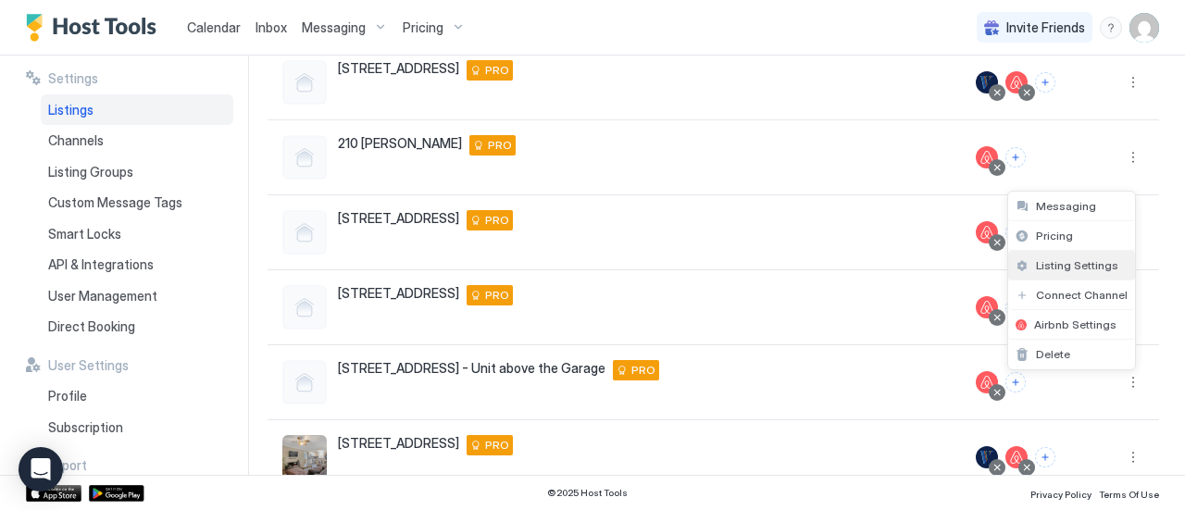
click at [1078, 266] on span "Listing Settings" at bounding box center [1077, 265] width 82 height 14
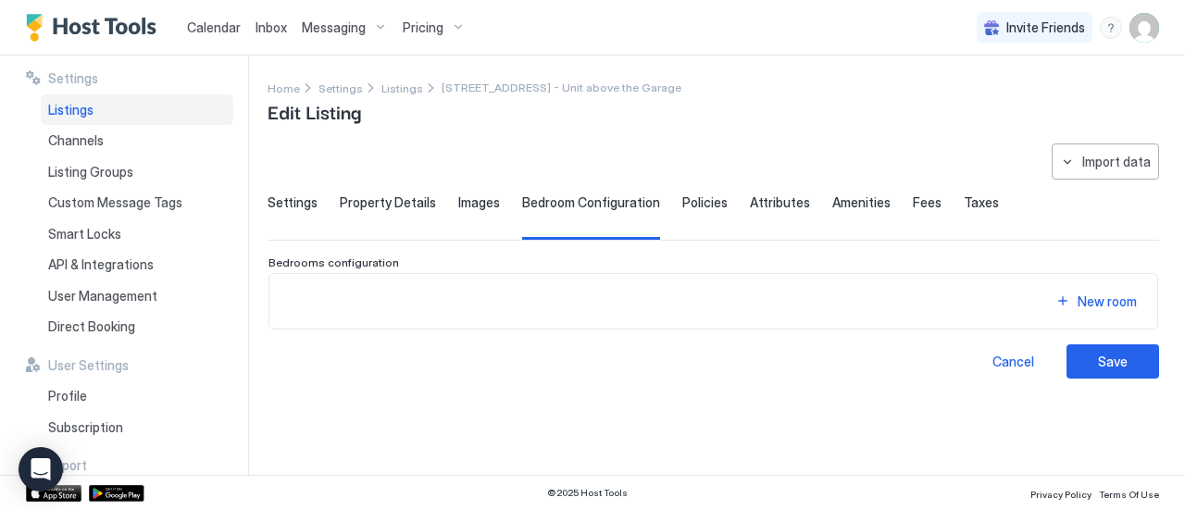
click at [299, 201] on span "Settings" at bounding box center [293, 202] width 50 height 17
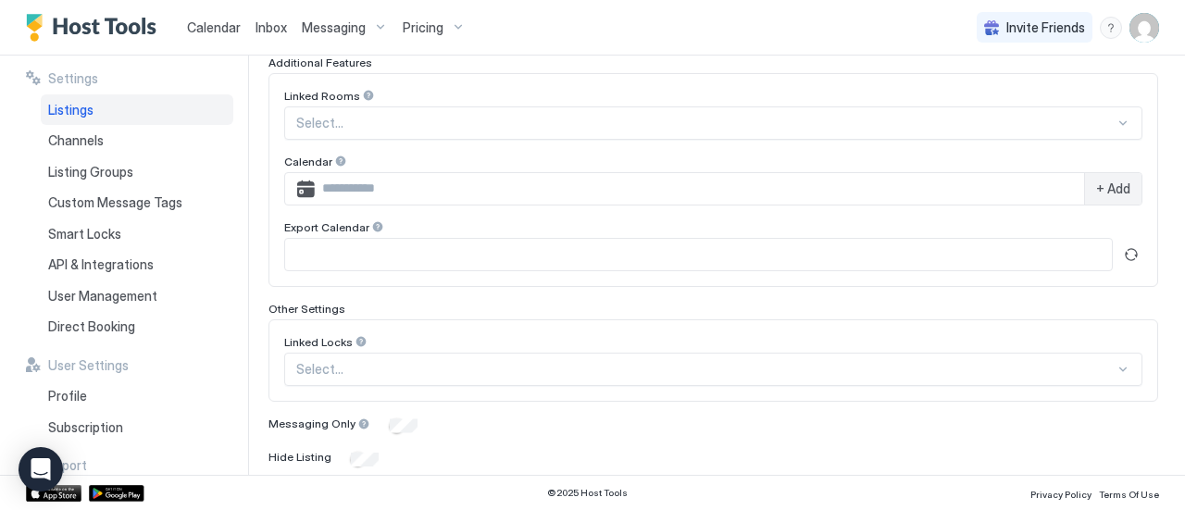
scroll to position [676, 0]
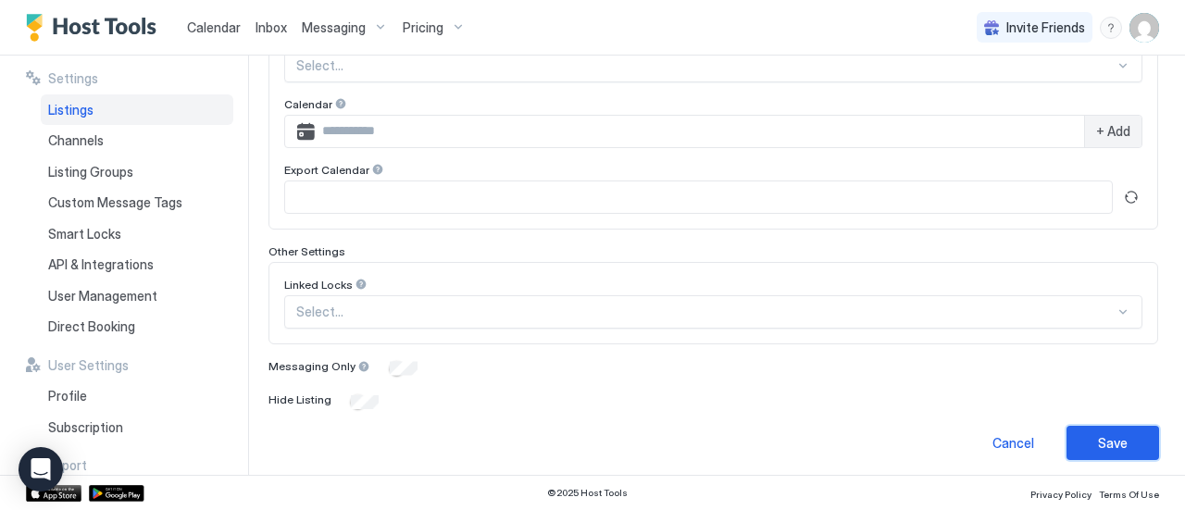
click at [1105, 438] on div "Save" at bounding box center [1113, 442] width 30 height 19
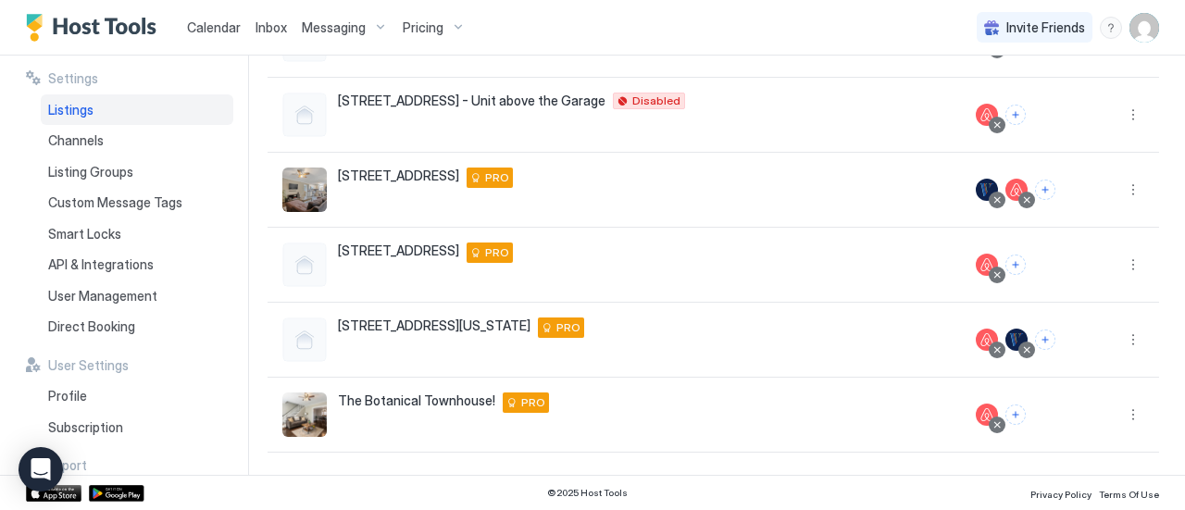
scroll to position [450, 0]
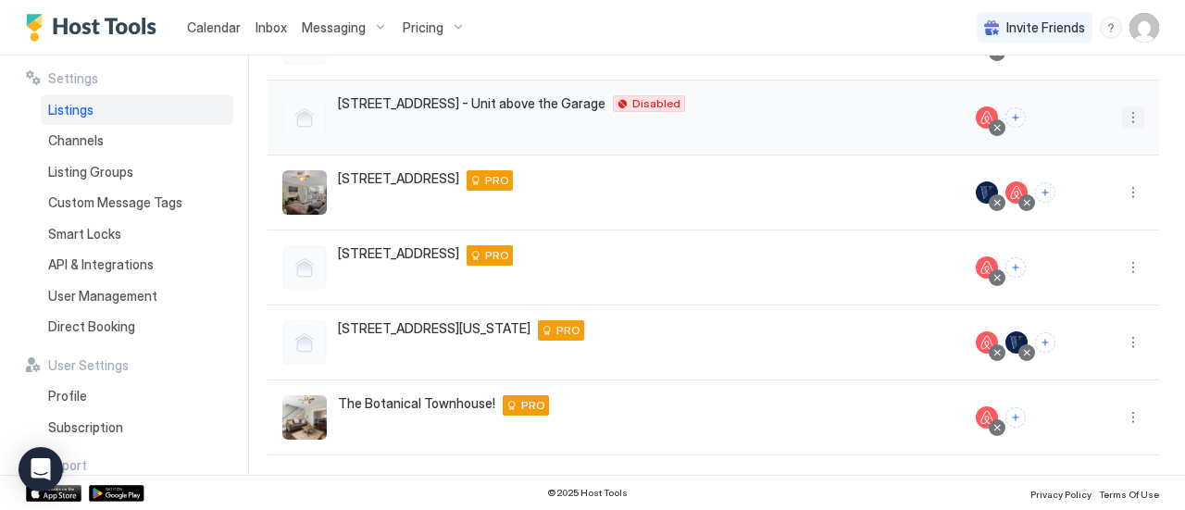
click at [1130, 114] on div at bounding box center [1114, 118] width 89 height 75
click at [1122, 118] on button "More options" at bounding box center [1133, 117] width 22 height 22
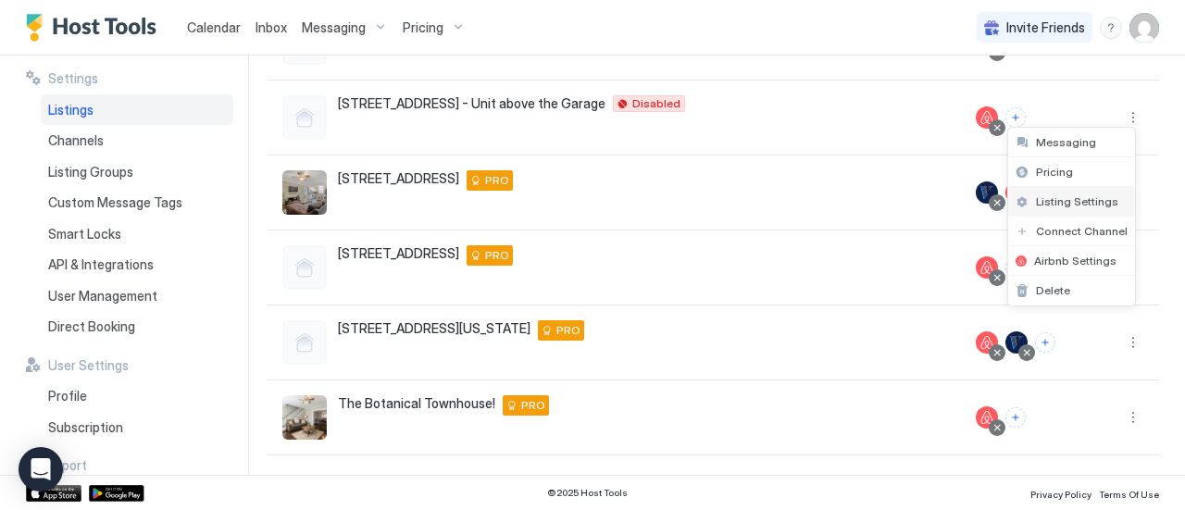
click at [1085, 199] on span "Listing Settings" at bounding box center [1077, 201] width 82 height 14
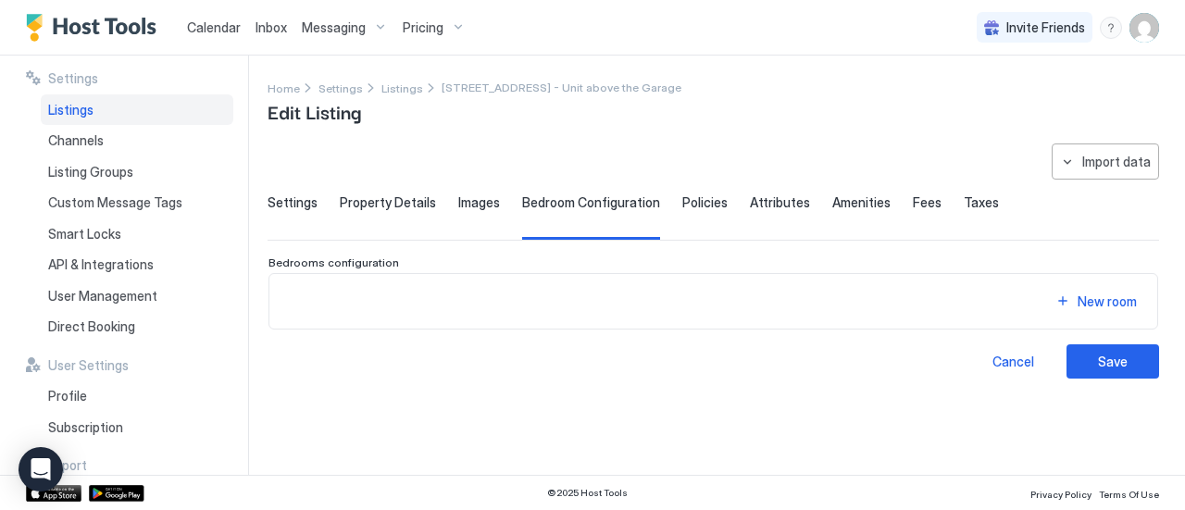
click at [306, 202] on span "Settings" at bounding box center [293, 202] width 50 height 17
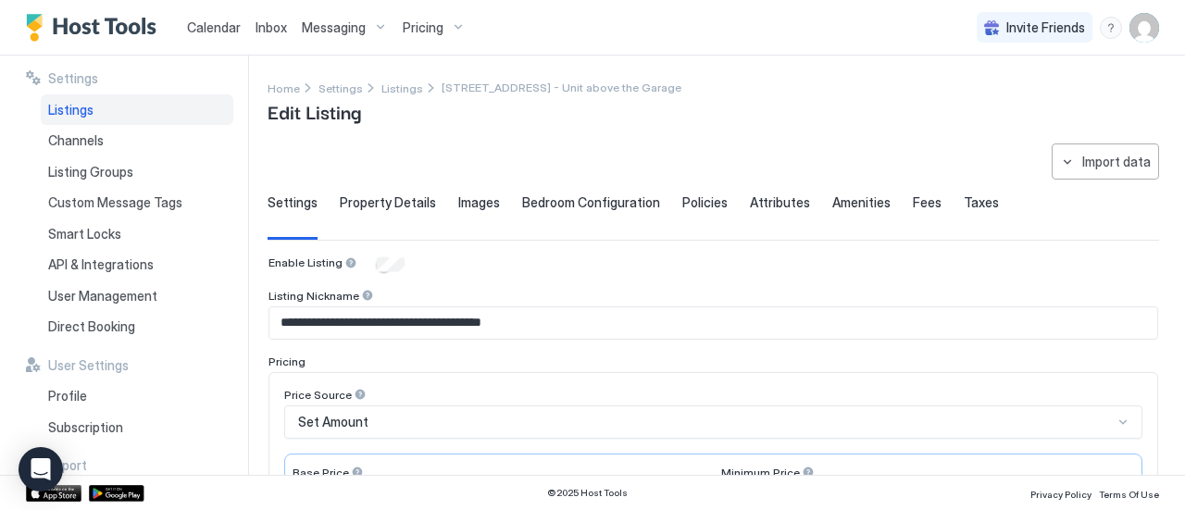
click at [373, 256] on div "Enable Listing" at bounding box center [713, 265] width 890 height 19
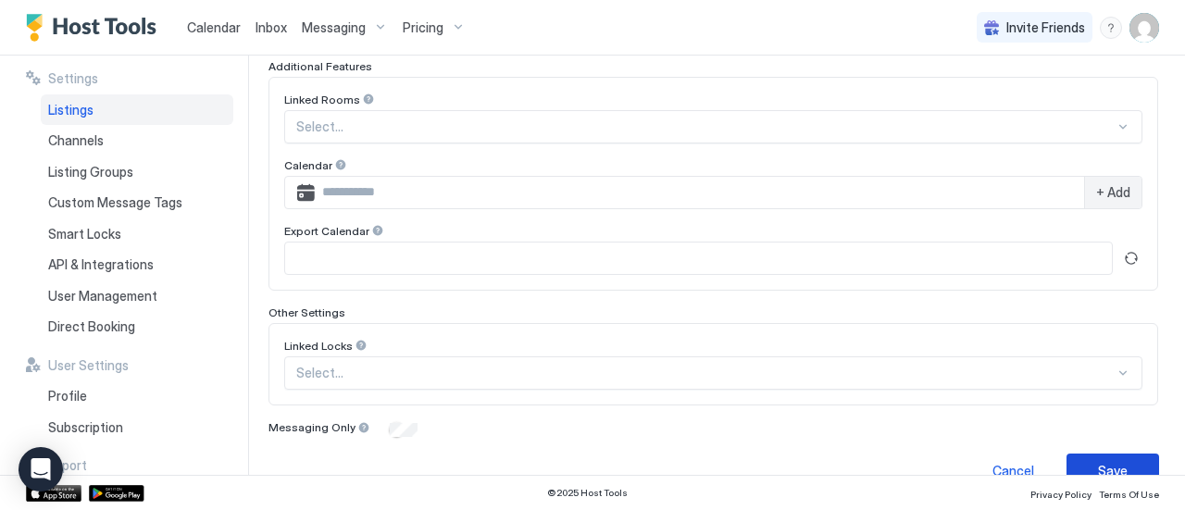
scroll to position [643, 0]
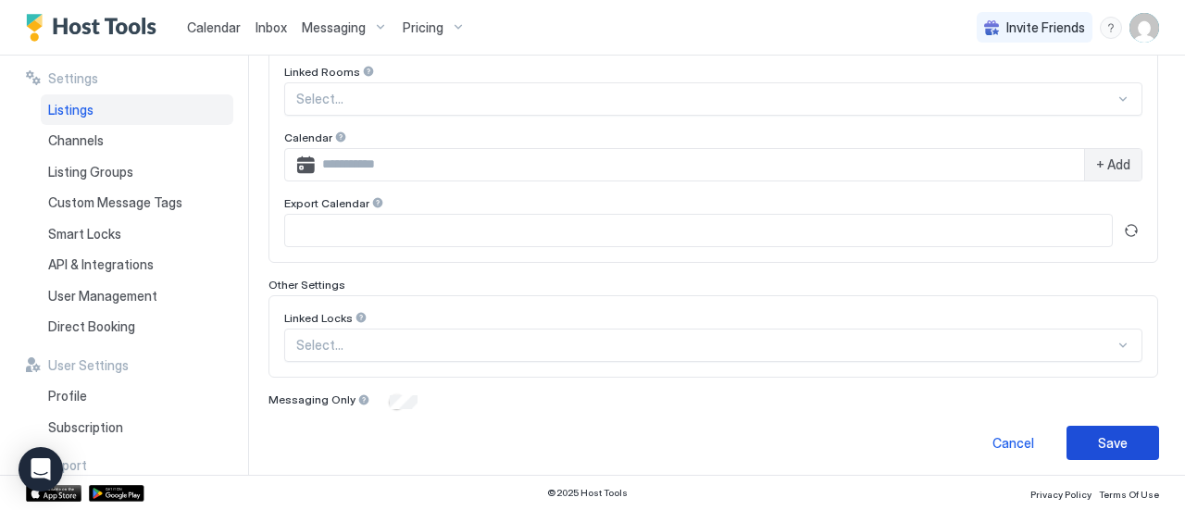
click at [1141, 431] on button "Save" at bounding box center [1113, 443] width 93 height 34
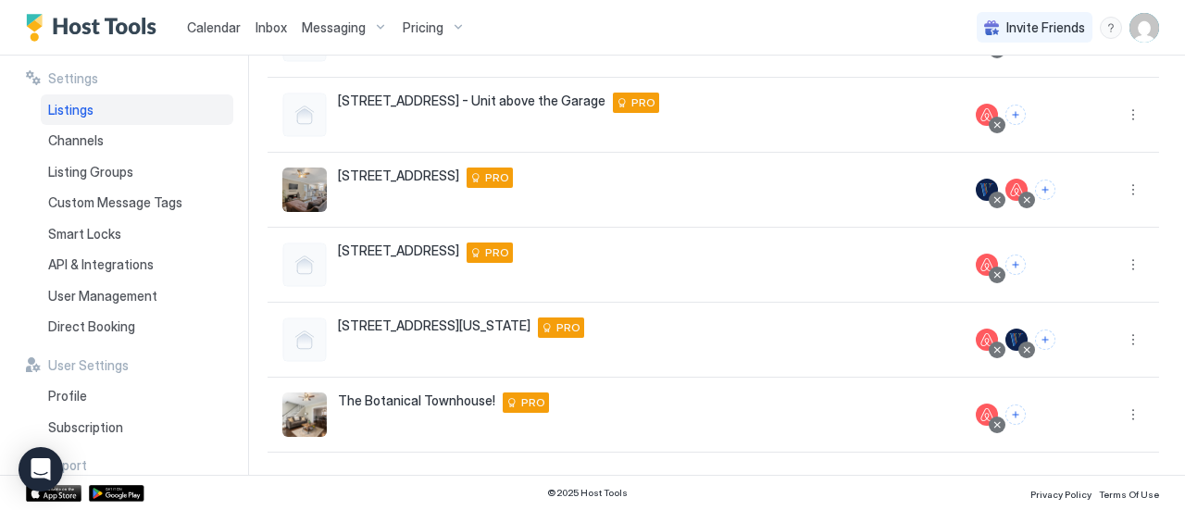
scroll to position [450, 0]
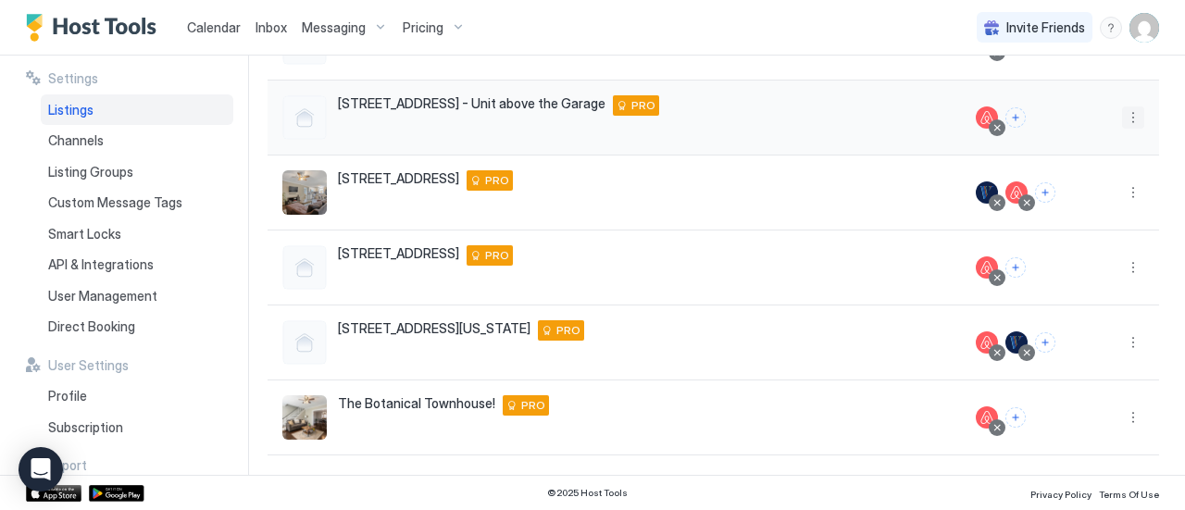
click at [1122, 116] on button "More options" at bounding box center [1133, 117] width 22 height 22
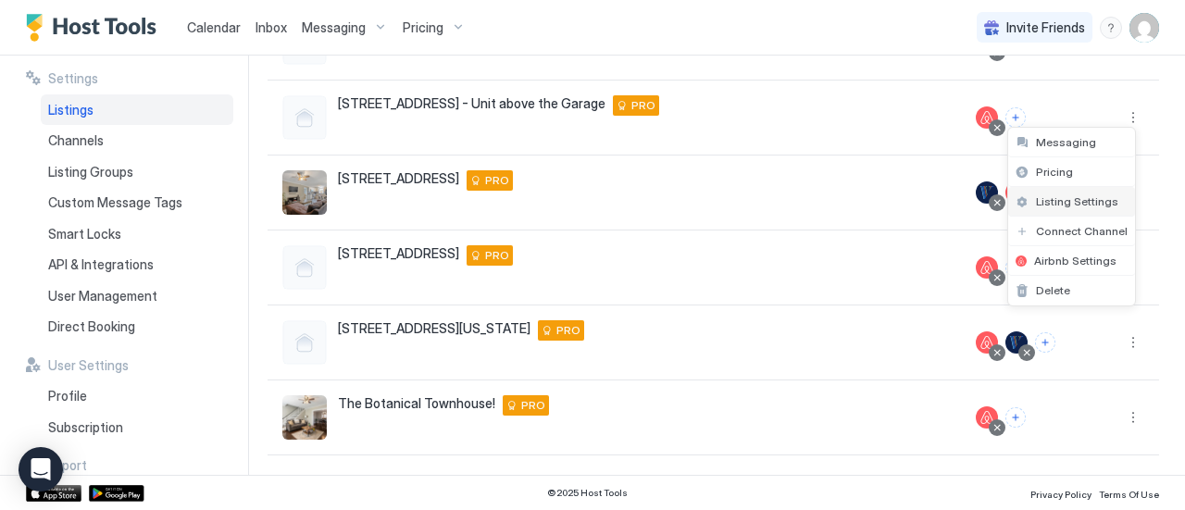
click at [1097, 192] on div "Listing Settings" at bounding box center [1071, 202] width 127 height 30
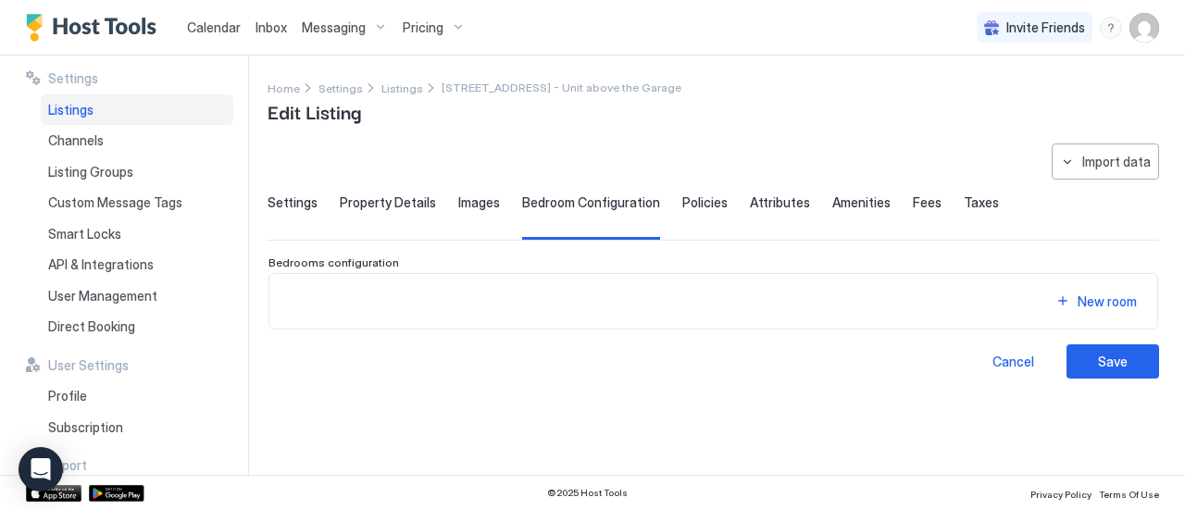
click at [287, 194] on span "Settings" at bounding box center [293, 202] width 50 height 17
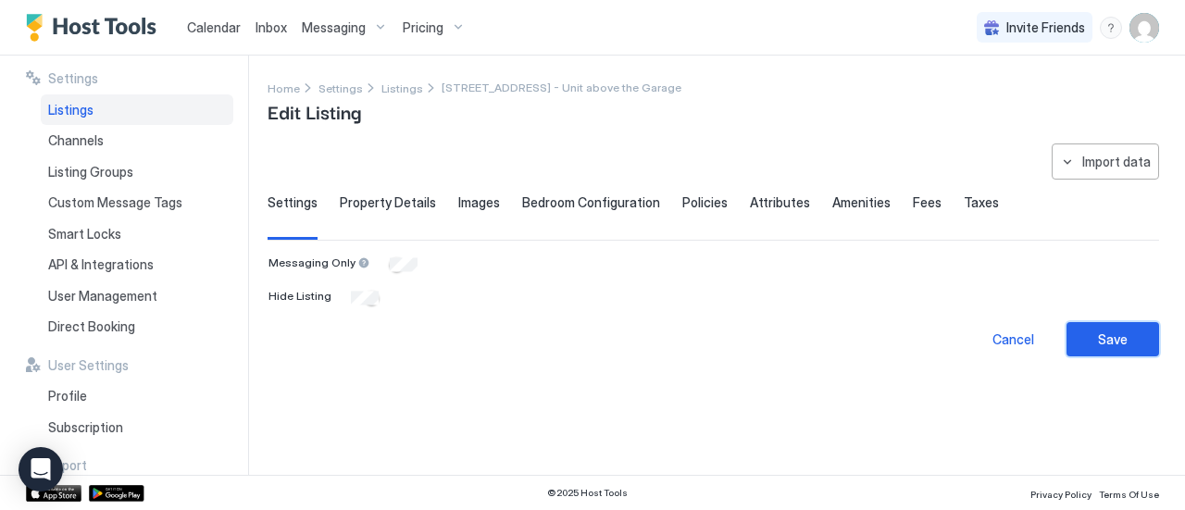
click at [1126, 339] on div "Save" at bounding box center [1113, 339] width 30 height 19
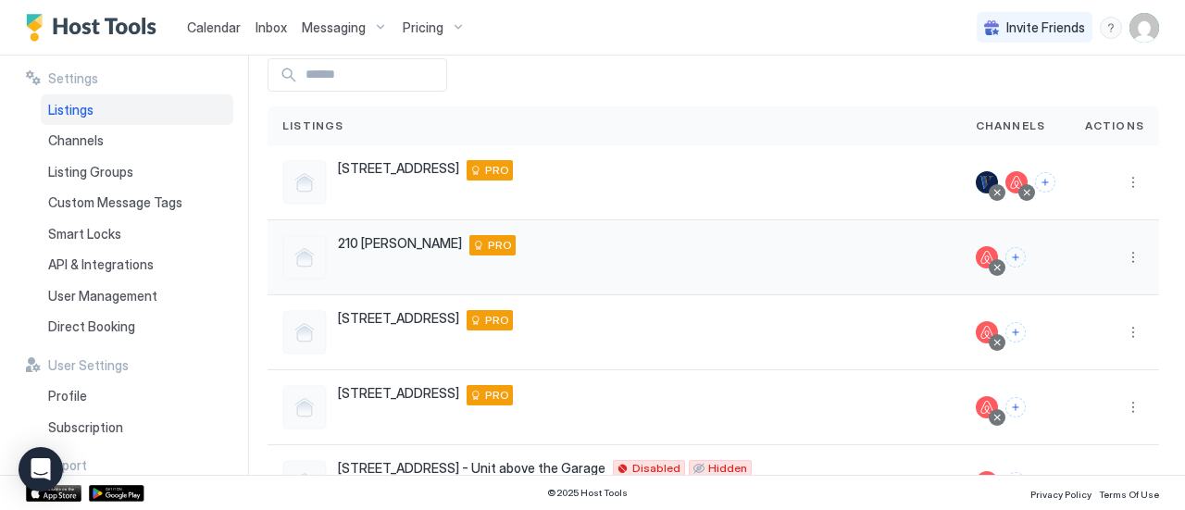
scroll to position [278, 0]
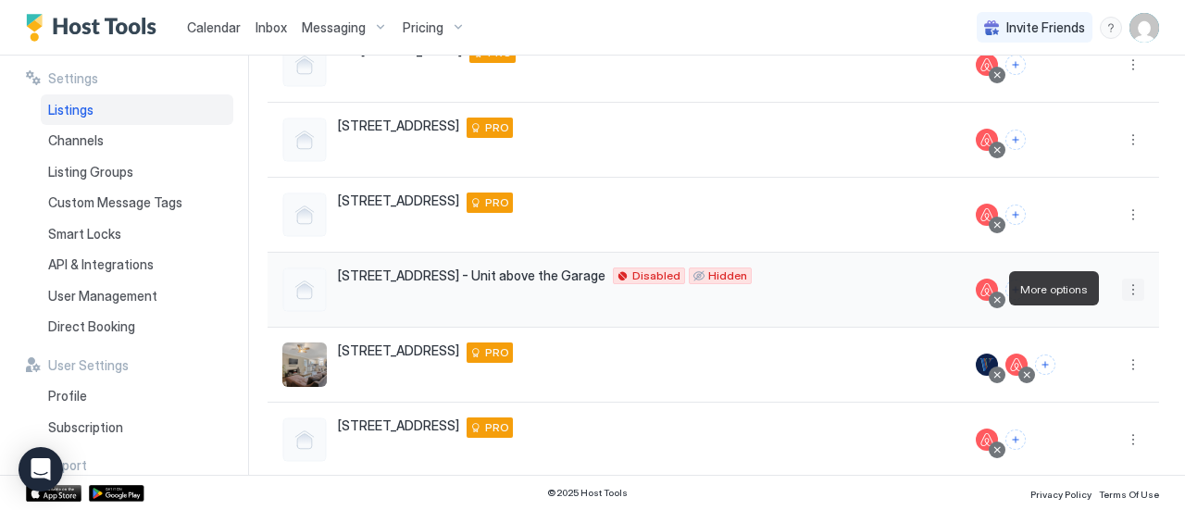
click at [1122, 291] on button "More options" at bounding box center [1133, 290] width 22 height 22
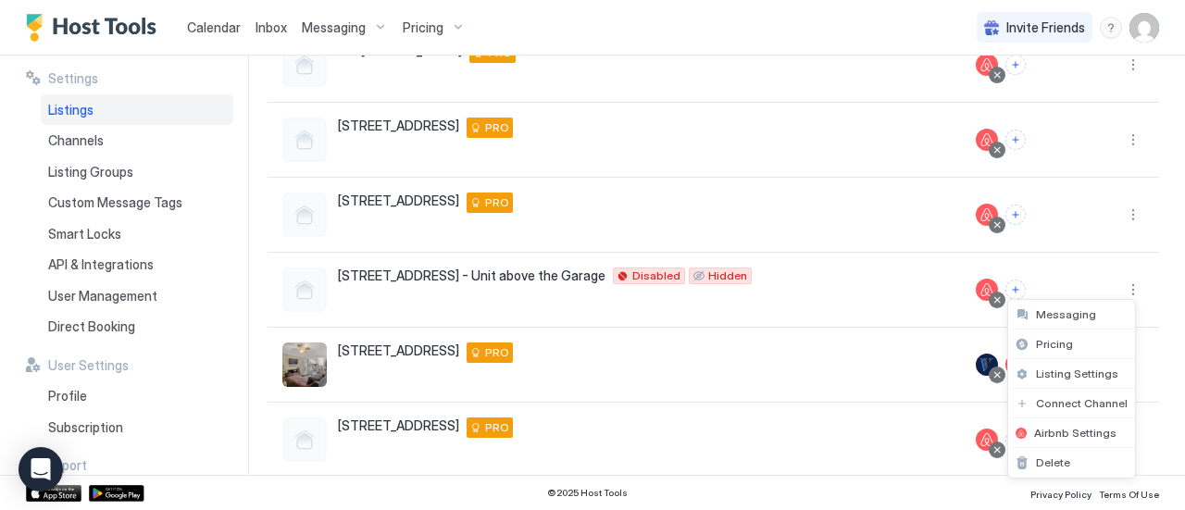
click at [220, 19] on div at bounding box center [592, 255] width 1185 height 510
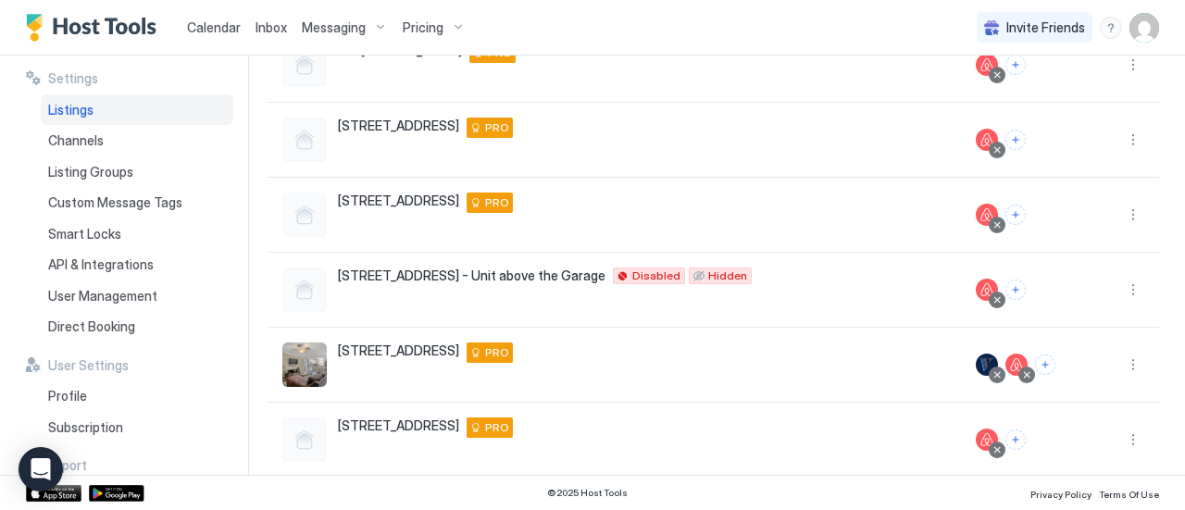
click at [228, 22] on span "Calendar" at bounding box center [214, 27] width 54 height 16
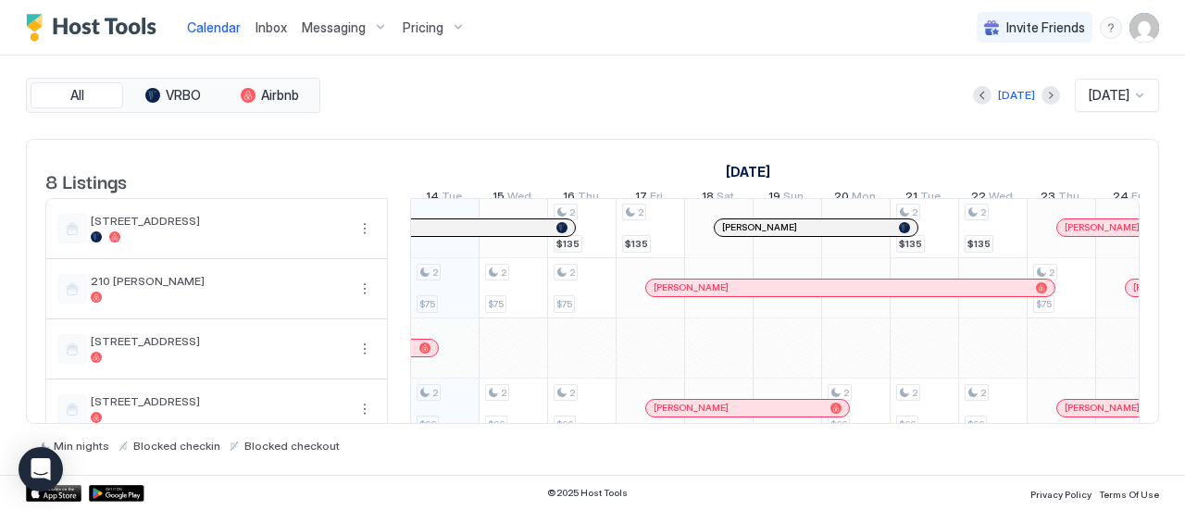
click at [974, 100] on button "Previous month" at bounding box center [982, 95] width 19 height 19
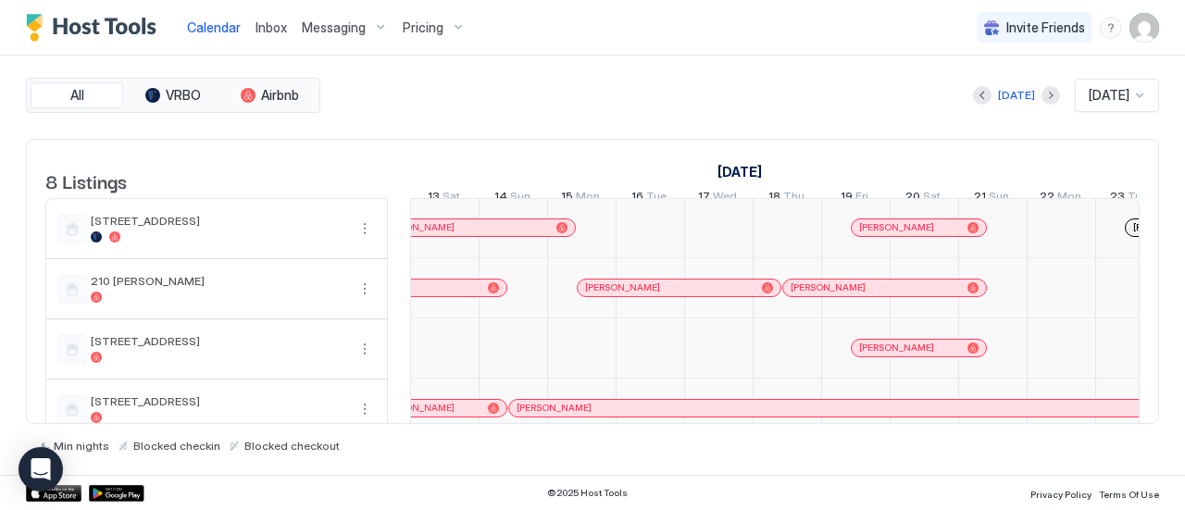
click at [976, 100] on button "Previous month" at bounding box center [982, 95] width 19 height 19
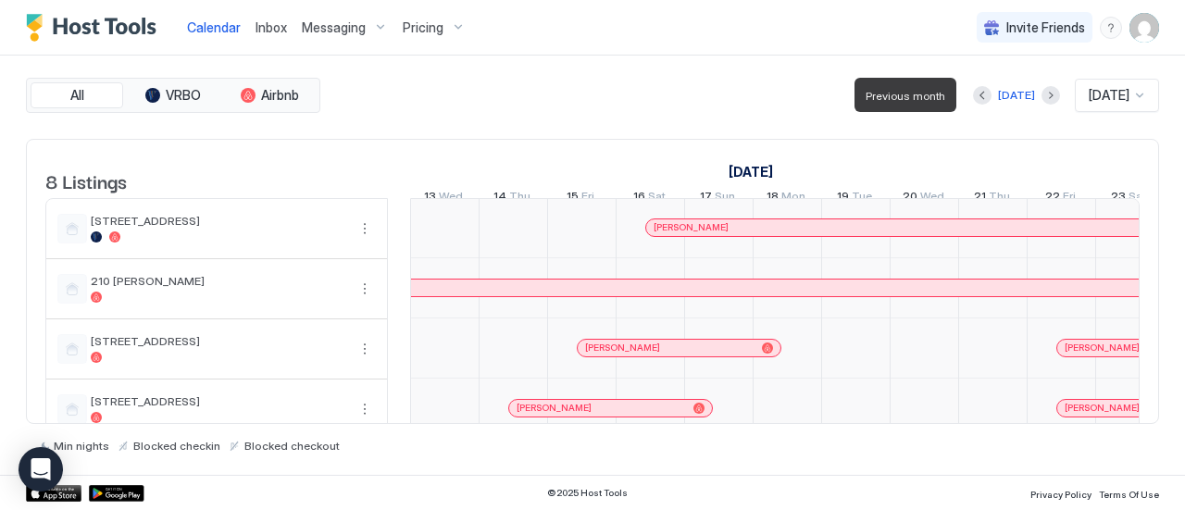
click at [981, 97] on button "Previous month" at bounding box center [982, 95] width 19 height 19
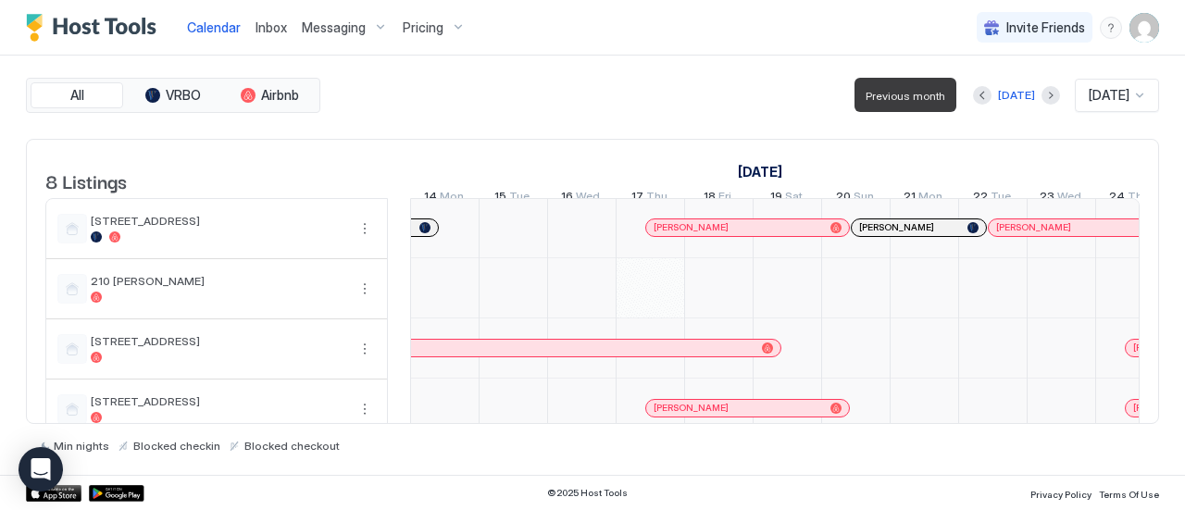
click at [974, 97] on button "Previous month" at bounding box center [982, 95] width 19 height 19
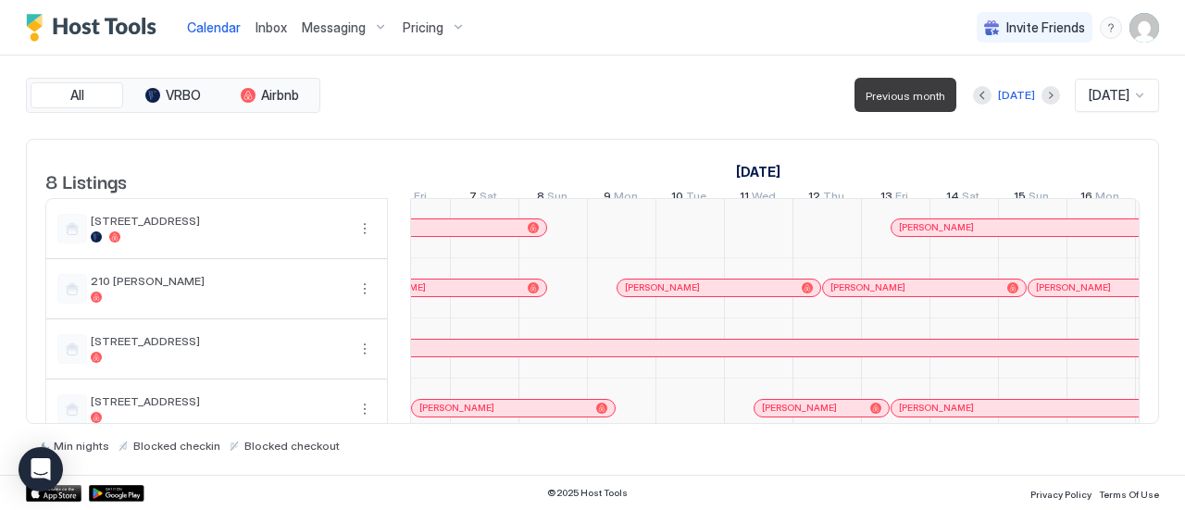
scroll to position [3, 527]
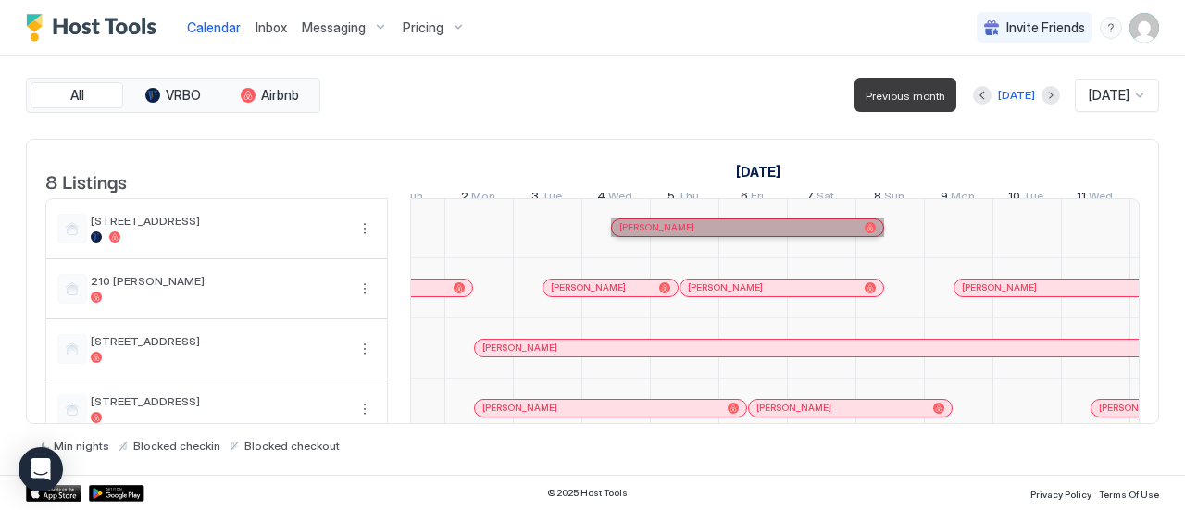
click at [720, 233] on div "[PERSON_NAME]" at bounding box center [738, 227] width 238 height 12
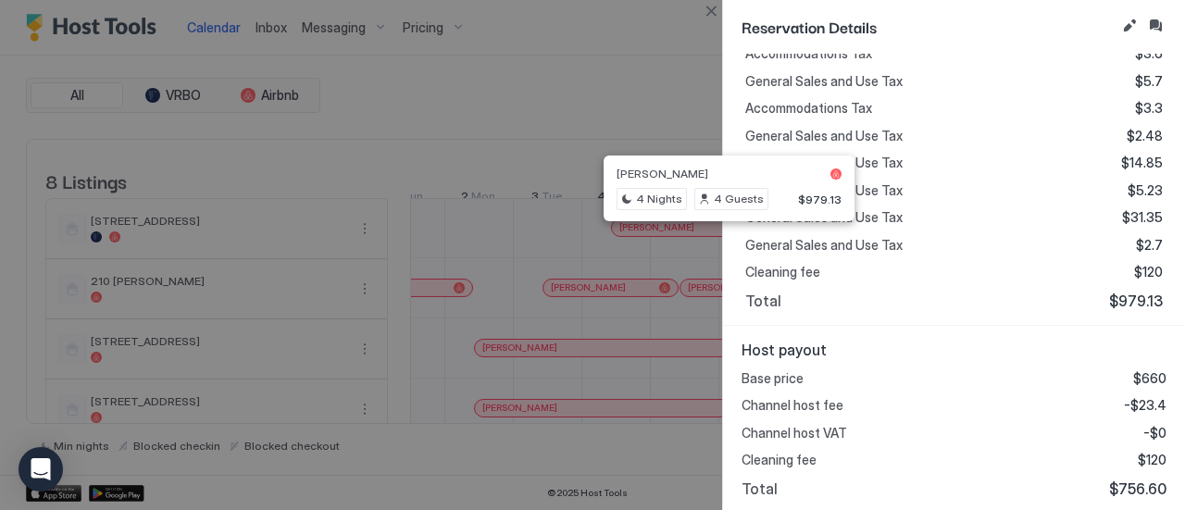
click at [709, 7] on button "Close" at bounding box center [711, 11] width 22 height 22
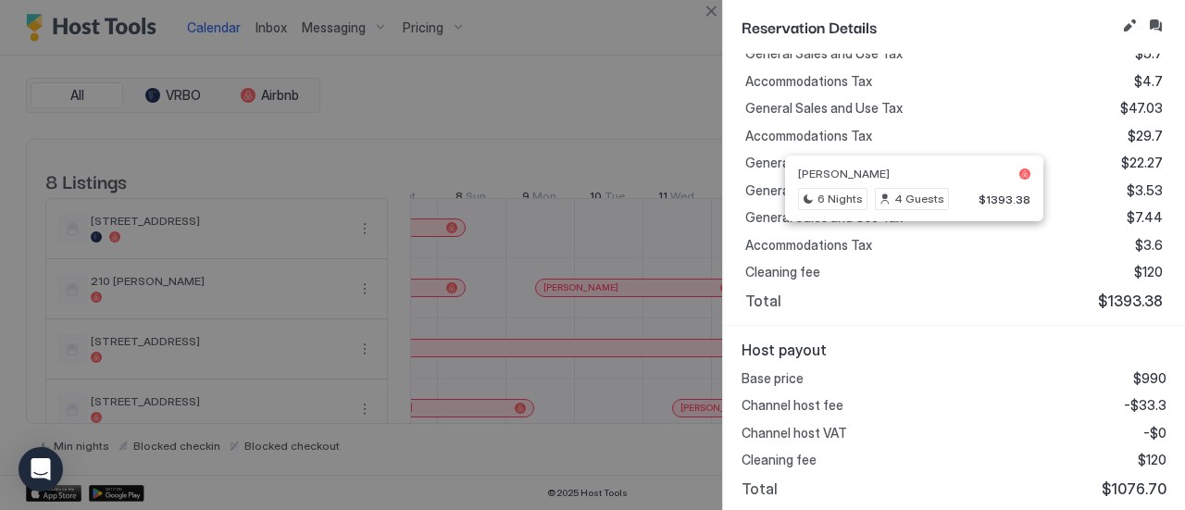
click at [704, 17] on button "Close" at bounding box center [711, 11] width 22 height 22
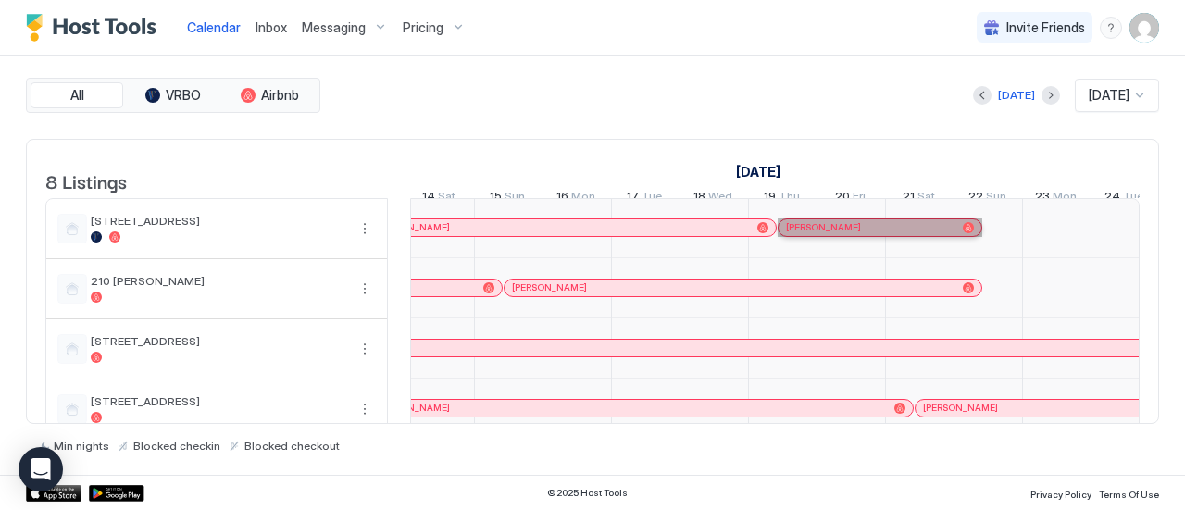
click at [868, 231] on div "[PERSON_NAME]" at bounding box center [870, 227] width 169 height 12
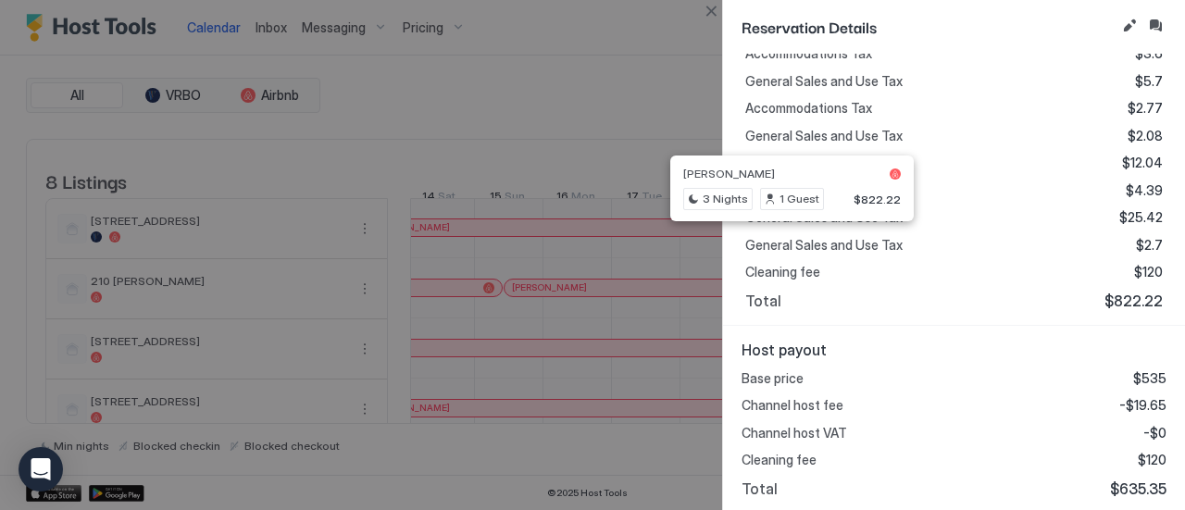
click at [704, 18] on button "Close" at bounding box center [711, 11] width 22 height 22
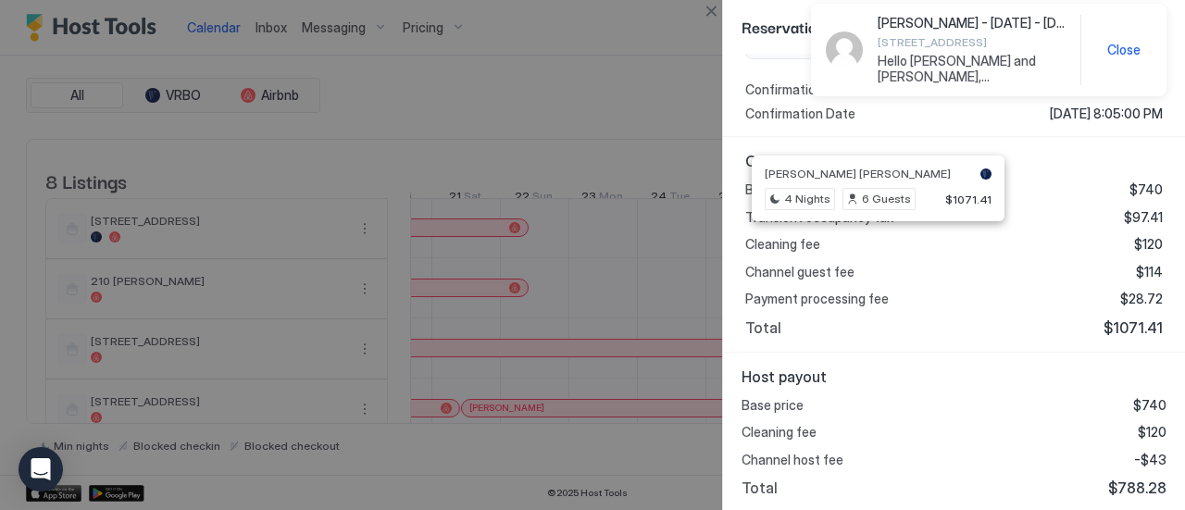
click at [715, 15] on button "Close" at bounding box center [711, 11] width 22 height 22
